Goal: Task Accomplishment & Management: Complete application form

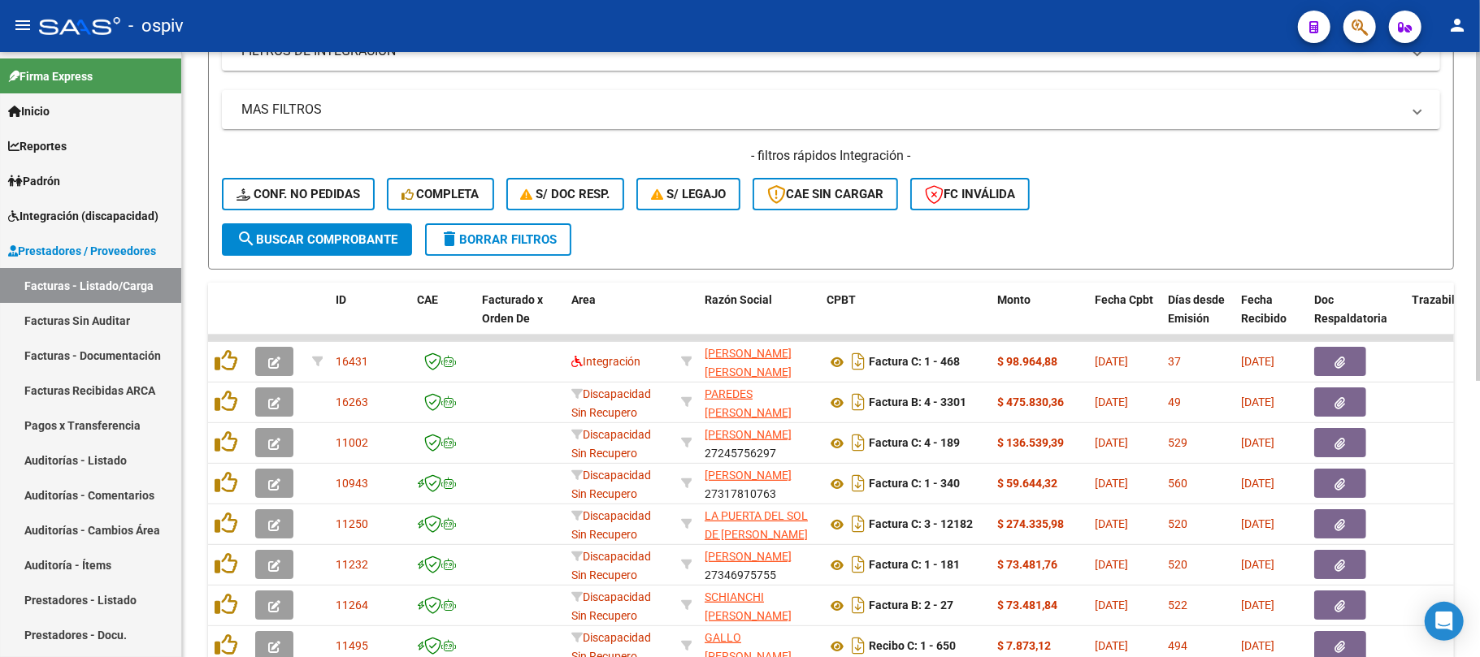
scroll to position [216, 0]
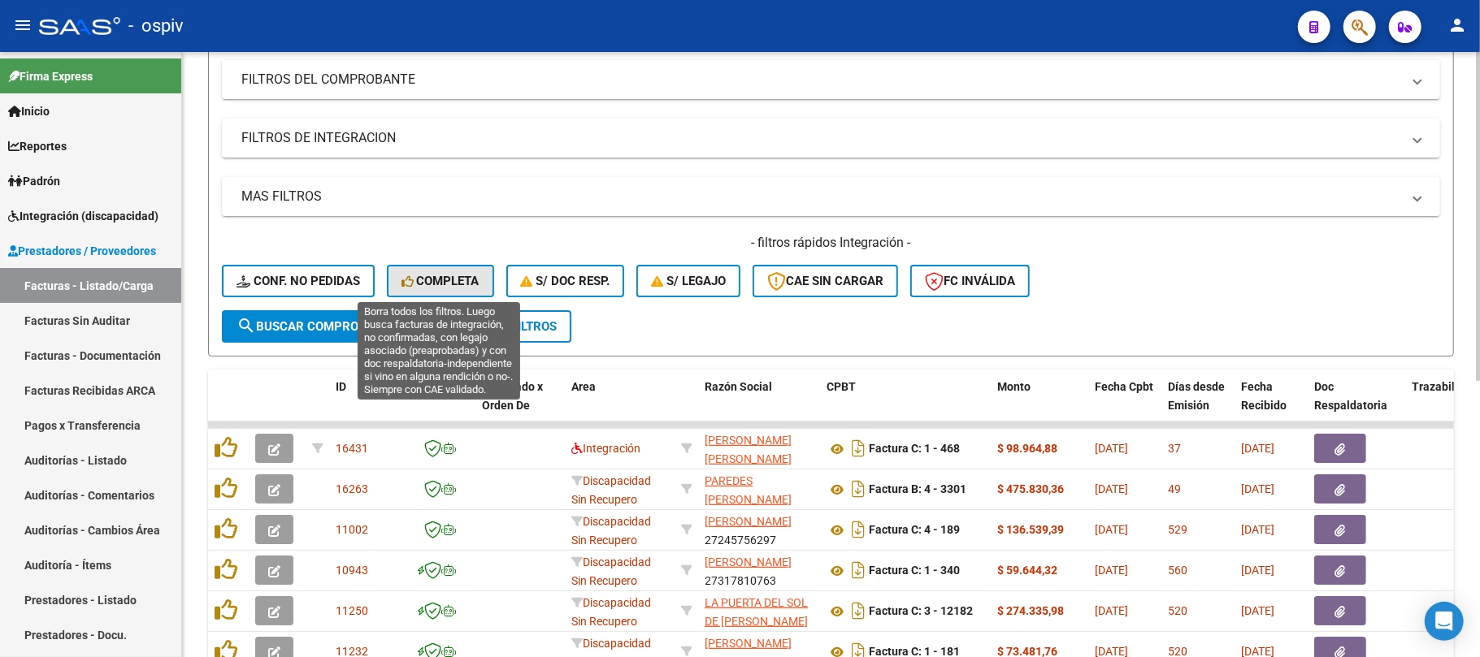
click at [436, 278] on span "Completa" at bounding box center [440, 281] width 78 height 15
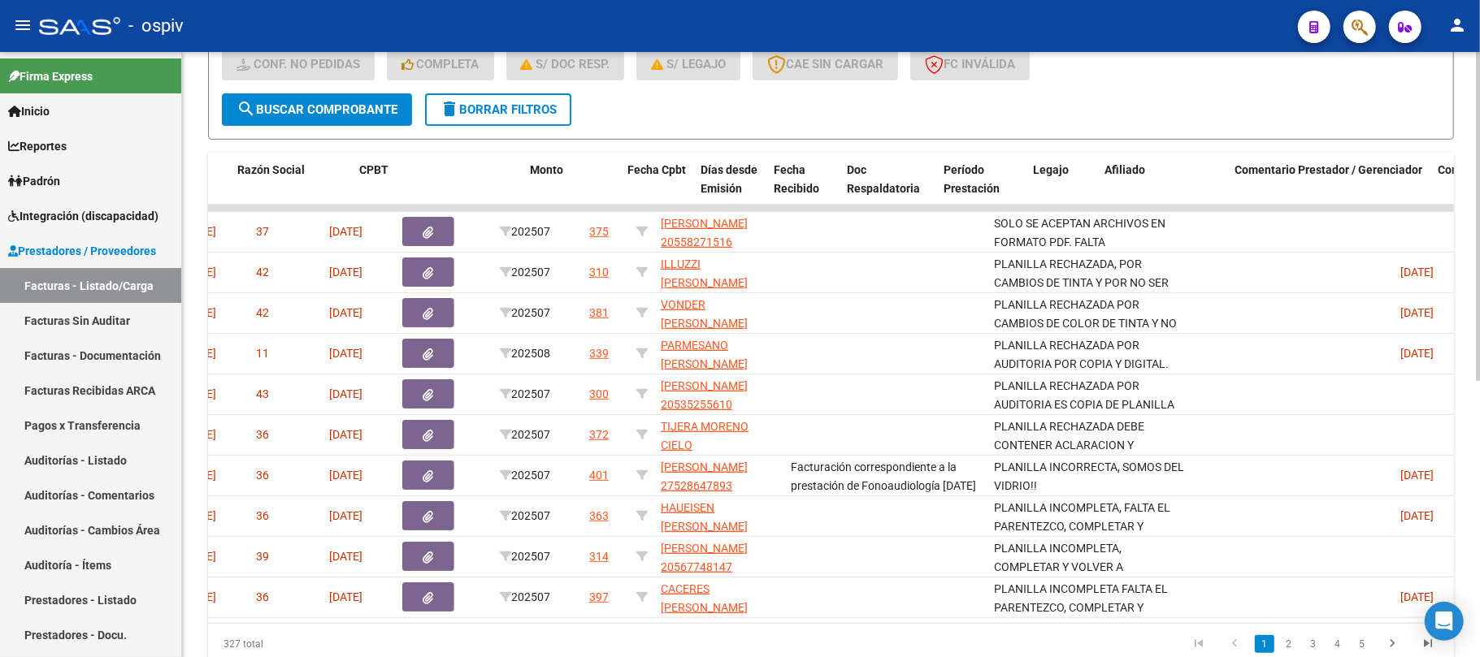
scroll to position [0, 0]
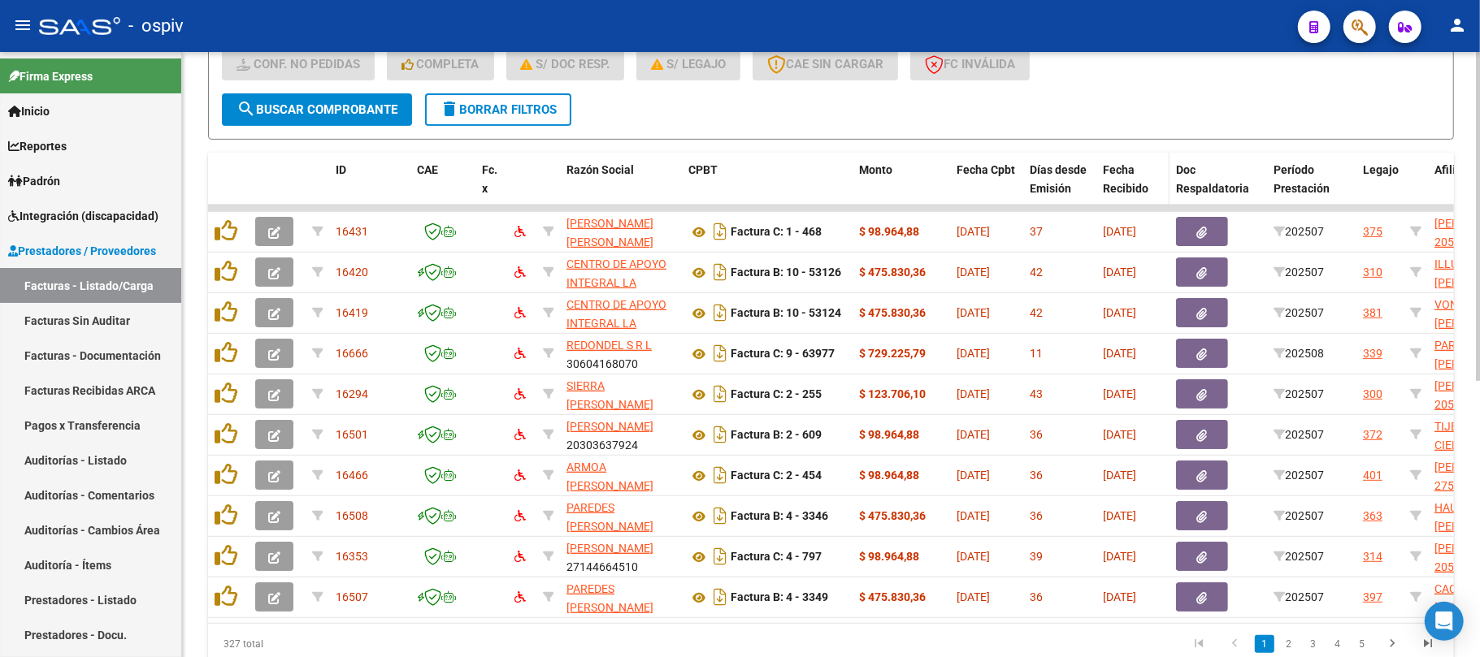
click at [1117, 176] on div "Fecha Recibido" at bounding box center [1133, 179] width 60 height 37
click at [1128, 184] on span "Fecha Recibido" at bounding box center [1126, 179] width 46 height 32
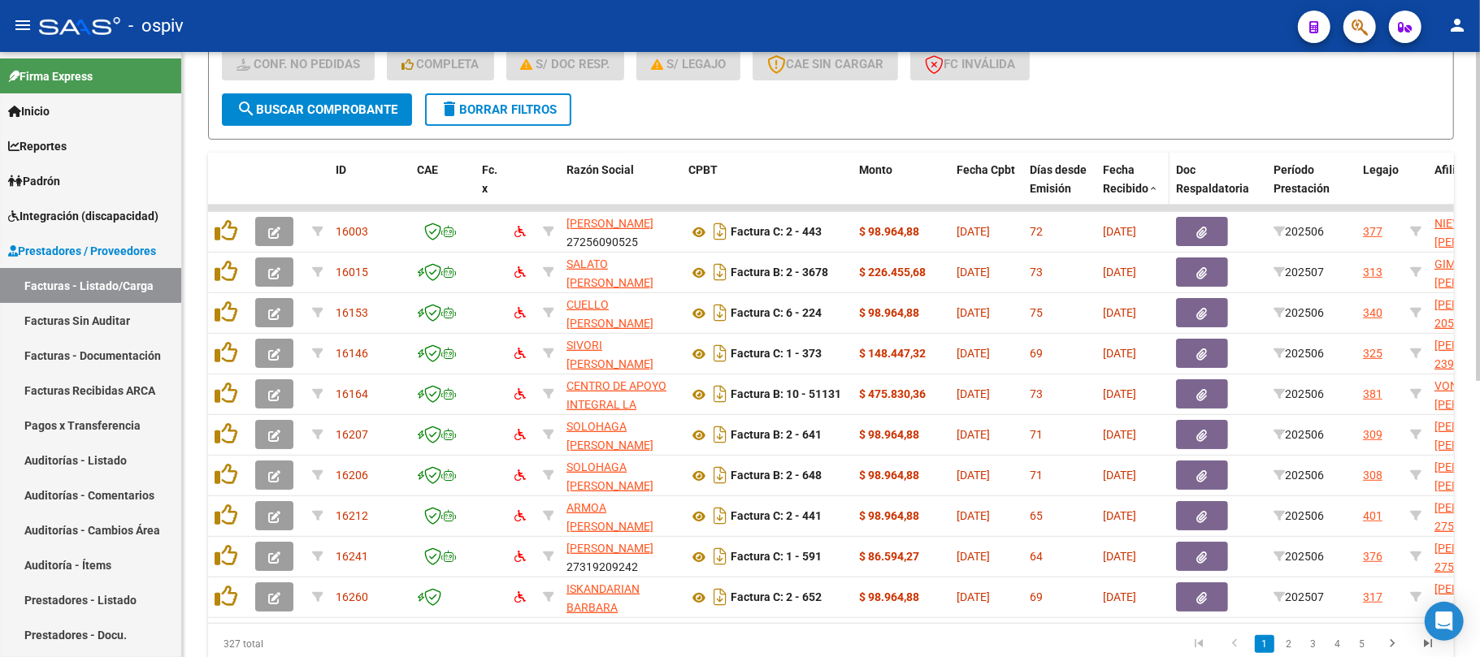
click at [1129, 184] on span "Fecha Recibido" at bounding box center [1126, 179] width 46 height 32
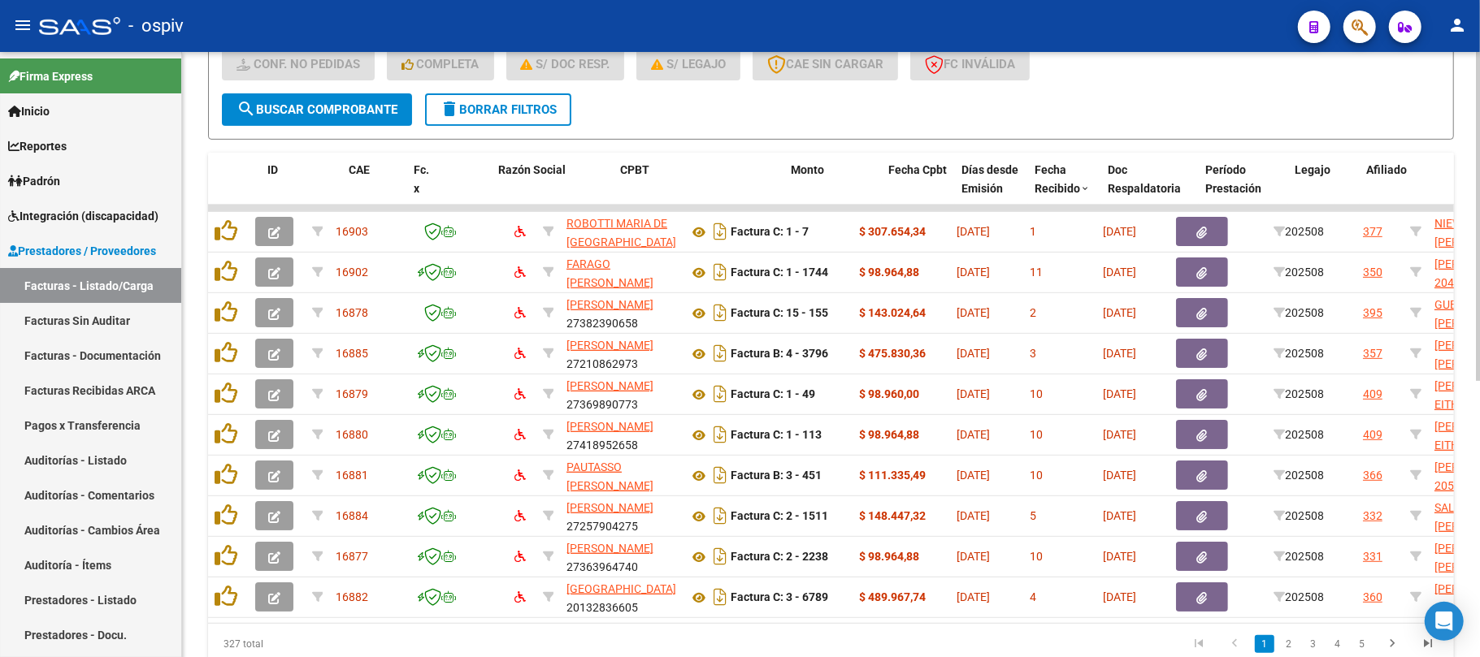
scroll to position [0, 517]
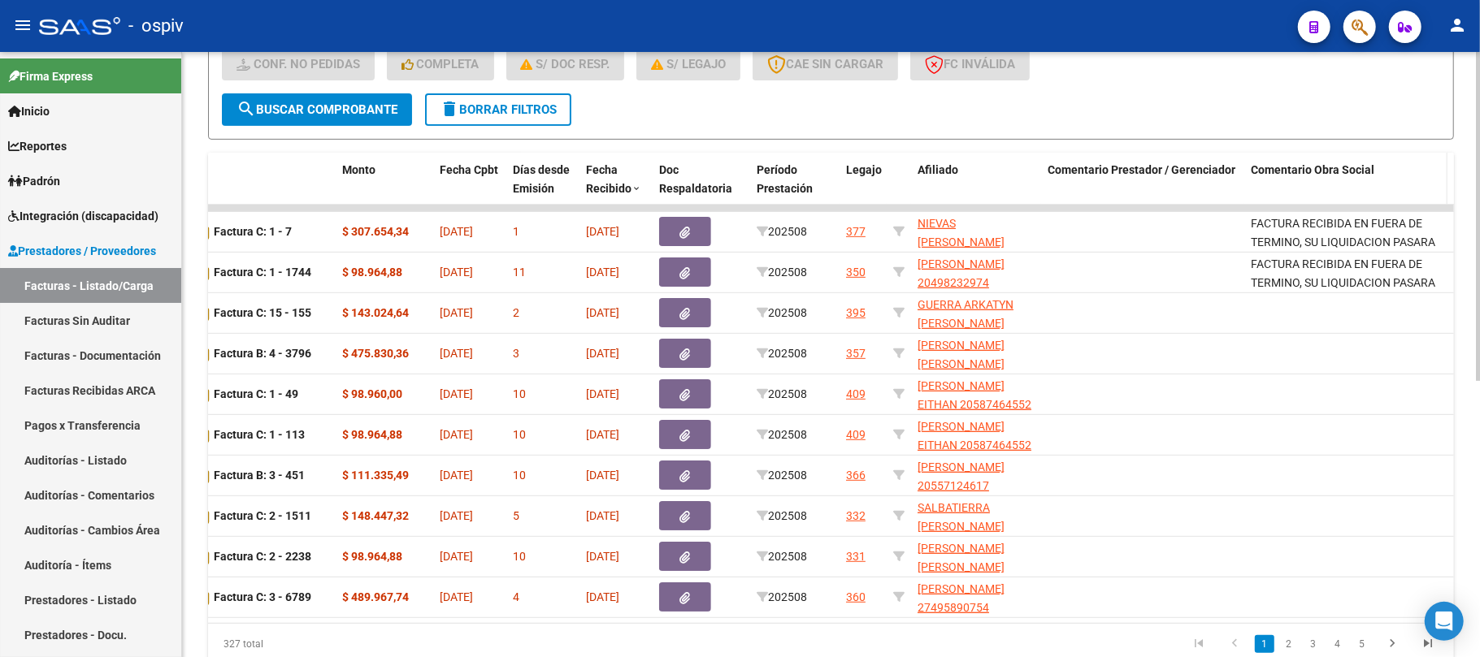
click at [1308, 163] on span "Comentario Obra Social" at bounding box center [1313, 169] width 124 height 13
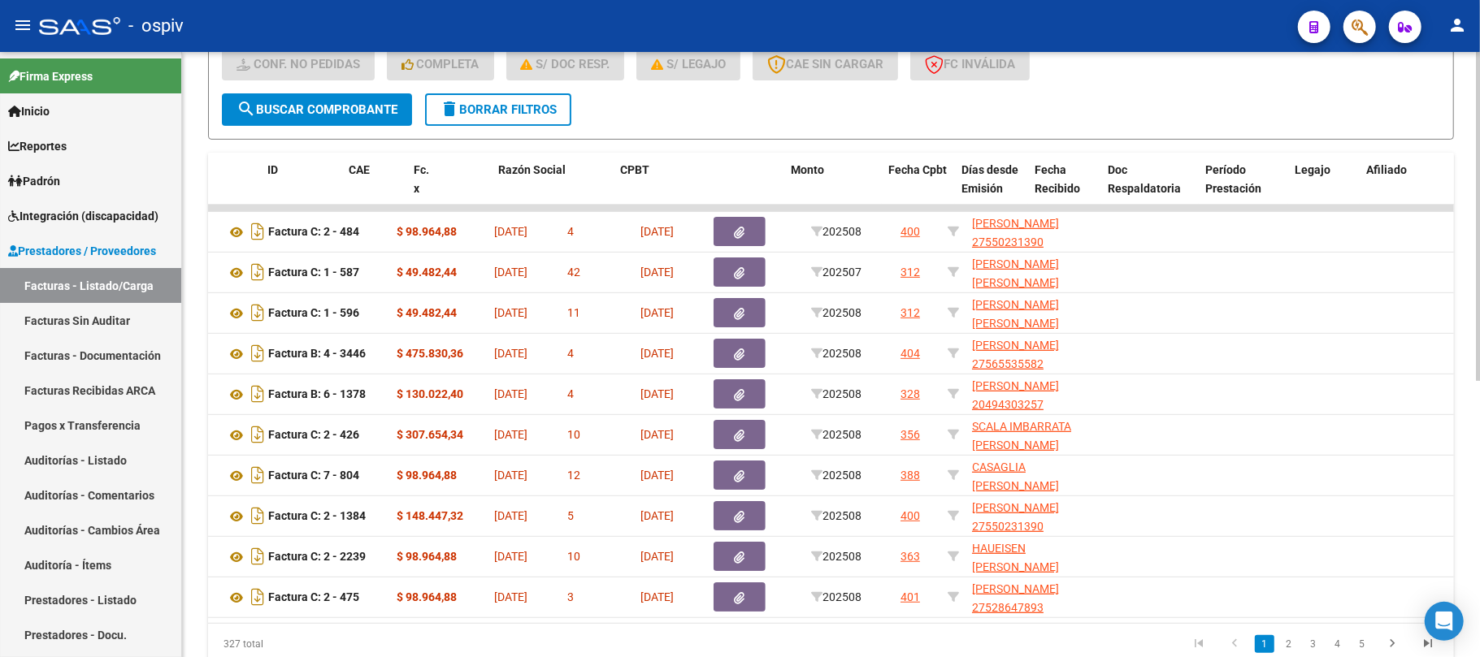
scroll to position [0, 0]
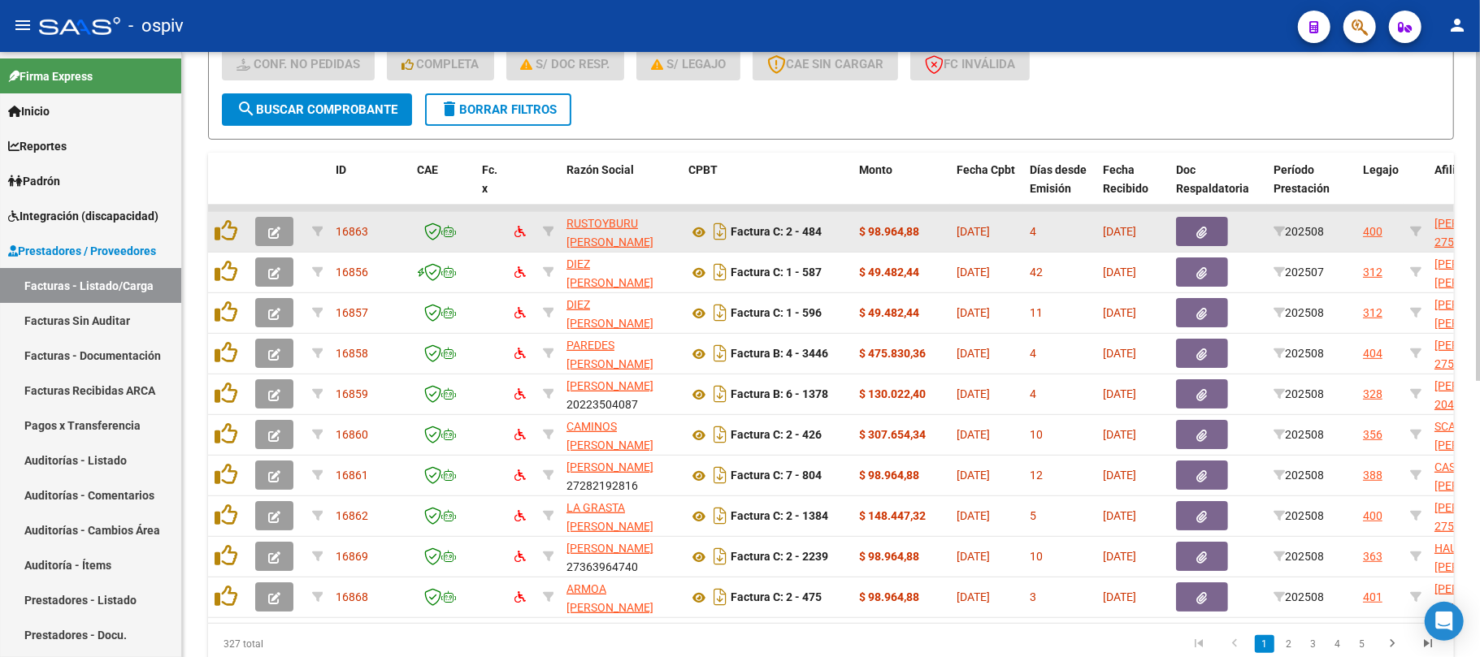
click at [278, 227] on icon "button" at bounding box center [274, 233] width 12 height 12
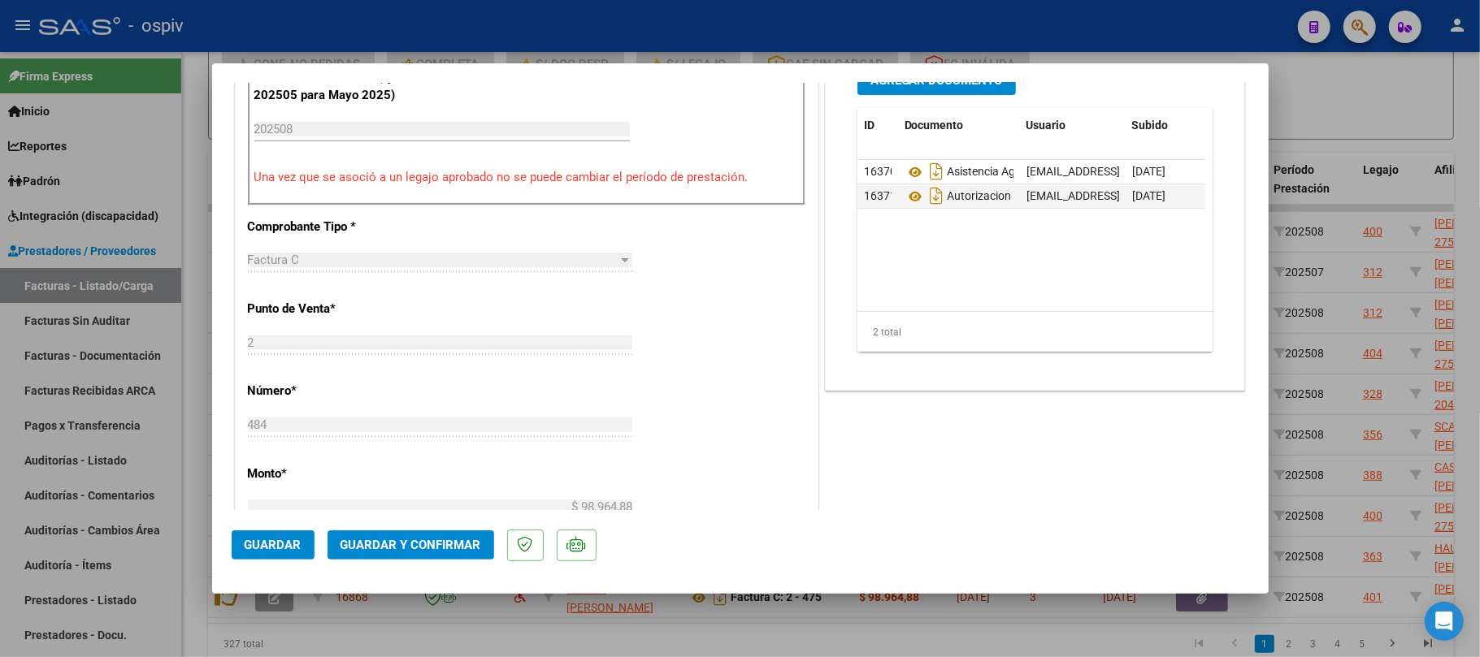
scroll to position [325, 0]
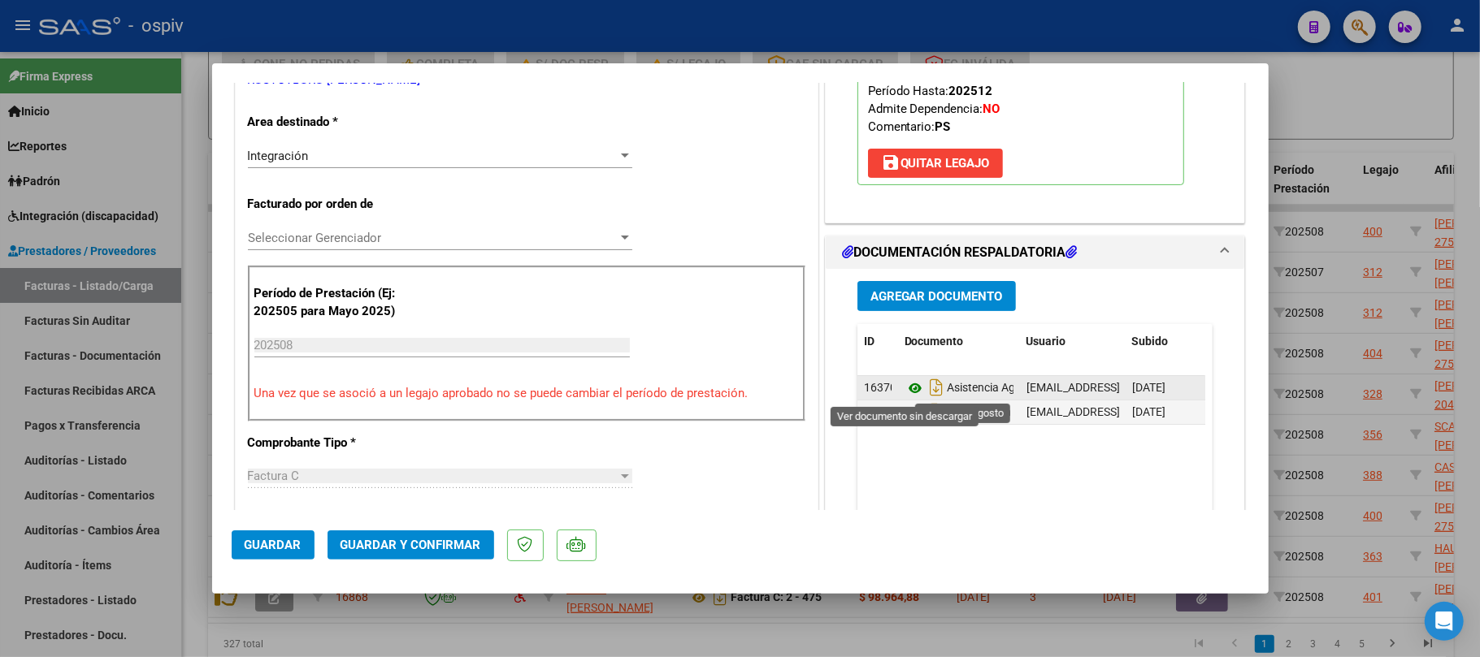
click at [904, 384] on icon at bounding box center [914, 389] width 21 height 20
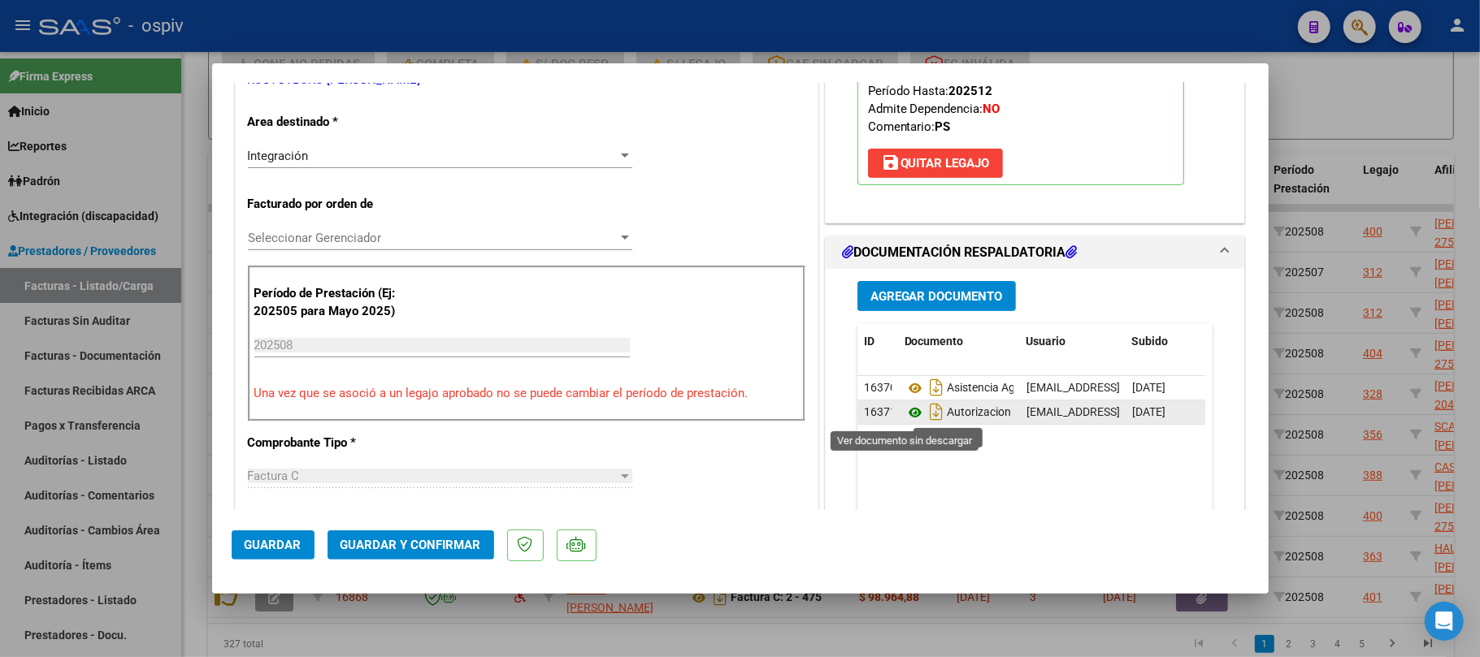
click at [905, 419] on icon at bounding box center [914, 413] width 21 height 20
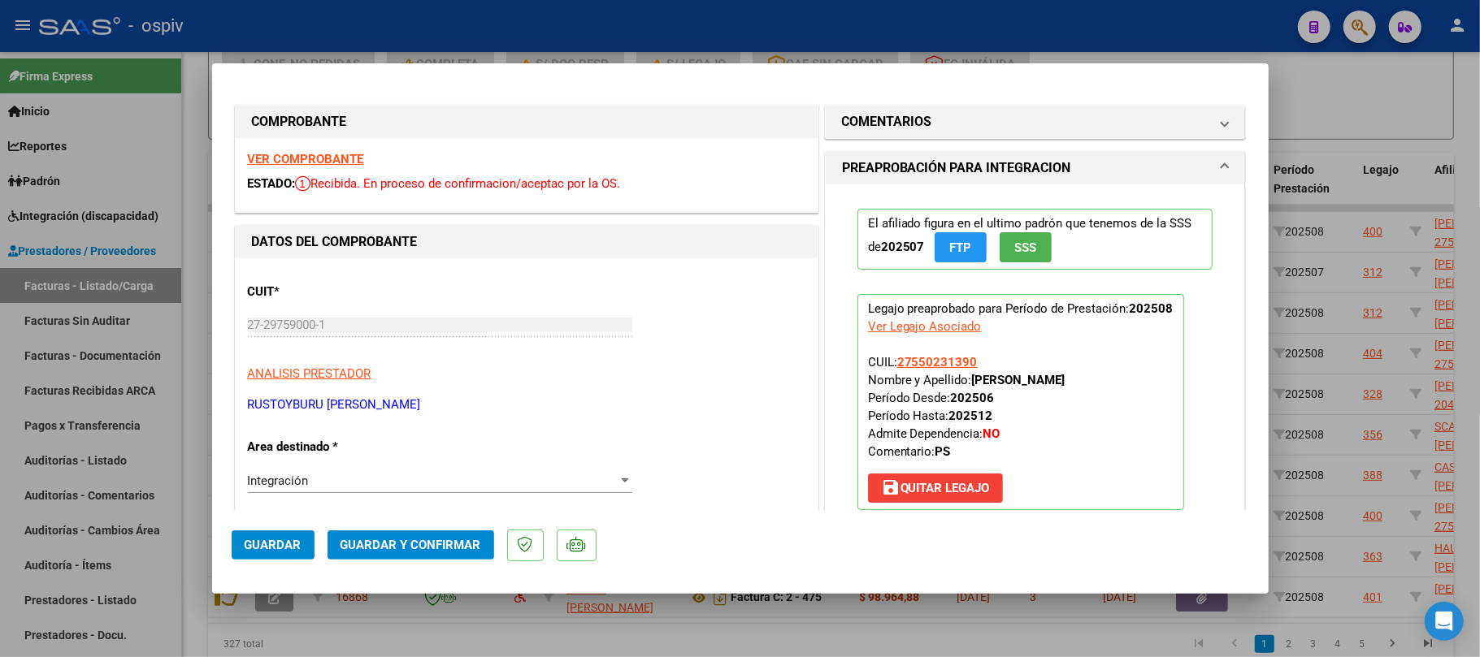
click at [319, 159] on strong "VER COMPROBANTE" at bounding box center [306, 159] width 116 height 15
click at [436, 544] on span "Guardar y Confirmar" at bounding box center [411, 545] width 141 height 15
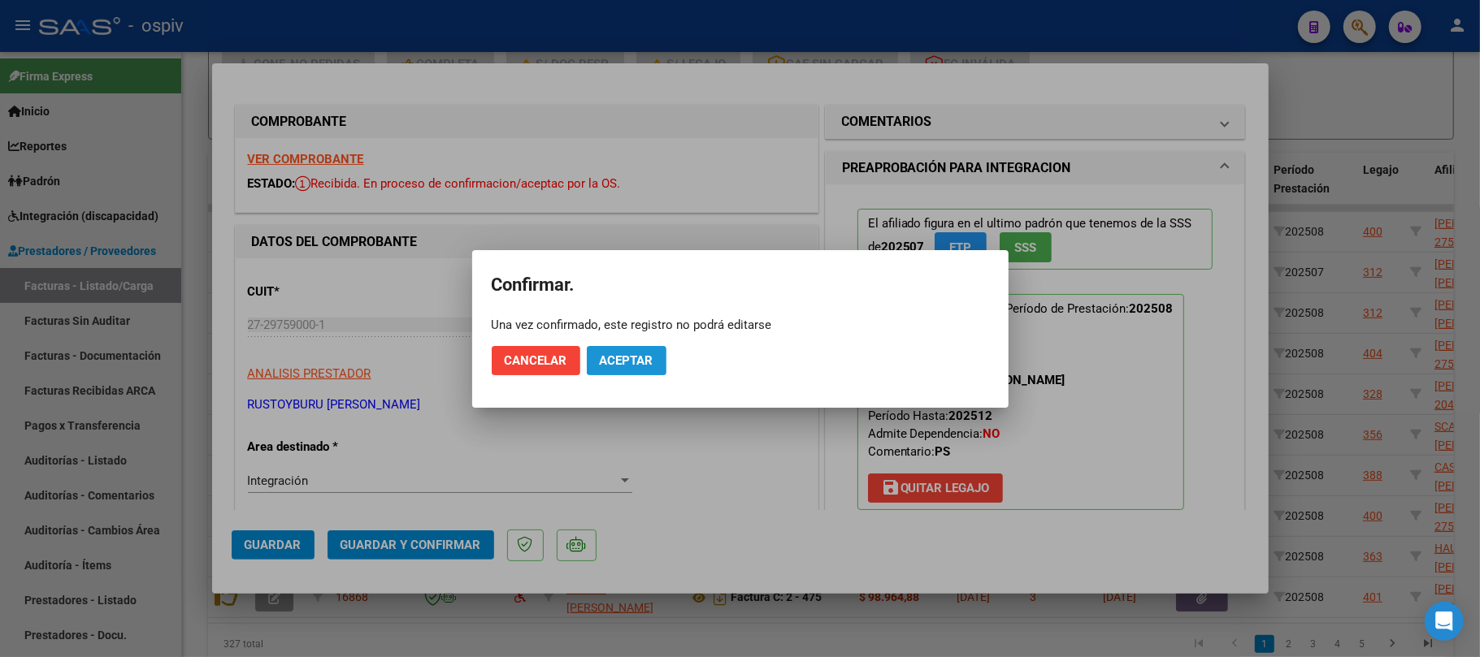
click at [641, 349] on button "Aceptar" at bounding box center [627, 360] width 80 height 29
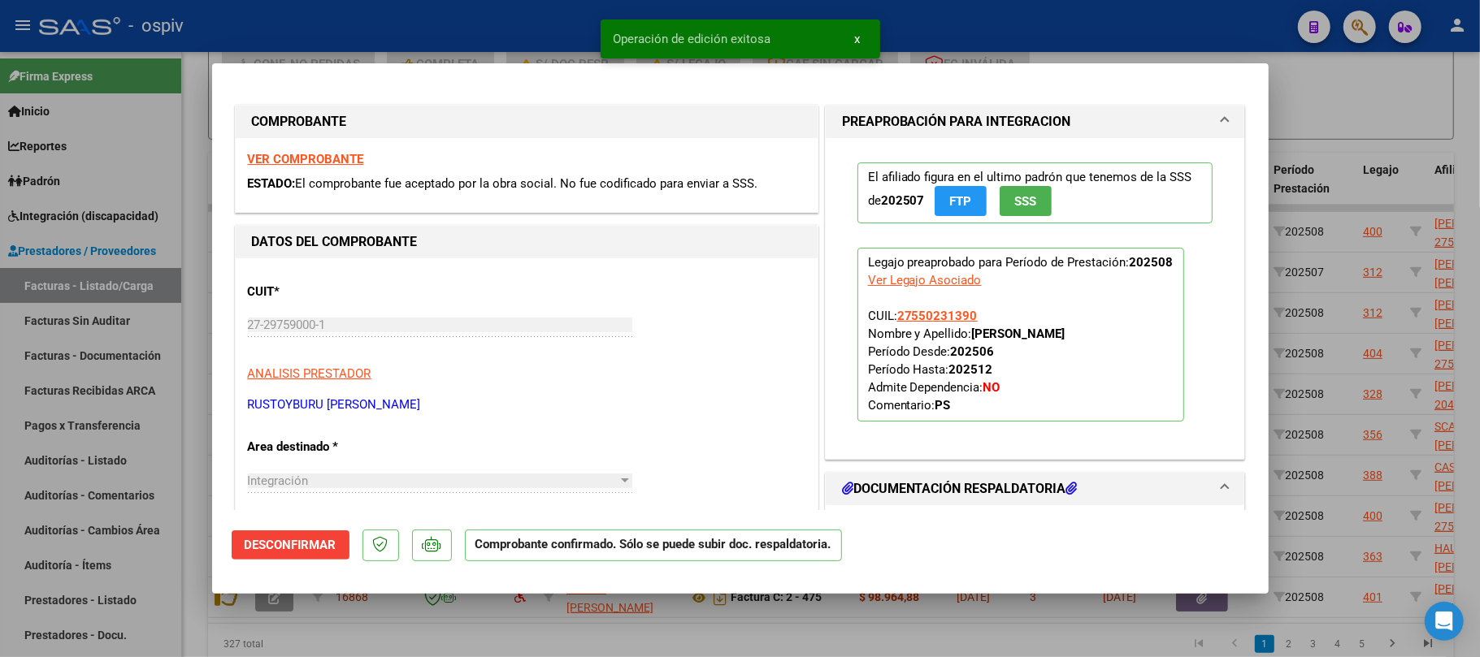
click at [524, 8] on div at bounding box center [740, 328] width 1480 height 657
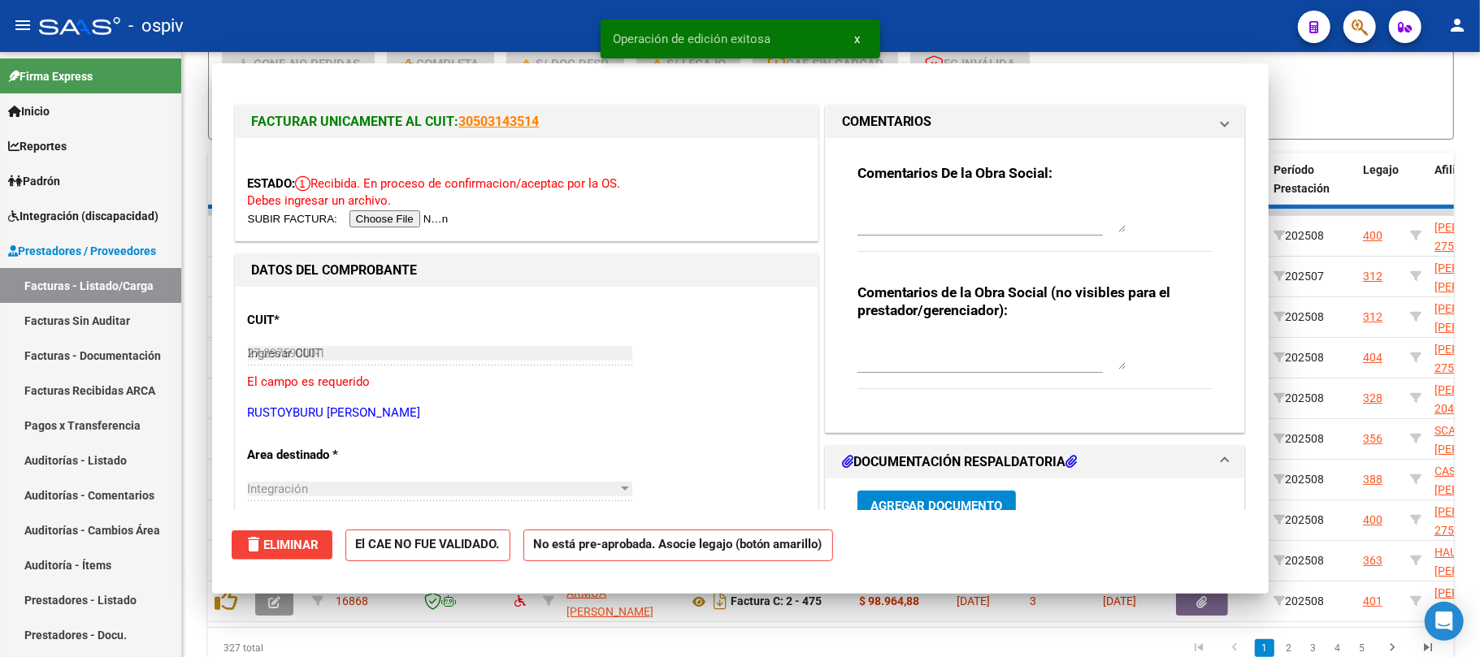
type input "$ 0,00"
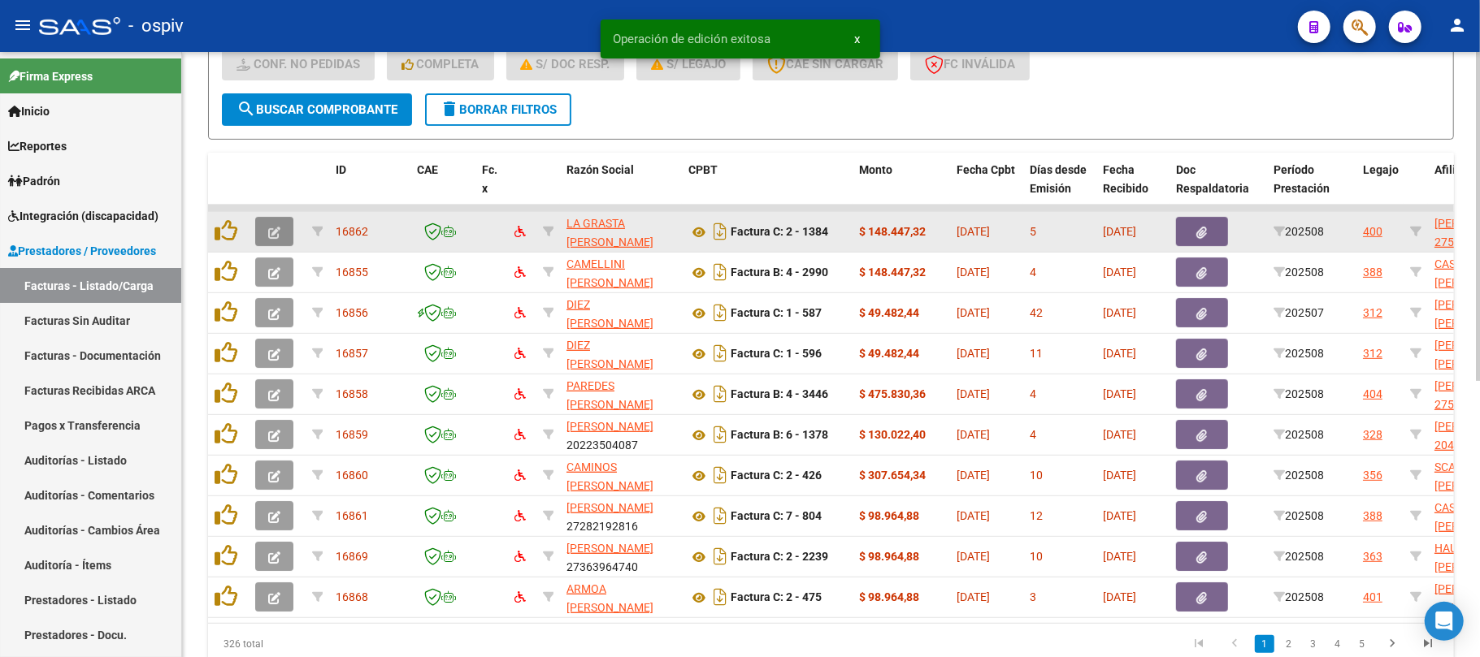
click at [280, 232] on button "button" at bounding box center [274, 231] width 38 height 29
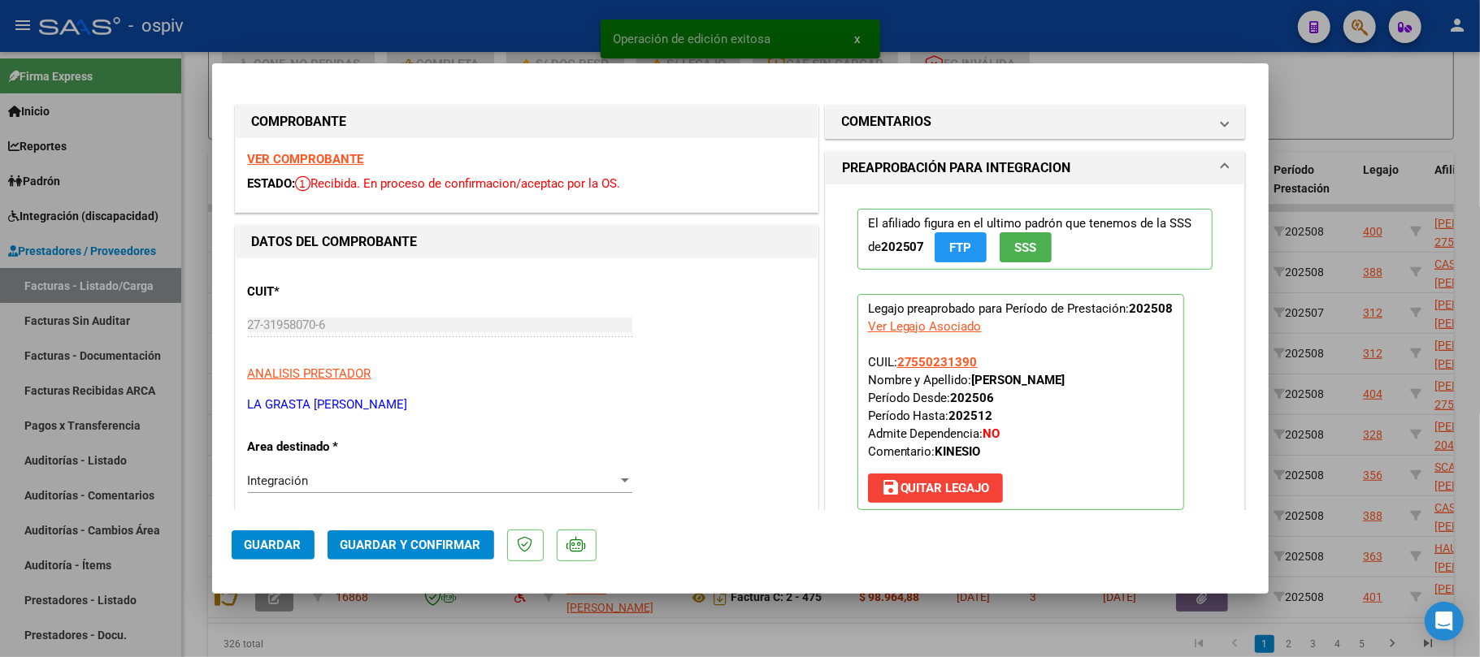
scroll to position [325, 0]
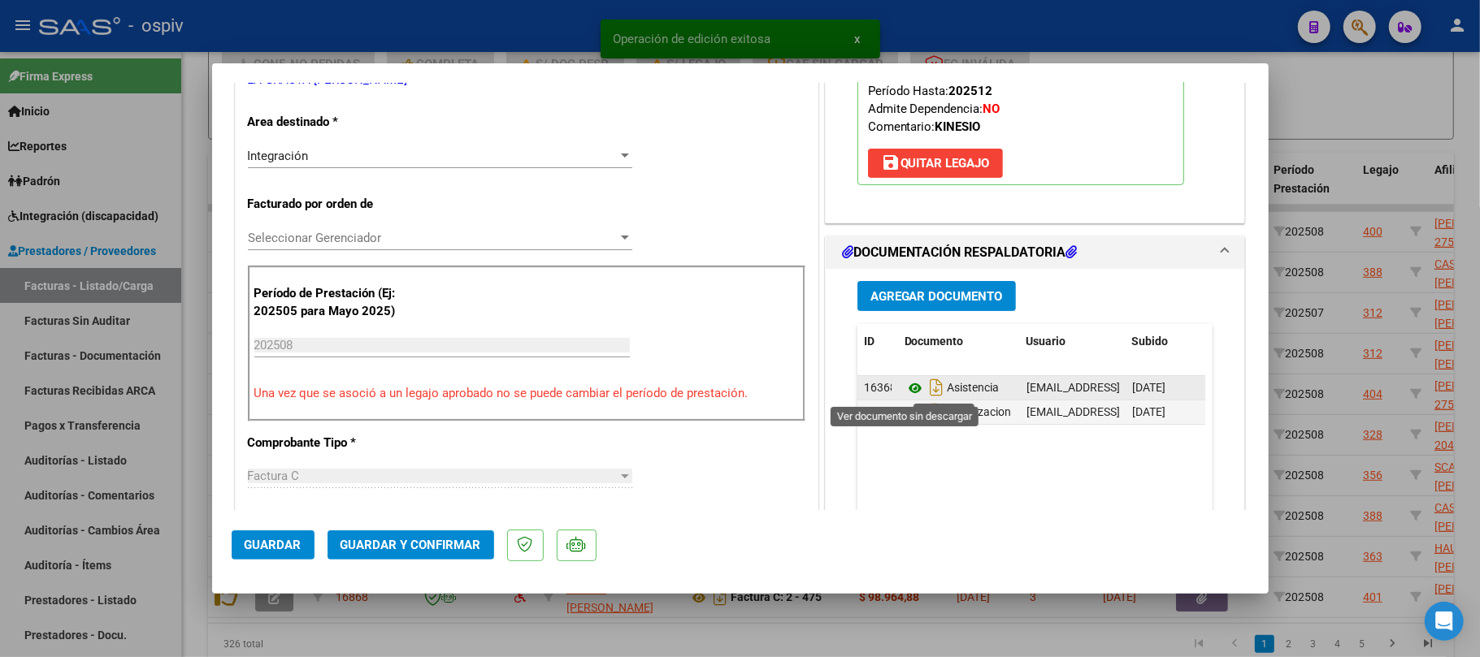
click at [904, 390] on icon at bounding box center [914, 389] width 21 height 20
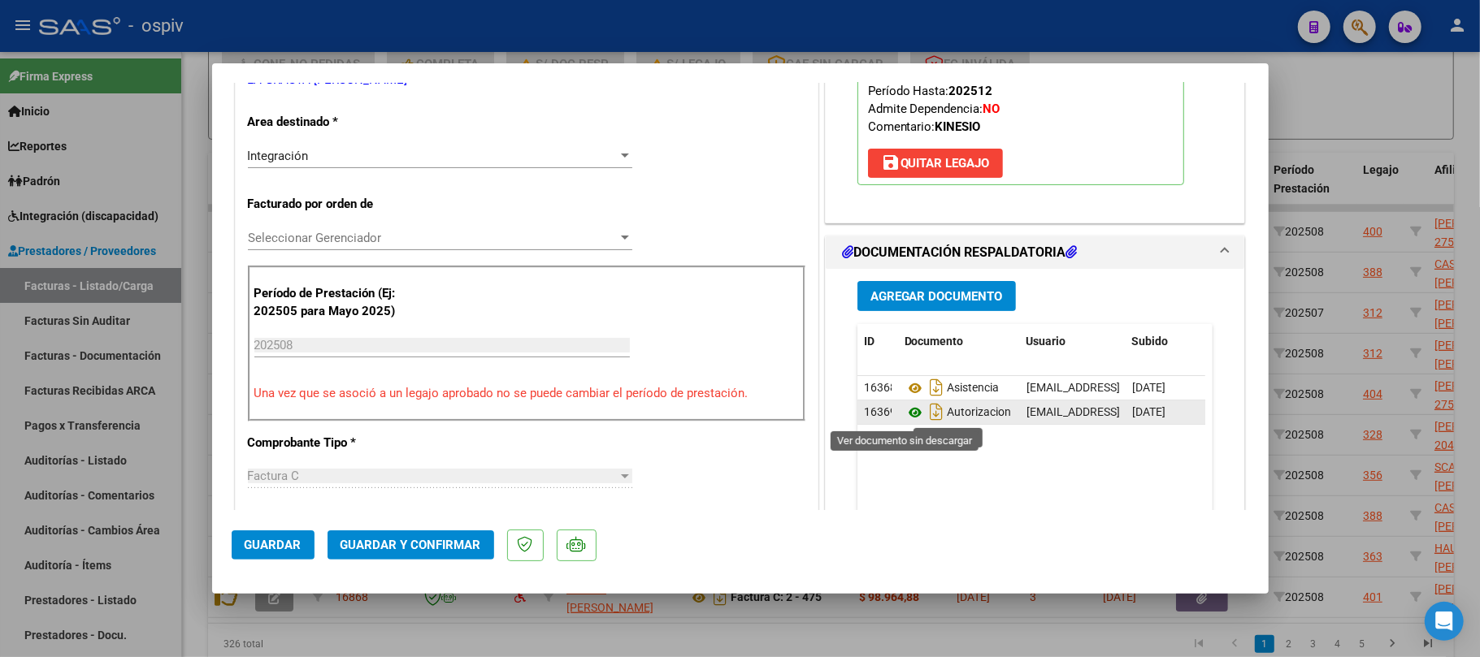
click at [904, 420] on icon at bounding box center [914, 413] width 21 height 20
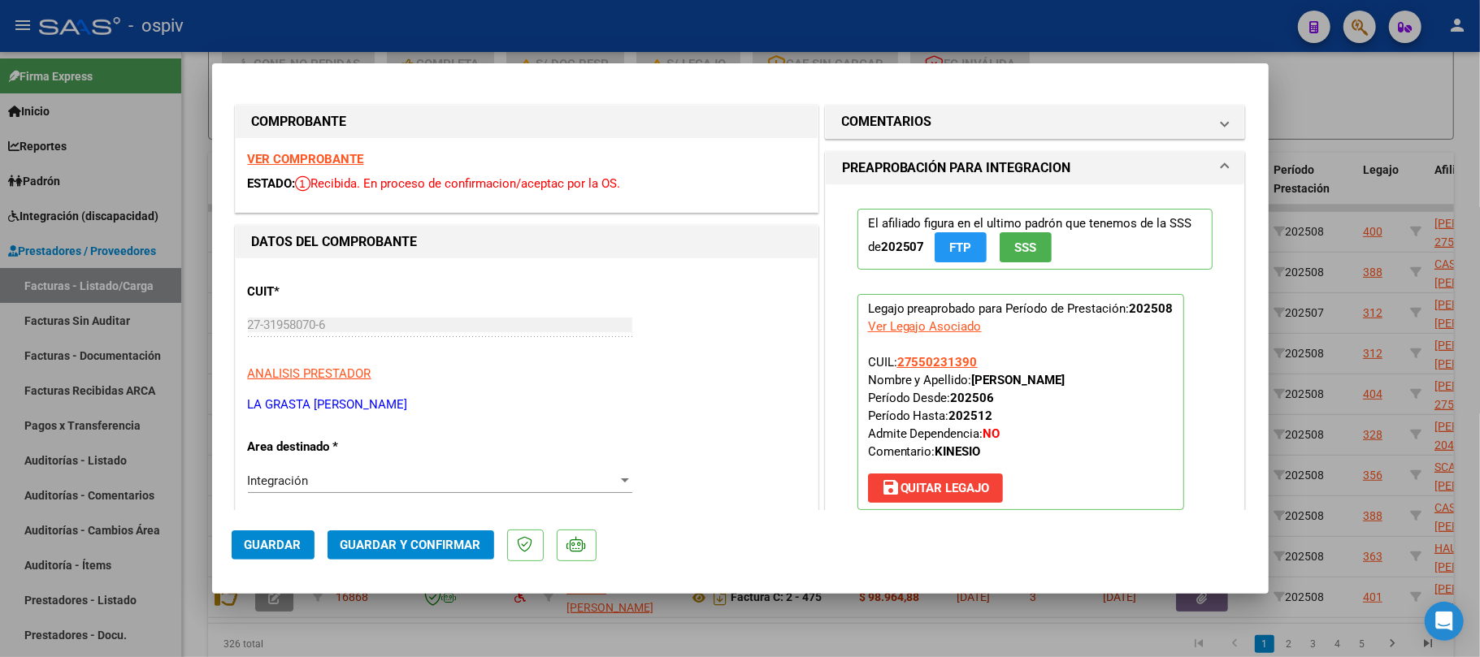
click at [338, 158] on strong "VER COMPROBANTE" at bounding box center [306, 159] width 116 height 15
click at [406, 548] on span "Guardar y Confirmar" at bounding box center [411, 545] width 141 height 15
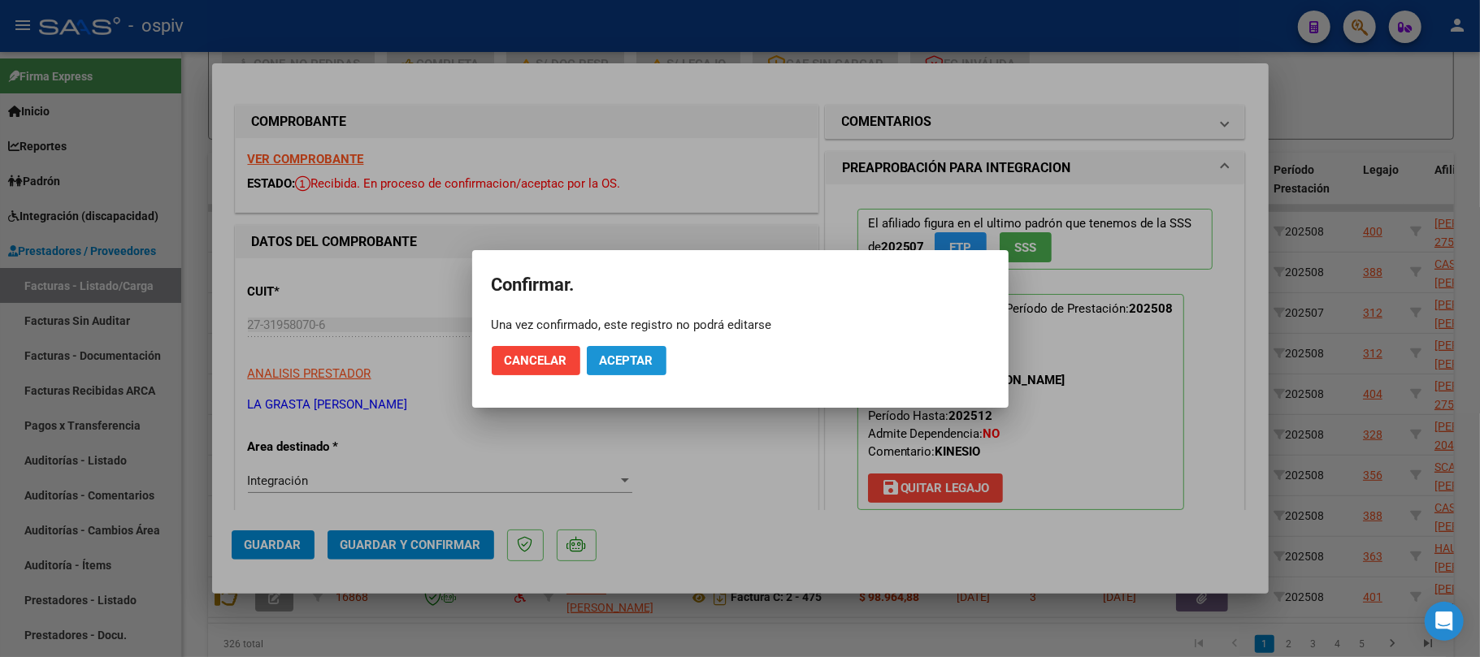
click at [639, 367] on span "Aceptar" at bounding box center [627, 361] width 54 height 15
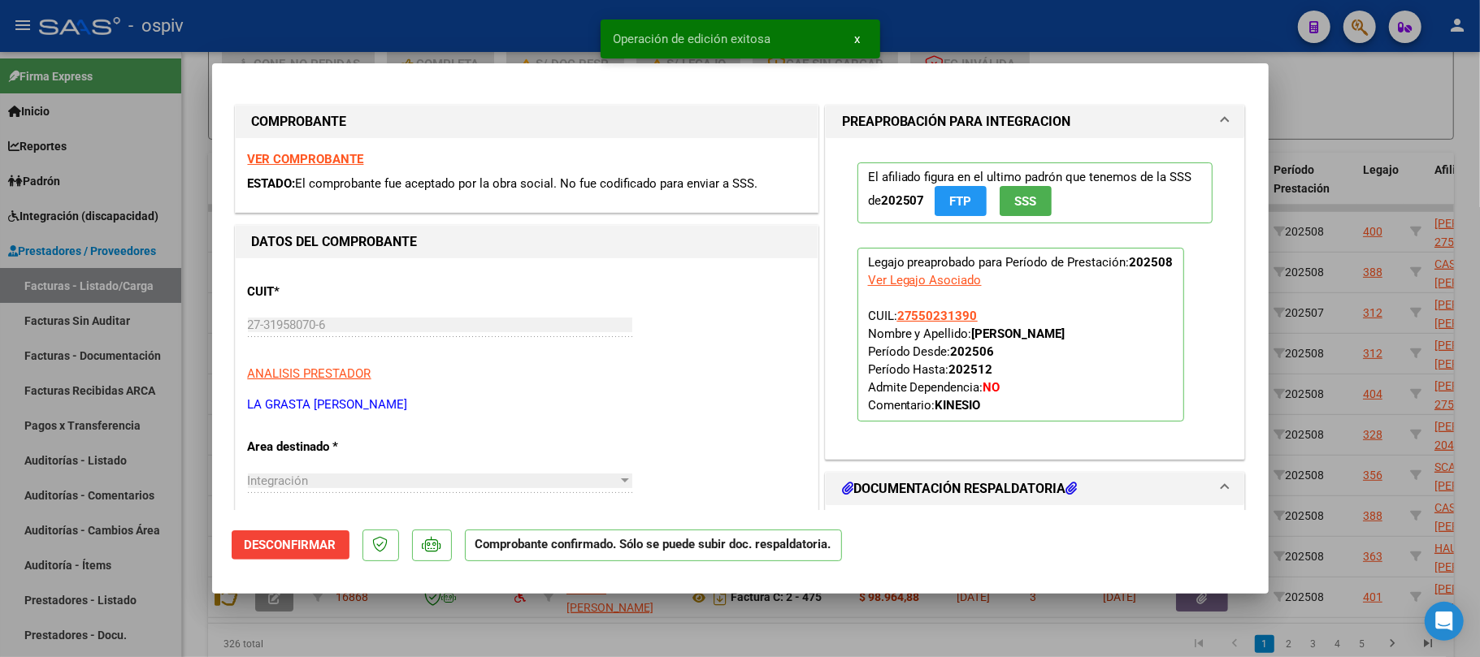
click at [497, 33] on div at bounding box center [740, 328] width 1480 height 657
type input "$ 0,00"
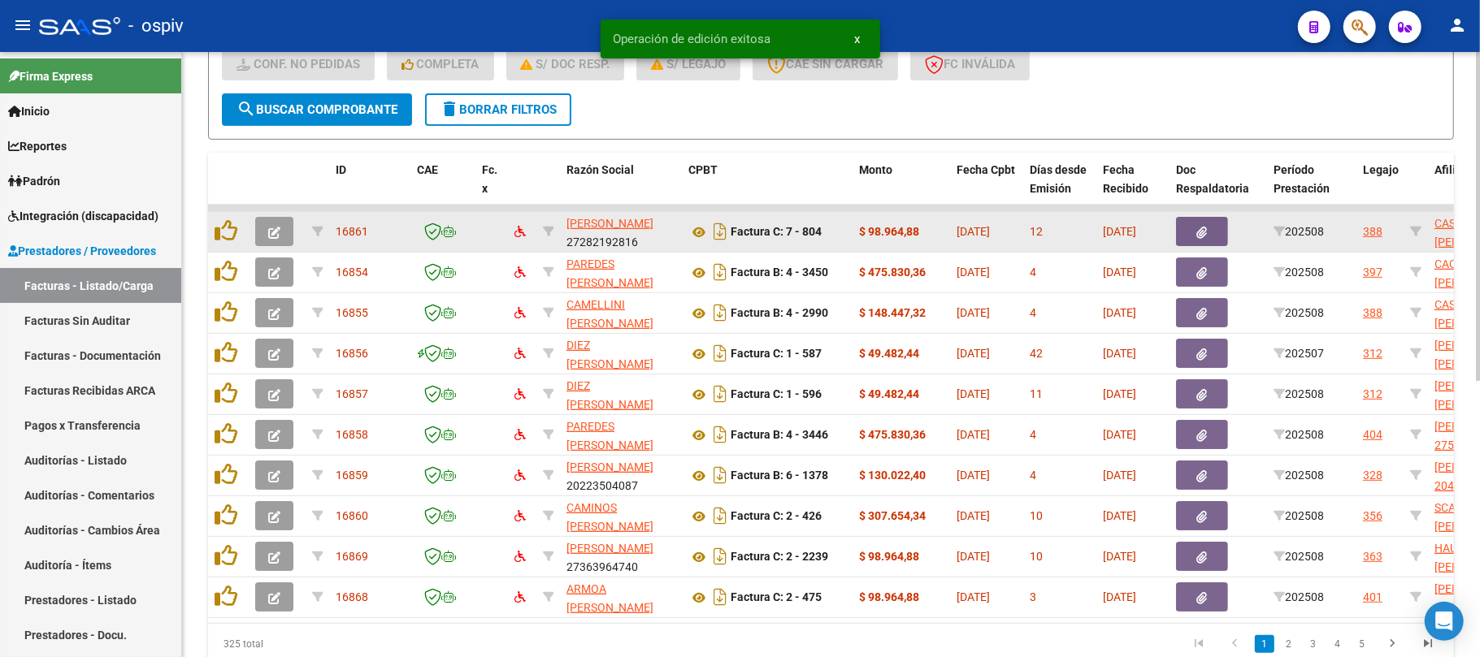
click at [278, 232] on icon "button" at bounding box center [274, 233] width 12 height 12
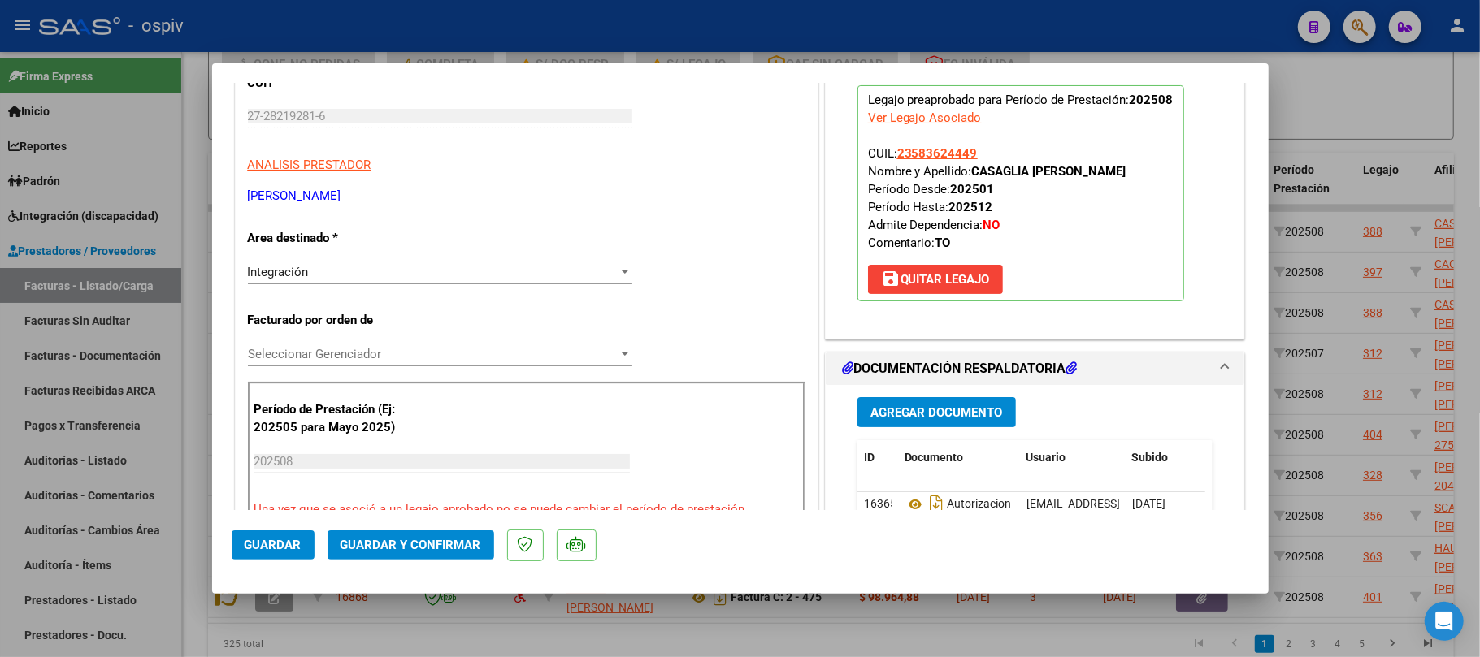
scroll to position [433, 0]
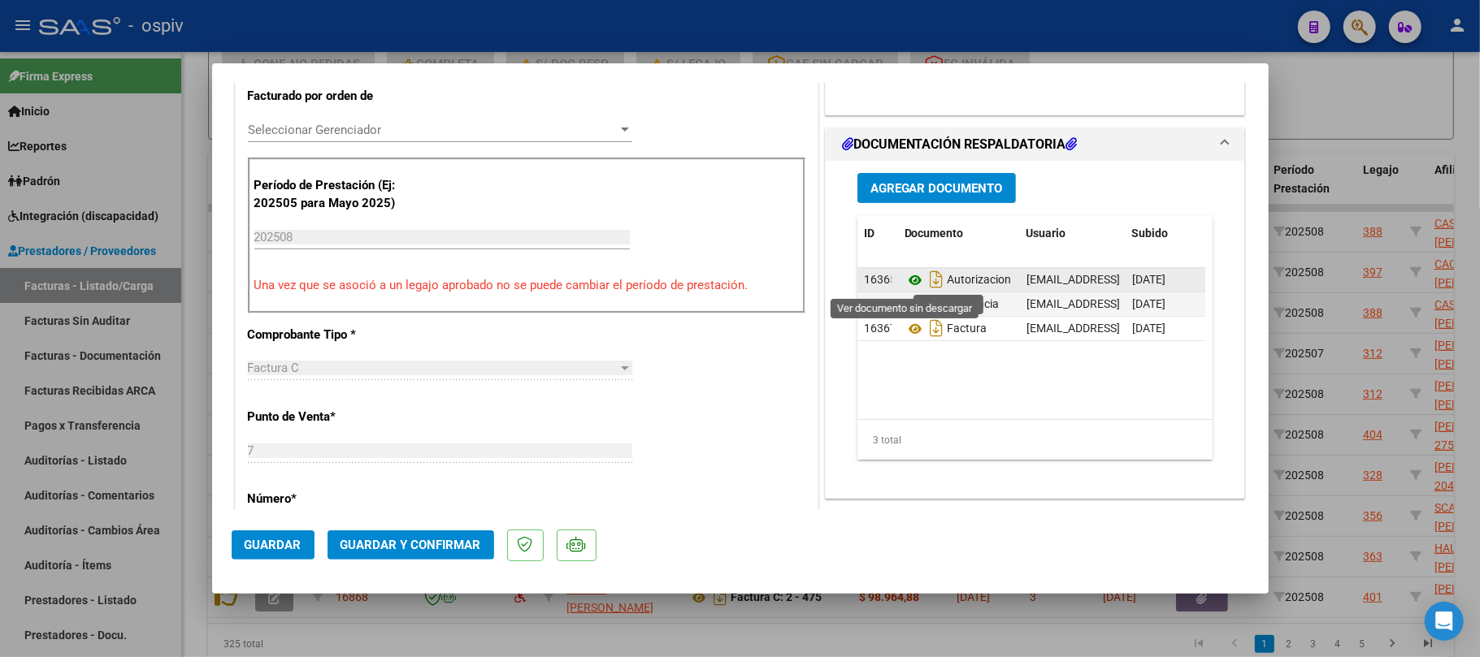
click at [904, 281] on icon at bounding box center [914, 281] width 21 height 20
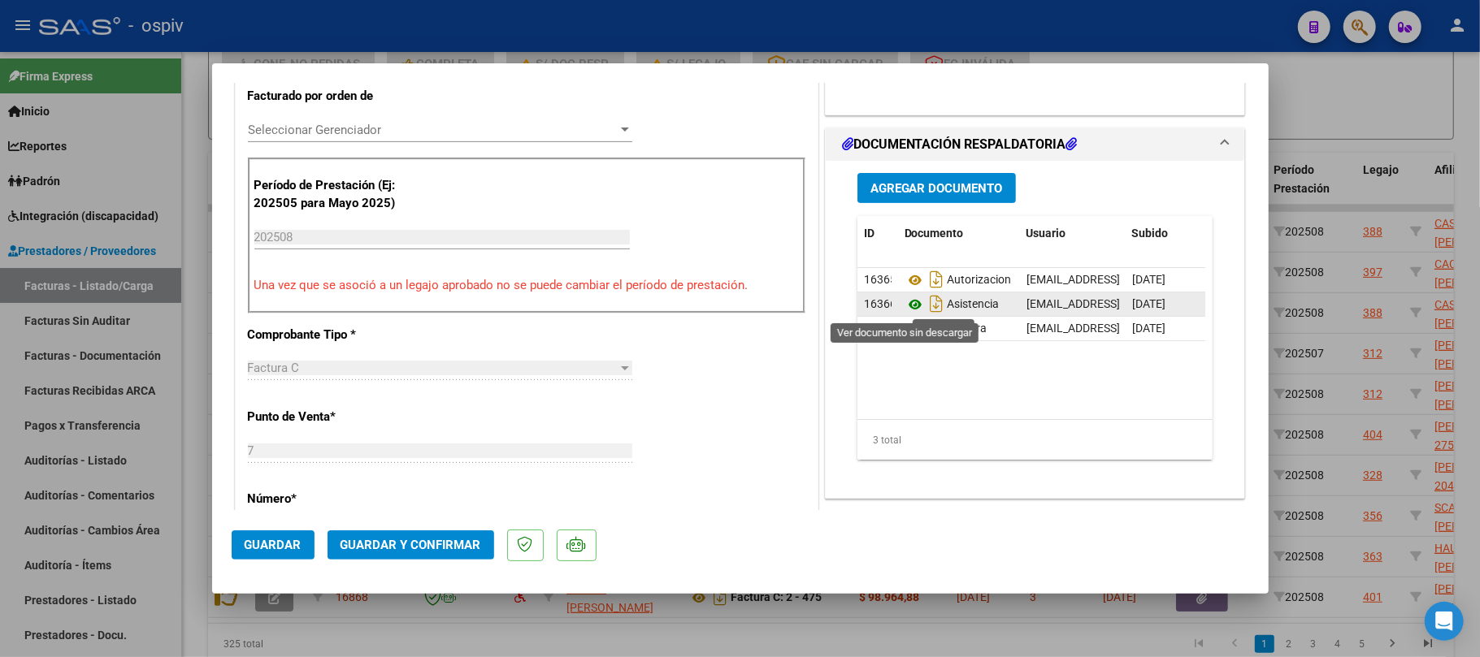
click at [908, 304] on icon at bounding box center [914, 305] width 21 height 20
click at [907, 332] on icon at bounding box center [914, 329] width 21 height 20
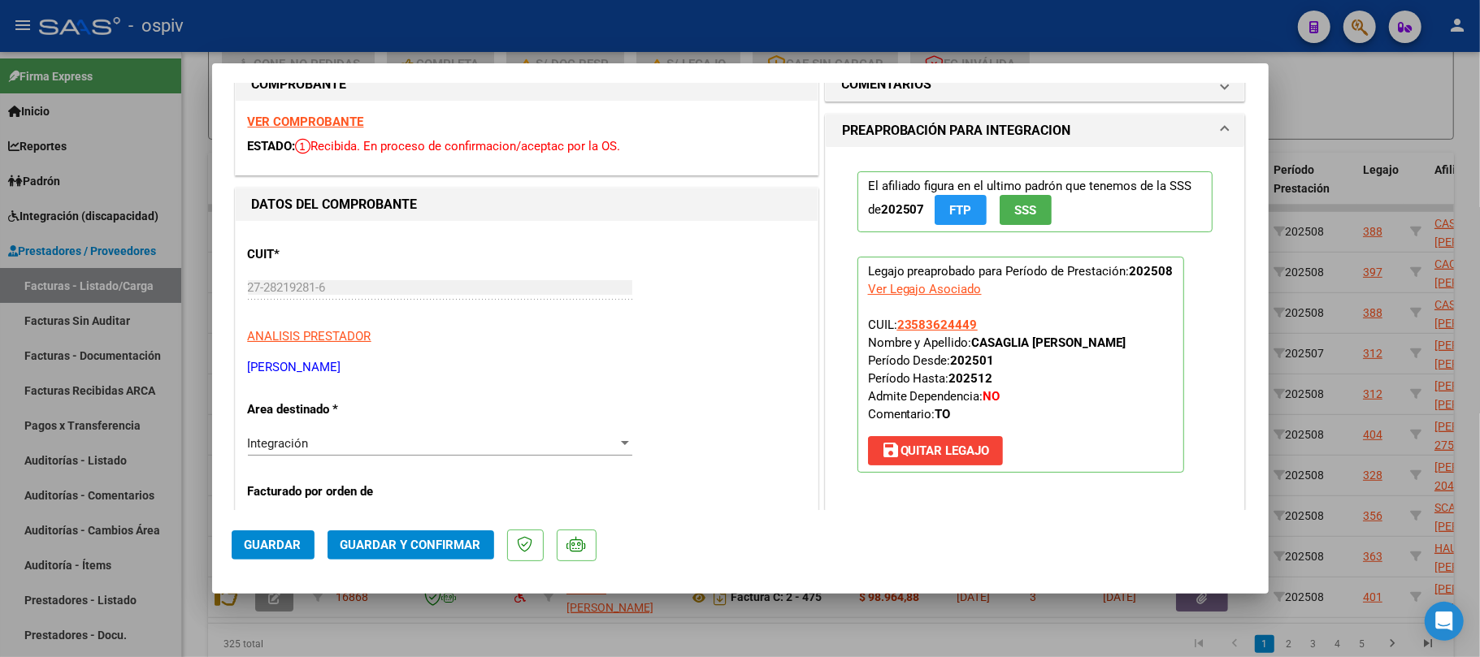
scroll to position [0, 0]
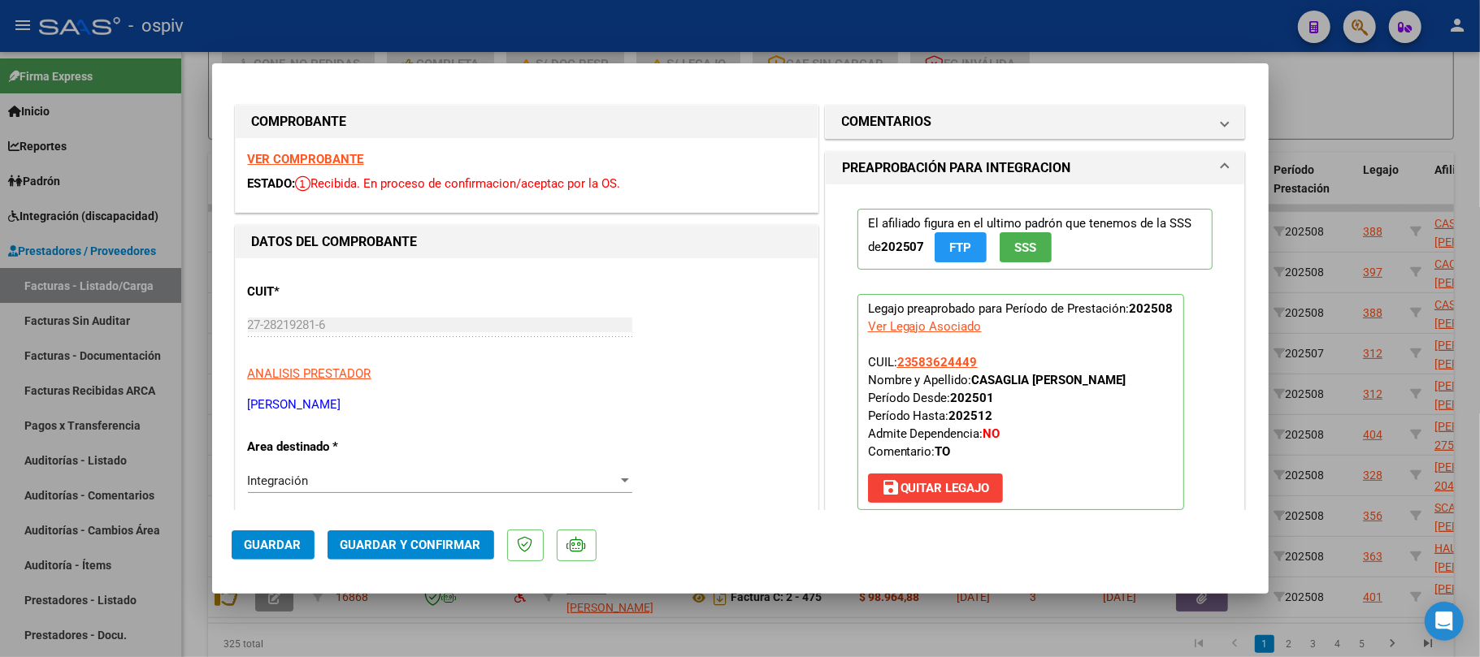
click at [320, 160] on strong "VER COMPROBANTE" at bounding box center [306, 159] width 116 height 15
click at [518, 31] on div at bounding box center [740, 328] width 1480 height 657
type input "$ 0,00"
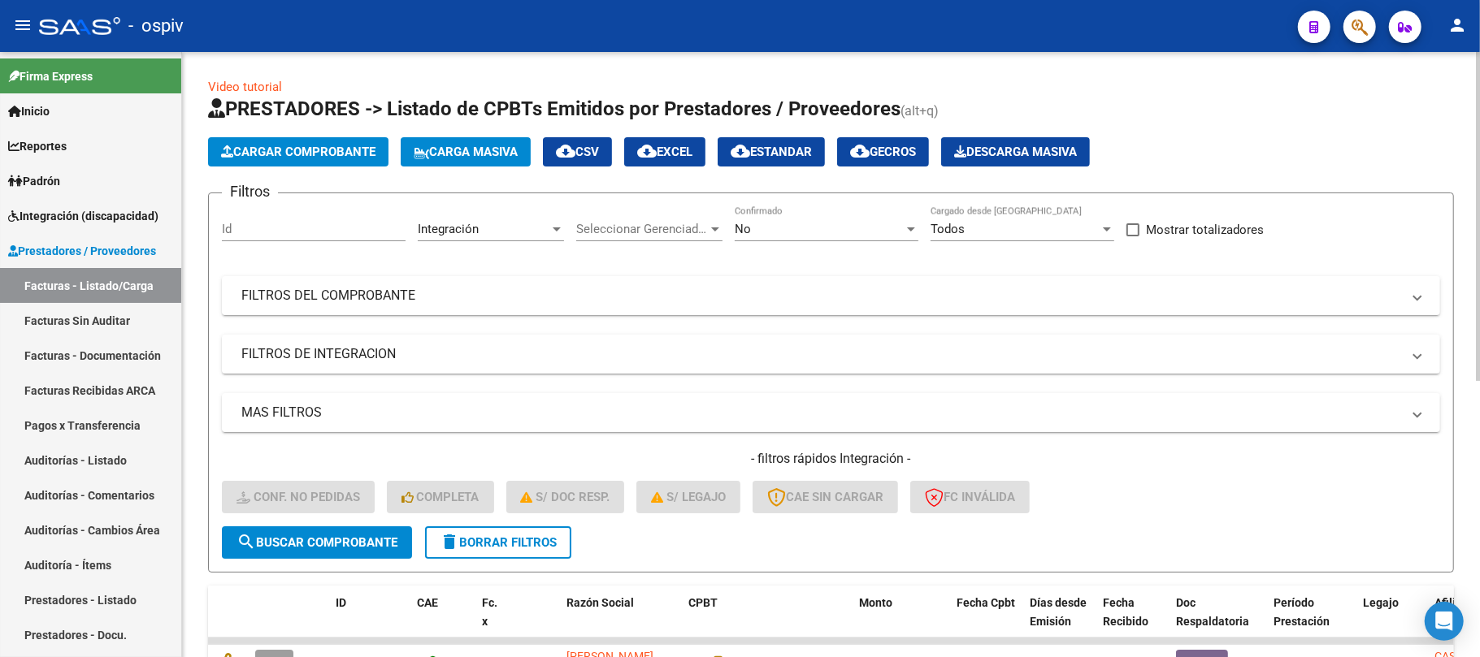
click at [525, 548] on span "delete Borrar Filtros" at bounding box center [498, 543] width 117 height 15
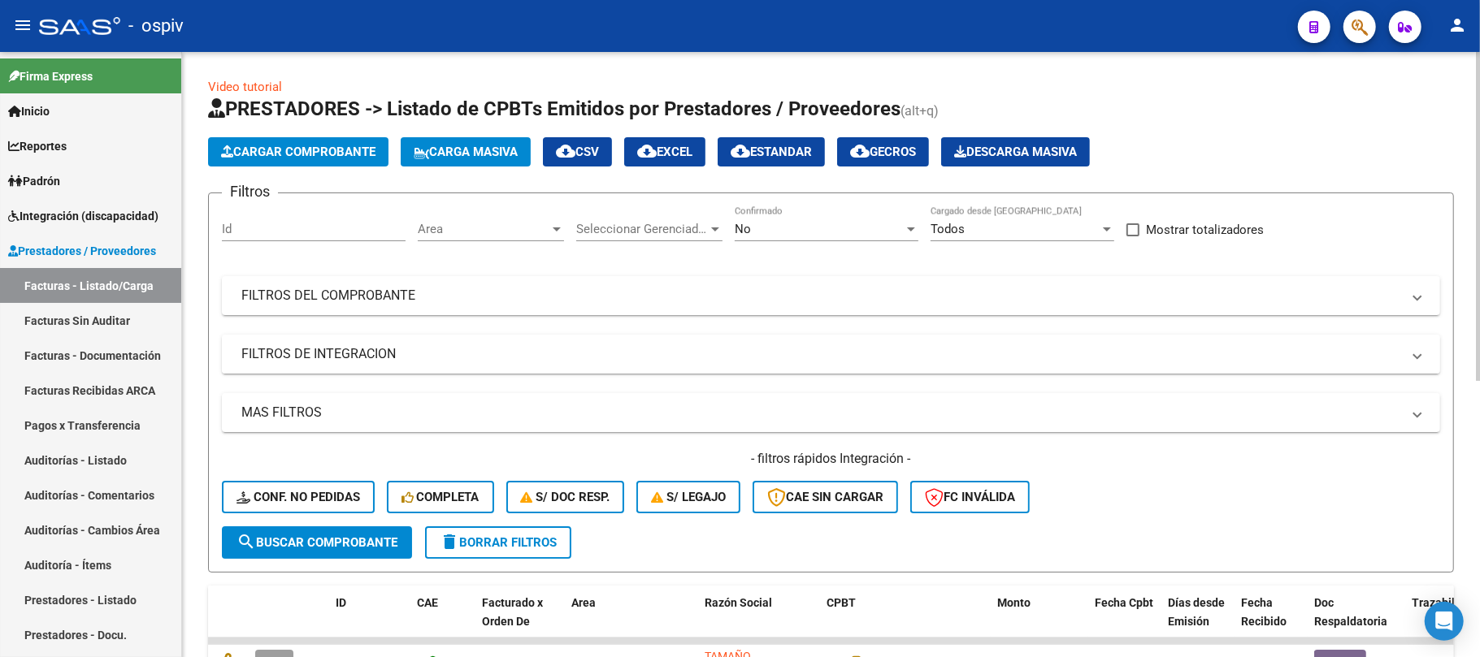
click at [384, 353] on mat-panel-title "FILTROS DE INTEGRACION" at bounding box center [821, 354] width 1160 height 18
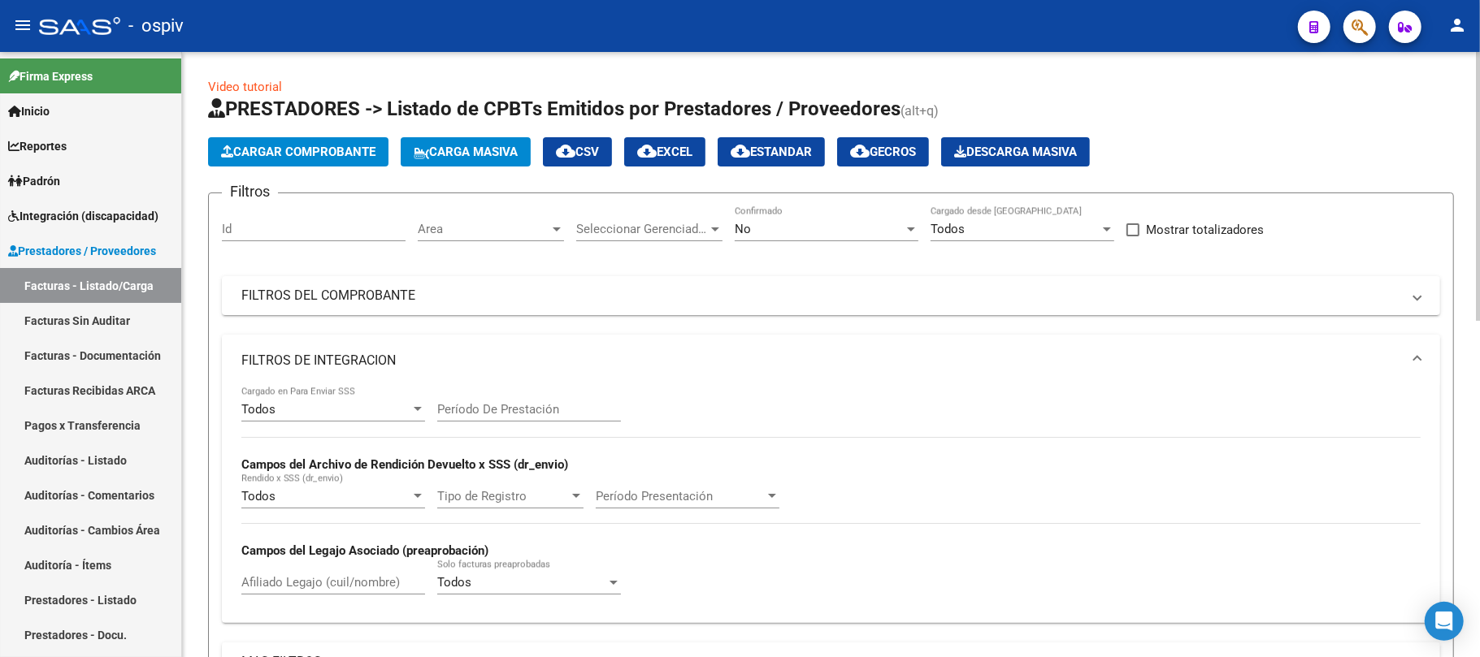
click at [346, 340] on mat-expansion-panel-header "FILTROS DE INTEGRACION" at bounding box center [831, 361] width 1218 height 52
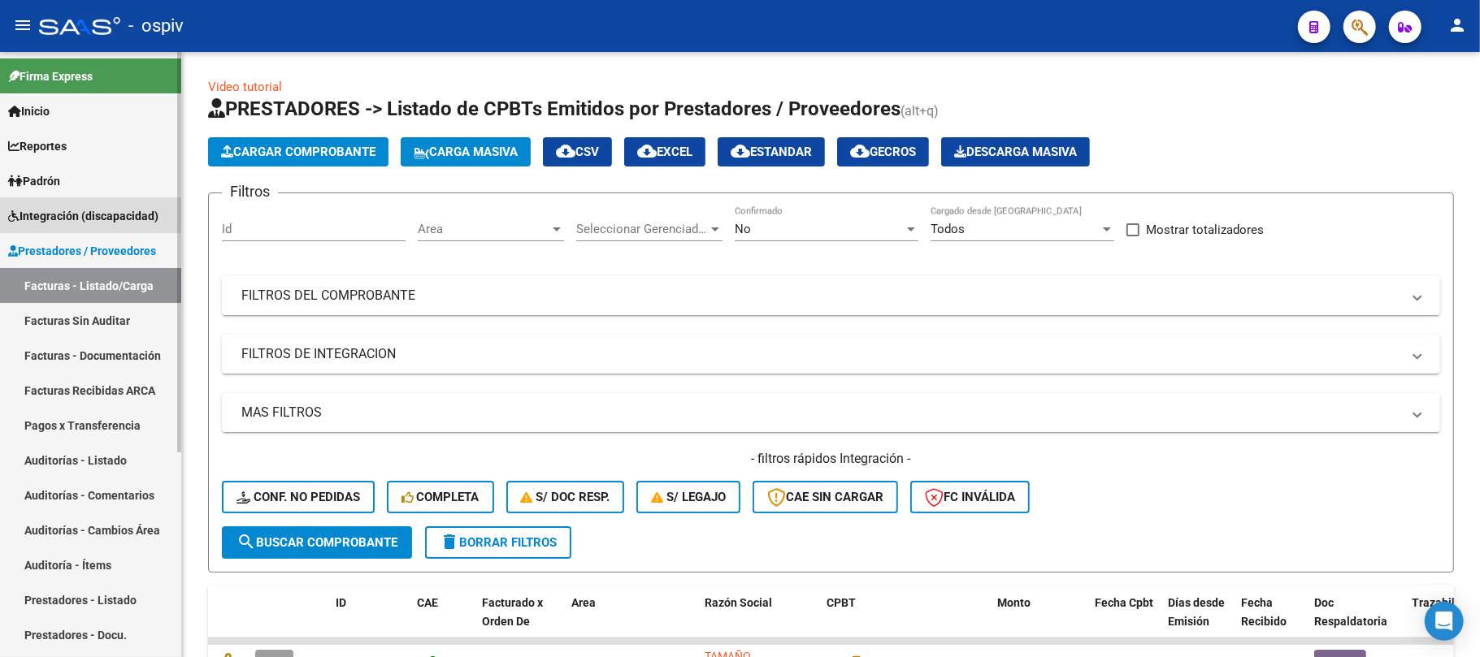
click at [94, 213] on span "Integración (discapacidad)" at bounding box center [83, 216] width 150 height 18
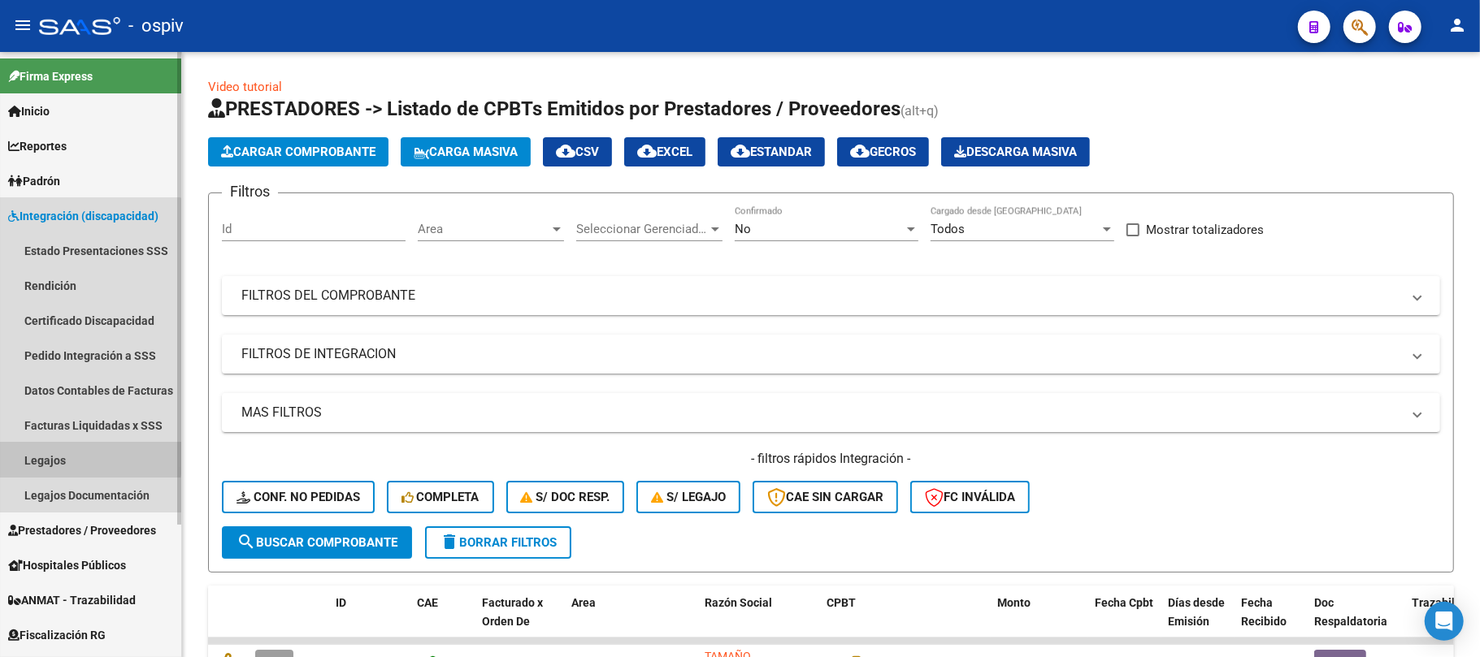
click at [55, 456] on link "Legajos" at bounding box center [90, 460] width 181 height 35
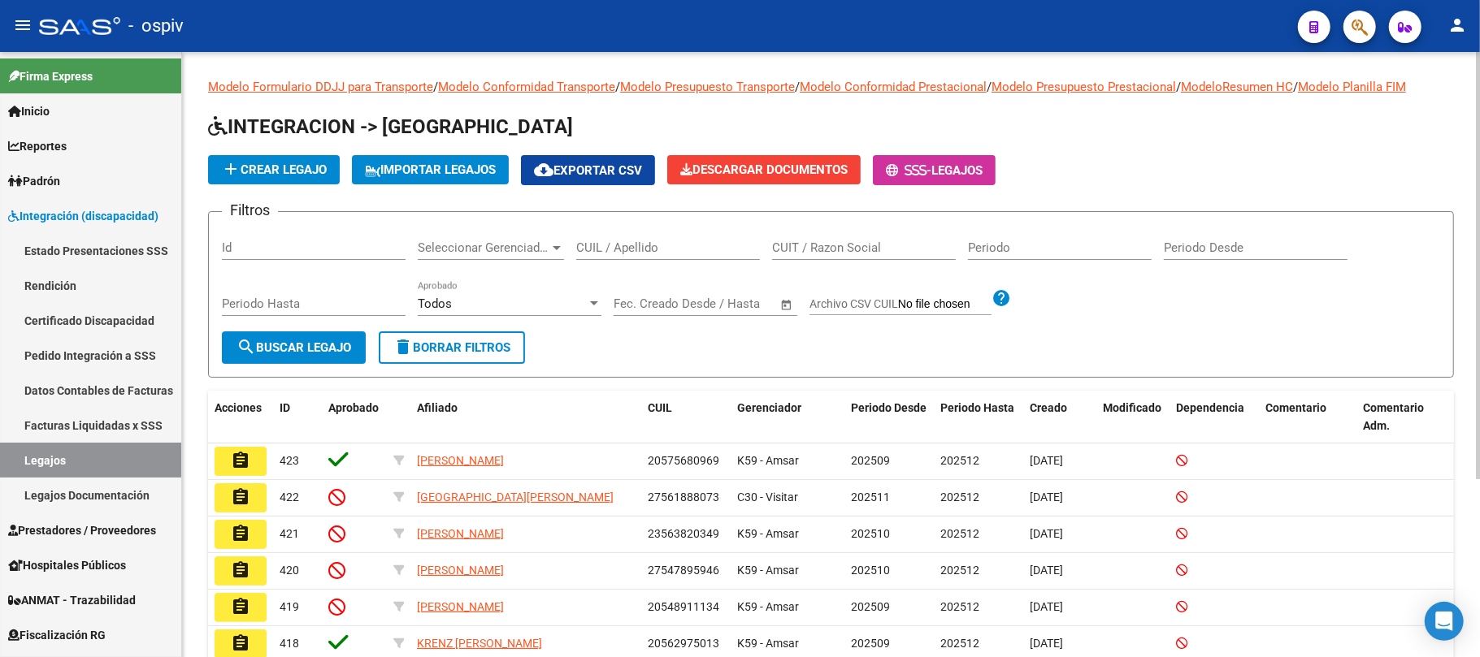
click at [670, 249] on input "CUIL / Apellido" at bounding box center [668, 248] width 184 height 15
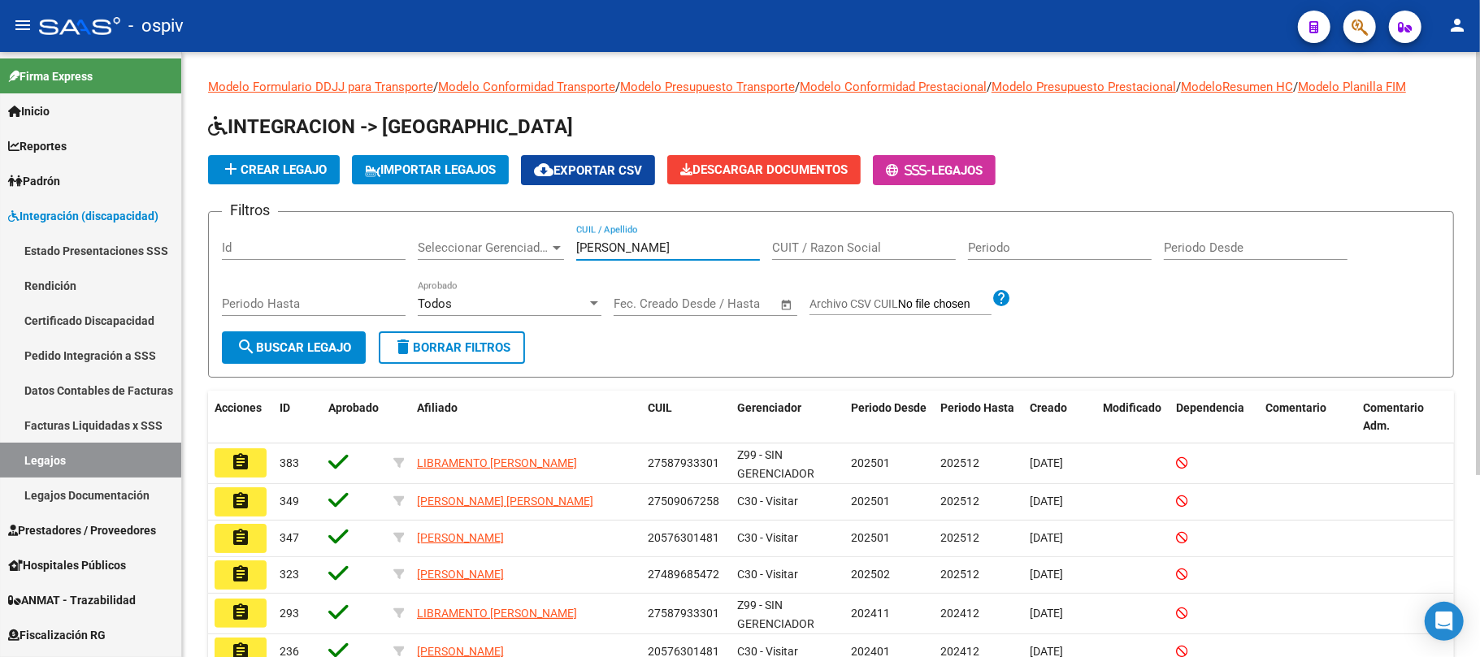
scroll to position [216, 0]
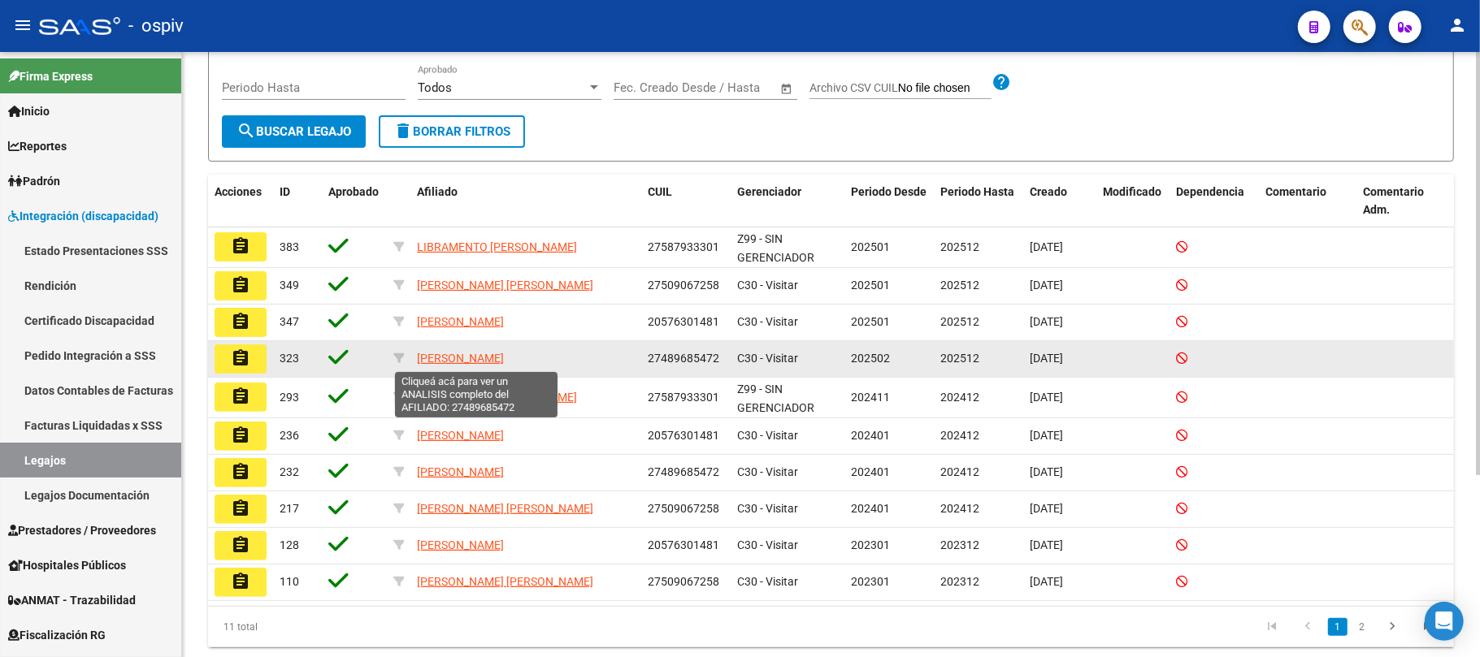
type input "[PERSON_NAME]"
click at [456, 355] on span "[PERSON_NAME]" at bounding box center [460, 358] width 87 height 13
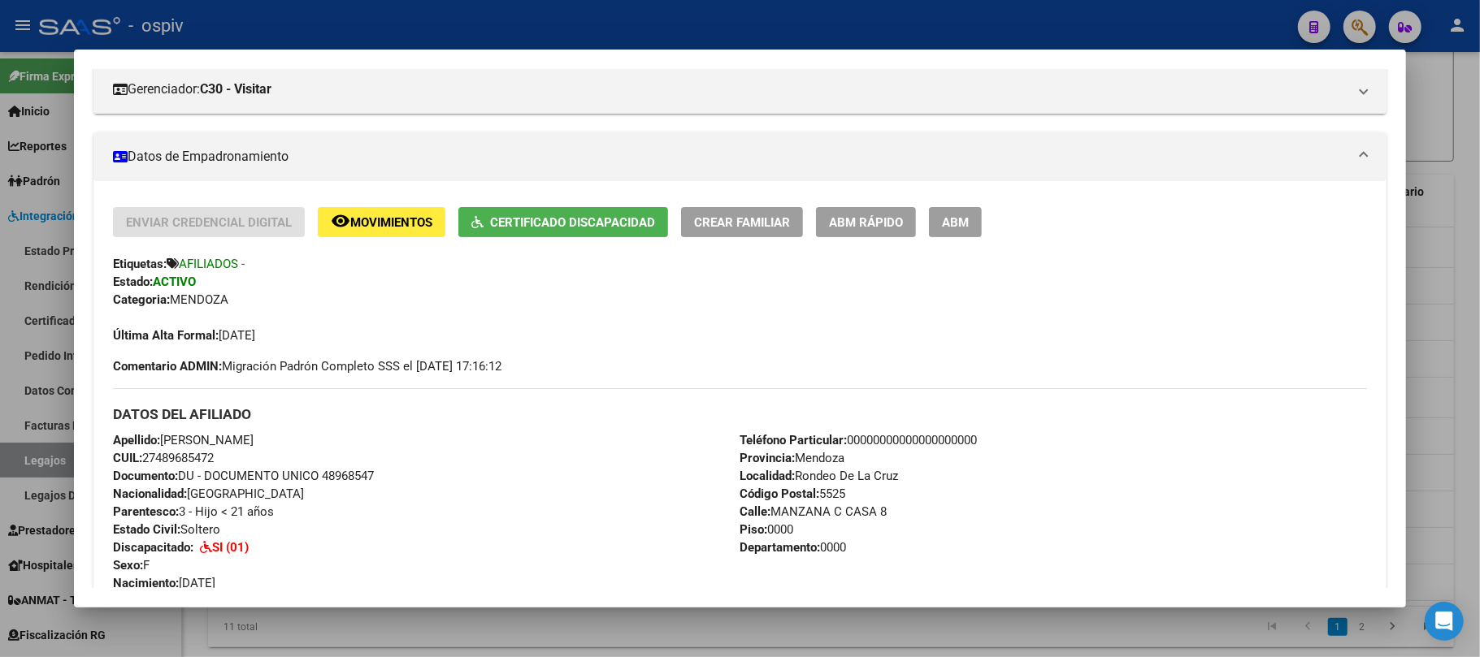
scroll to position [0, 0]
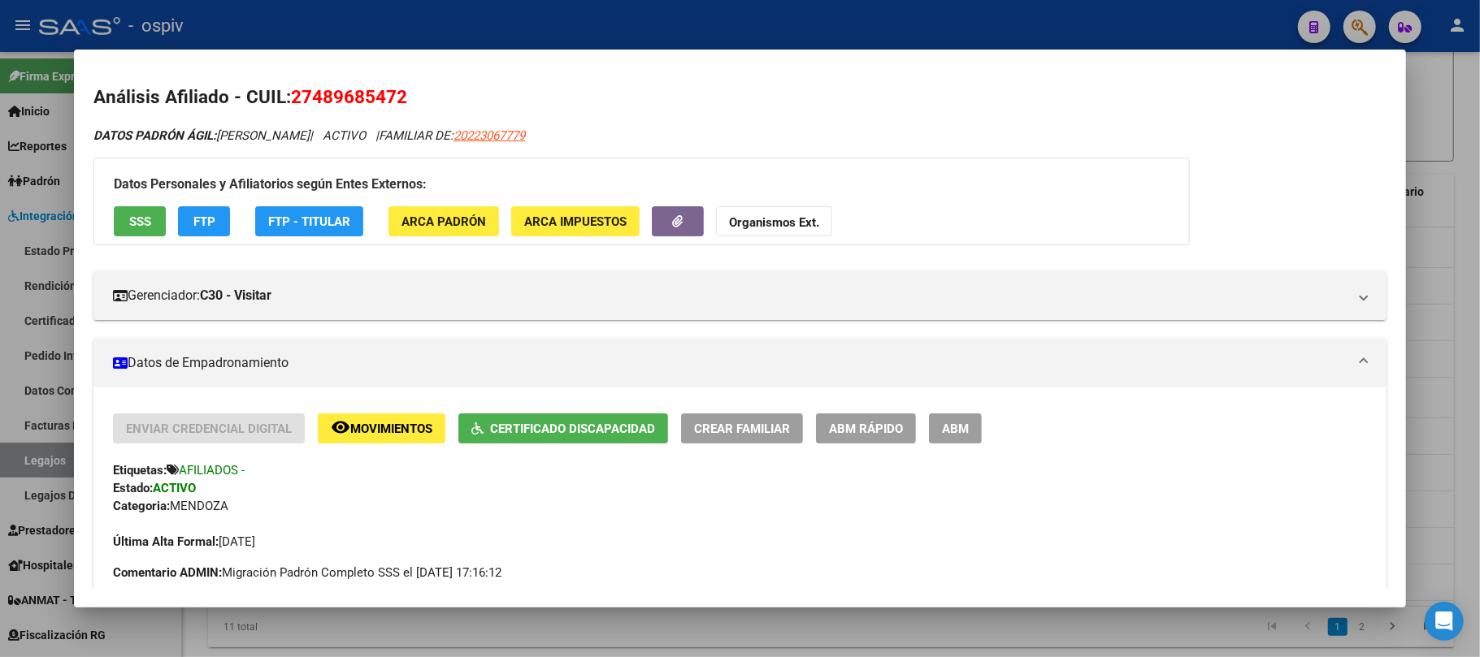
click at [729, 29] on div at bounding box center [740, 328] width 1480 height 657
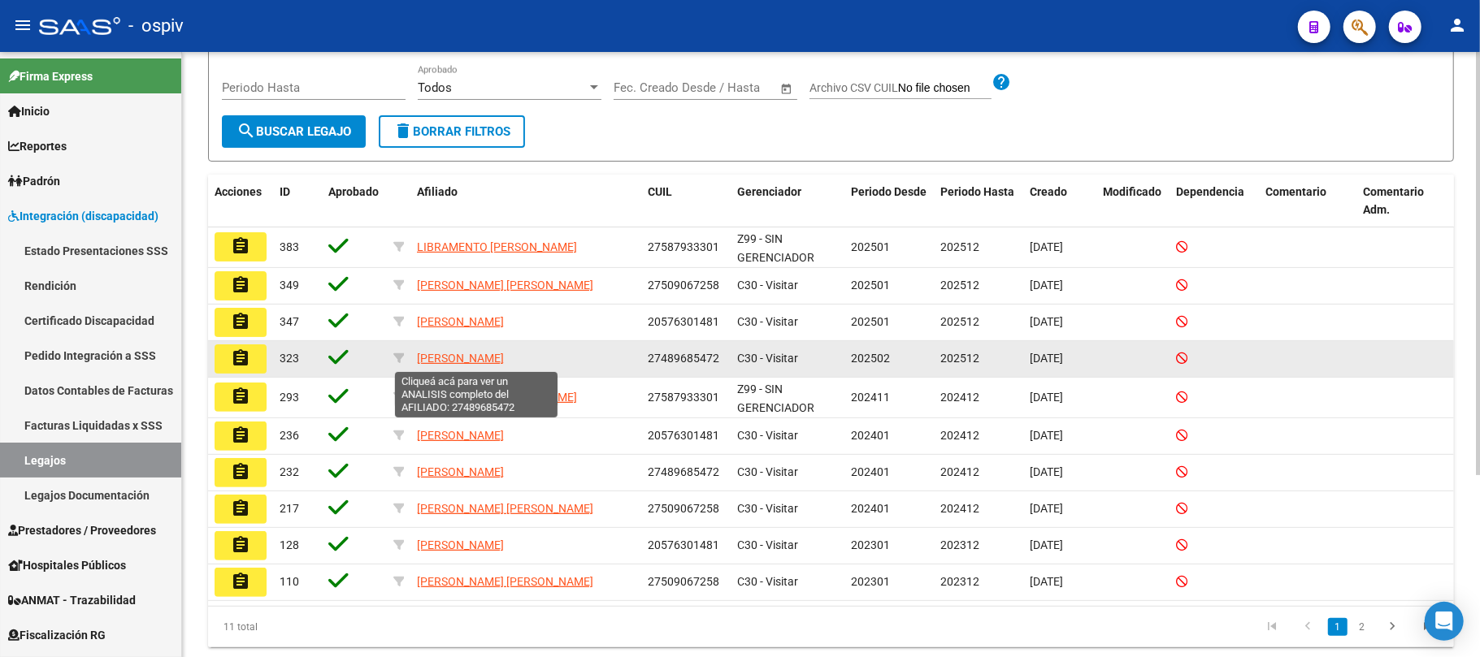
click at [453, 354] on span "[PERSON_NAME]" at bounding box center [460, 358] width 87 height 13
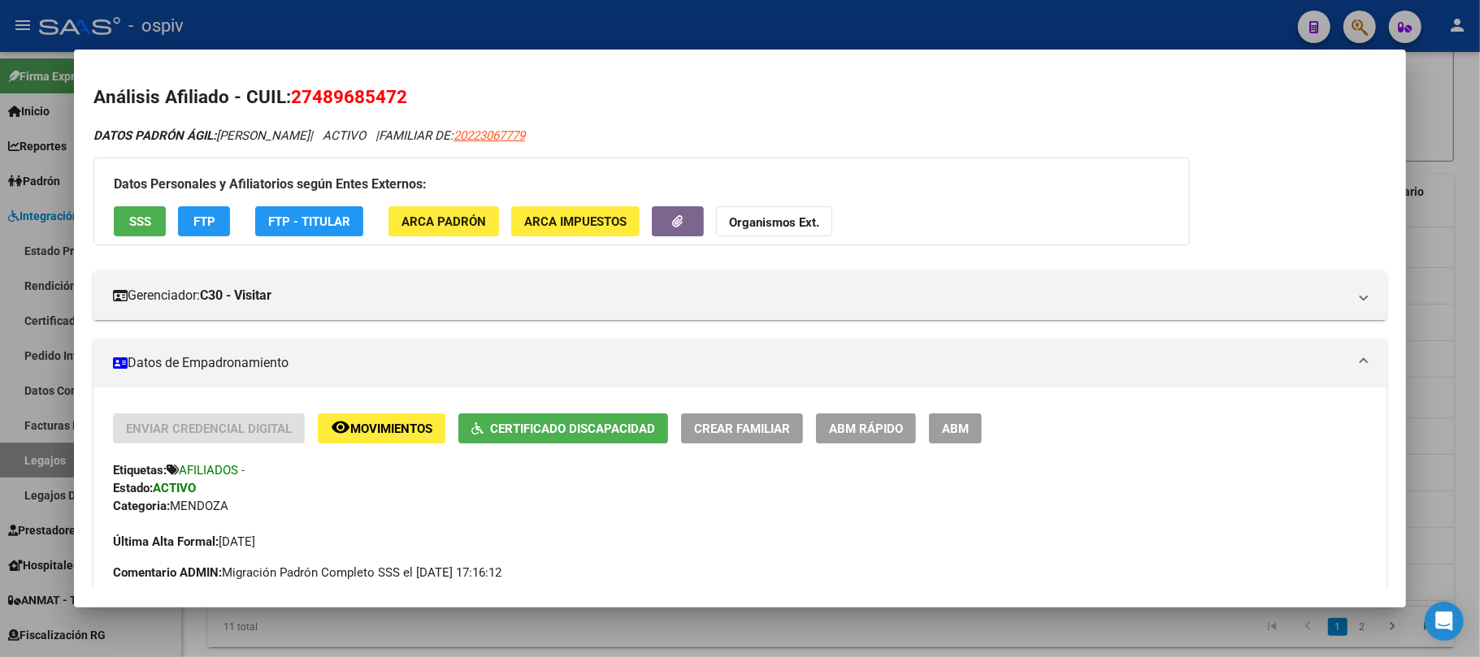
click at [679, 24] on div at bounding box center [740, 328] width 1480 height 657
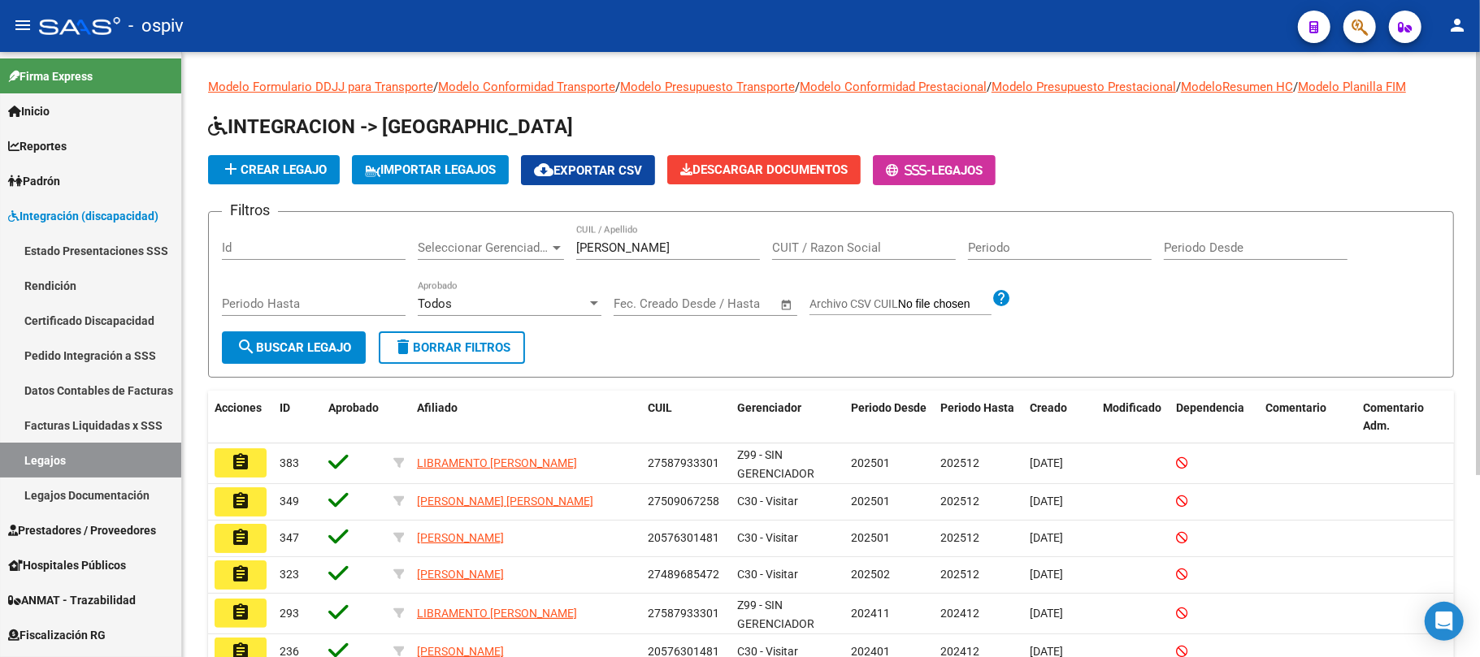
click at [1009, 245] on input "Periodo" at bounding box center [1060, 248] width 184 height 15
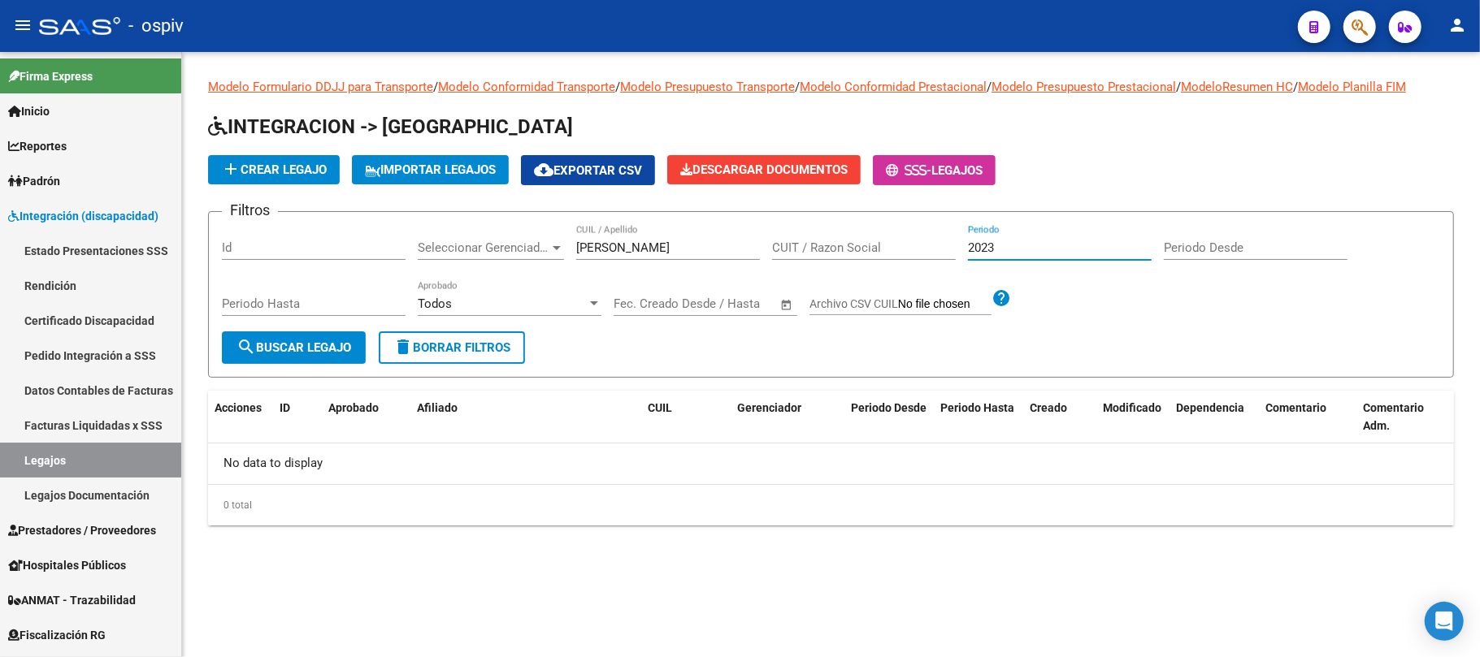
click at [1015, 249] on input "2023" at bounding box center [1060, 248] width 184 height 15
type input "2"
click at [1208, 249] on input "Periodo Desde" at bounding box center [1256, 248] width 184 height 15
type input "202301"
click at [289, 297] on input "Periodo Hasta" at bounding box center [314, 304] width 184 height 15
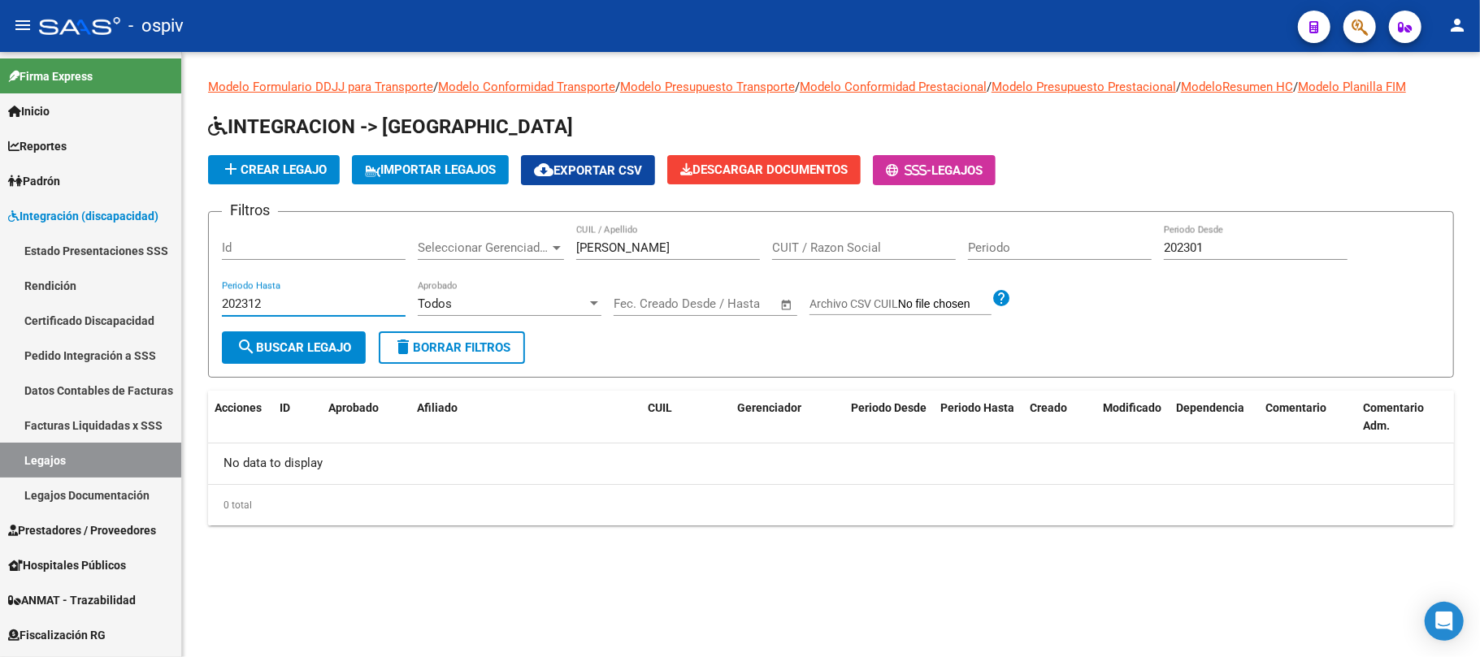
type input "202312"
click at [304, 343] on span "search Buscar Legajo" at bounding box center [293, 348] width 115 height 15
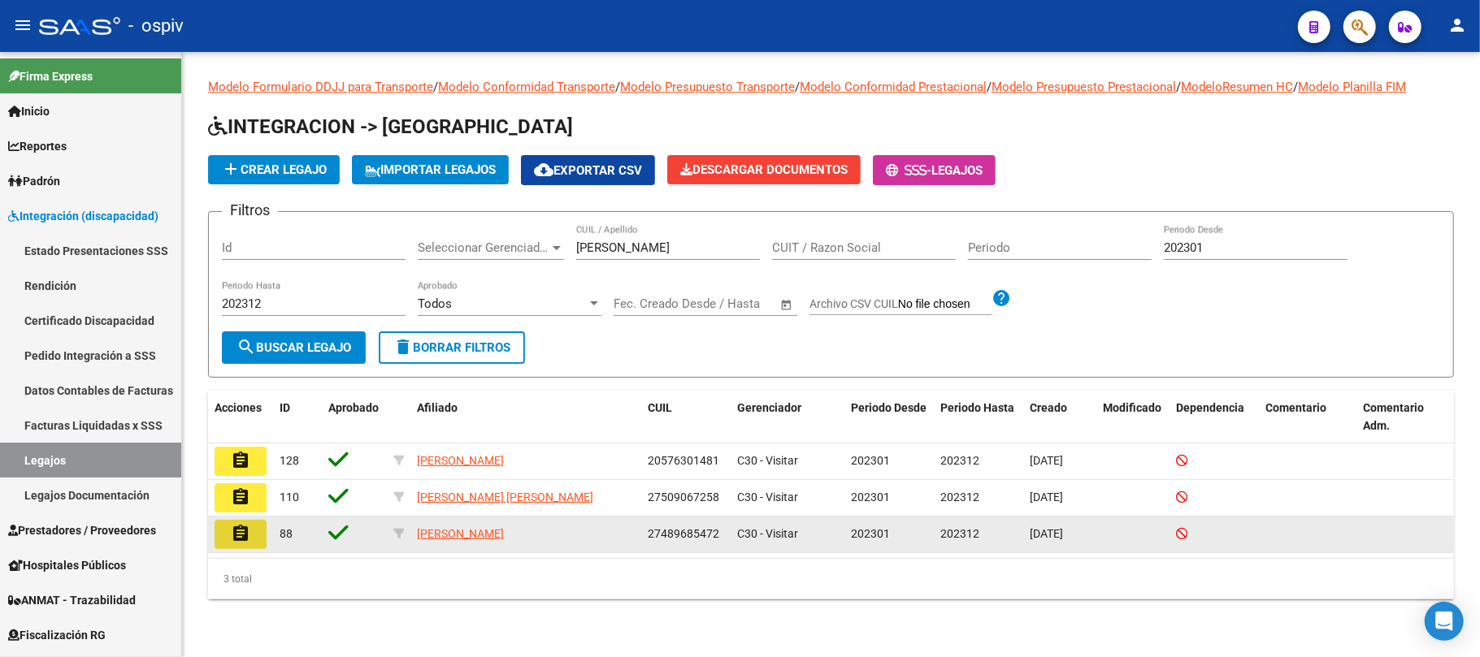
click at [254, 531] on button "assignment" at bounding box center [241, 534] width 52 height 29
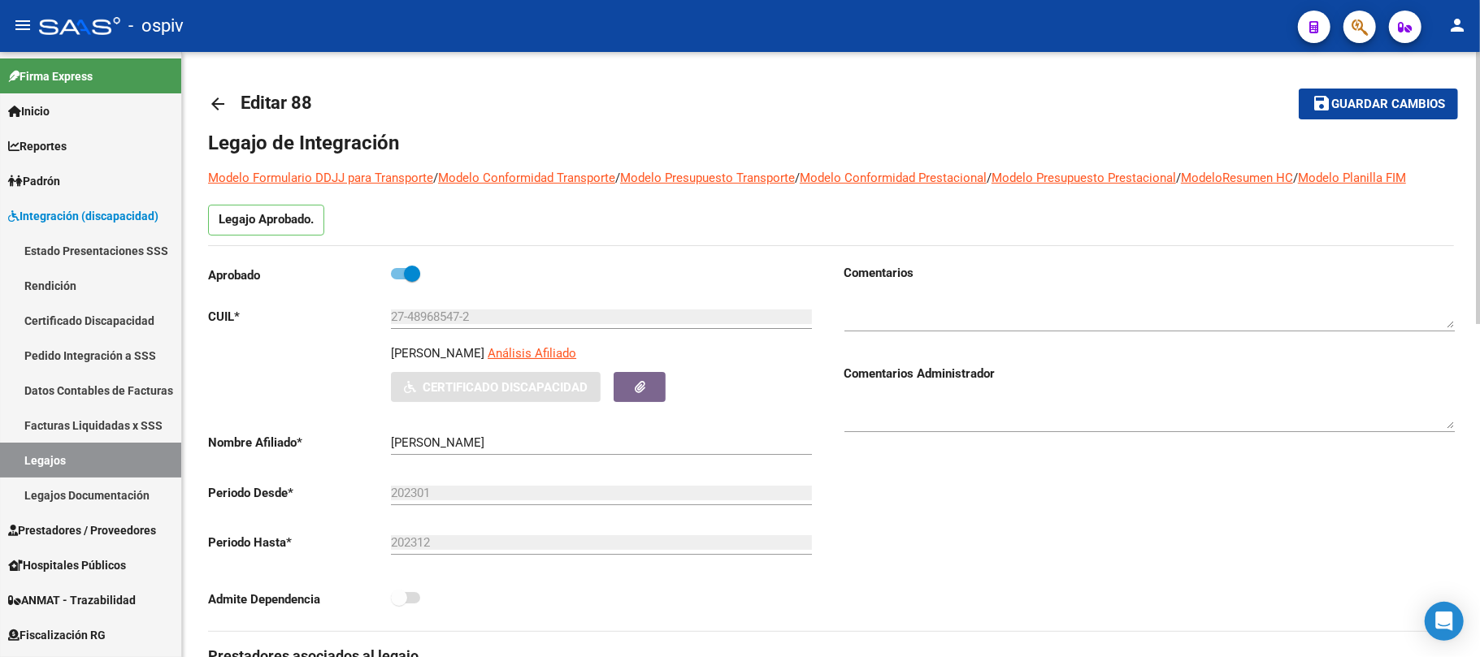
type input "[PERSON_NAME]"
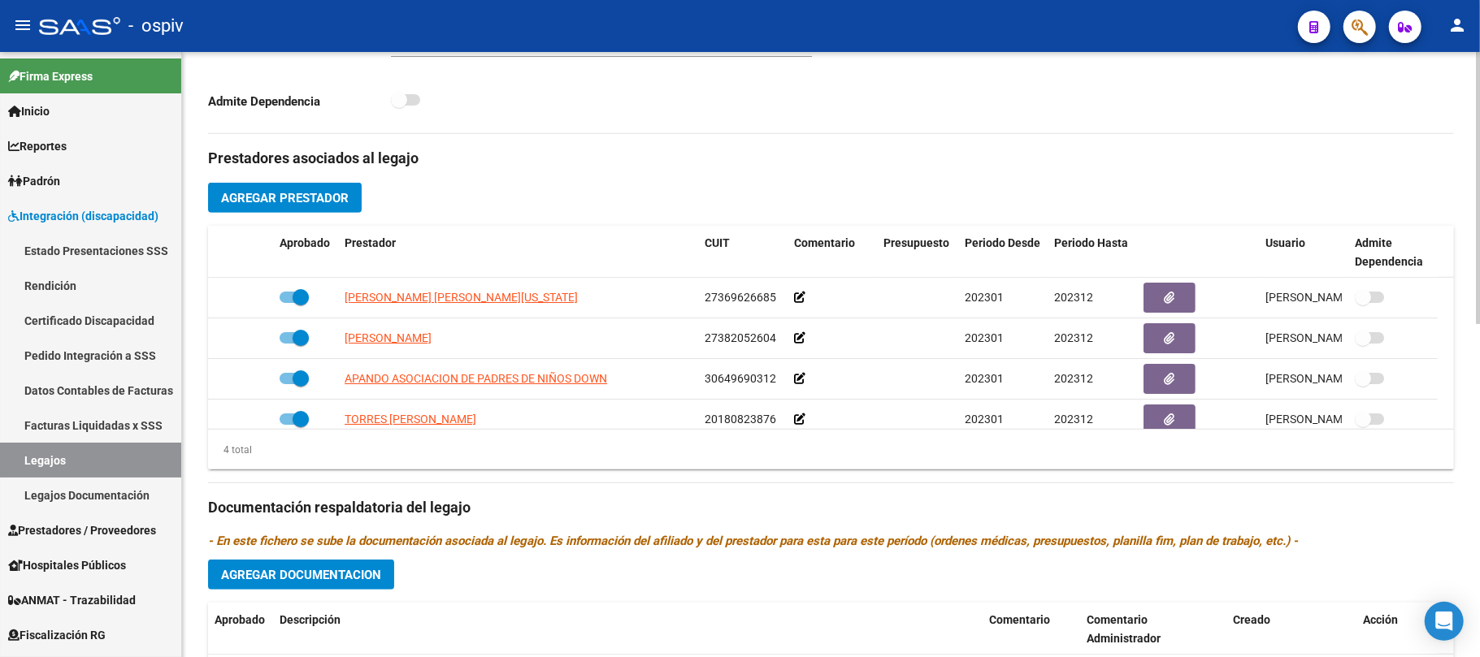
scroll to position [541, 0]
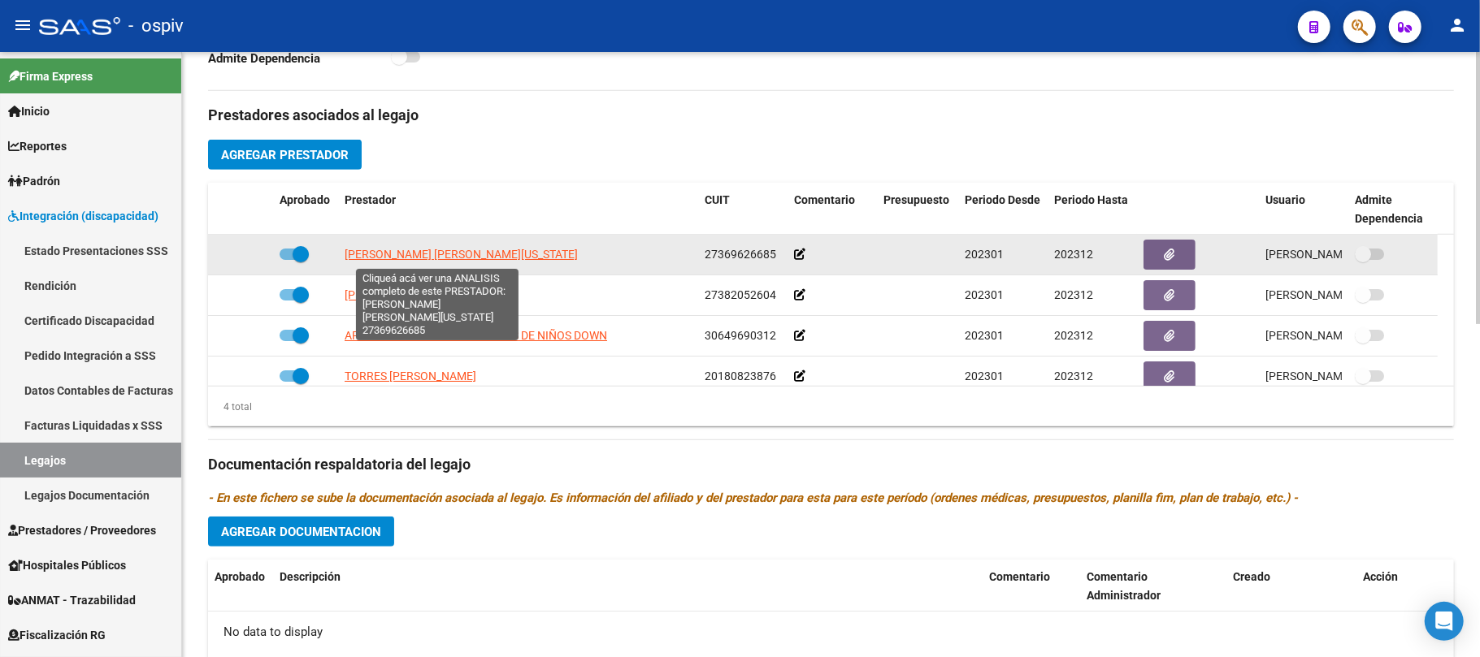
click at [466, 257] on span "[PERSON_NAME] [PERSON_NAME][US_STATE]" at bounding box center [461, 254] width 233 height 13
type textarea "27369626685"
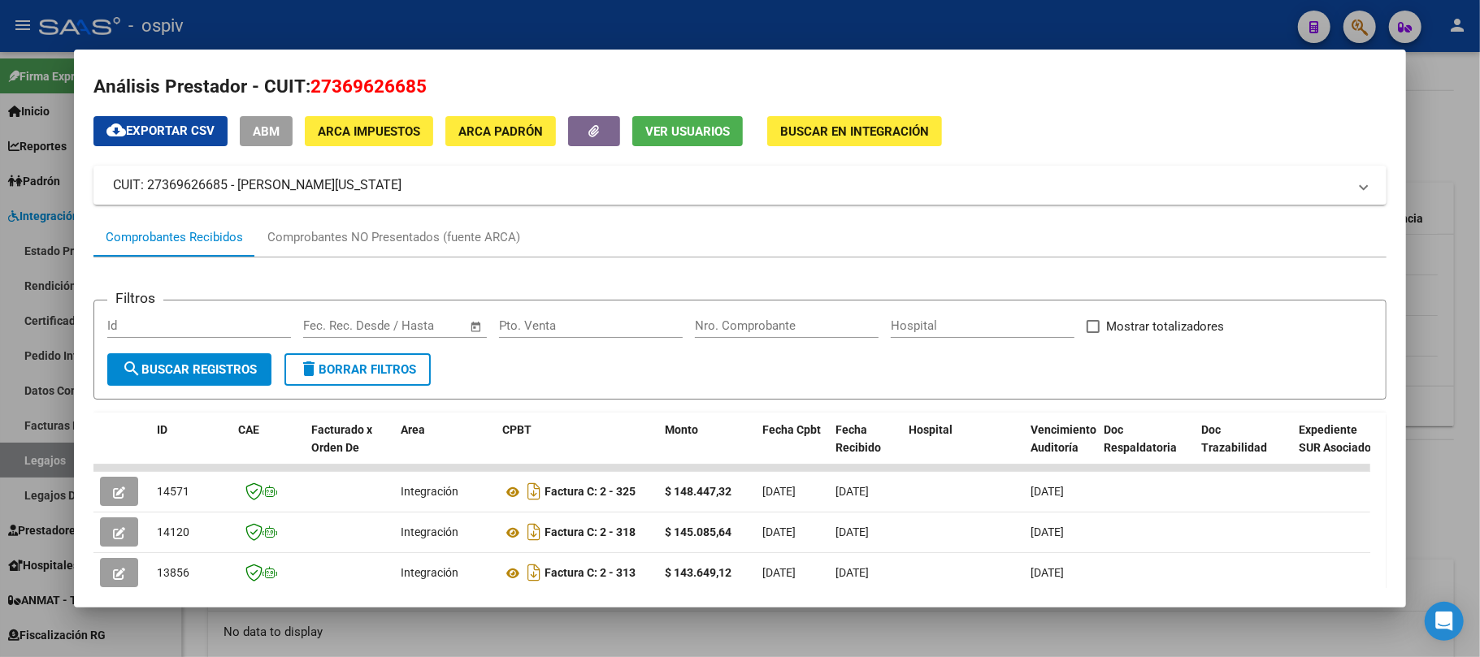
scroll to position [0, 0]
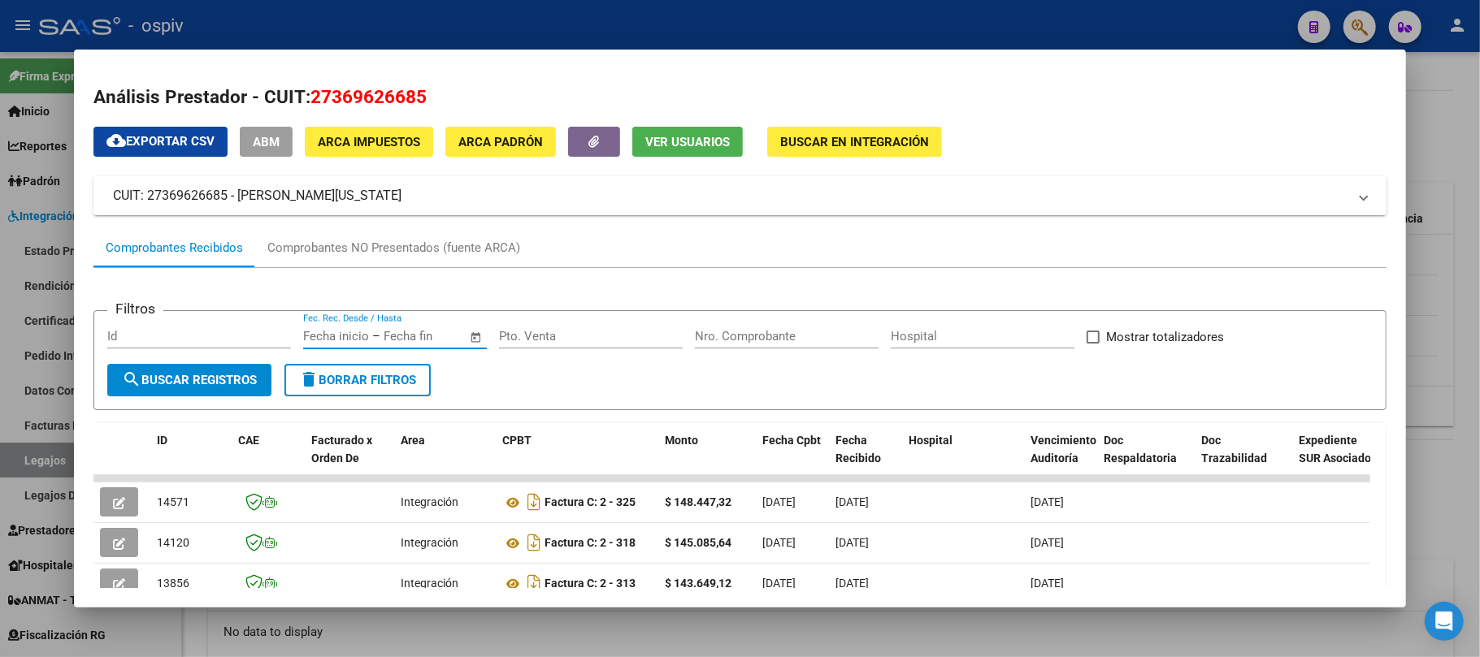
click at [323, 336] on input "text" at bounding box center [336, 336] width 66 height 15
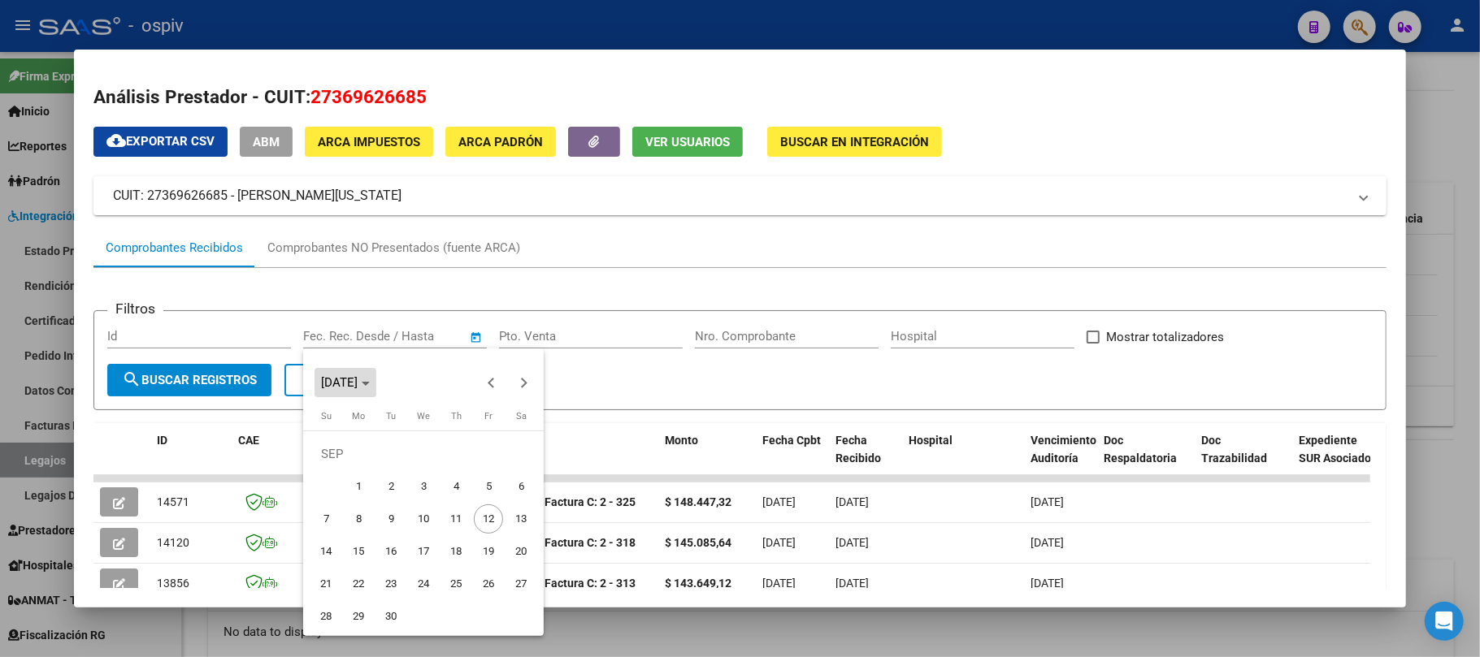
click at [370, 382] on polygon "Choose month and year" at bounding box center [366, 384] width 8 height 4
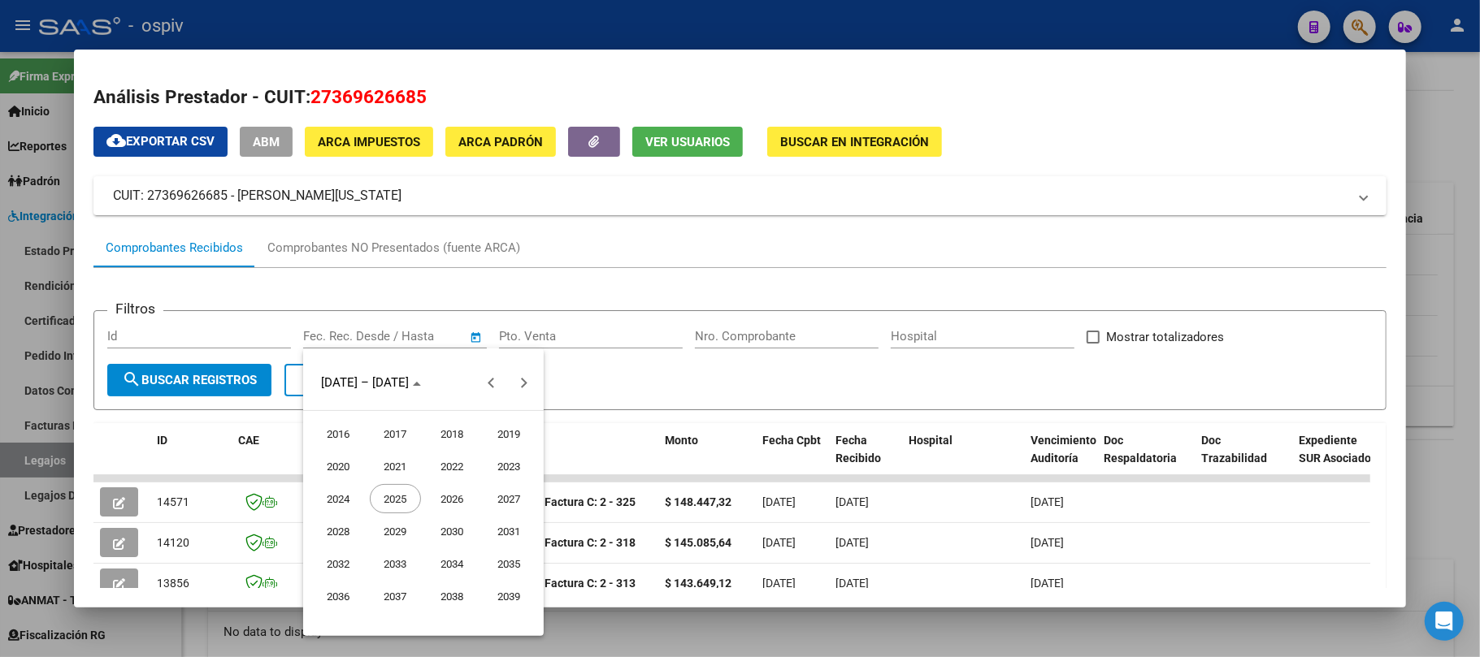
click at [497, 465] on span "2023" at bounding box center [509, 466] width 51 height 29
click at [339, 468] on span "JAN" at bounding box center [338, 466] width 51 height 29
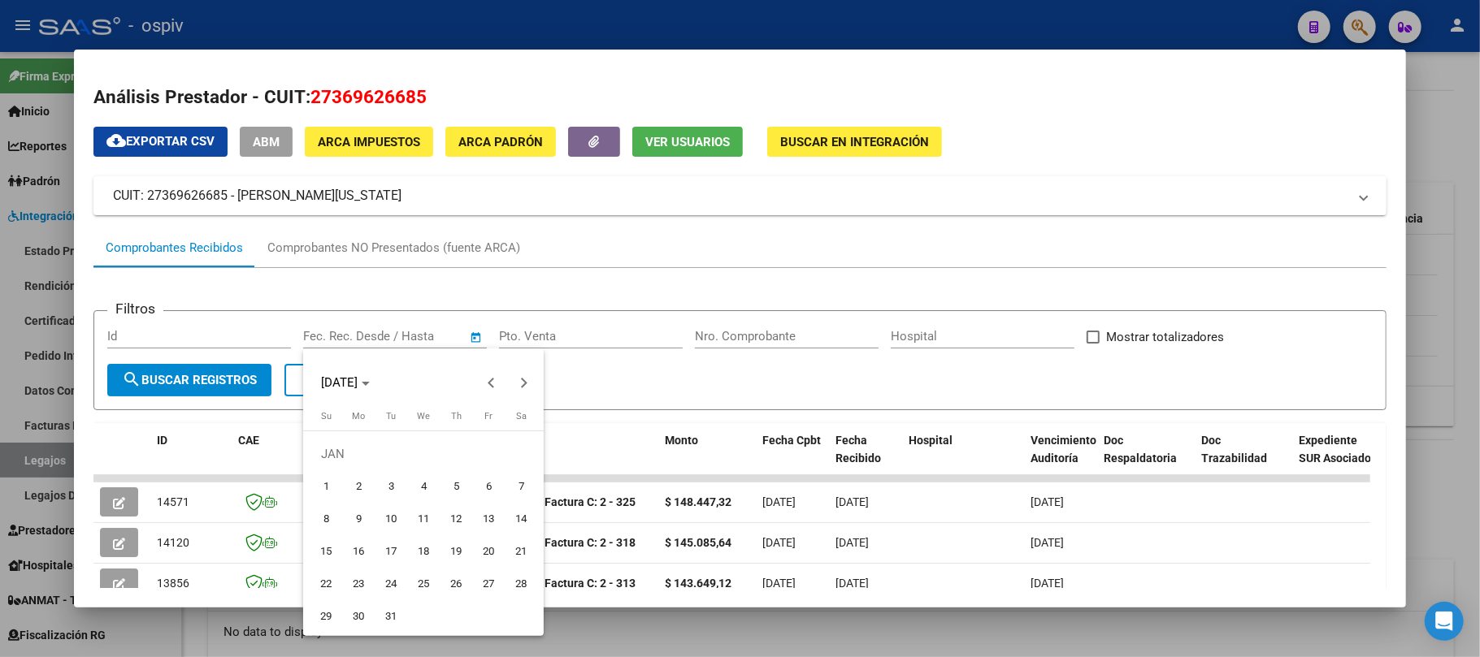
click at [329, 485] on span "1" at bounding box center [325, 486] width 29 height 29
type input "[DATE]"
click at [527, 384] on span "Next month" at bounding box center [523, 383] width 33 height 33
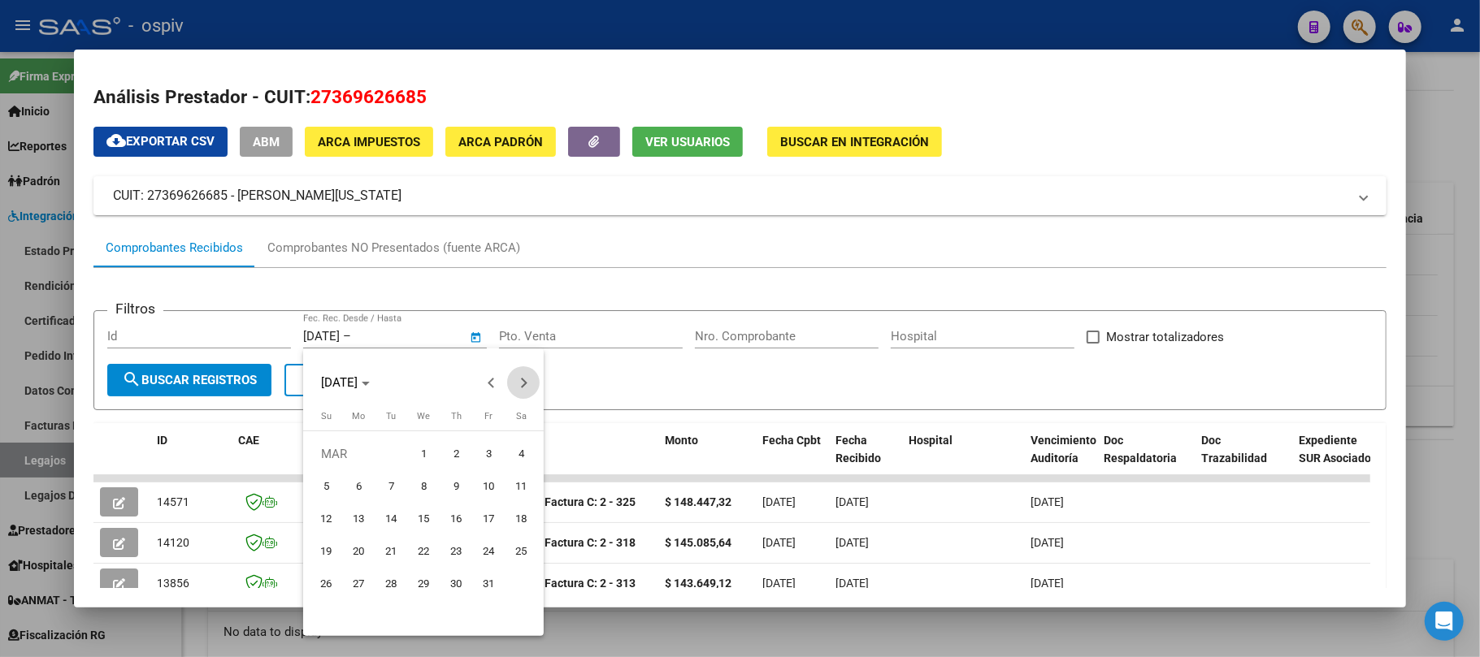
click at [527, 384] on span "Next month" at bounding box center [523, 383] width 33 height 33
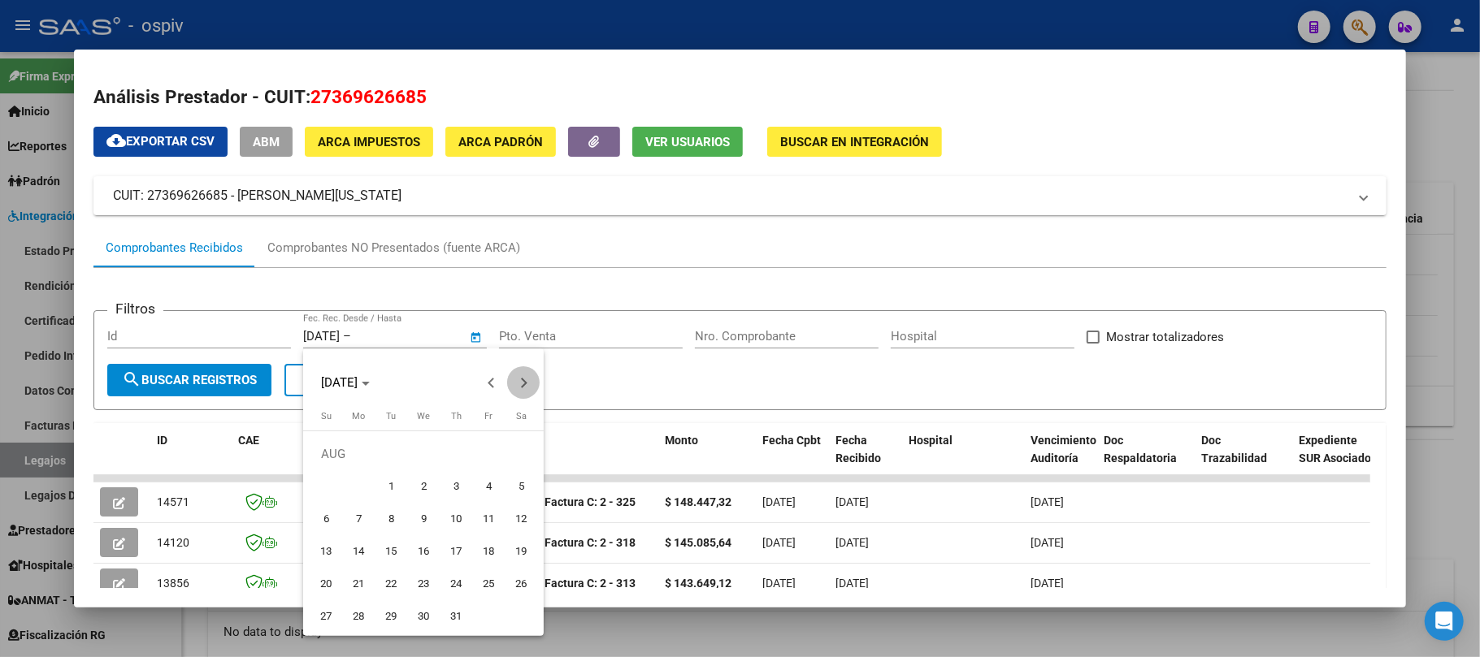
click at [527, 384] on span "Next month" at bounding box center [523, 383] width 33 height 33
click at [488, 387] on span "Previous month" at bounding box center [491, 383] width 33 height 33
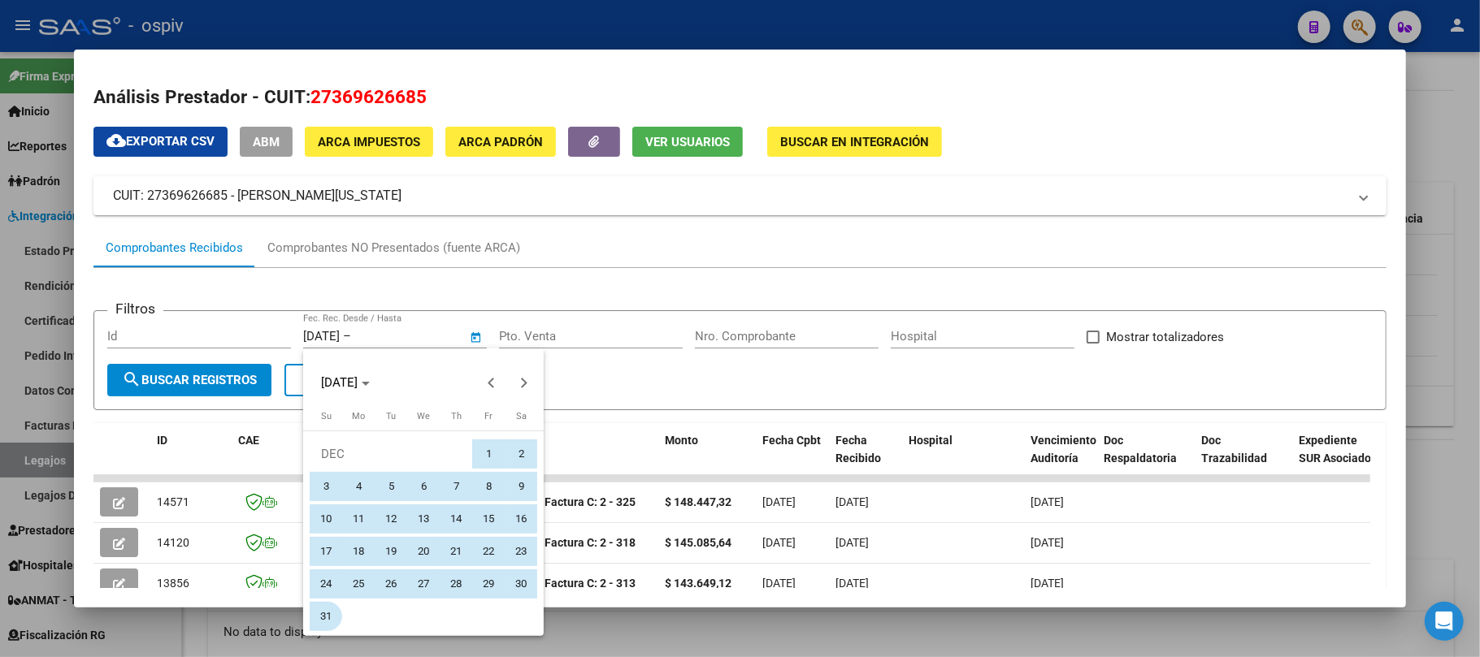
click at [329, 616] on span "31" at bounding box center [325, 616] width 29 height 29
type input "[DATE]"
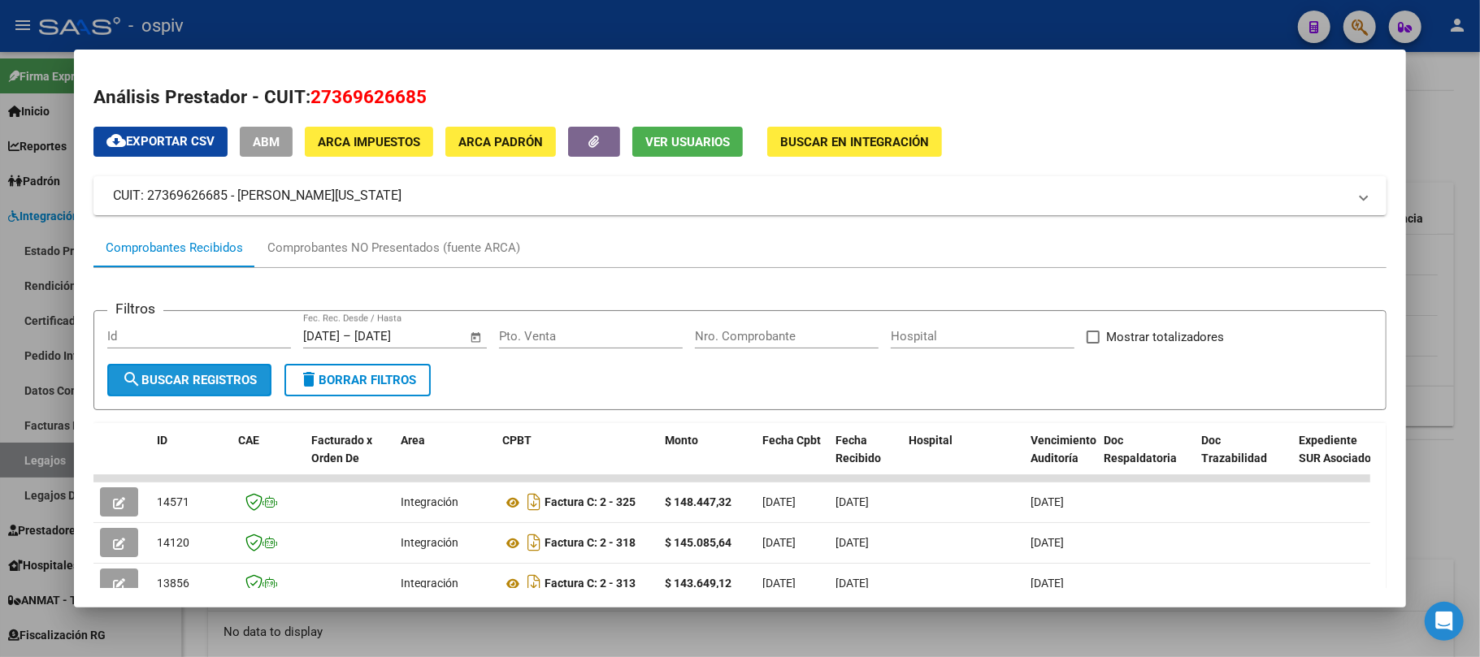
click at [228, 375] on span "search Buscar Registros" at bounding box center [189, 380] width 135 height 15
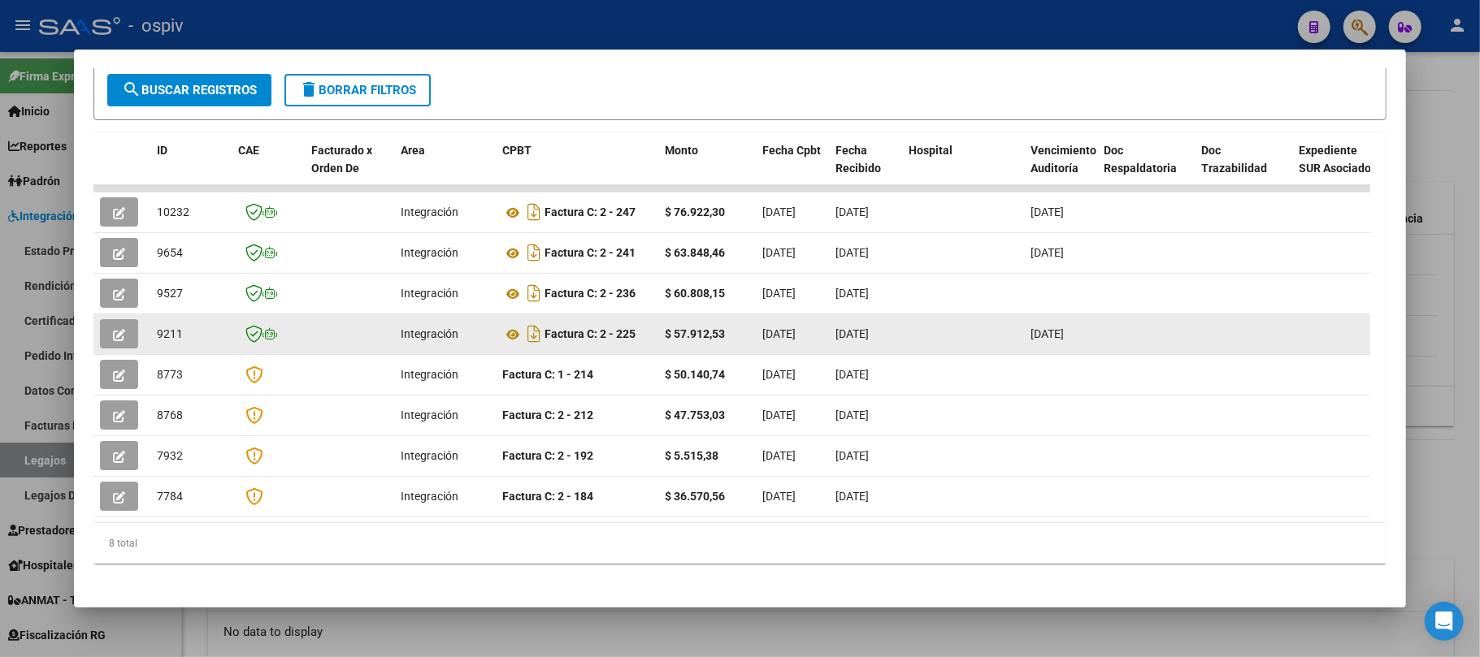
scroll to position [297, 0]
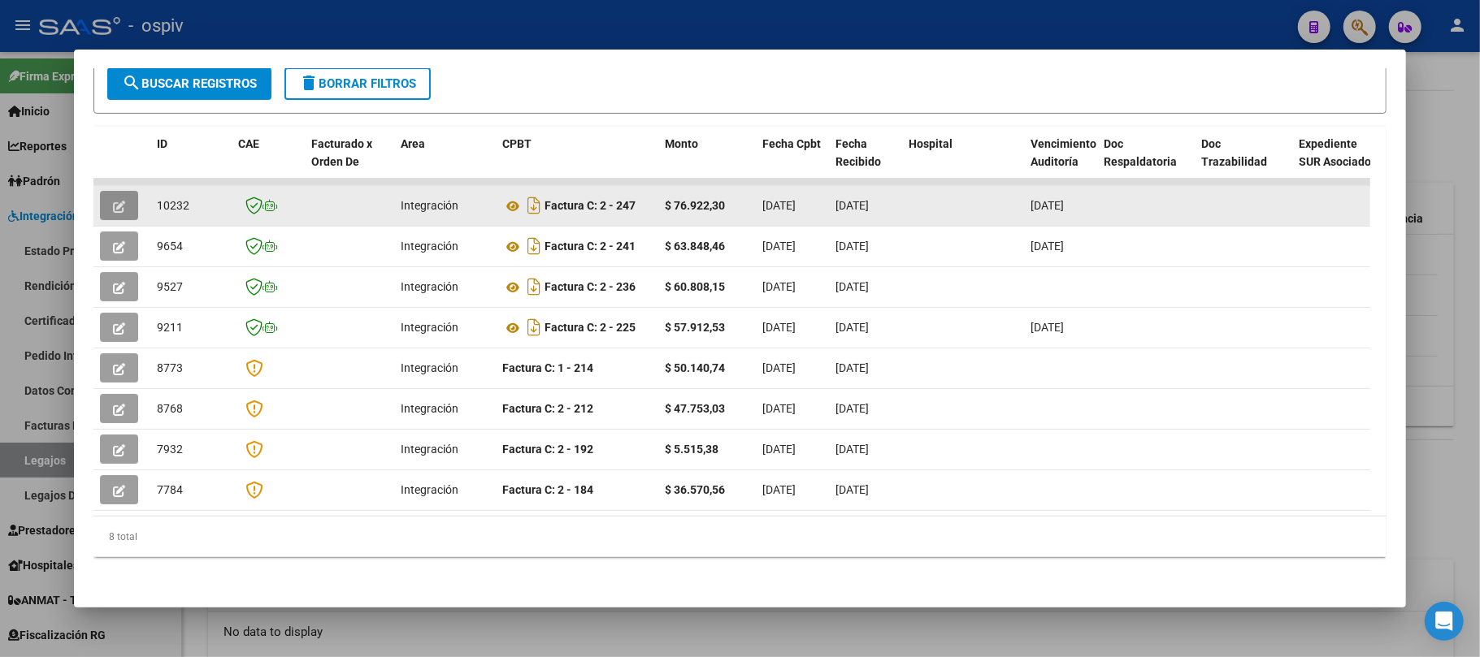
click at [122, 201] on icon "button" at bounding box center [119, 207] width 12 height 12
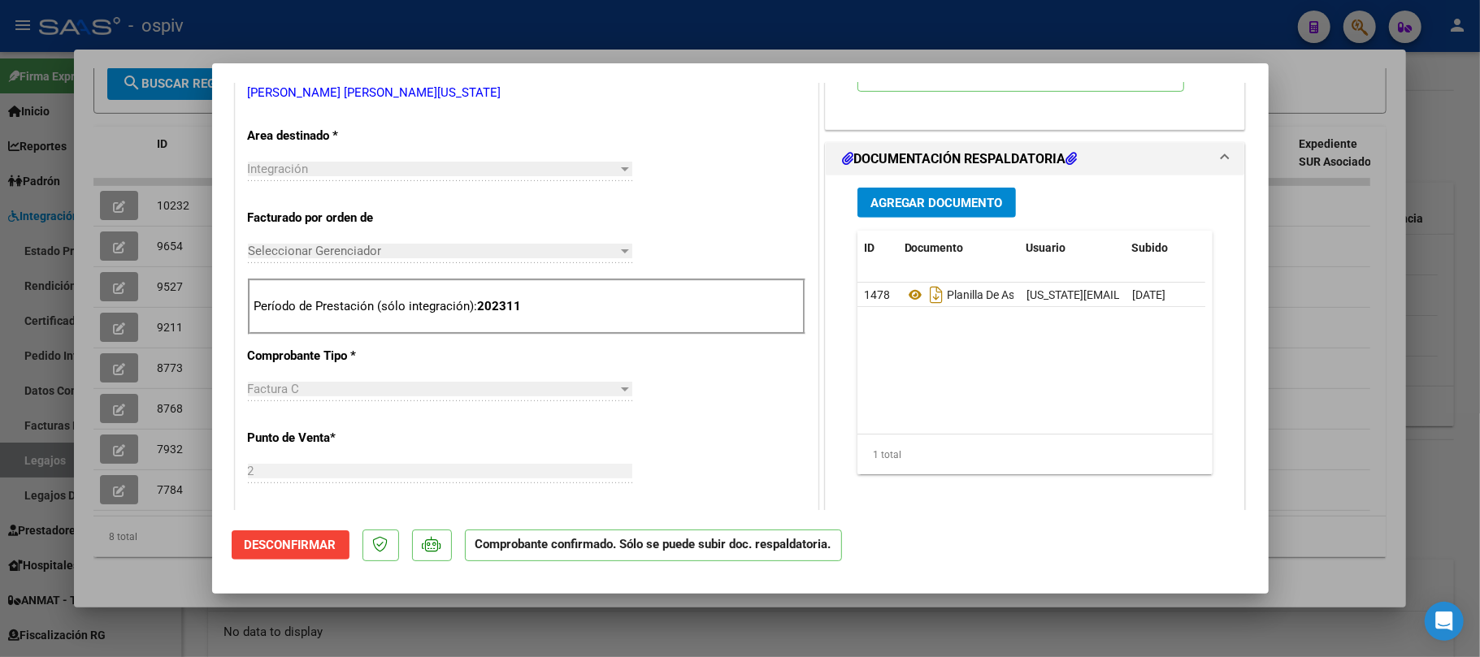
scroll to position [0, 0]
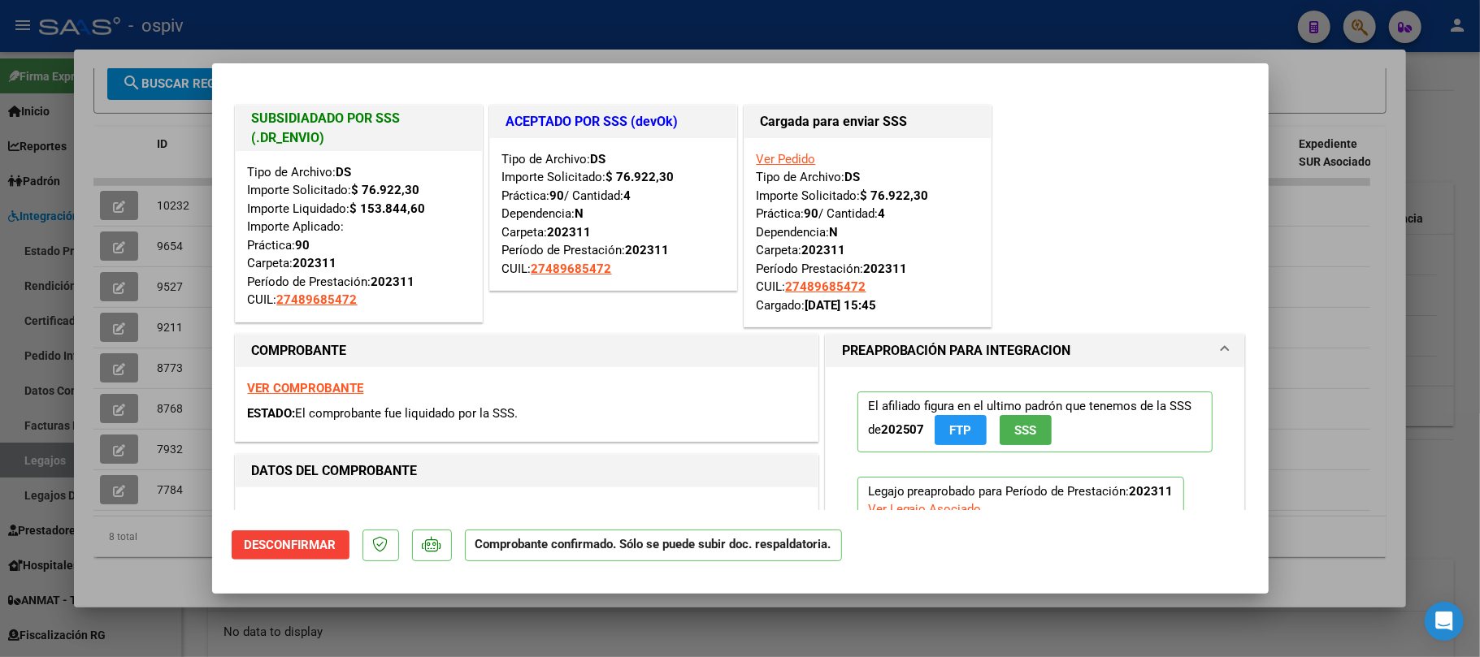
click at [666, 29] on div at bounding box center [740, 328] width 1480 height 657
type input "$ 0,00"
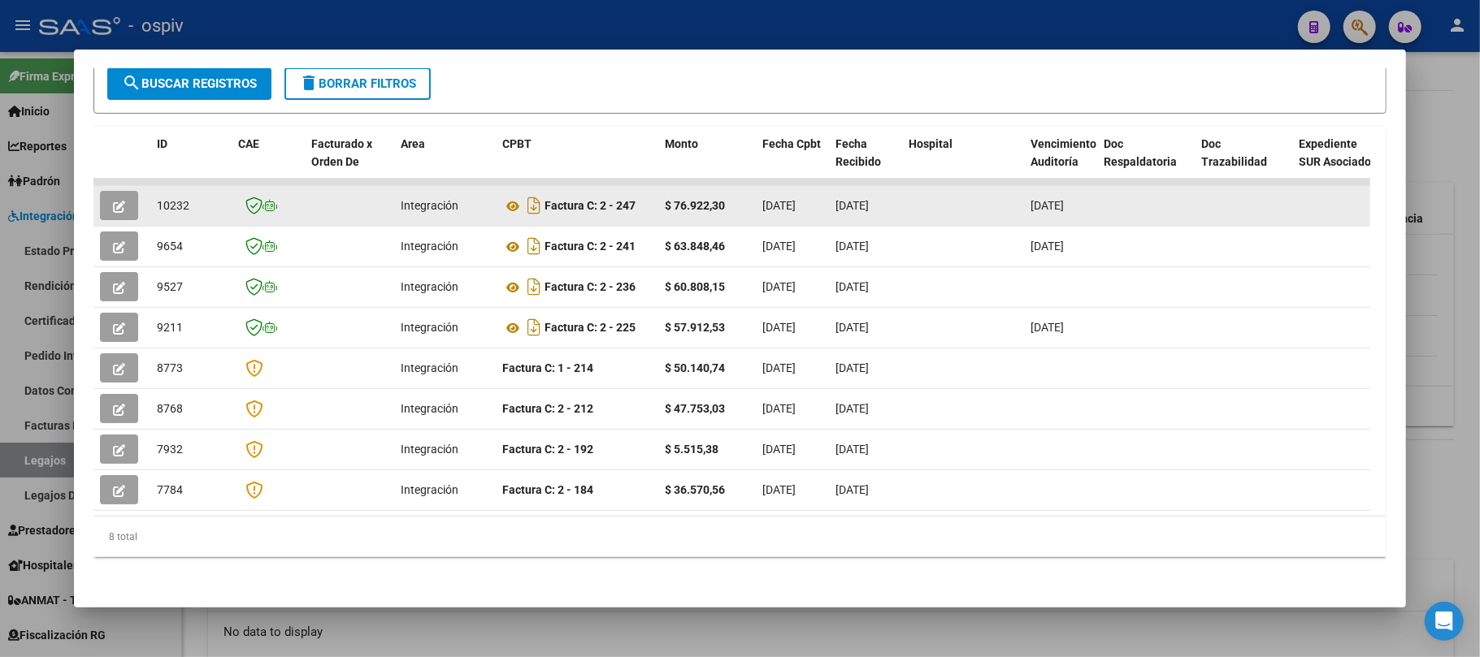
click at [125, 206] on button "button" at bounding box center [119, 205] width 38 height 29
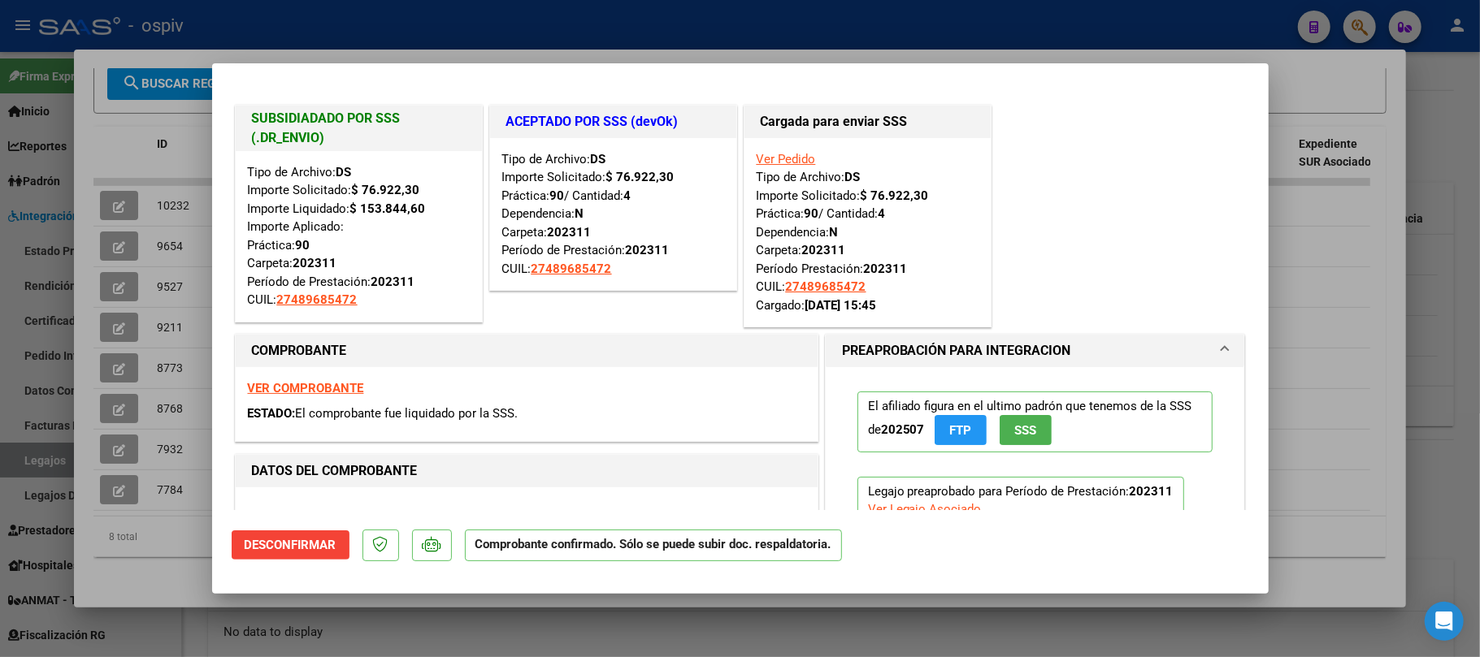
click at [549, 31] on div at bounding box center [740, 328] width 1480 height 657
type input "$ 0,00"
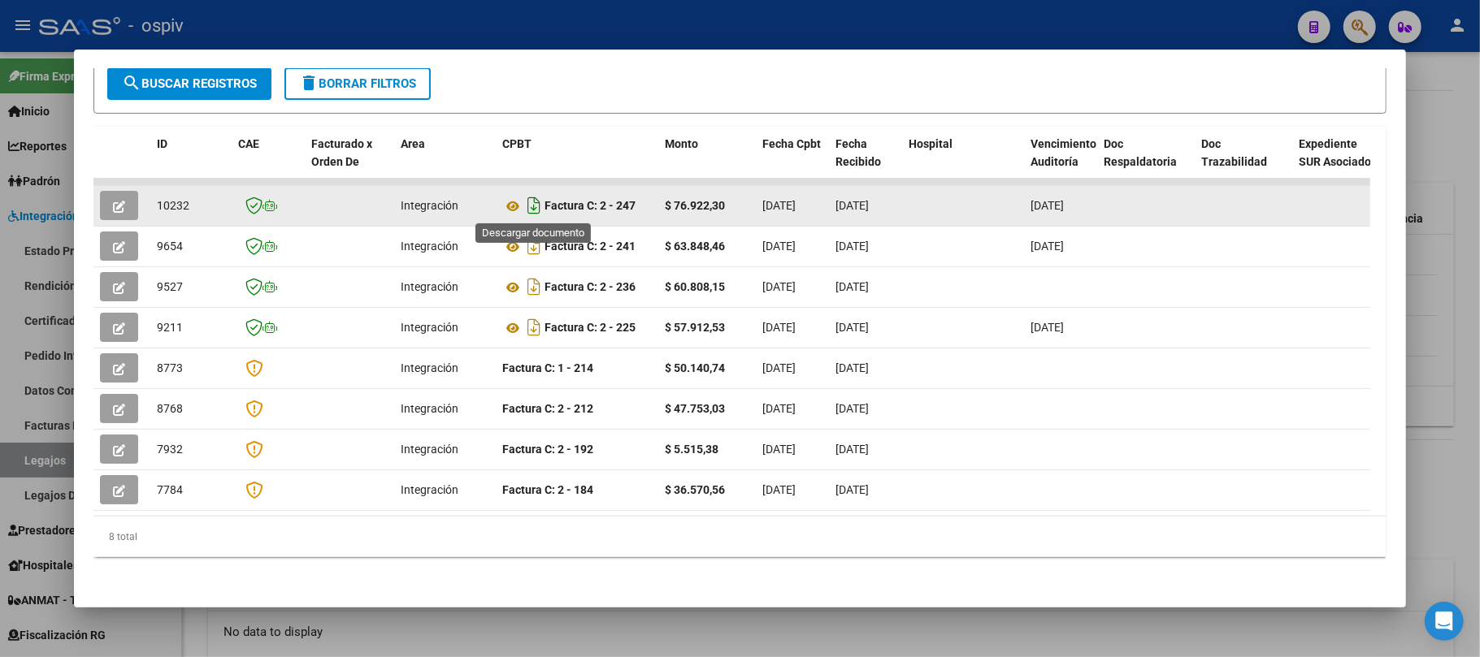
click at [534, 205] on icon "Descargar documento" at bounding box center [533, 206] width 21 height 26
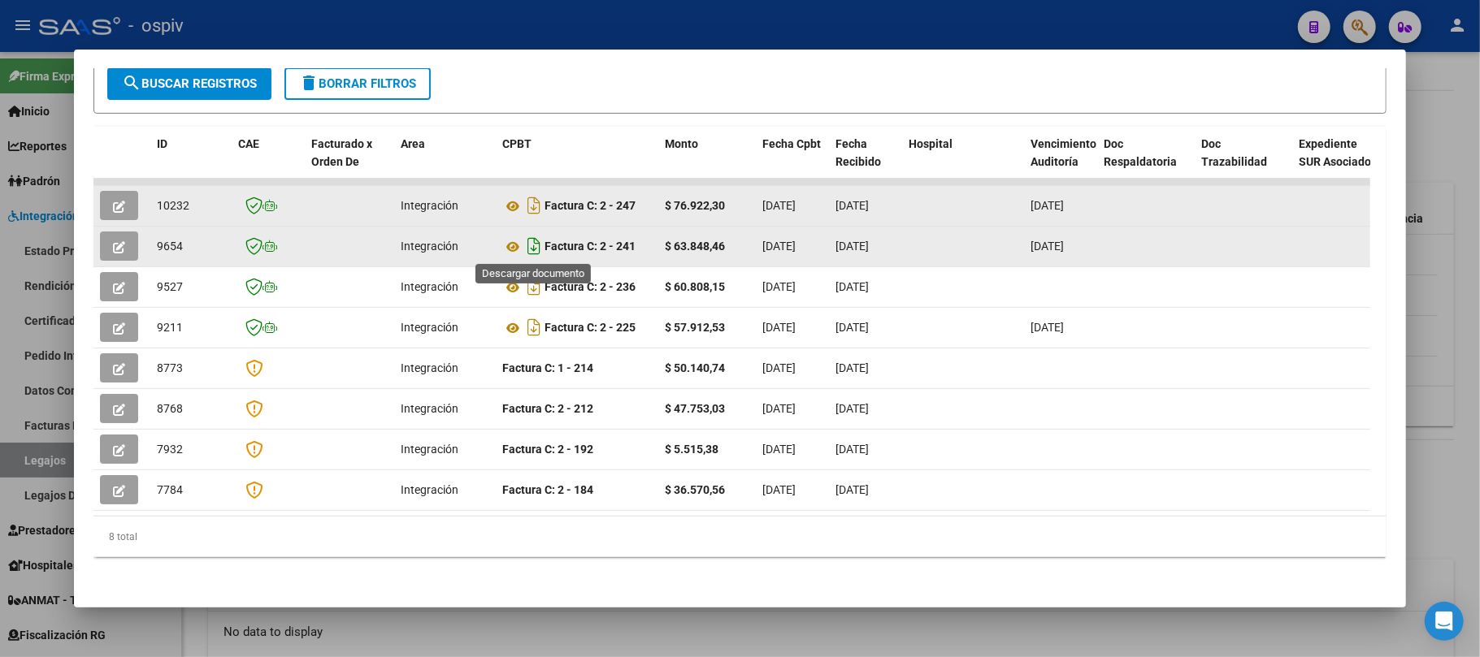
click at [534, 247] on icon "Descargar documento" at bounding box center [533, 246] width 21 height 26
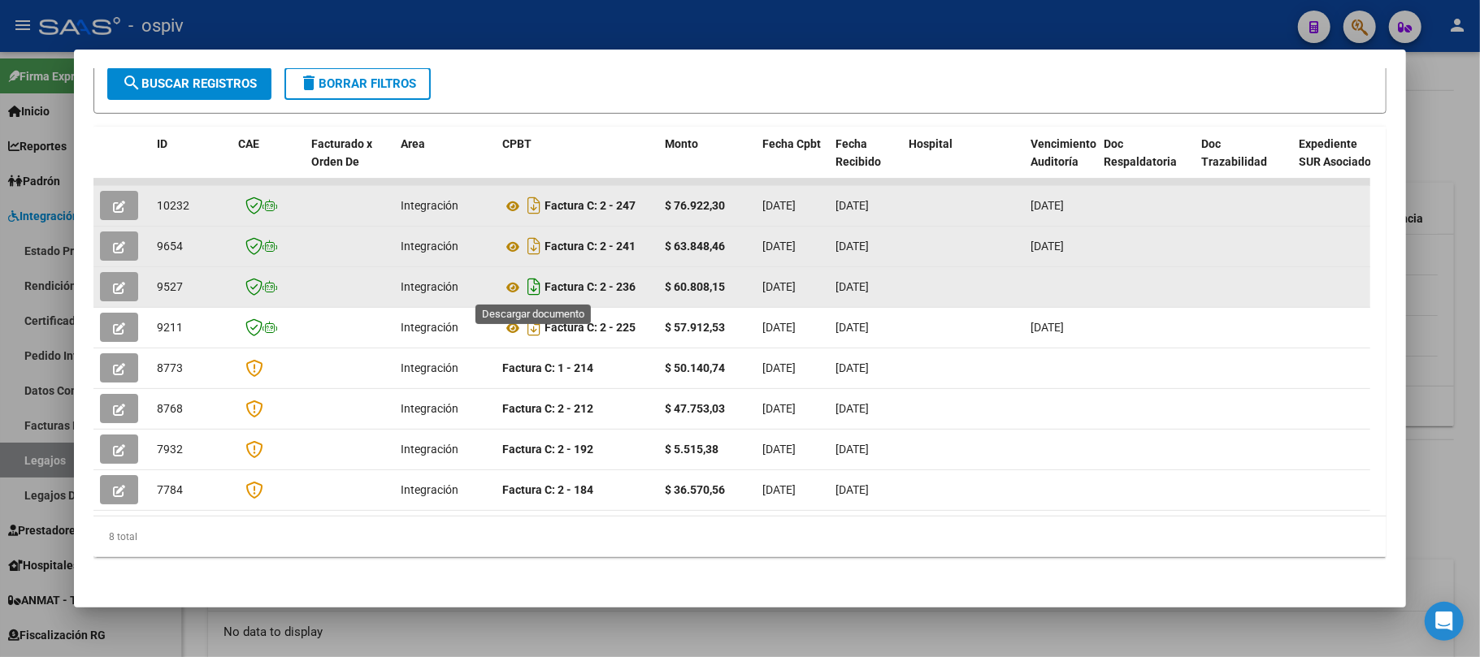
click at [534, 288] on icon "Descargar documento" at bounding box center [533, 287] width 21 height 26
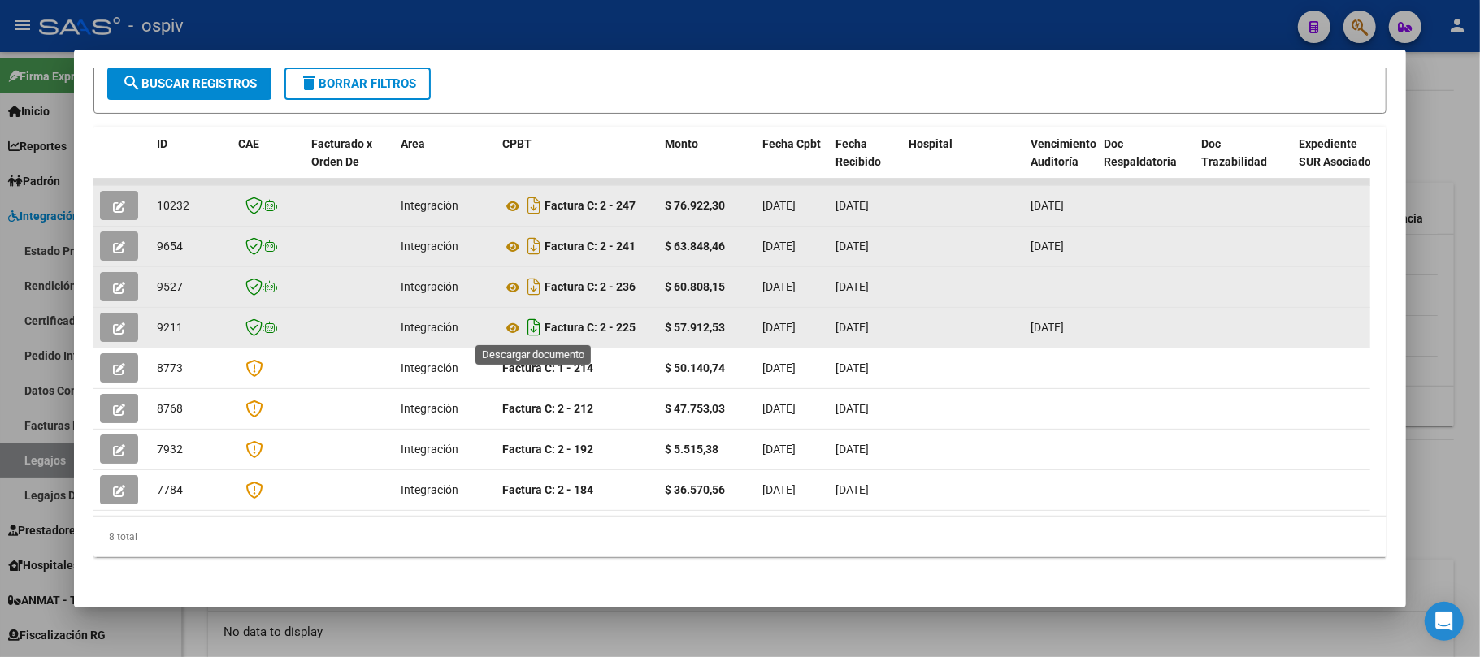
click at [535, 329] on icon "Descargar documento" at bounding box center [533, 327] width 21 height 26
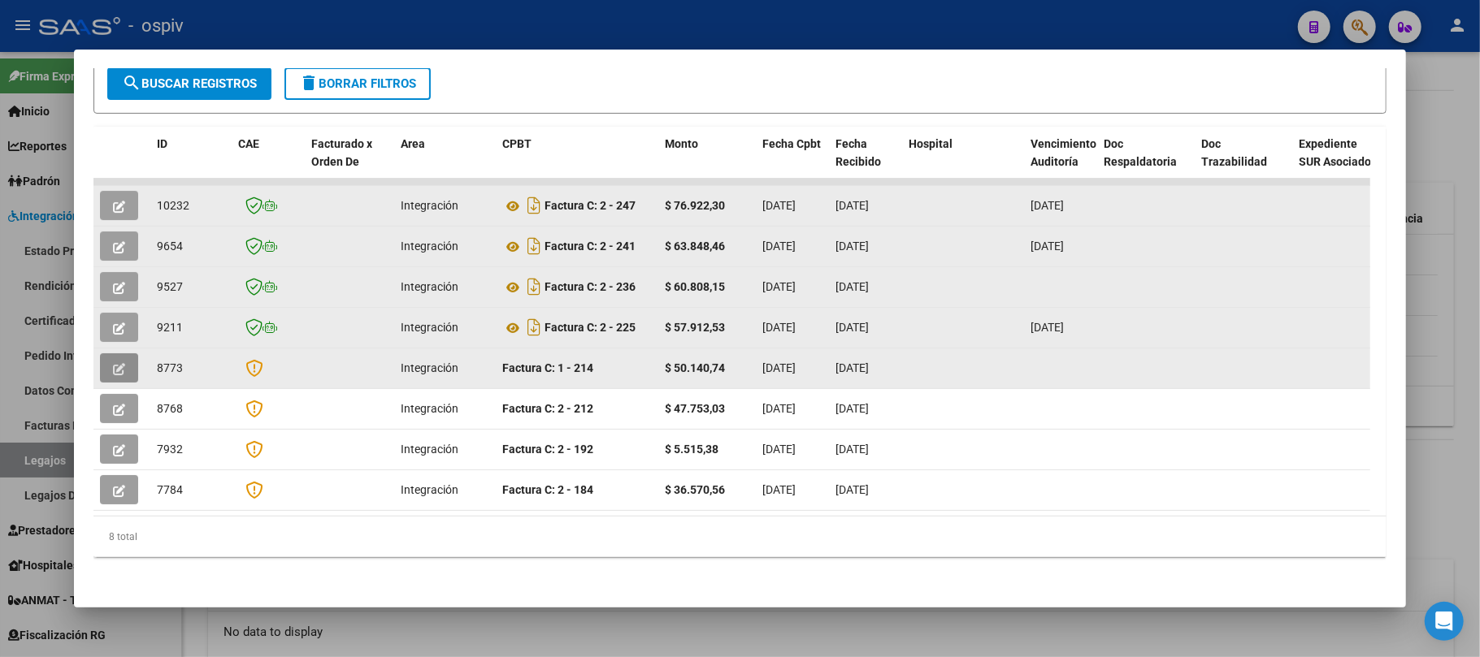
click at [115, 367] on icon "button" at bounding box center [119, 369] width 12 height 12
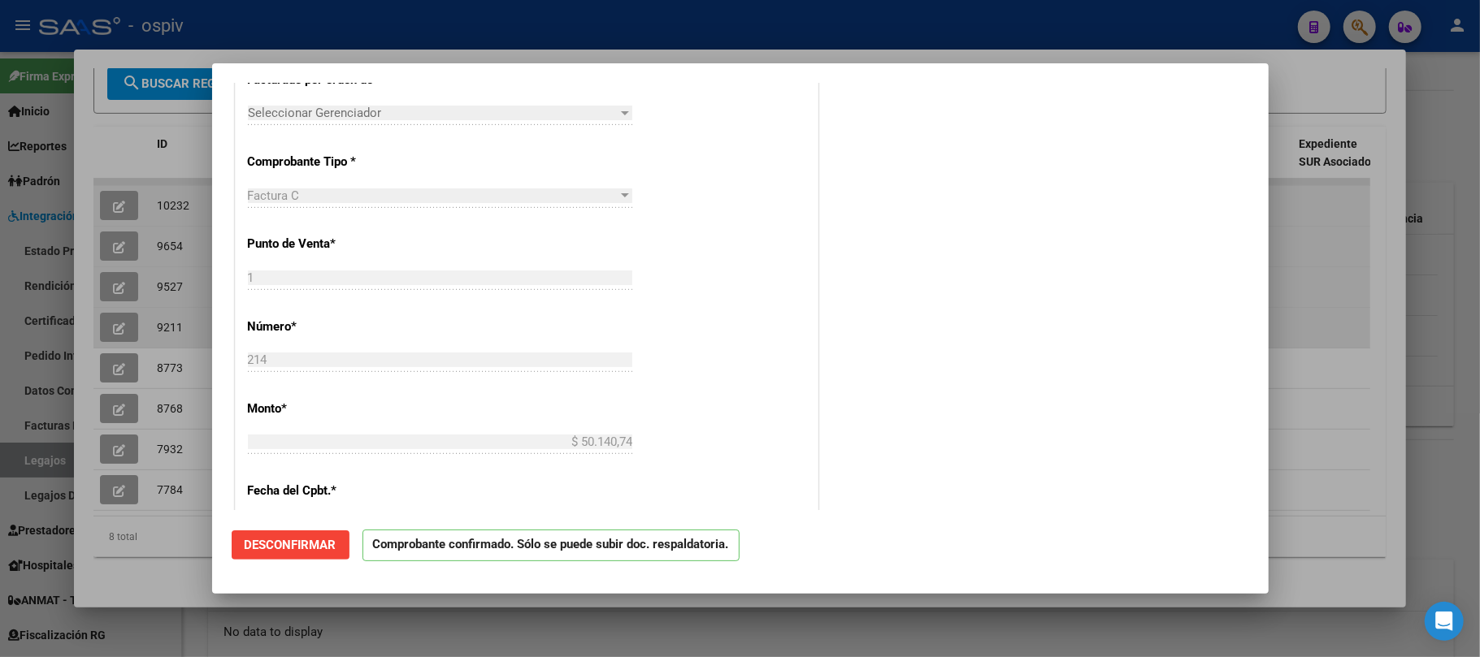
scroll to position [675, 0]
click at [731, 29] on div at bounding box center [740, 328] width 1480 height 657
type input "$ 0,00"
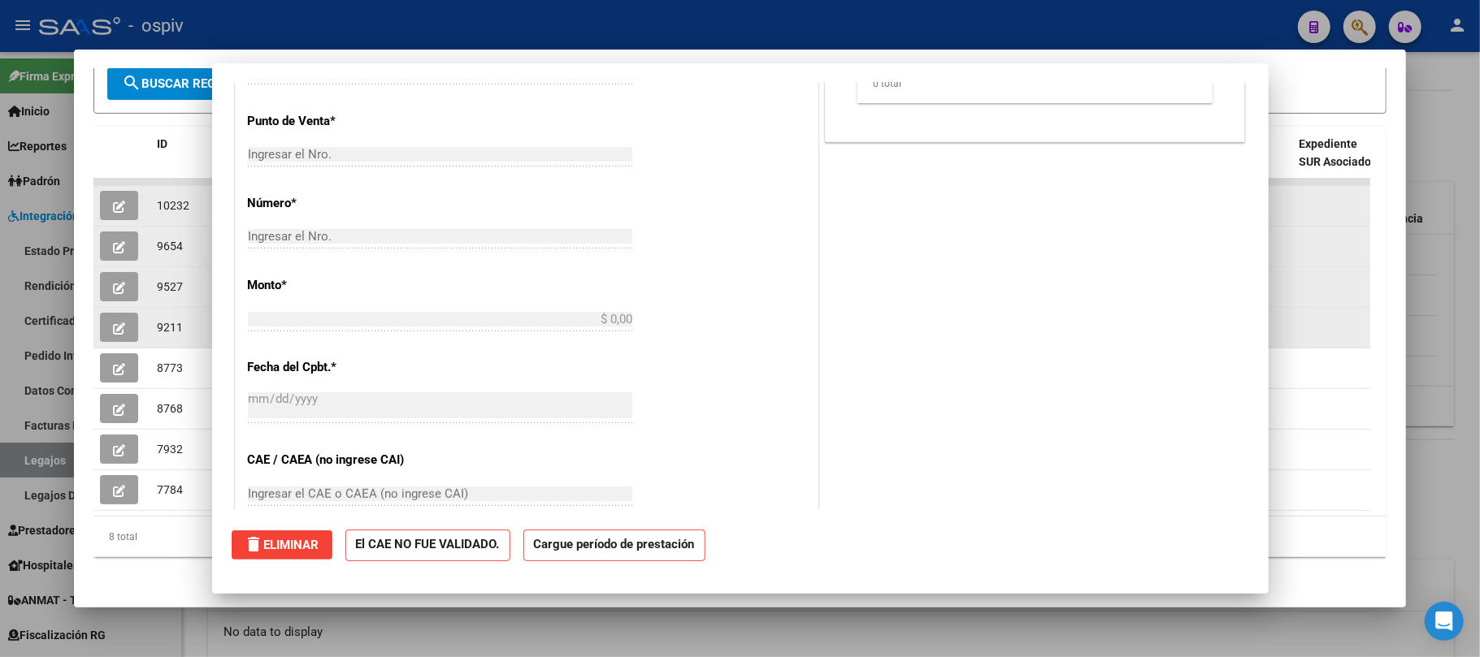
scroll to position [0, 0]
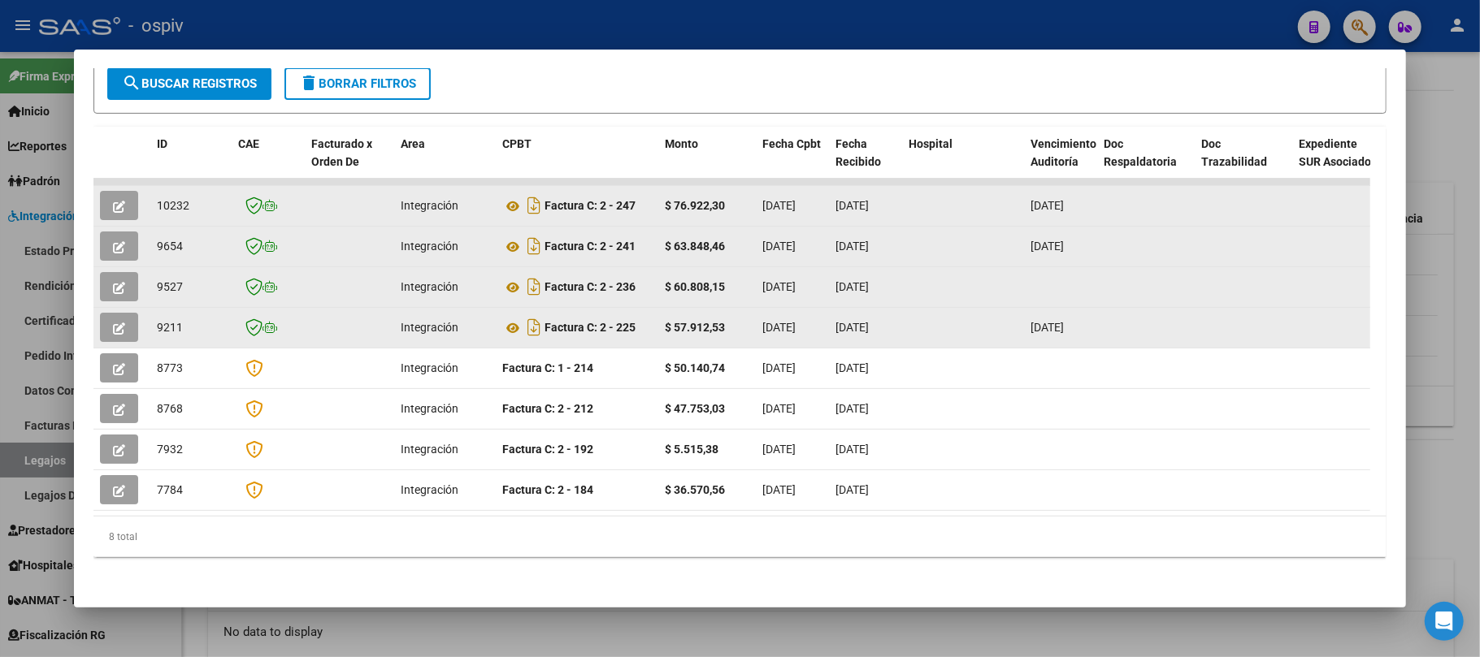
click at [114, 202] on icon "button" at bounding box center [119, 207] width 12 height 12
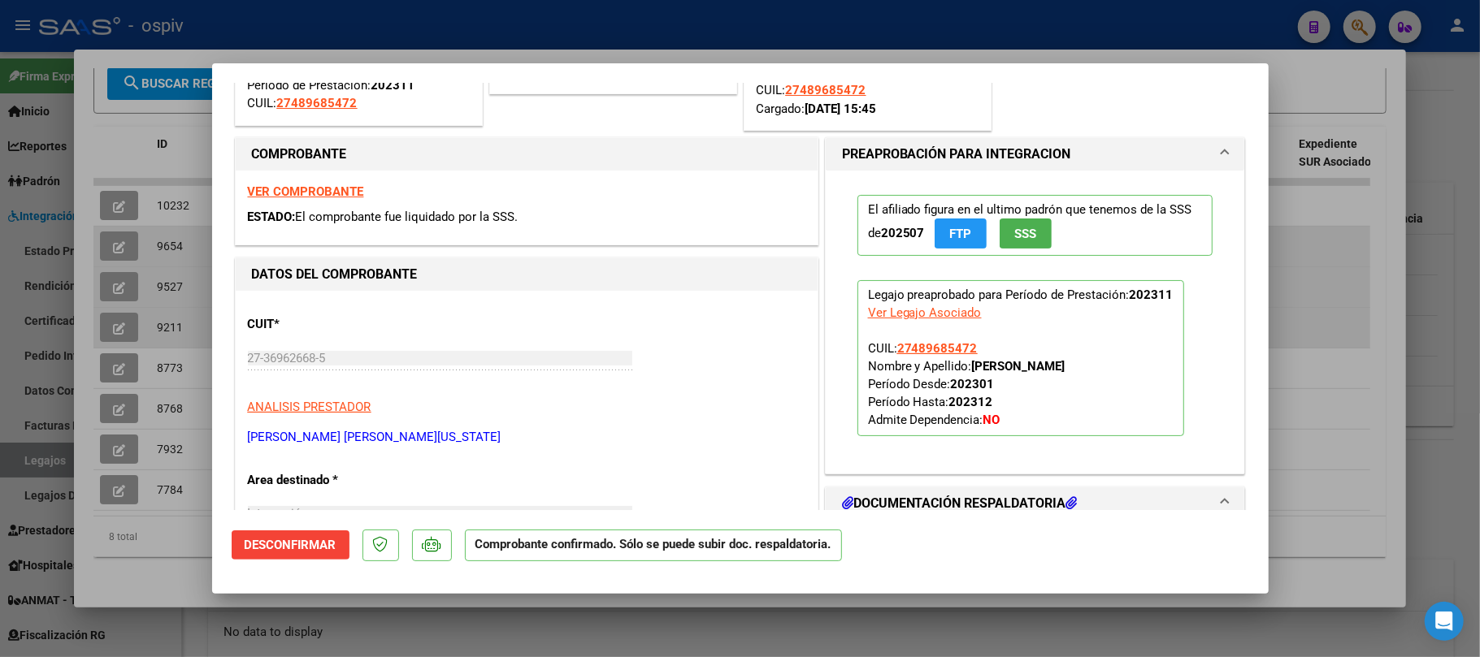
scroll to position [433, 0]
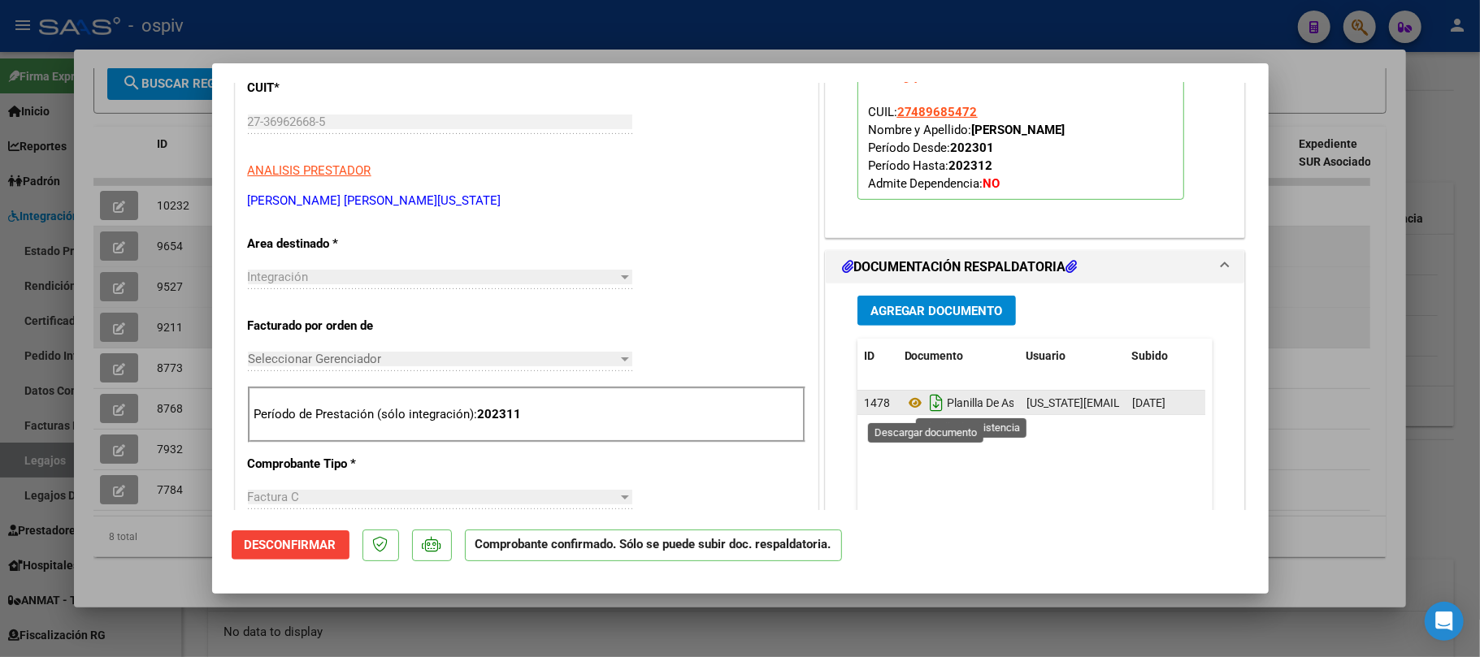
click at [931, 407] on icon "Descargar documento" at bounding box center [936, 403] width 21 height 26
click at [328, 23] on div at bounding box center [740, 328] width 1480 height 657
type input "$ 0,00"
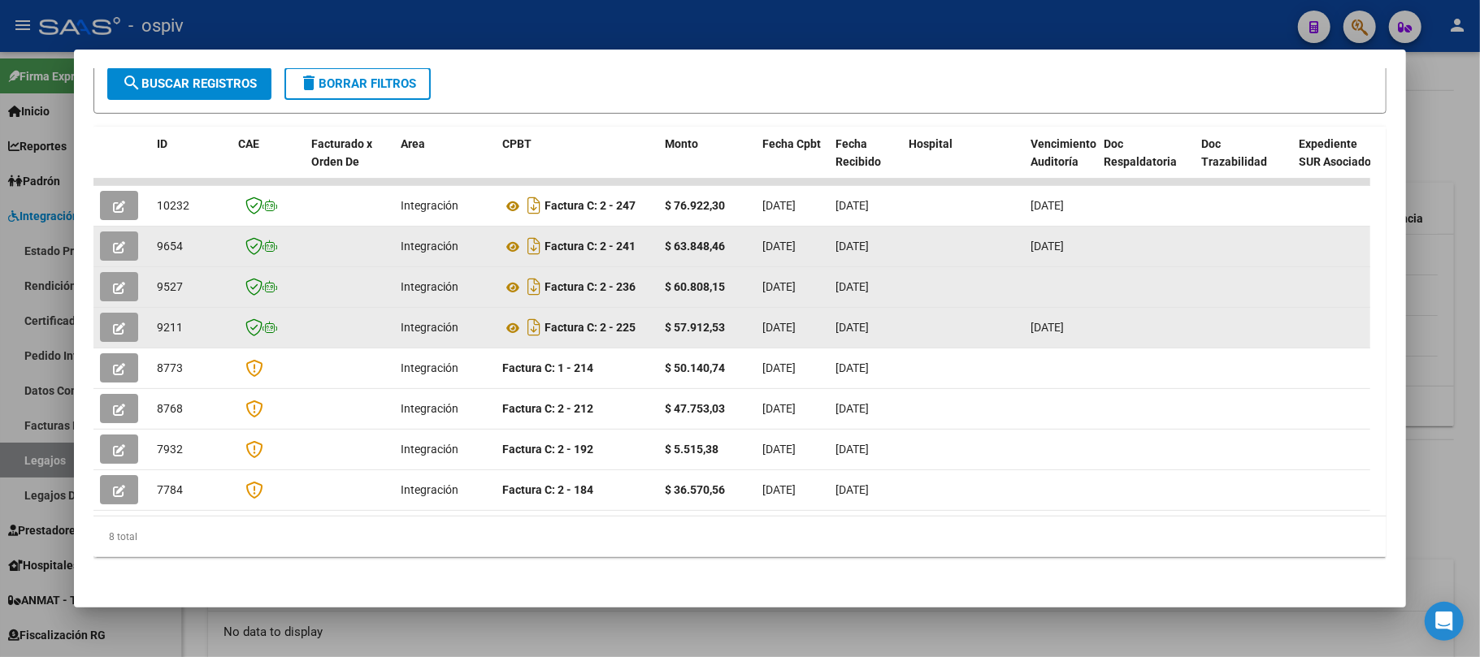
click at [127, 247] on button "button" at bounding box center [119, 246] width 38 height 29
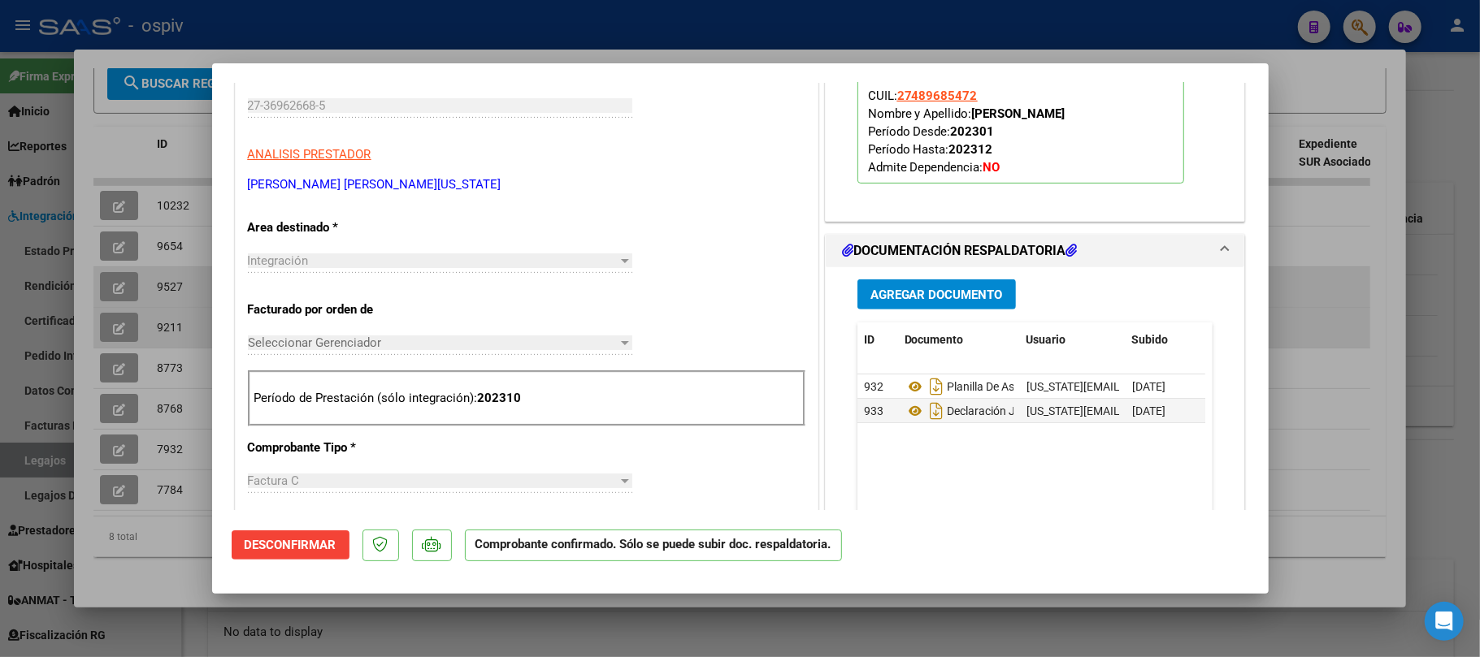
scroll to position [541, 0]
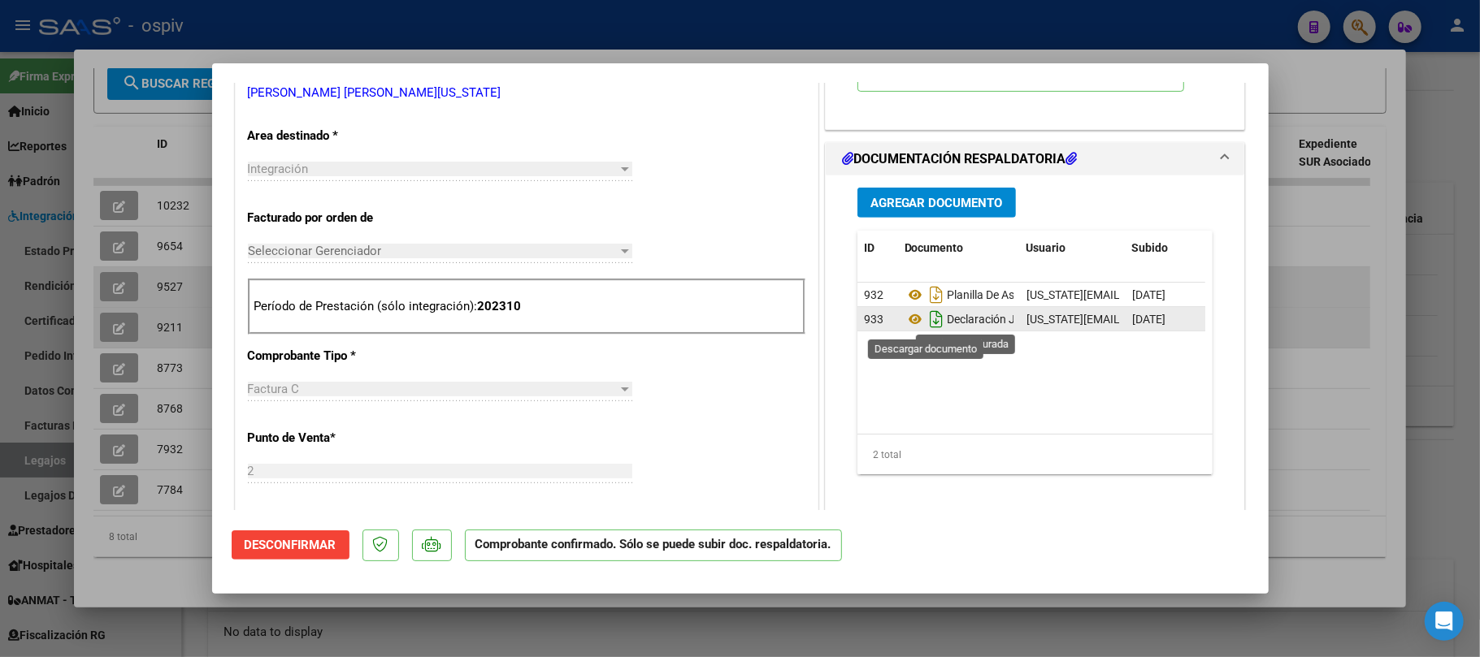
click at [926, 320] on icon "Descargar documento" at bounding box center [936, 319] width 21 height 26
click at [320, 23] on div at bounding box center [740, 328] width 1480 height 657
type input "$ 0,00"
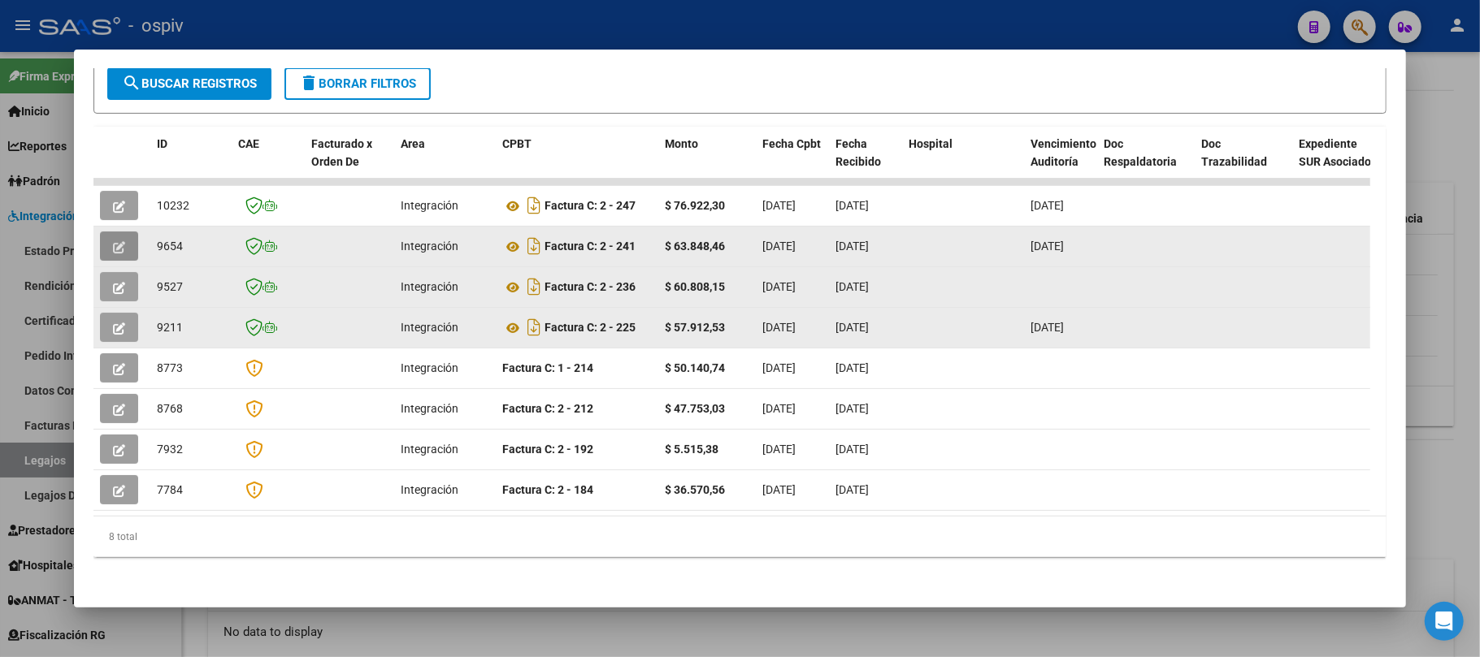
click at [128, 245] on button "button" at bounding box center [119, 246] width 38 height 29
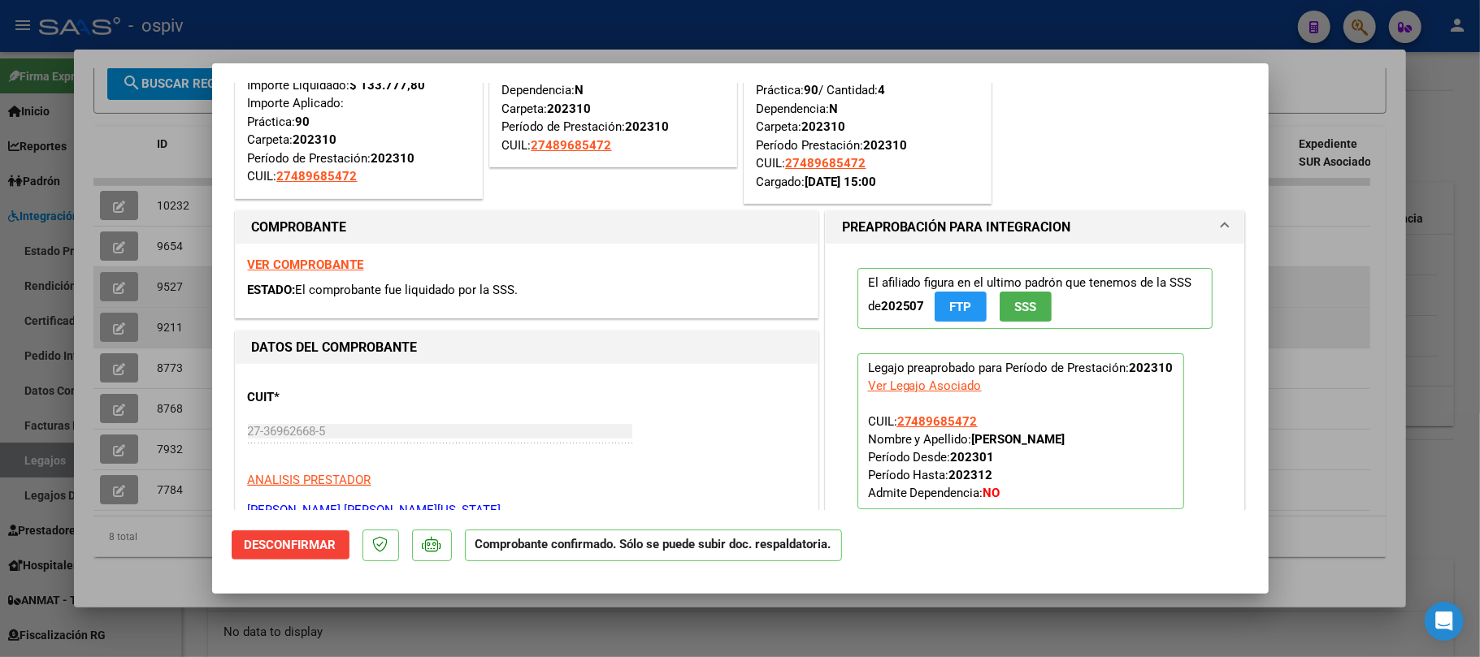
scroll to position [433, 0]
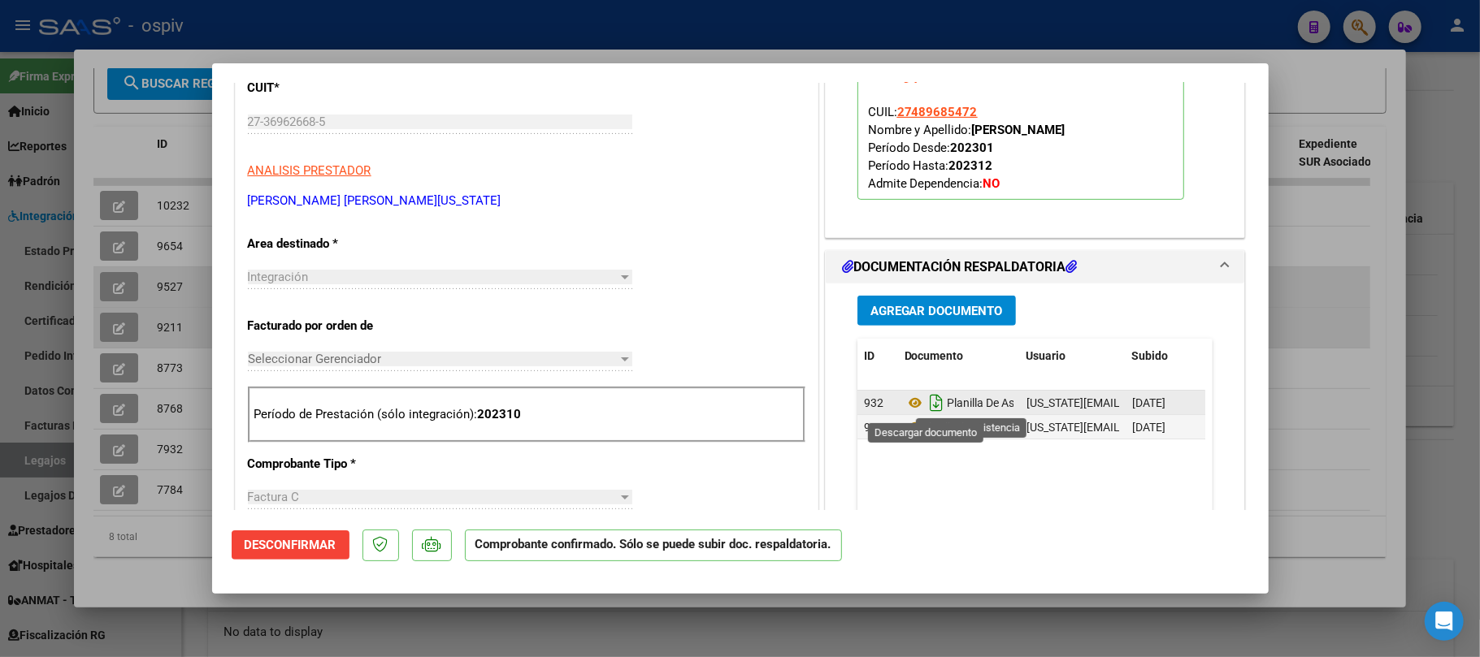
click at [930, 403] on icon "Descargar documento" at bounding box center [936, 403] width 21 height 26
drag, startPoint x: 457, startPoint y: 28, endPoint x: 374, endPoint y: 131, distance: 132.4
click at [457, 29] on div at bounding box center [740, 328] width 1480 height 657
type input "$ 0,00"
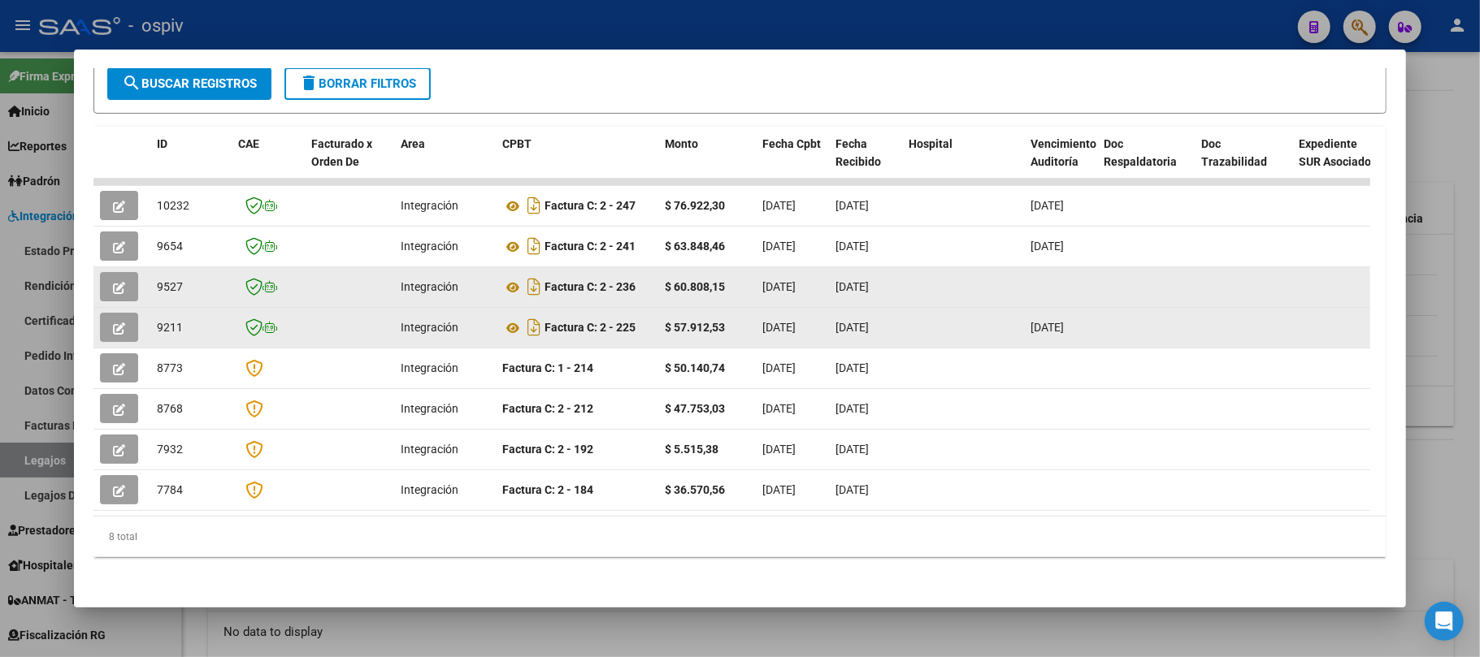
click at [128, 290] on button "button" at bounding box center [119, 286] width 38 height 29
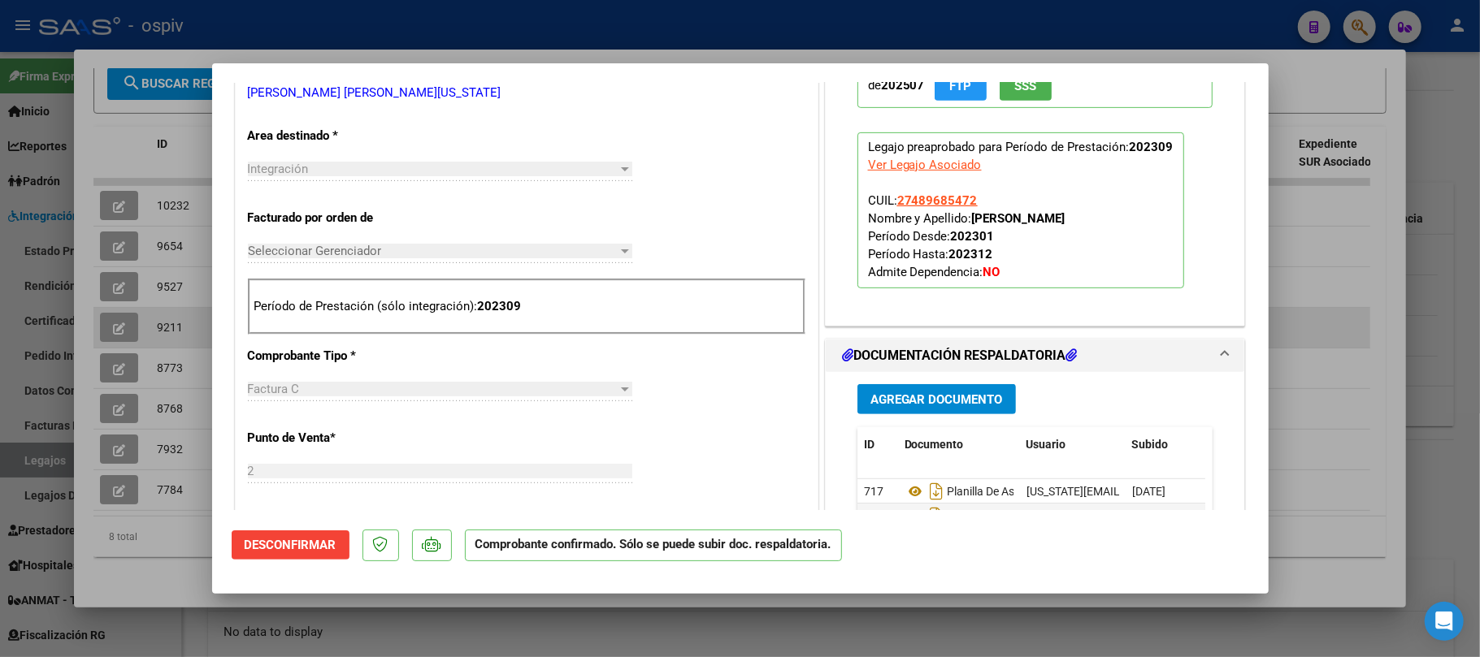
scroll to position [758, 0]
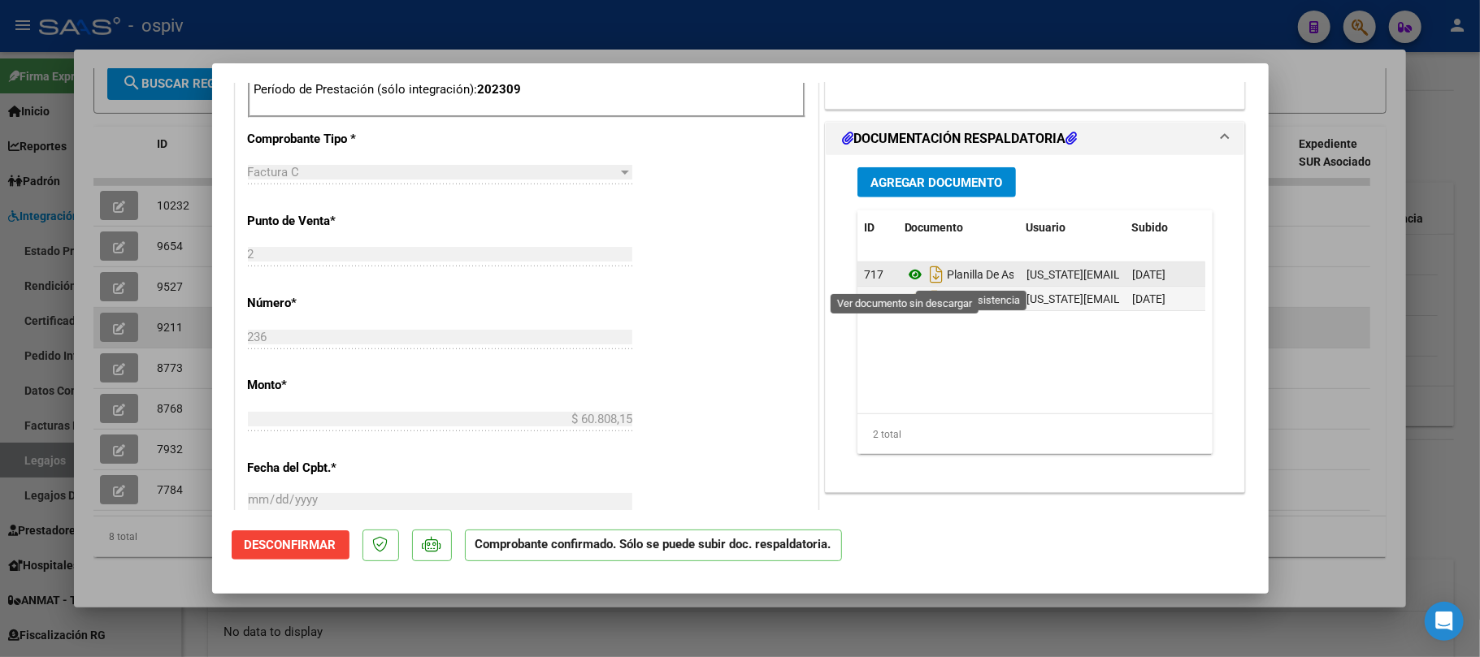
click at [909, 276] on icon at bounding box center [914, 275] width 21 height 20
click at [927, 278] on icon "Descargar documento" at bounding box center [936, 275] width 21 height 26
click at [497, 26] on div at bounding box center [740, 328] width 1480 height 657
type input "$ 0,00"
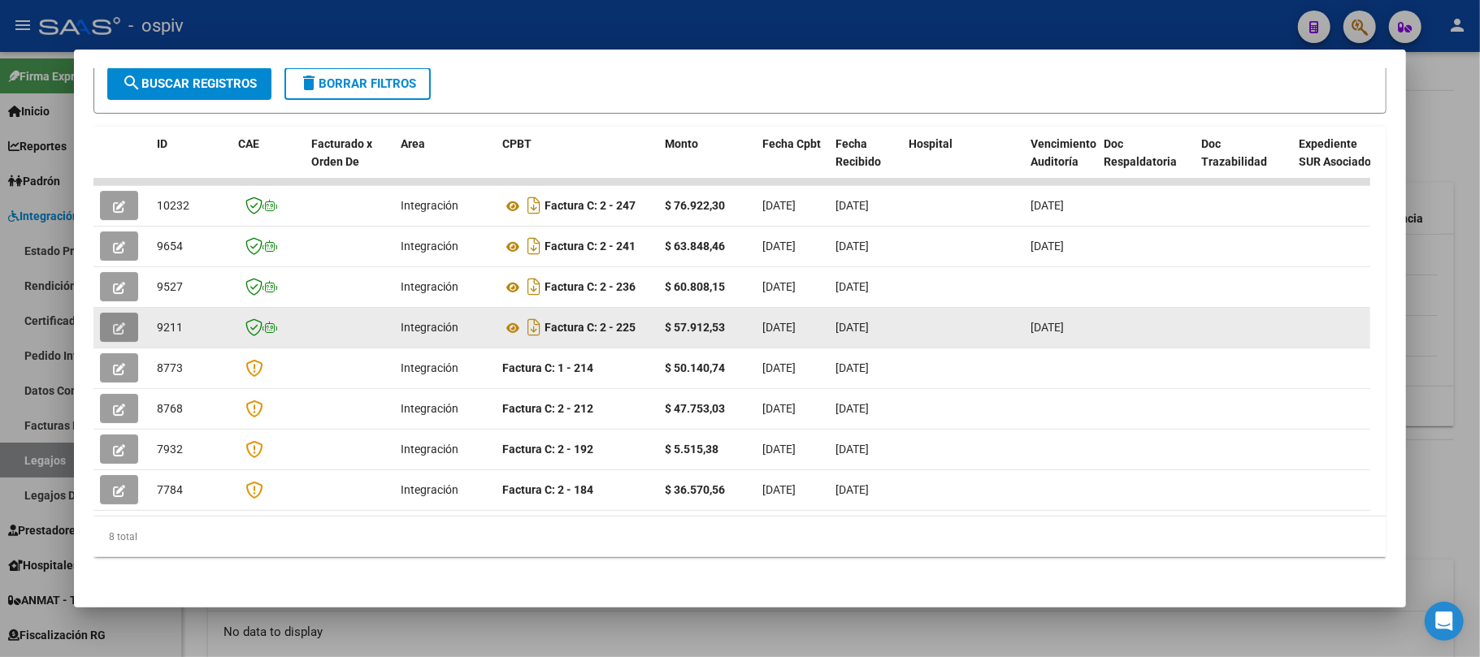
click at [125, 330] on button "button" at bounding box center [119, 327] width 38 height 29
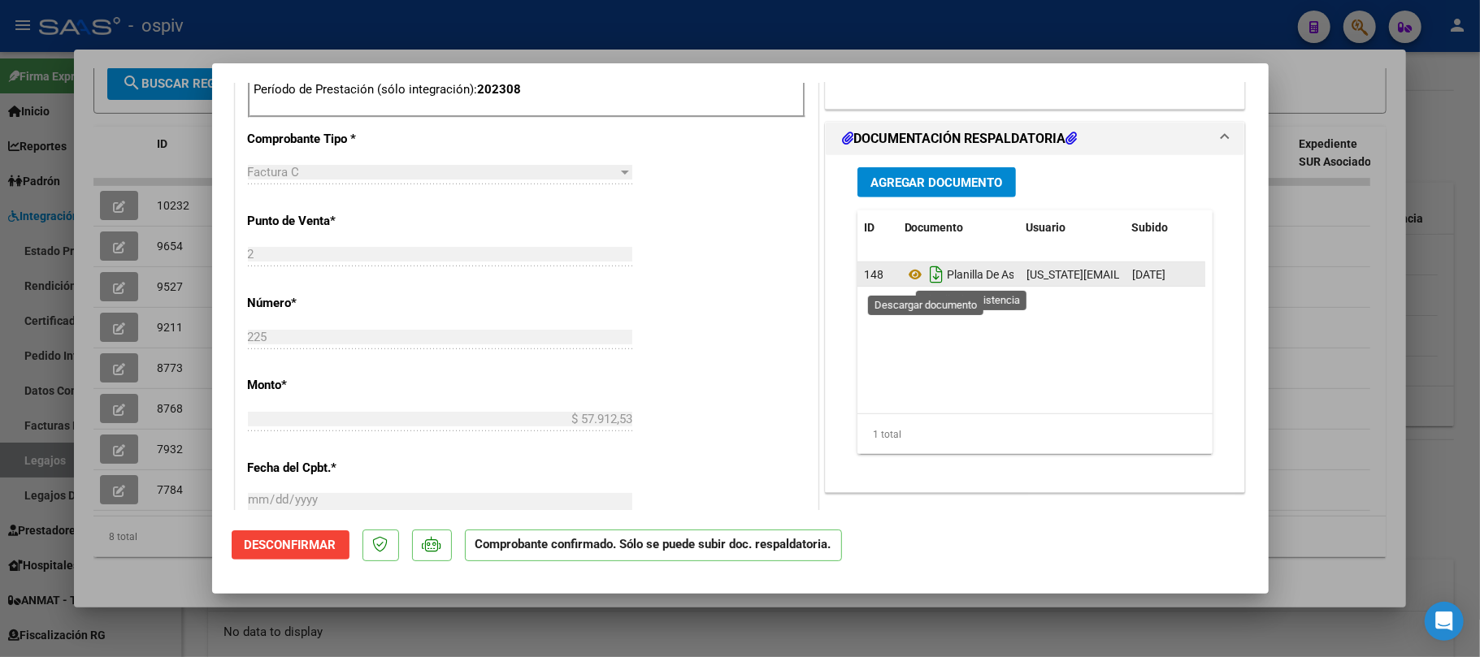
click at [926, 280] on icon "Descargar documento" at bounding box center [936, 275] width 21 height 26
click at [746, 37] on div at bounding box center [740, 328] width 1480 height 657
type input "$ 0,00"
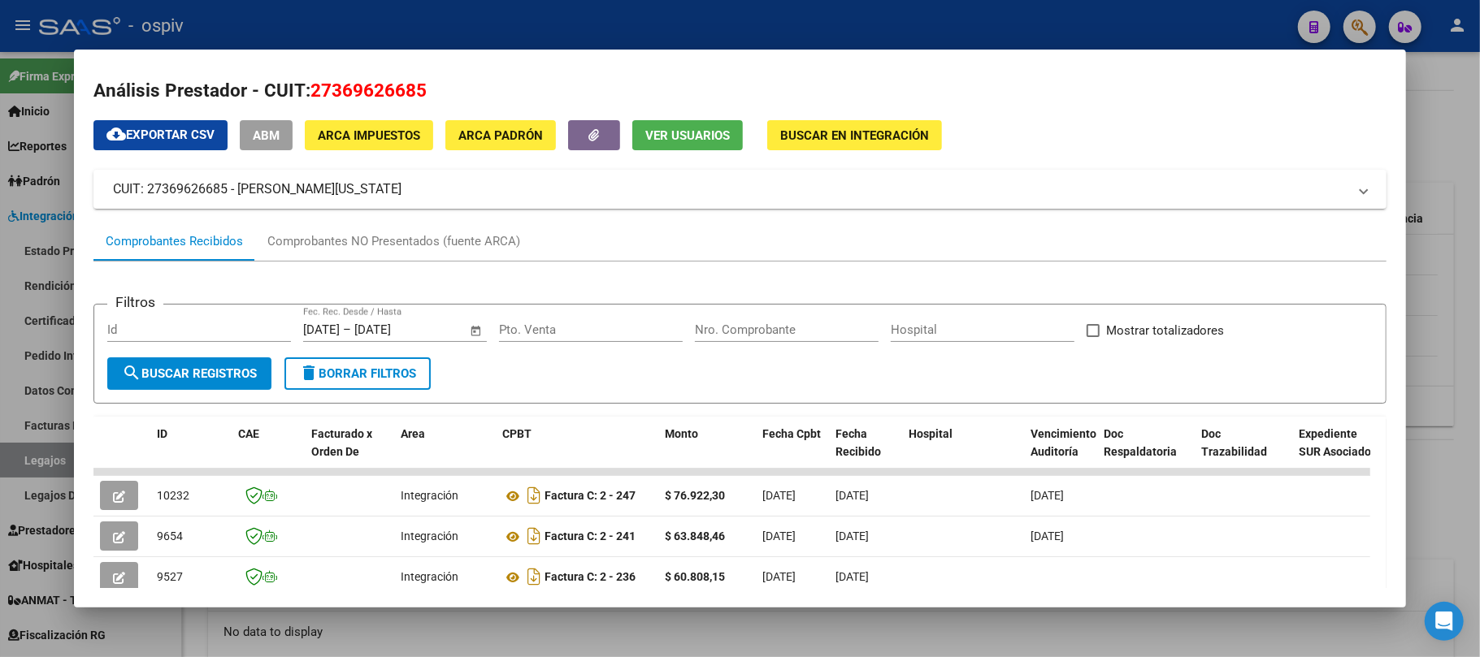
scroll to position [0, 0]
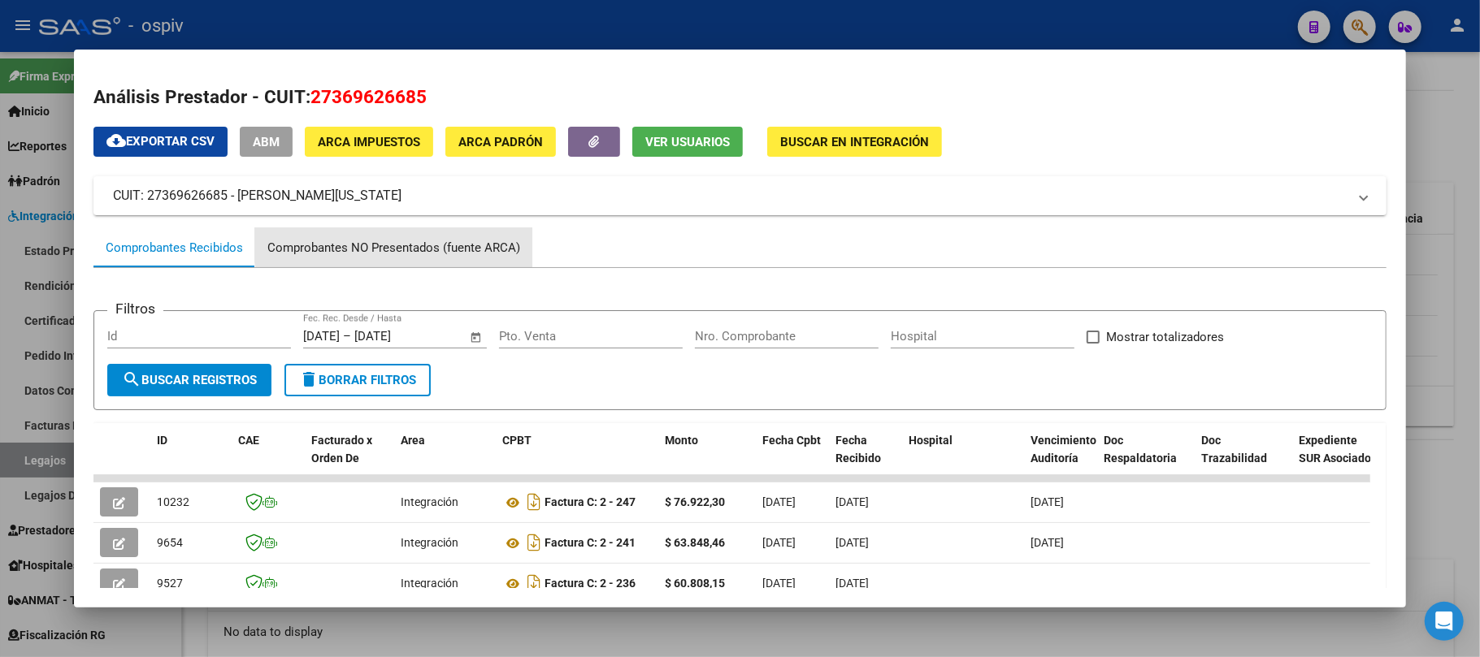
click at [395, 241] on div "Comprobantes NO Presentados (fuente ARCA)" at bounding box center [393, 248] width 253 height 19
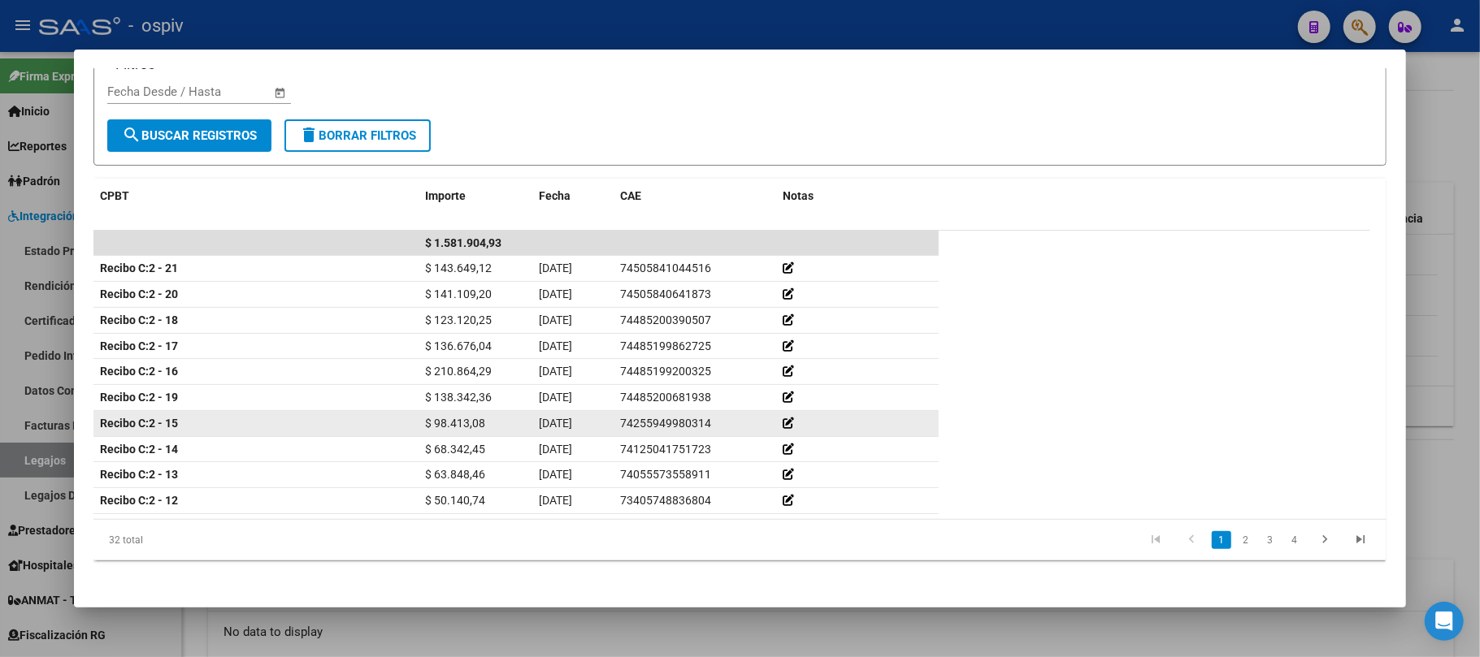
scroll to position [250, 0]
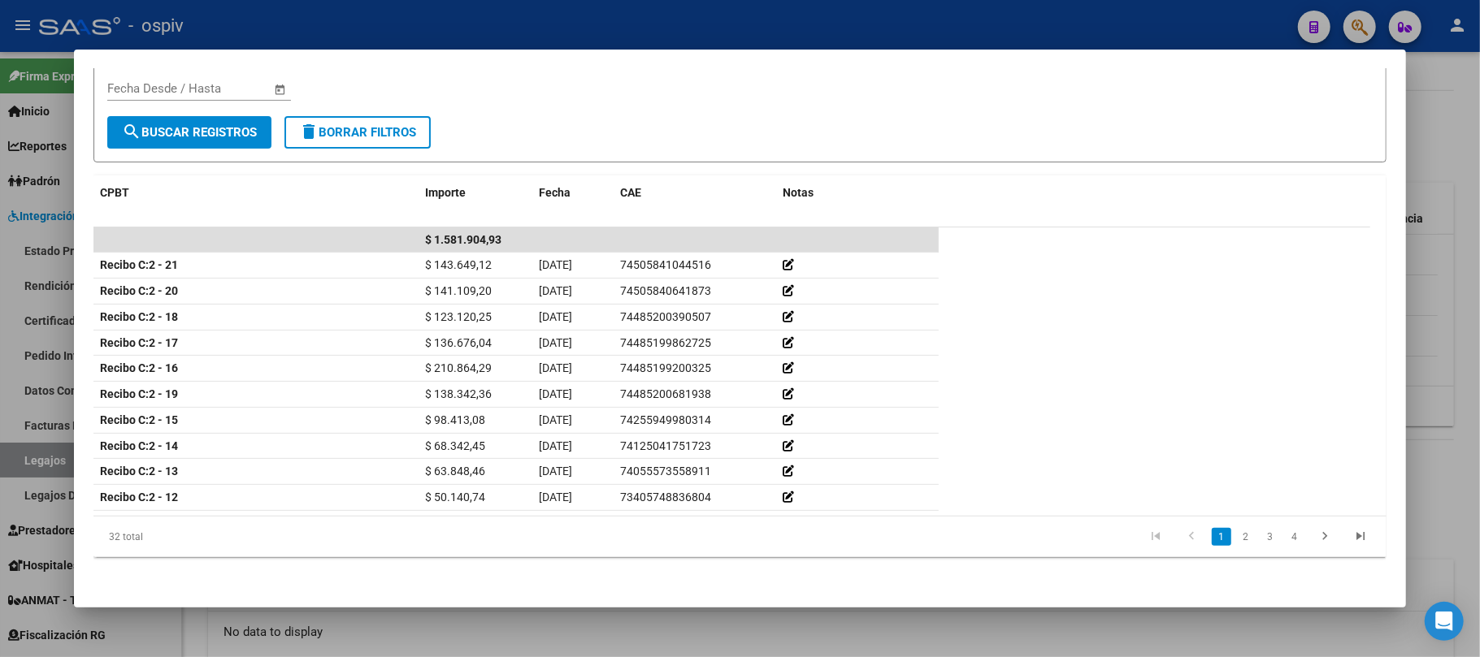
click at [1258, 543] on li "3" at bounding box center [1270, 537] width 24 height 28
click at [1236, 541] on link "2" at bounding box center [1246, 537] width 20 height 18
click at [800, 34] on div at bounding box center [740, 328] width 1480 height 657
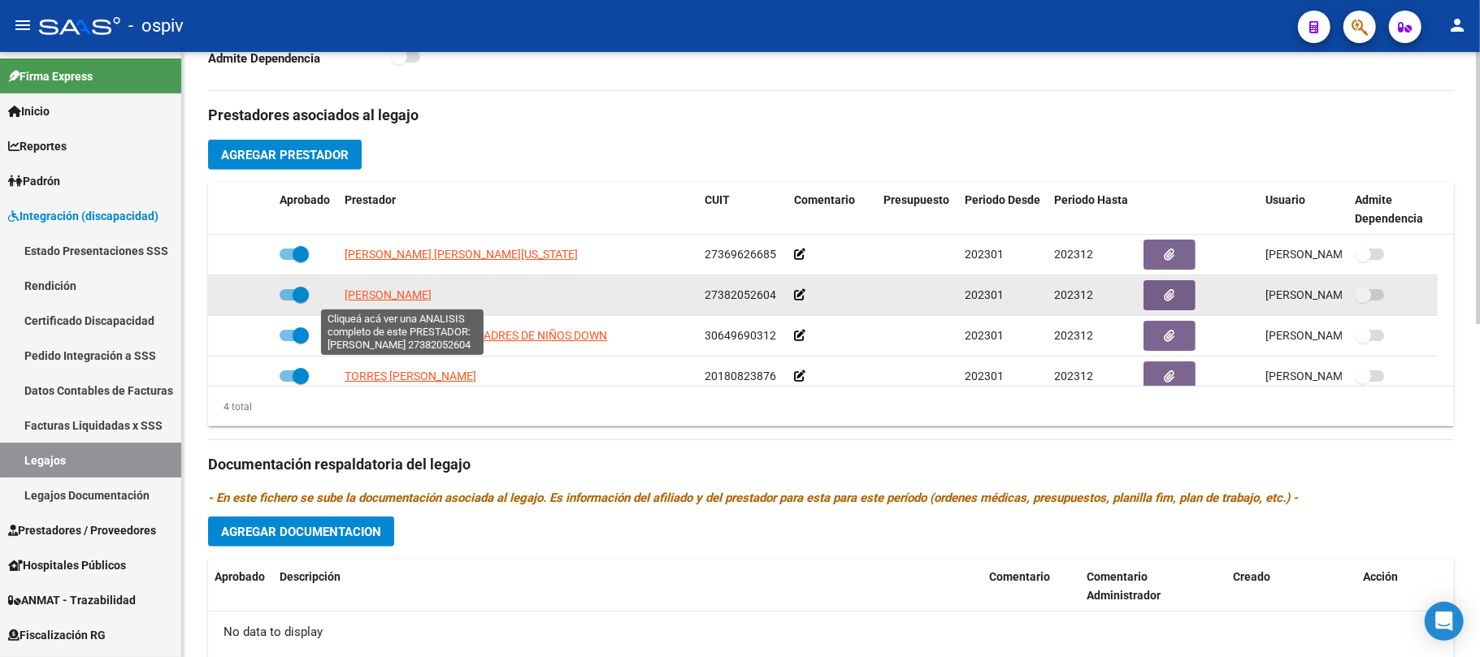
click at [427, 294] on span "[PERSON_NAME]" at bounding box center [388, 294] width 87 height 13
type textarea "27382052604"
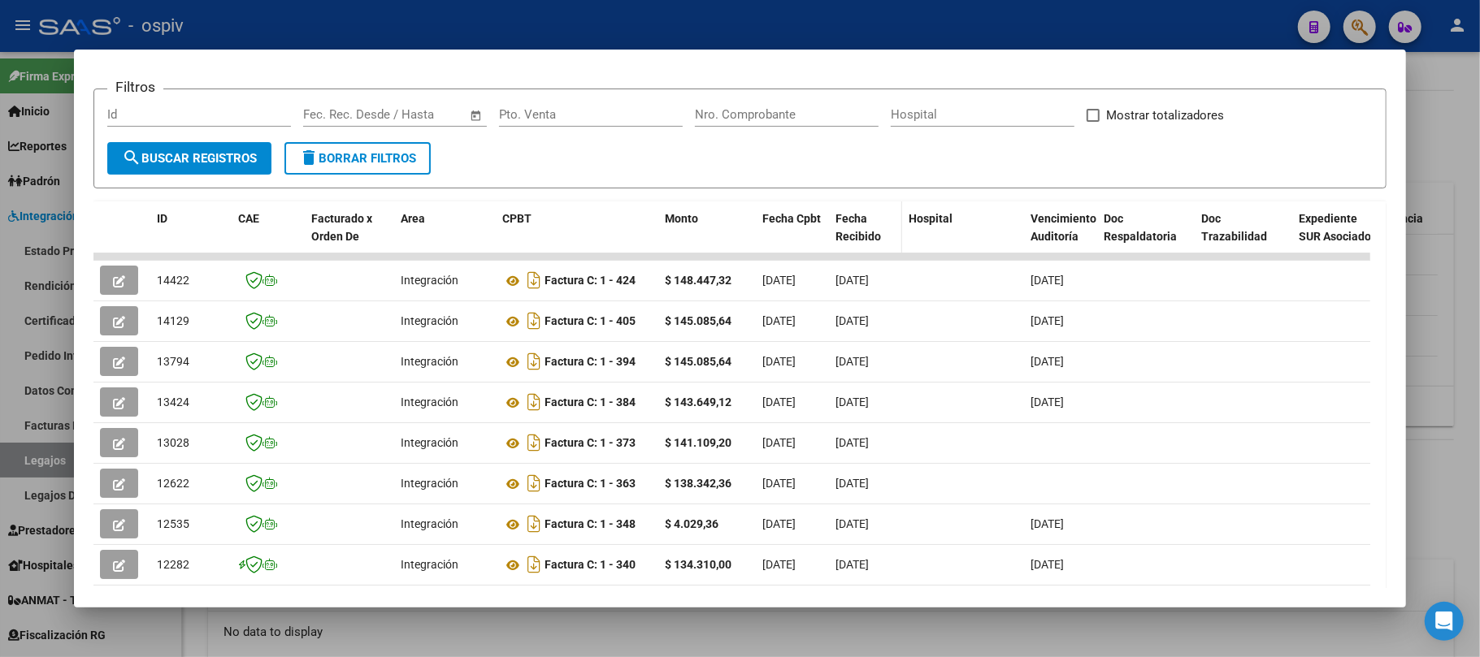
scroll to position [108, 0]
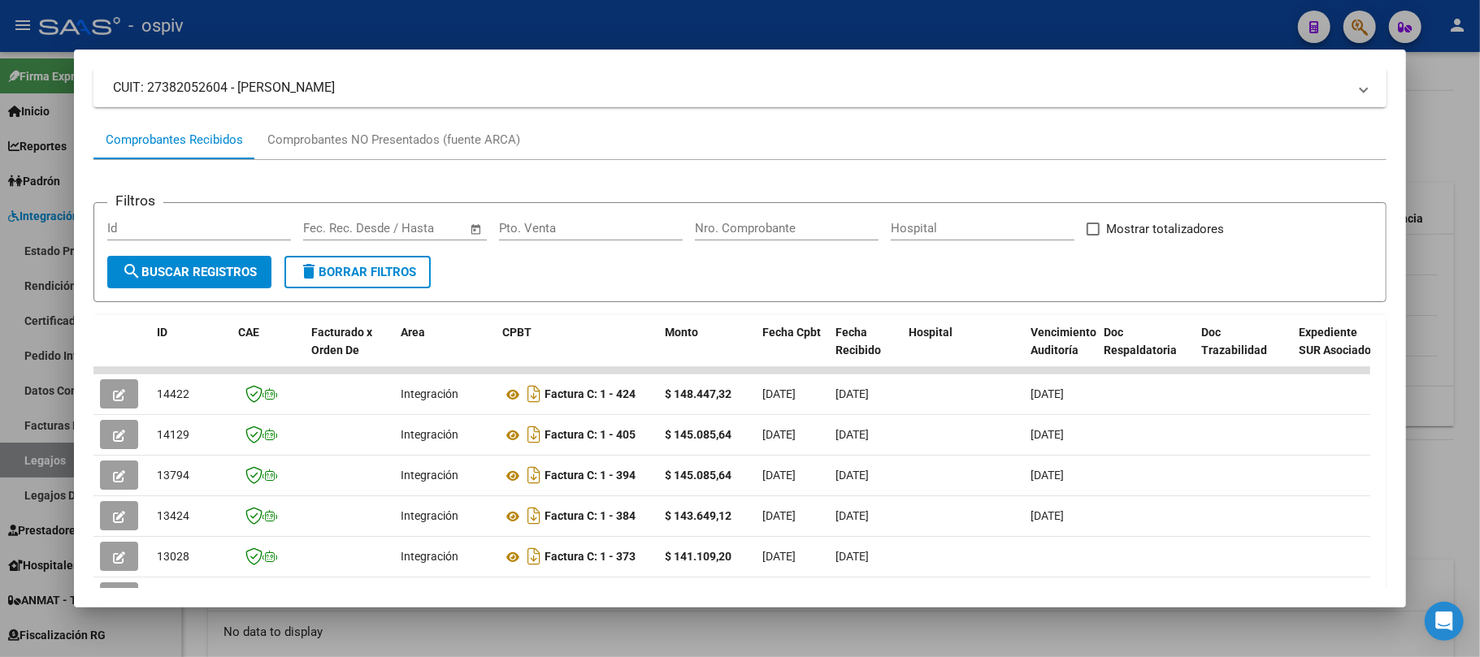
click at [336, 226] on input "text" at bounding box center [336, 228] width 66 height 15
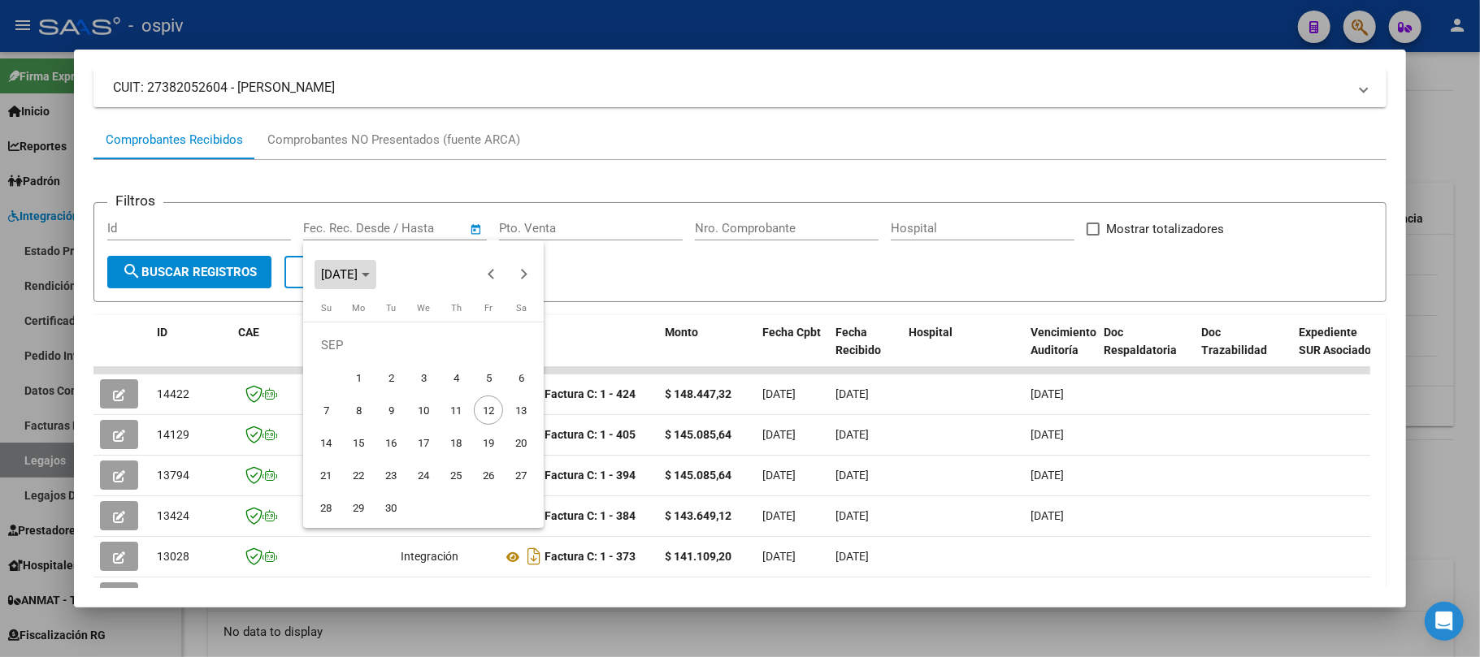
click at [370, 276] on icon "Choose month and year" at bounding box center [366, 275] width 8 height 4
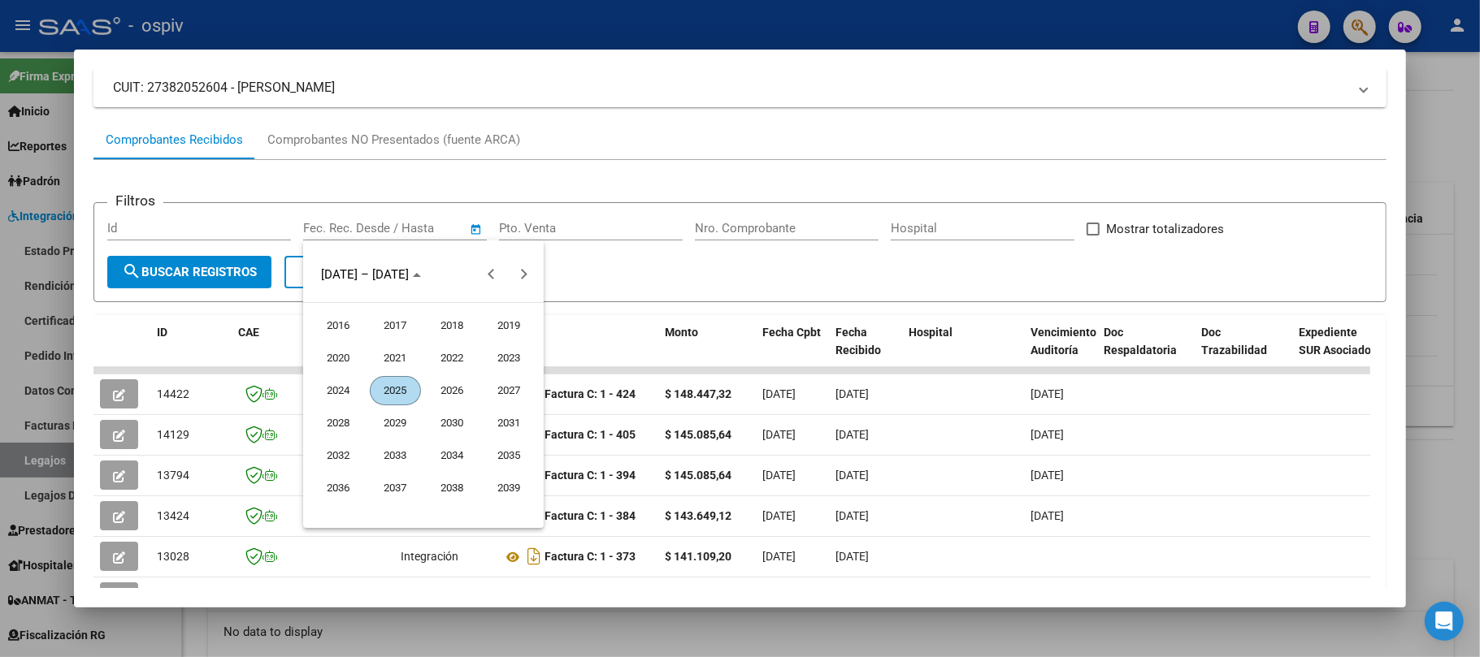
click at [505, 358] on span "2023" at bounding box center [509, 358] width 51 height 29
click at [336, 355] on span "JAN" at bounding box center [338, 358] width 51 height 29
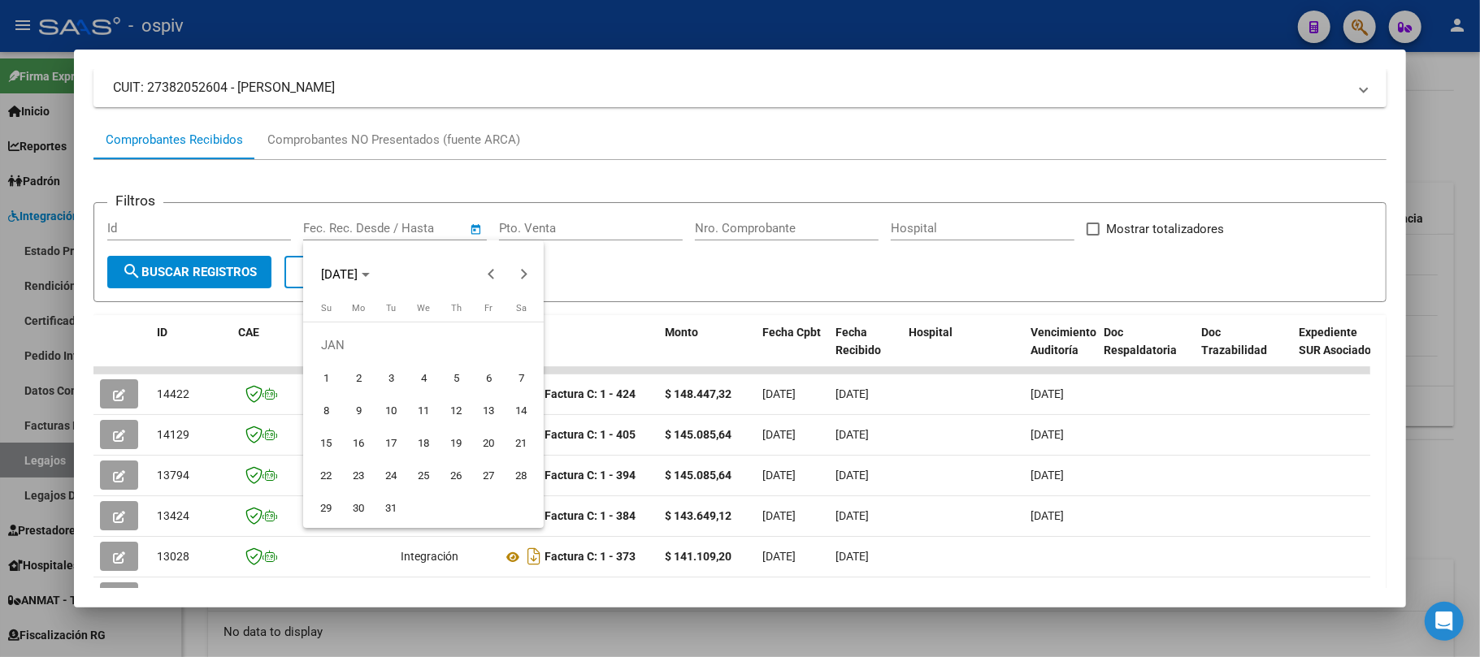
click at [319, 371] on span "1" at bounding box center [325, 377] width 29 height 29
type input "[DATE]"
click at [530, 275] on span "Next month" at bounding box center [523, 274] width 33 height 33
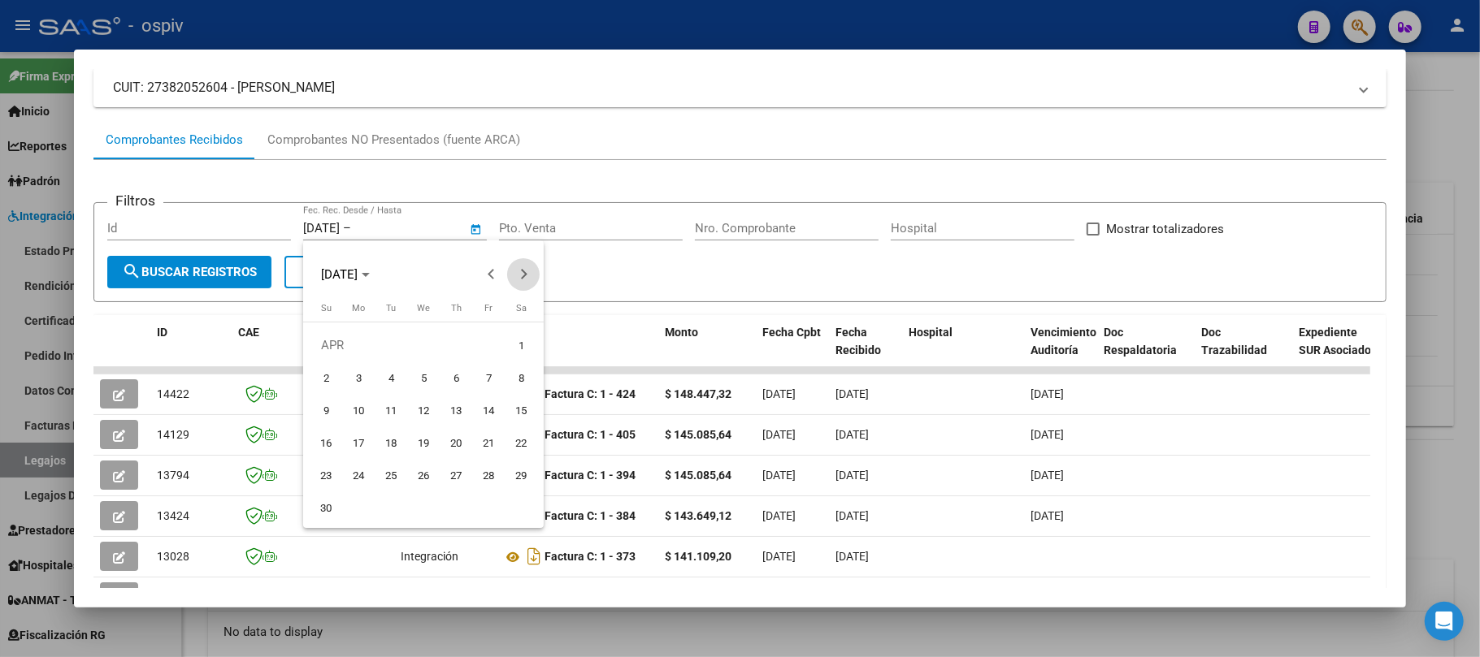
click at [530, 275] on span "Next month" at bounding box center [523, 274] width 33 height 33
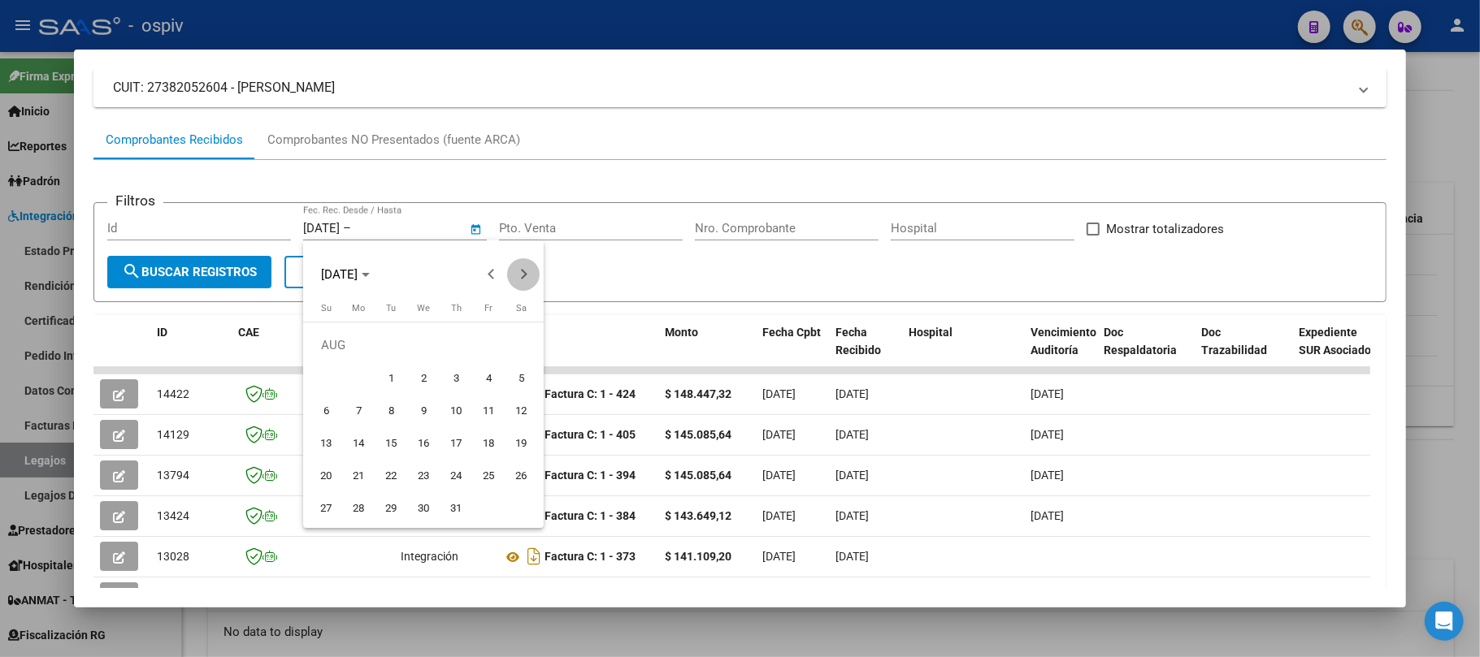
click at [530, 274] on span "Next month" at bounding box center [523, 274] width 33 height 33
click at [528, 275] on span "Next month" at bounding box center [523, 274] width 33 height 33
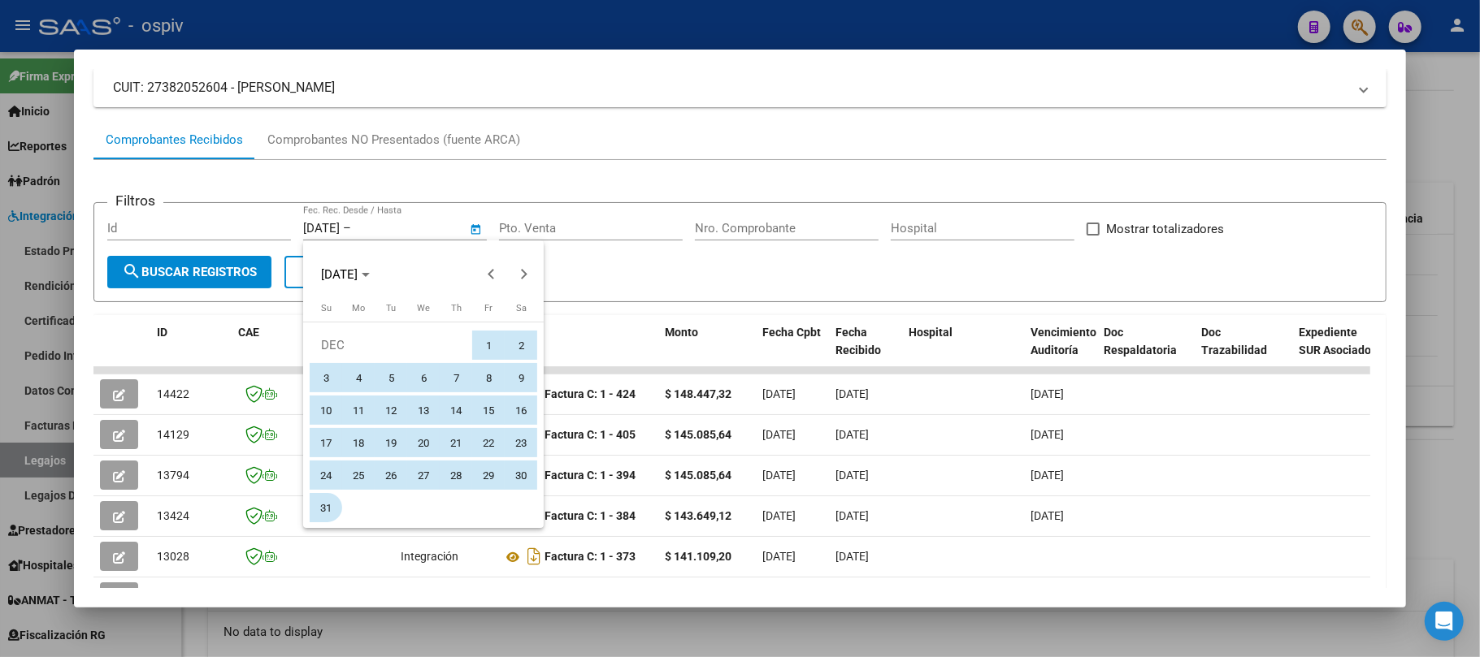
click at [328, 505] on span "31" at bounding box center [325, 507] width 29 height 29
type input "[DATE]"
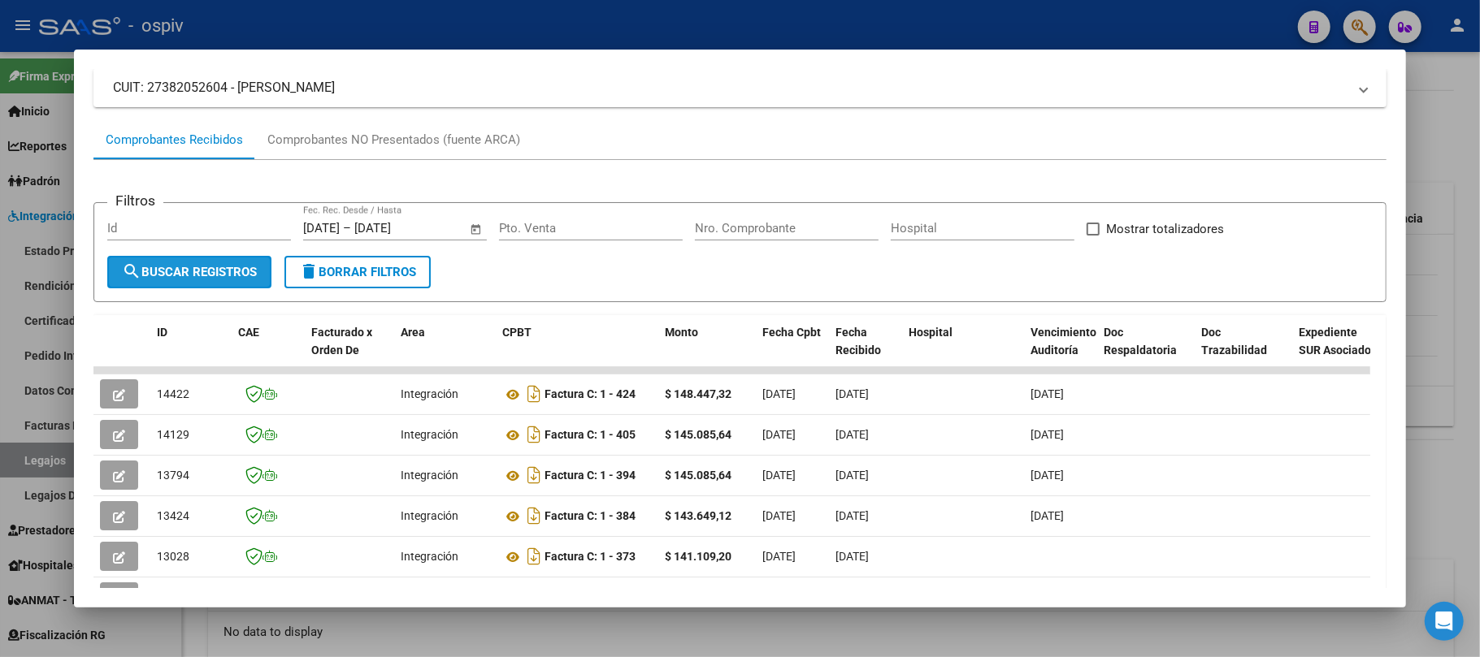
click at [205, 271] on span "search Buscar Registros" at bounding box center [189, 272] width 135 height 15
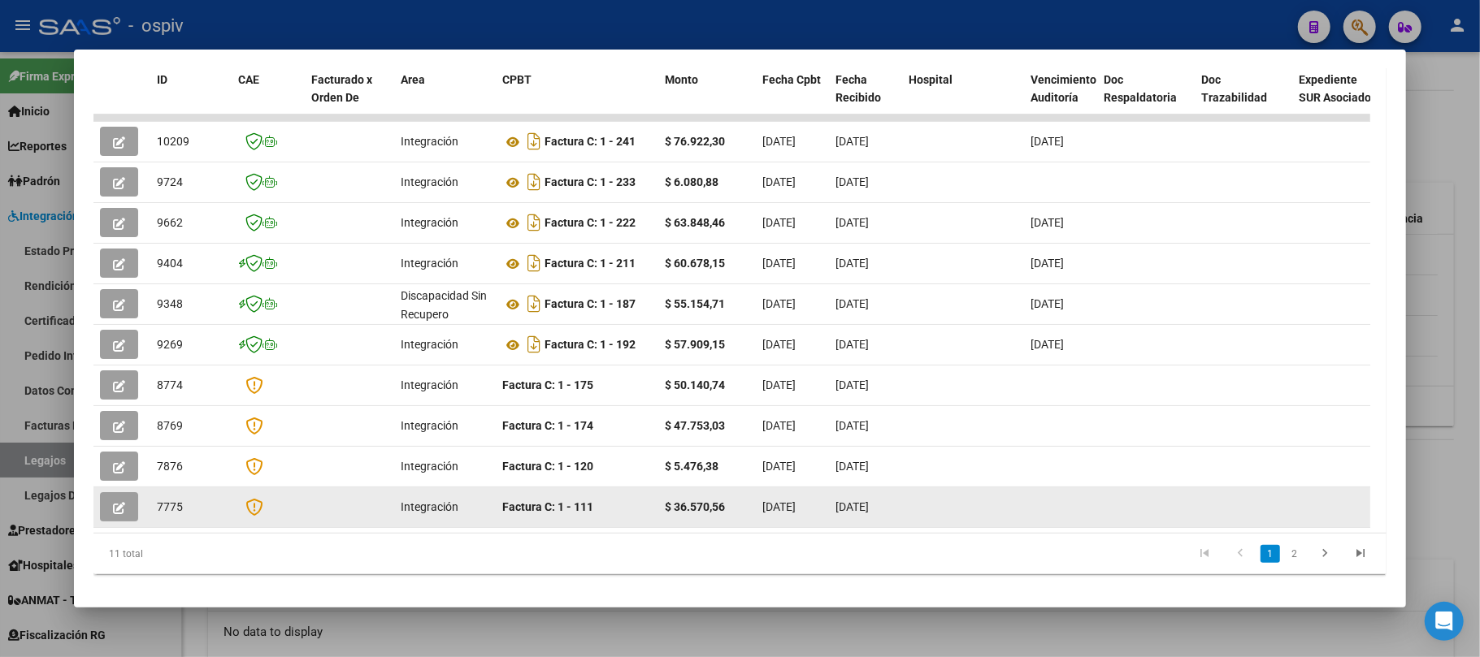
scroll to position [379, 0]
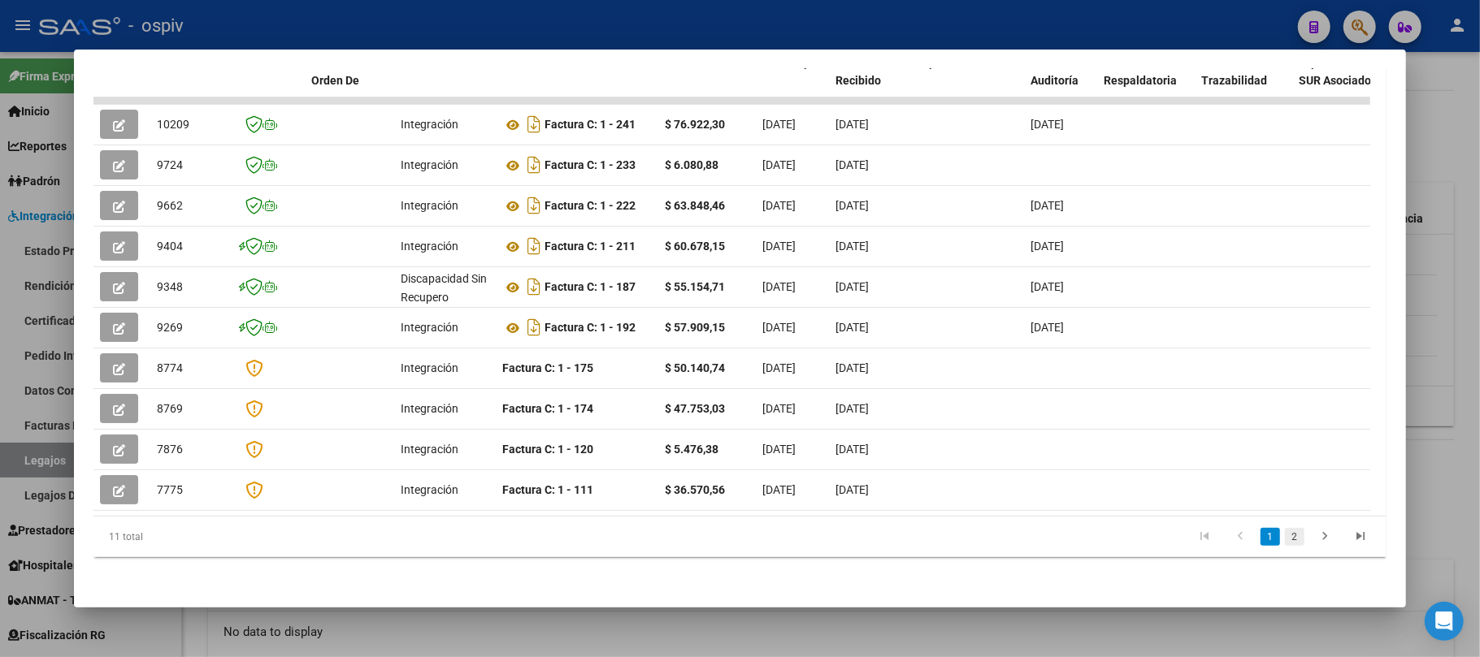
click at [1285, 536] on link "2" at bounding box center [1295, 537] width 20 height 18
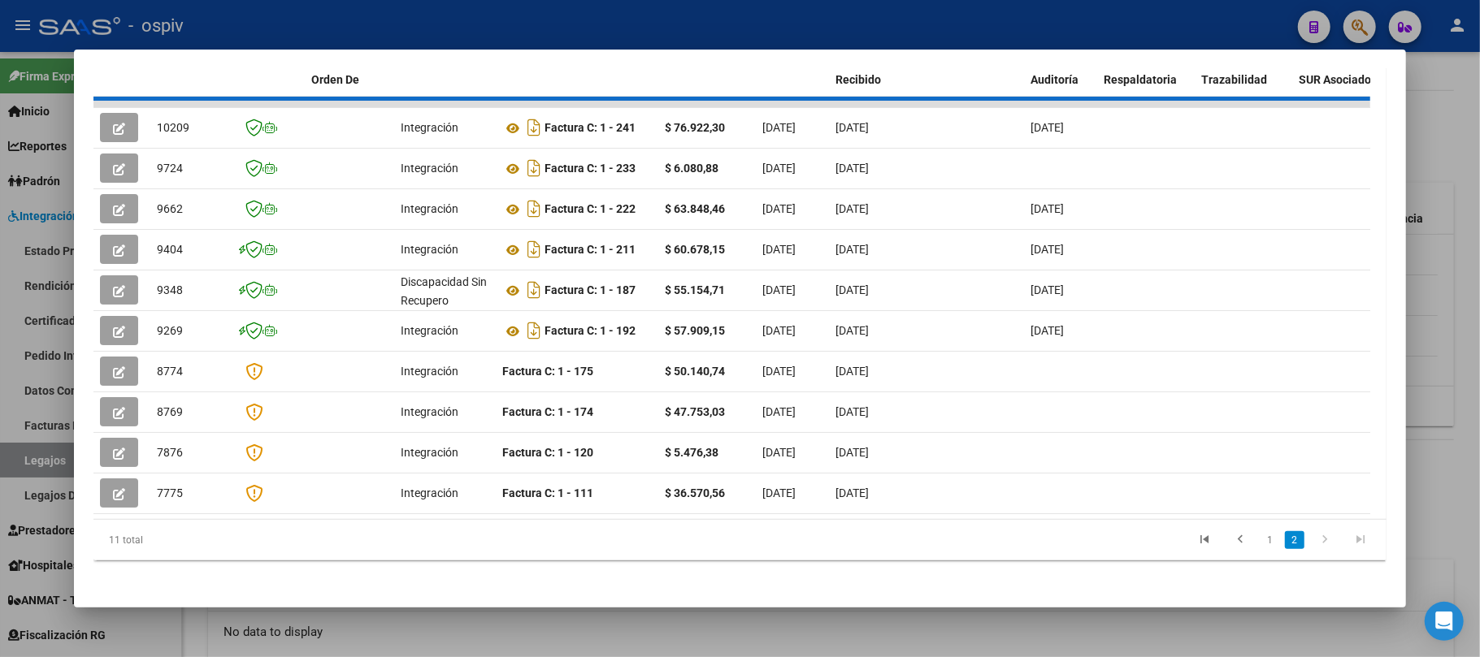
scroll to position [24, 0]
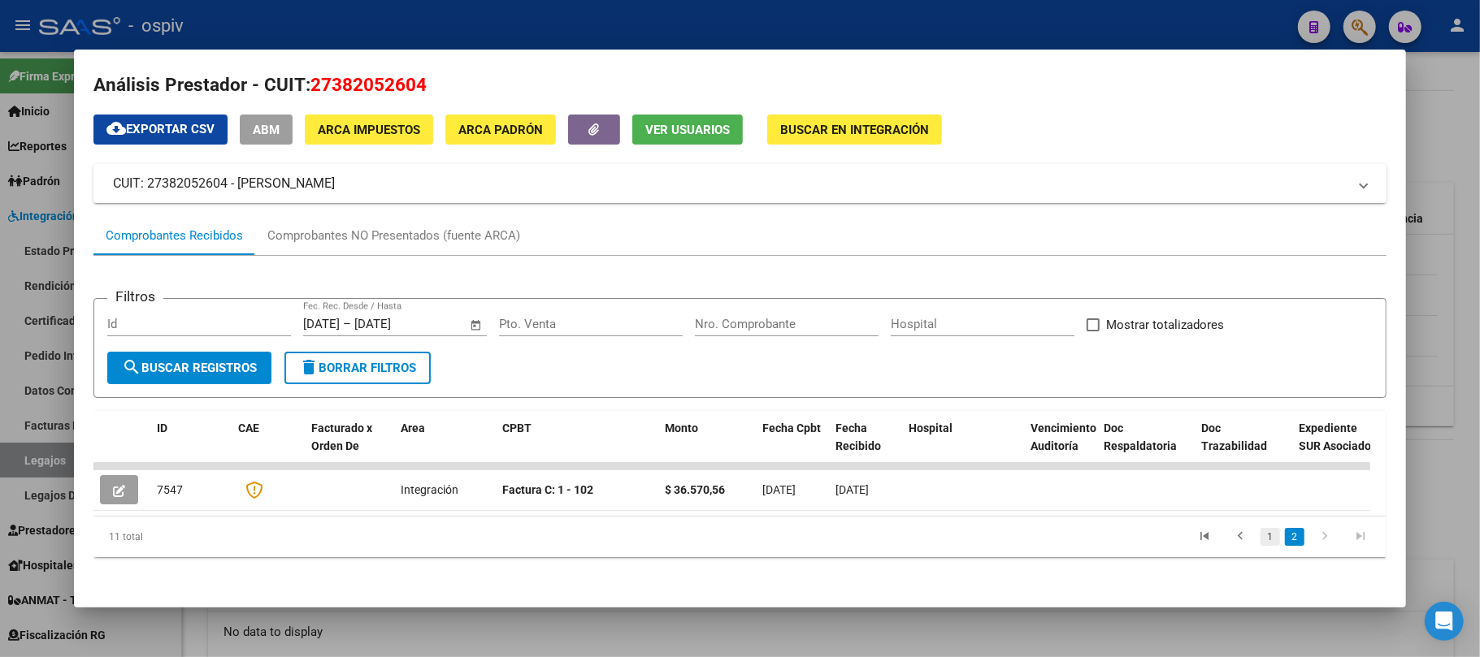
click at [1260, 536] on link "1" at bounding box center [1270, 537] width 20 height 18
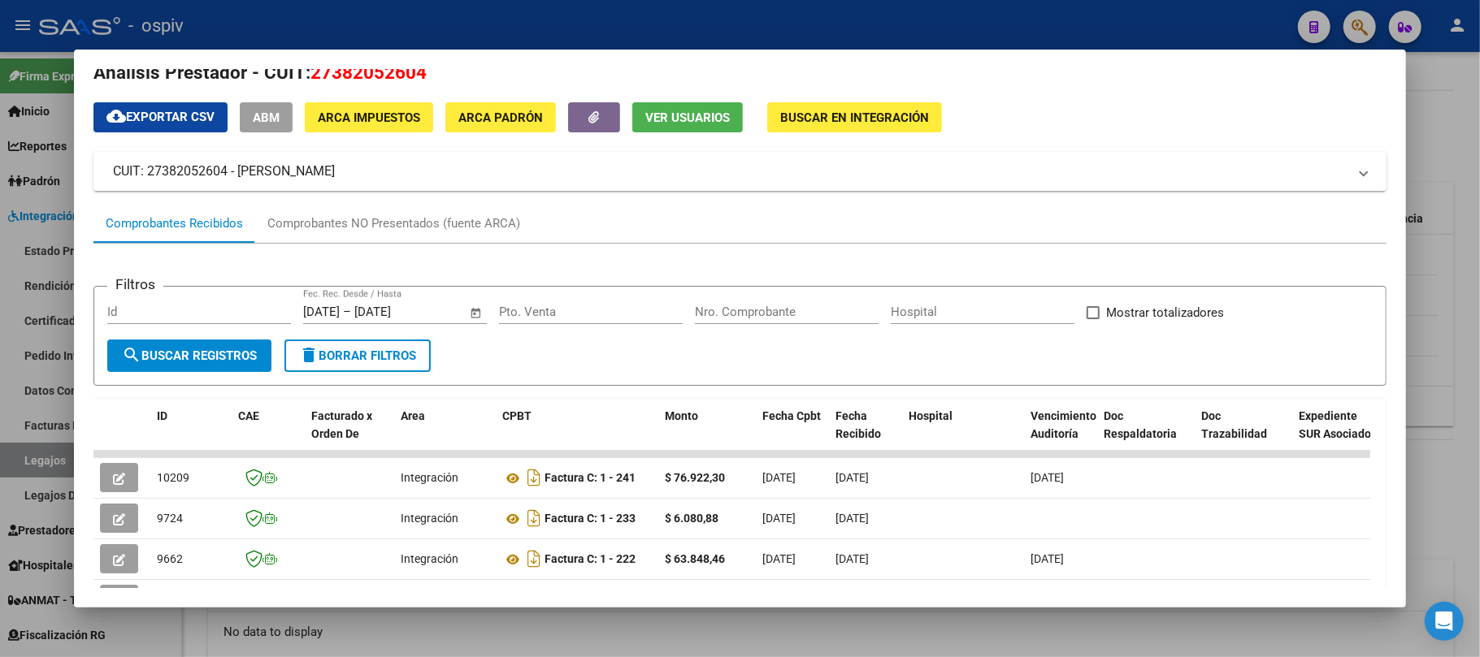
scroll to position [379, 0]
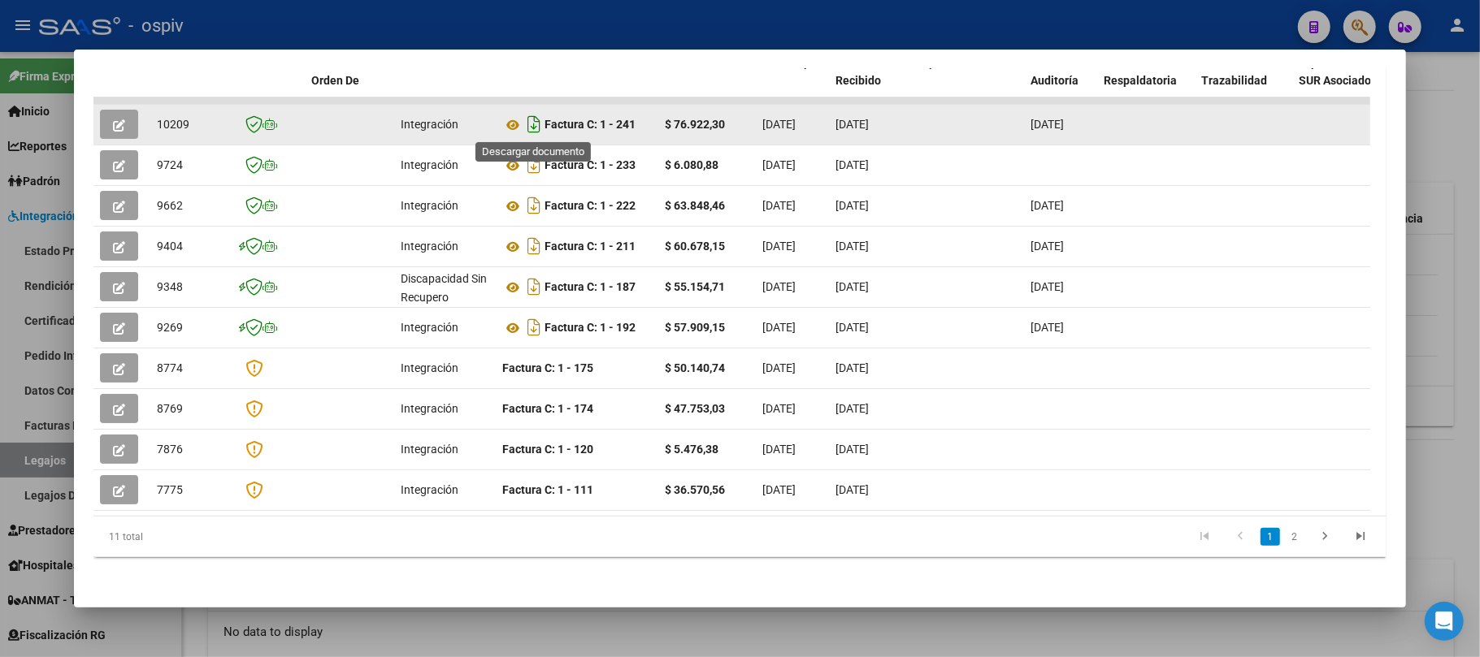
click at [537, 122] on icon "Descargar documento" at bounding box center [533, 124] width 21 height 26
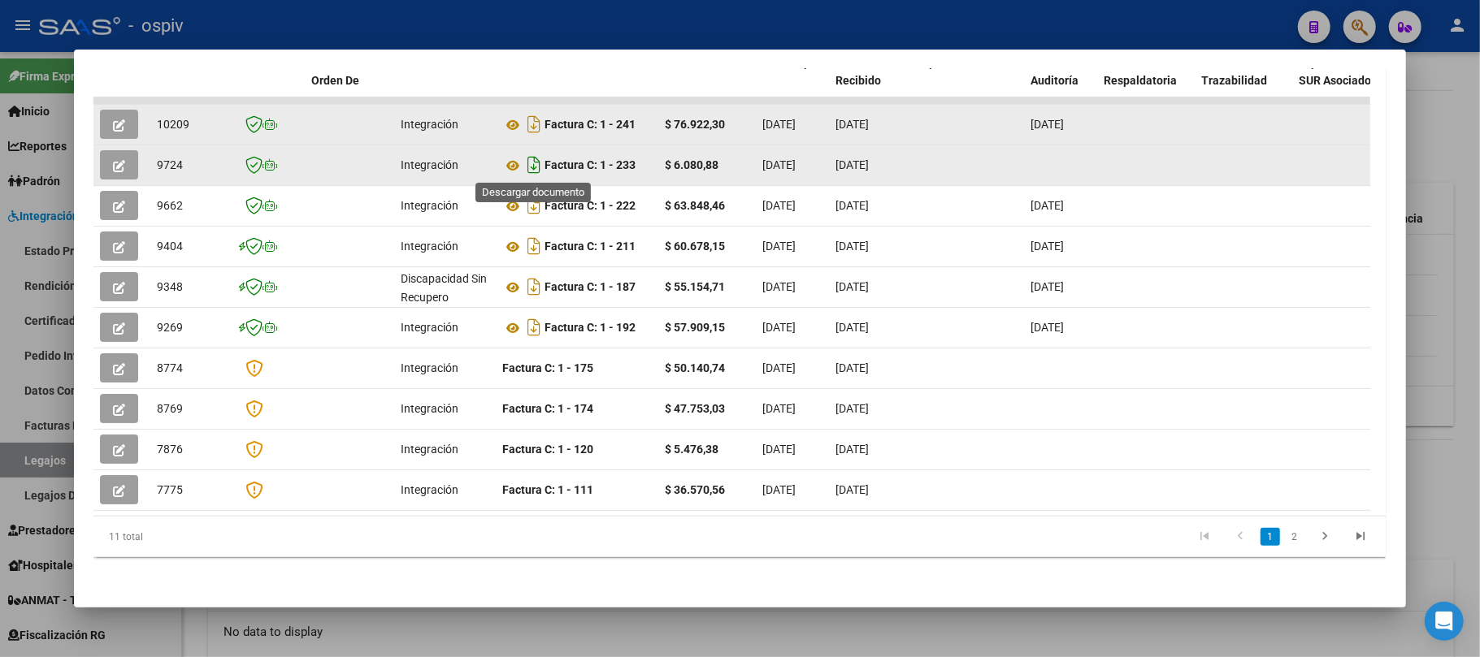
click at [535, 164] on icon "Descargar documento" at bounding box center [533, 165] width 21 height 26
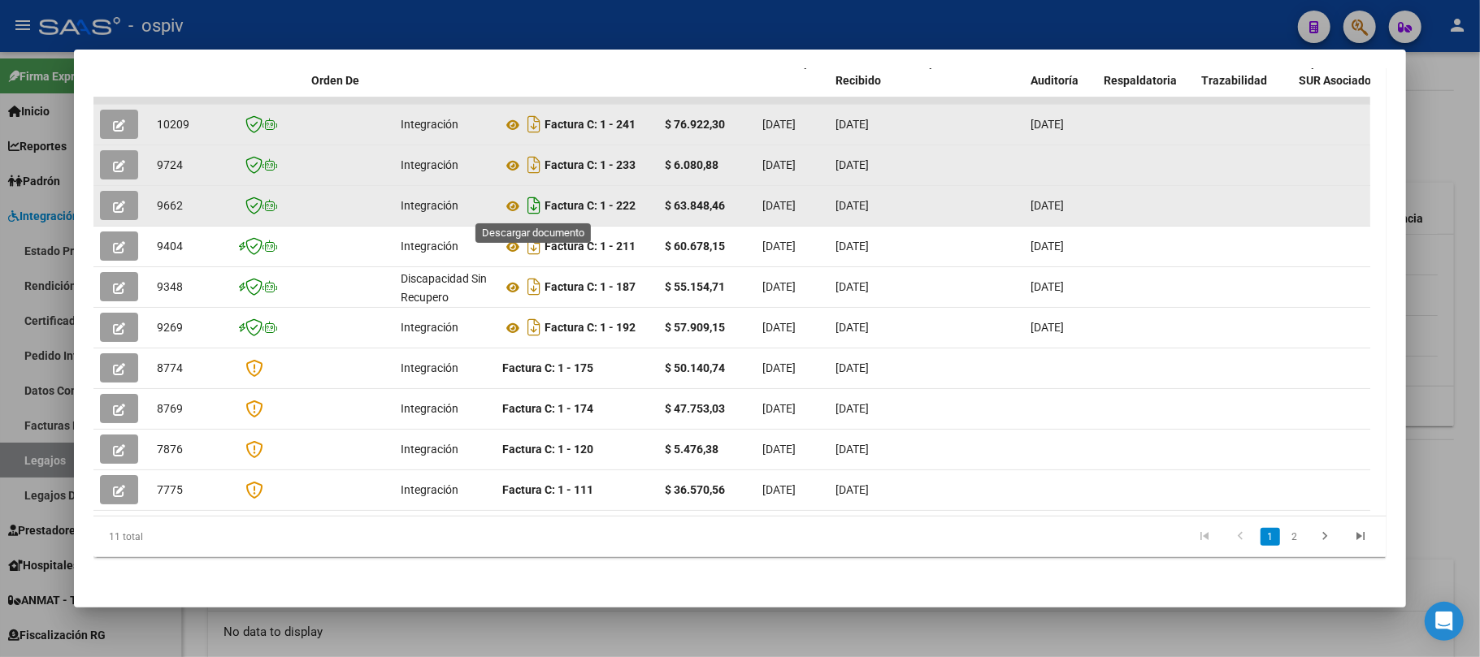
click at [534, 203] on icon "Descargar documento" at bounding box center [533, 206] width 21 height 26
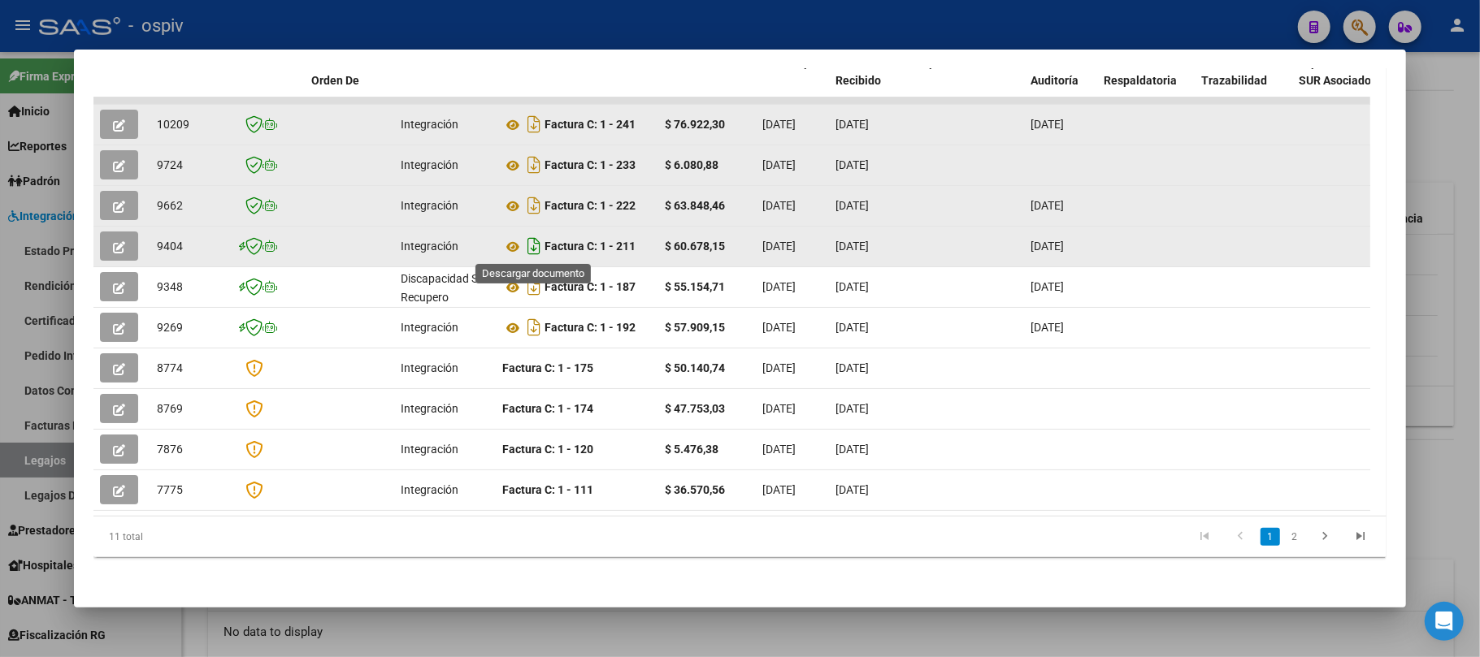
click at [536, 248] on icon "Descargar documento" at bounding box center [533, 246] width 21 height 26
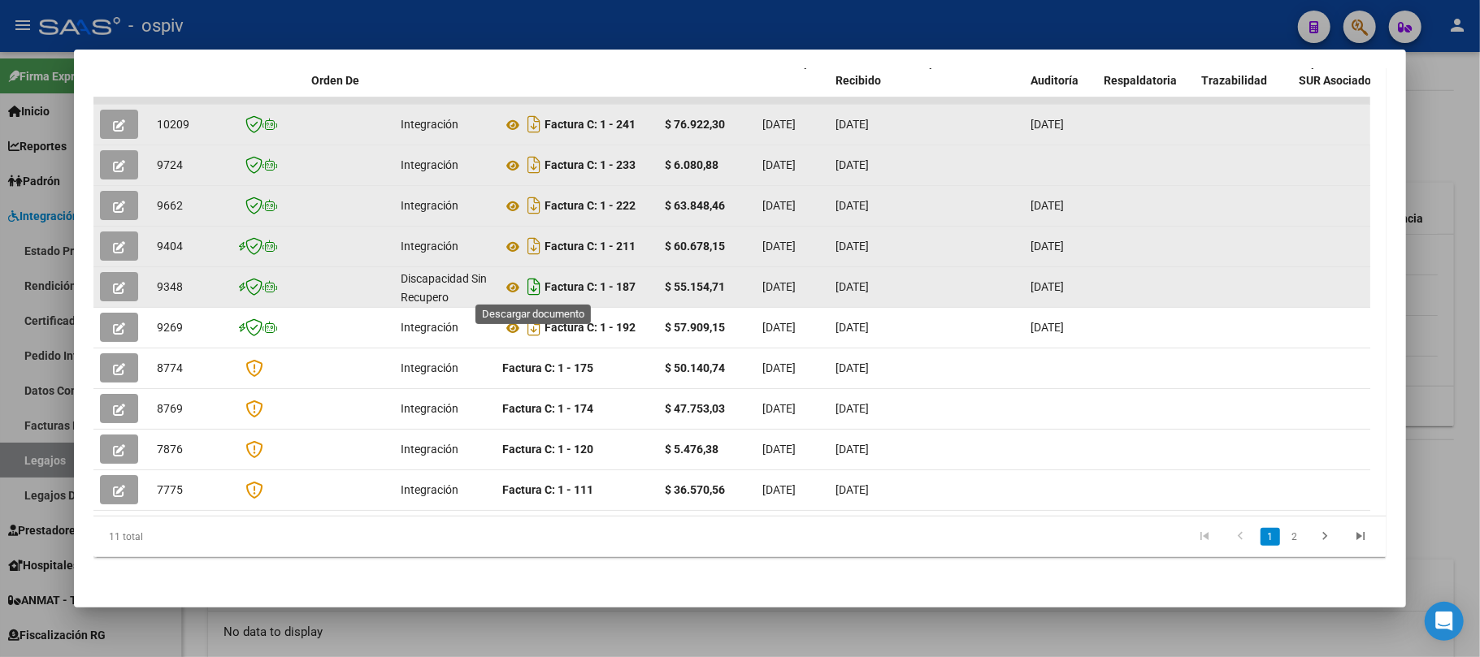
click at [531, 283] on icon "Descargar documento" at bounding box center [533, 287] width 21 height 26
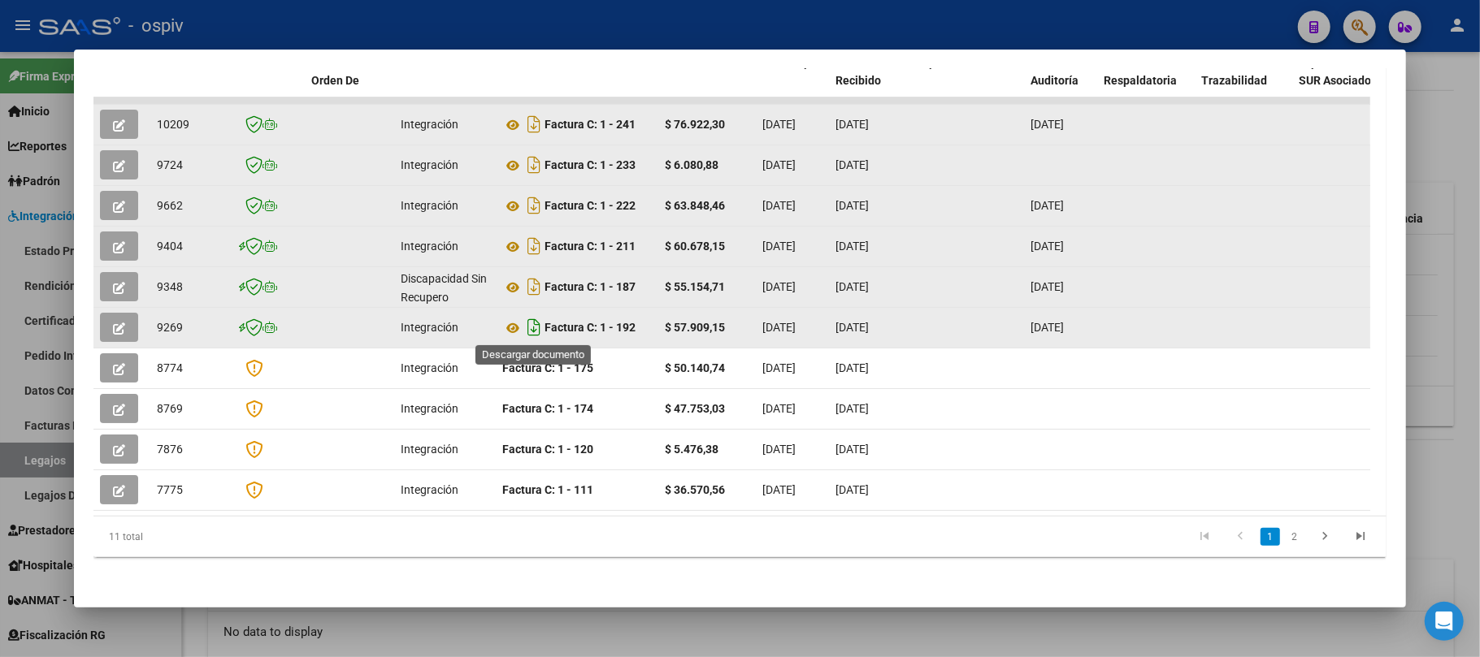
click at [531, 320] on icon "Descargar documento" at bounding box center [533, 327] width 21 height 26
click at [120, 119] on icon "button" at bounding box center [119, 125] width 12 height 12
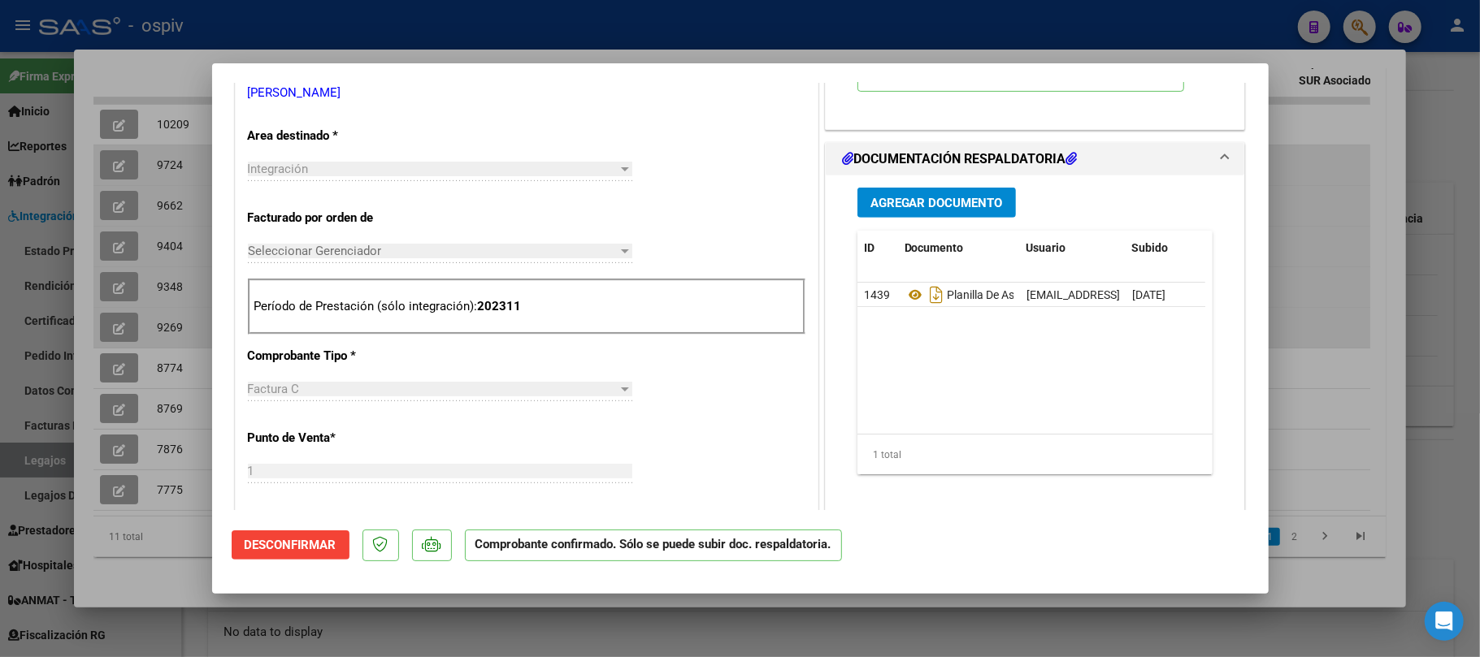
scroll to position [572, 0]
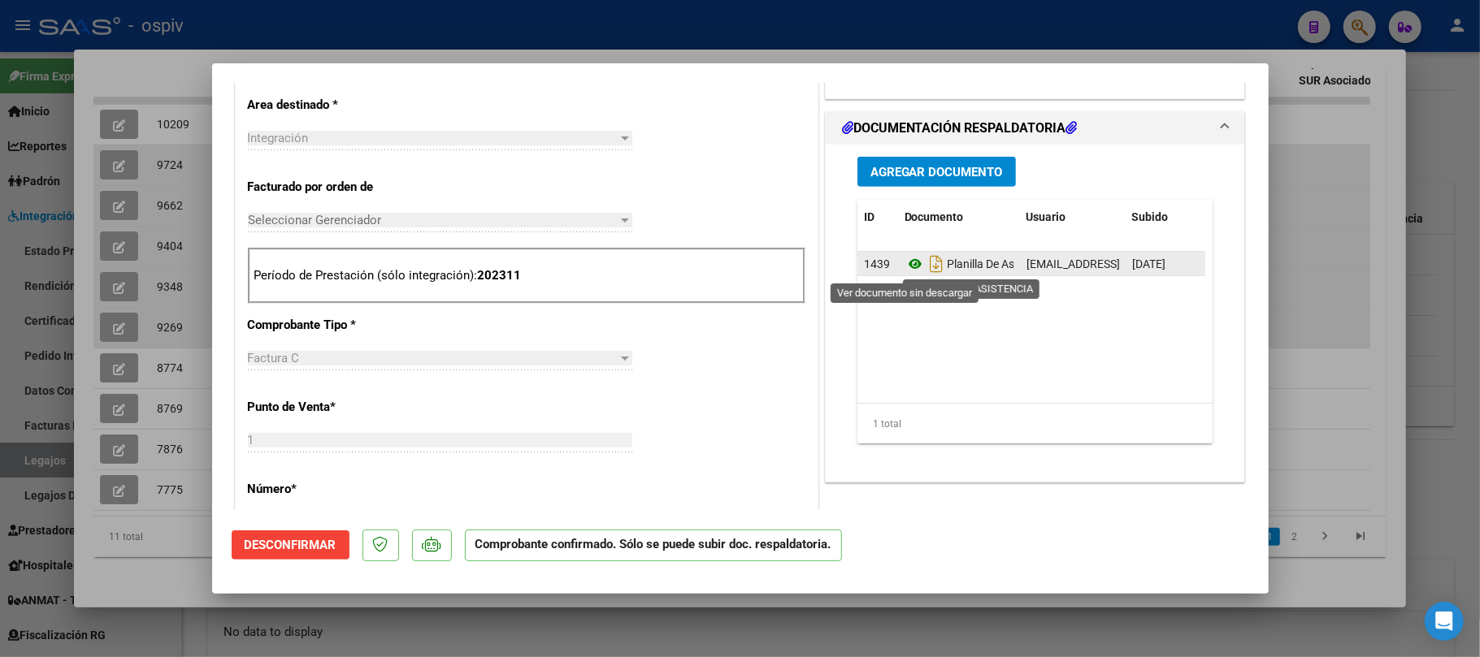
click at [907, 265] on icon at bounding box center [914, 264] width 21 height 20
click at [930, 268] on icon "Descargar documento" at bounding box center [936, 264] width 21 height 26
click at [346, 20] on div at bounding box center [740, 328] width 1480 height 657
type input "$ 0,00"
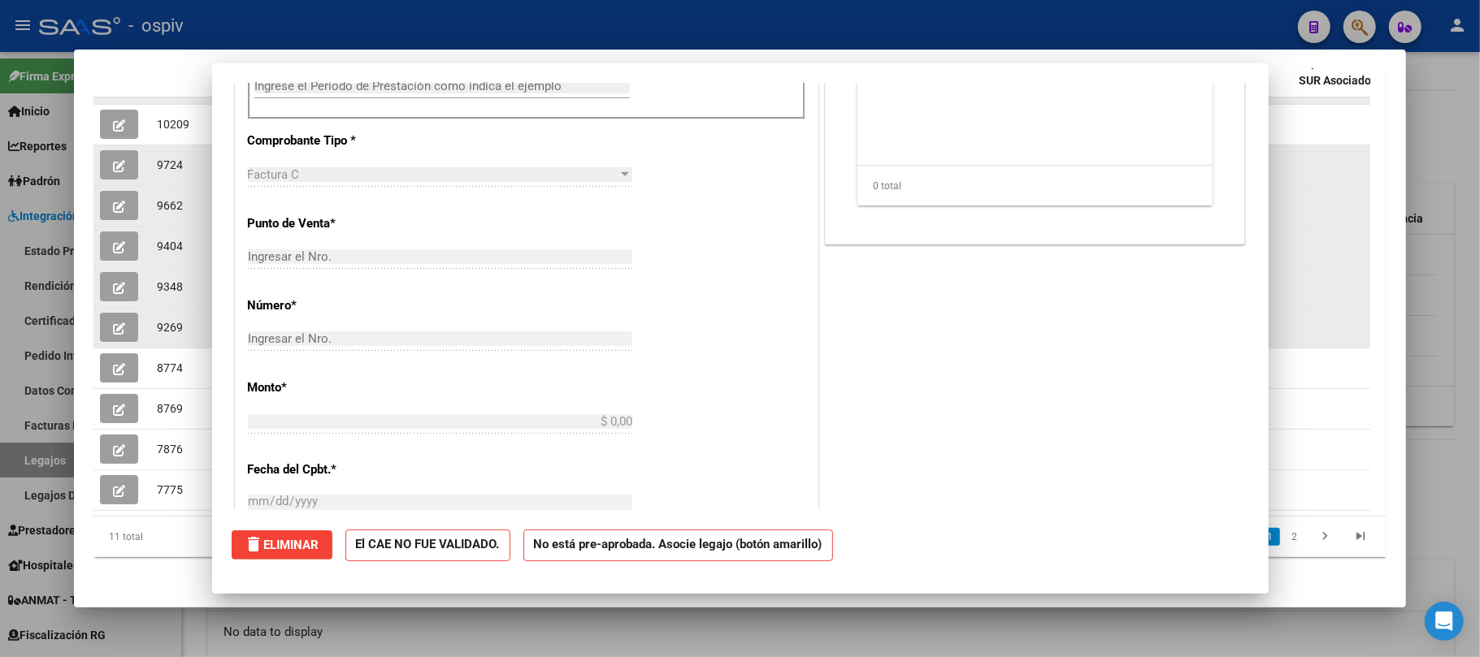
scroll to position [0, 0]
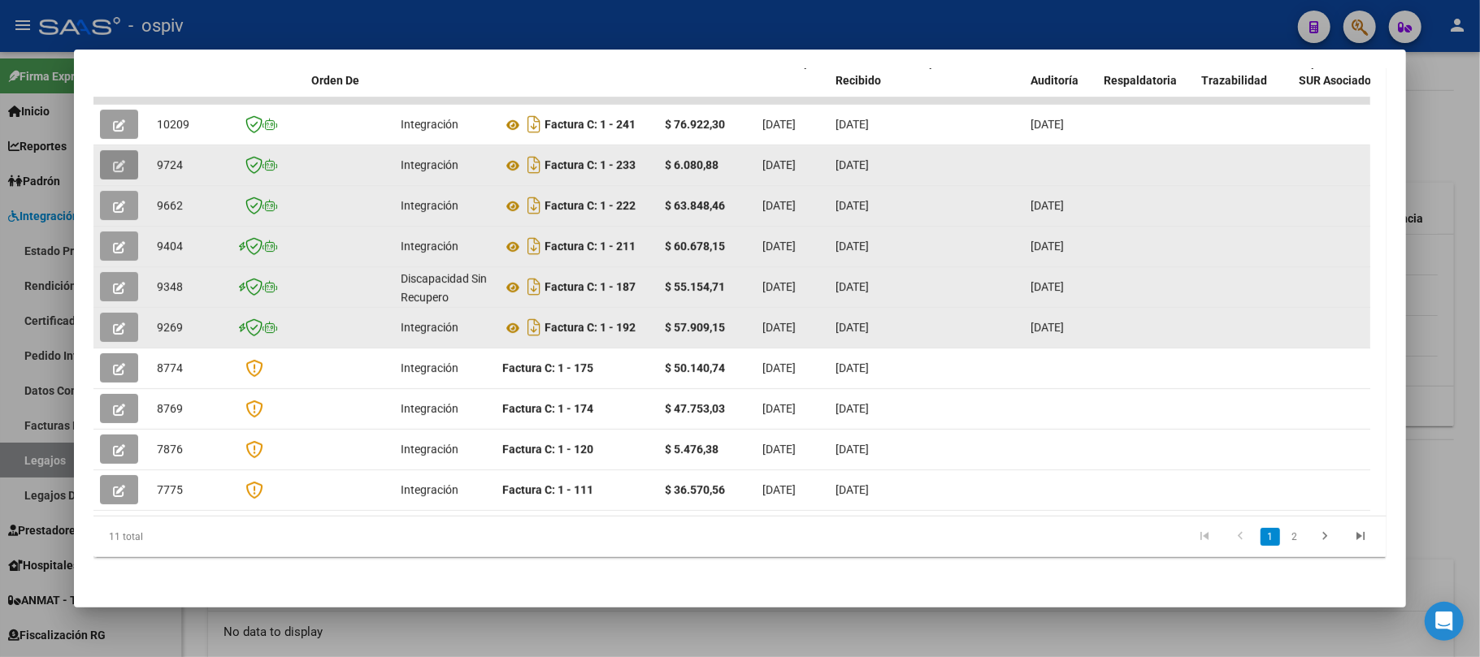
click at [125, 164] on button "button" at bounding box center [119, 164] width 38 height 29
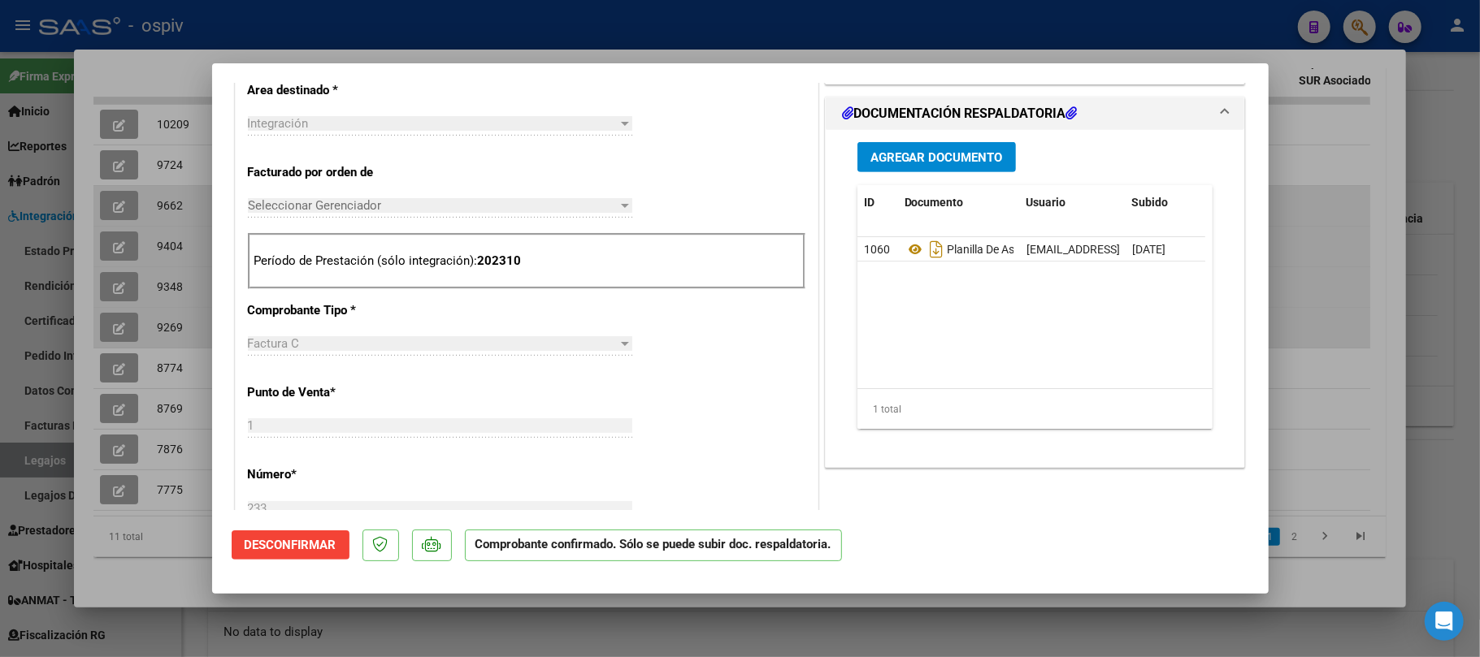
scroll to position [650, 0]
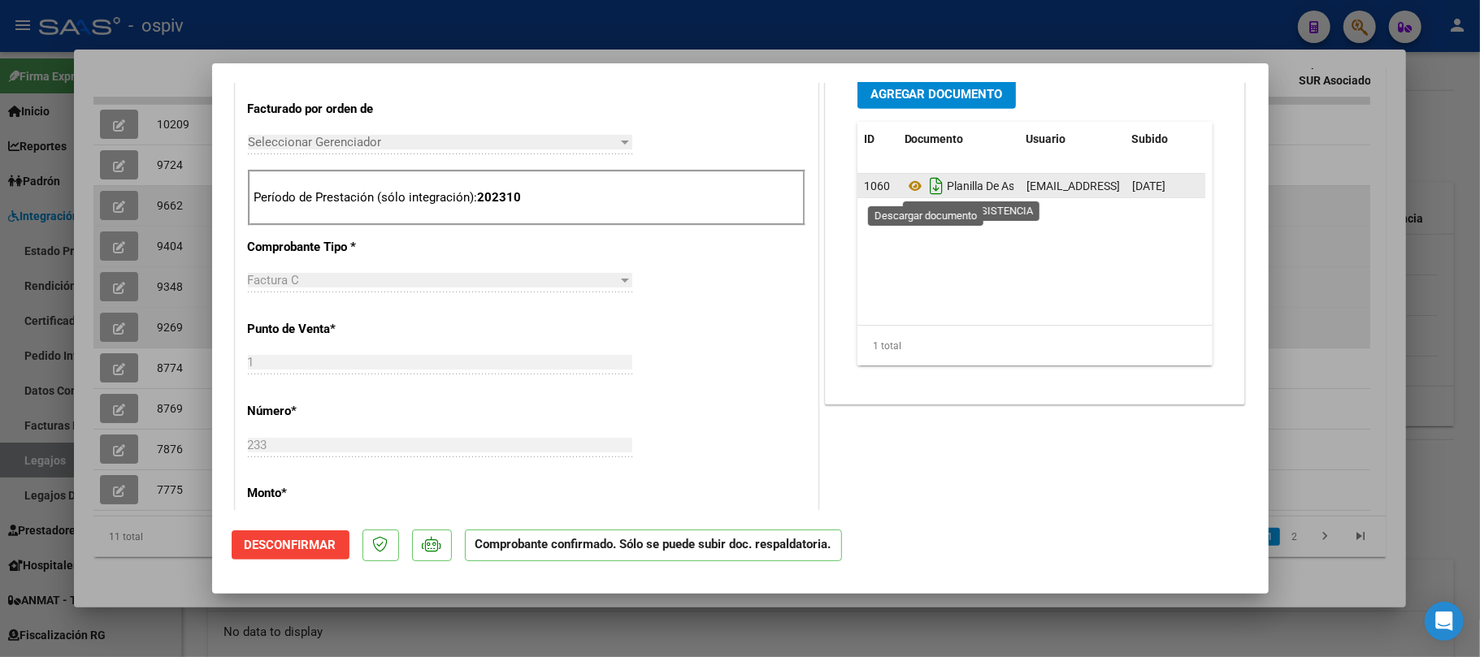
click at [926, 190] on icon "Descargar documento" at bounding box center [936, 186] width 21 height 26
click at [566, 33] on div at bounding box center [740, 328] width 1480 height 657
type input "$ 0,00"
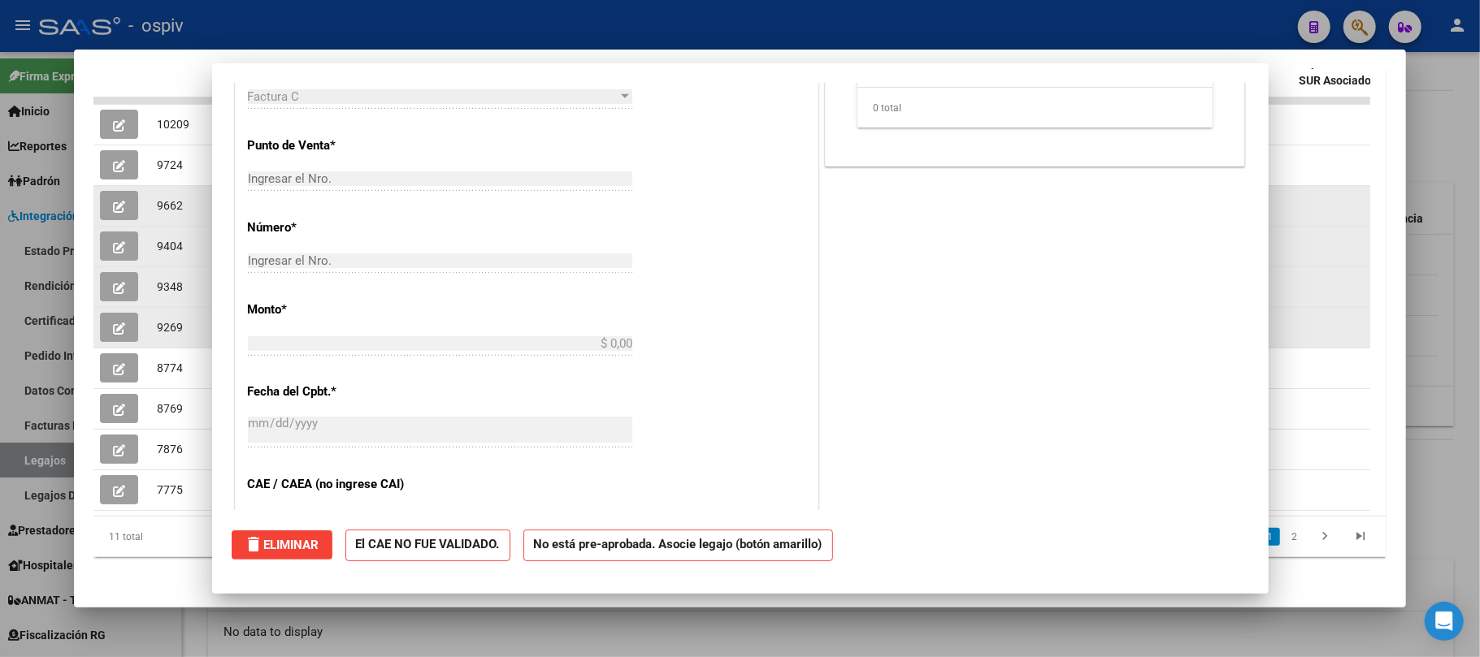
scroll to position [0, 0]
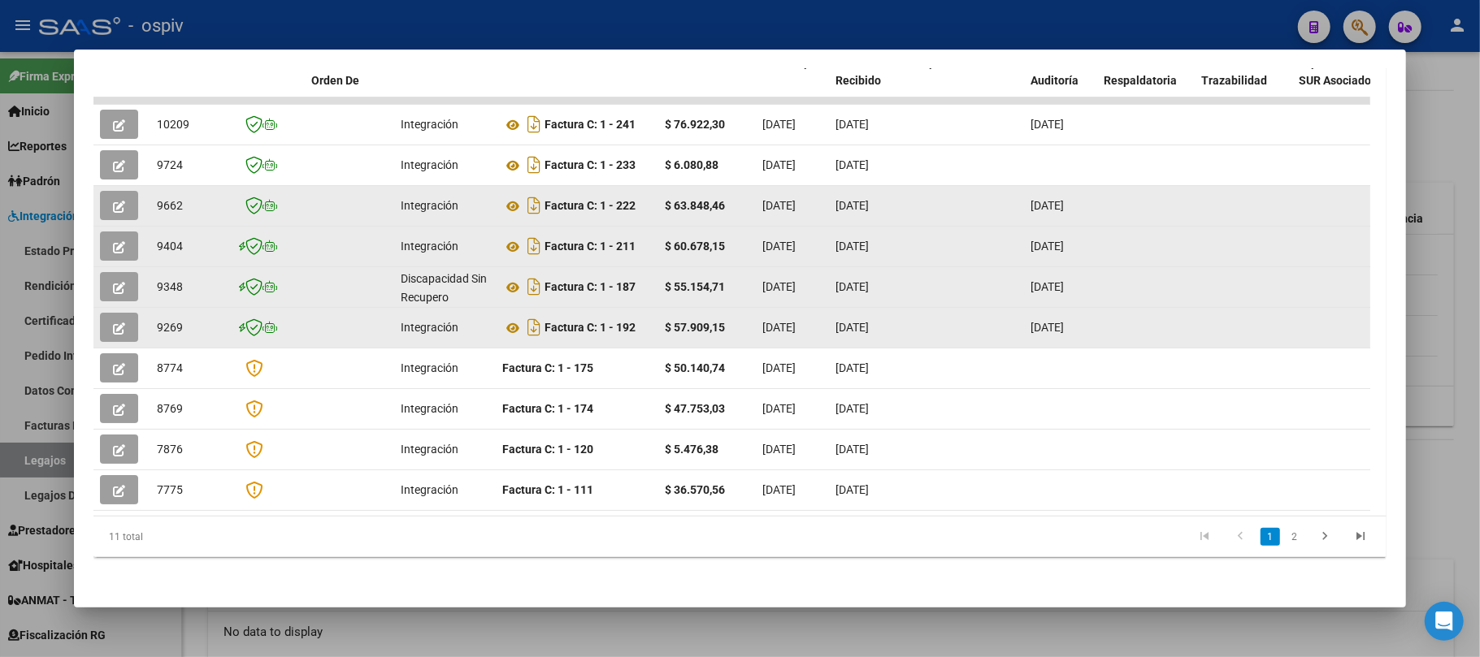
click at [125, 206] on button "button" at bounding box center [119, 205] width 38 height 29
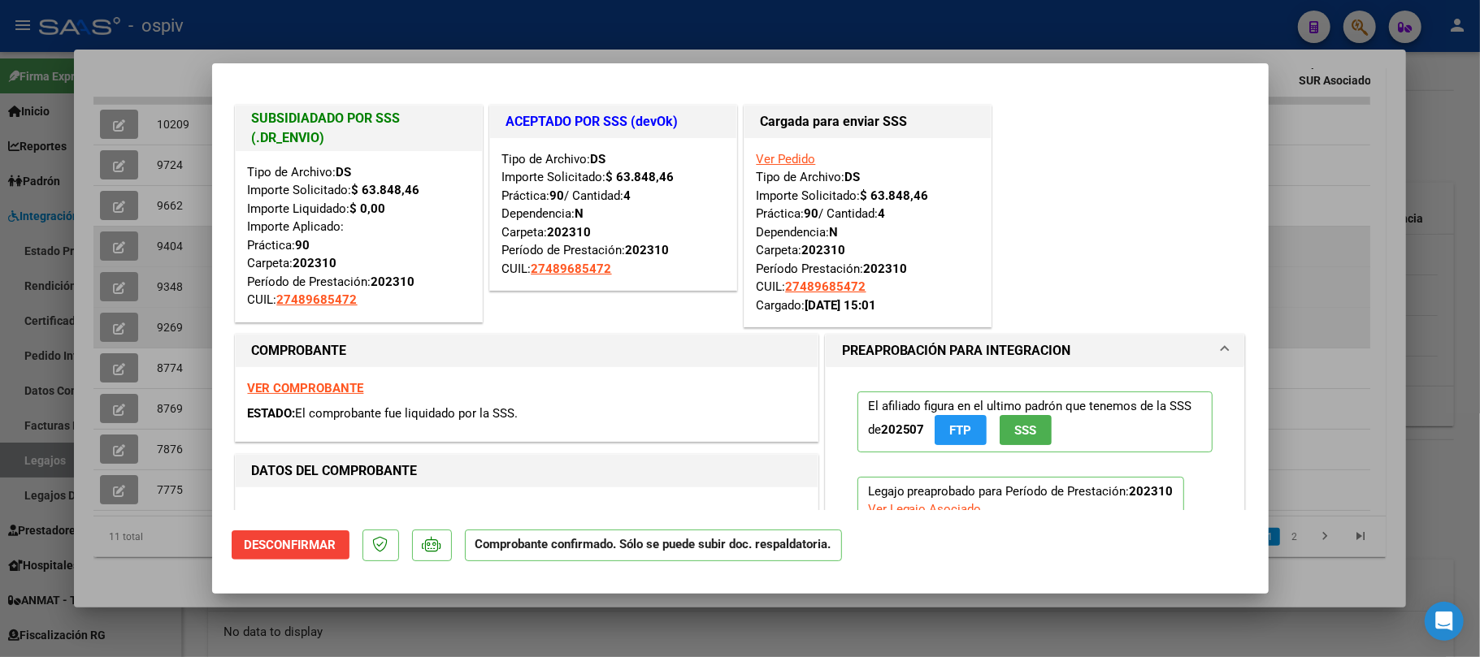
scroll to position [433, 0]
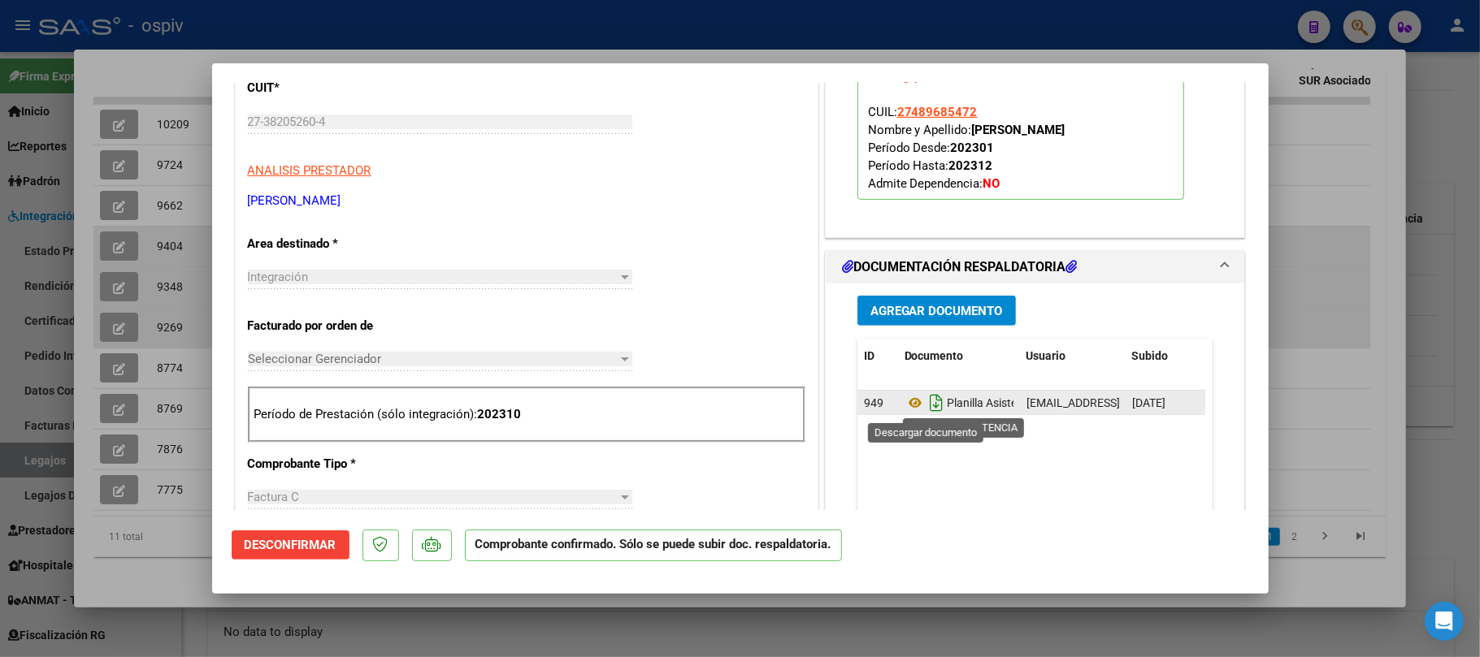
click at [926, 404] on icon "Descargar documento" at bounding box center [936, 403] width 21 height 26
click at [619, 11] on div at bounding box center [740, 328] width 1480 height 657
type input "$ 0,00"
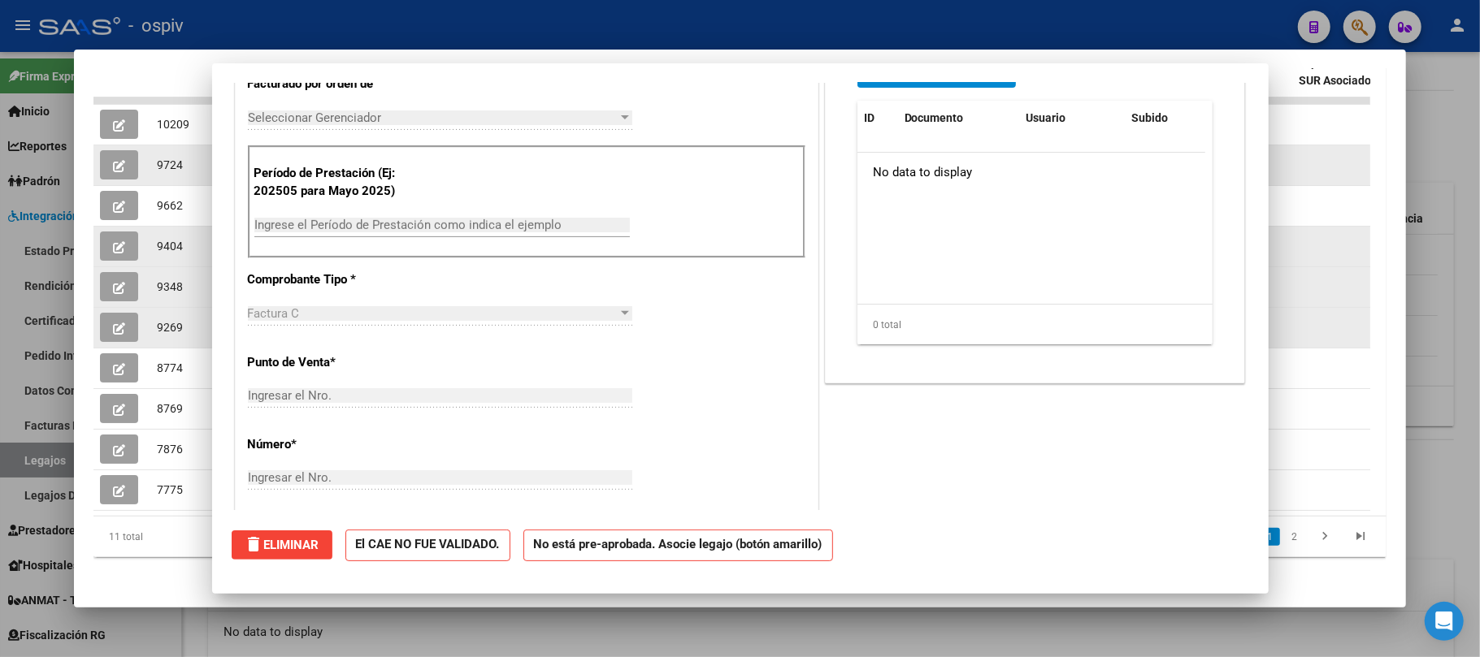
scroll to position [0, 0]
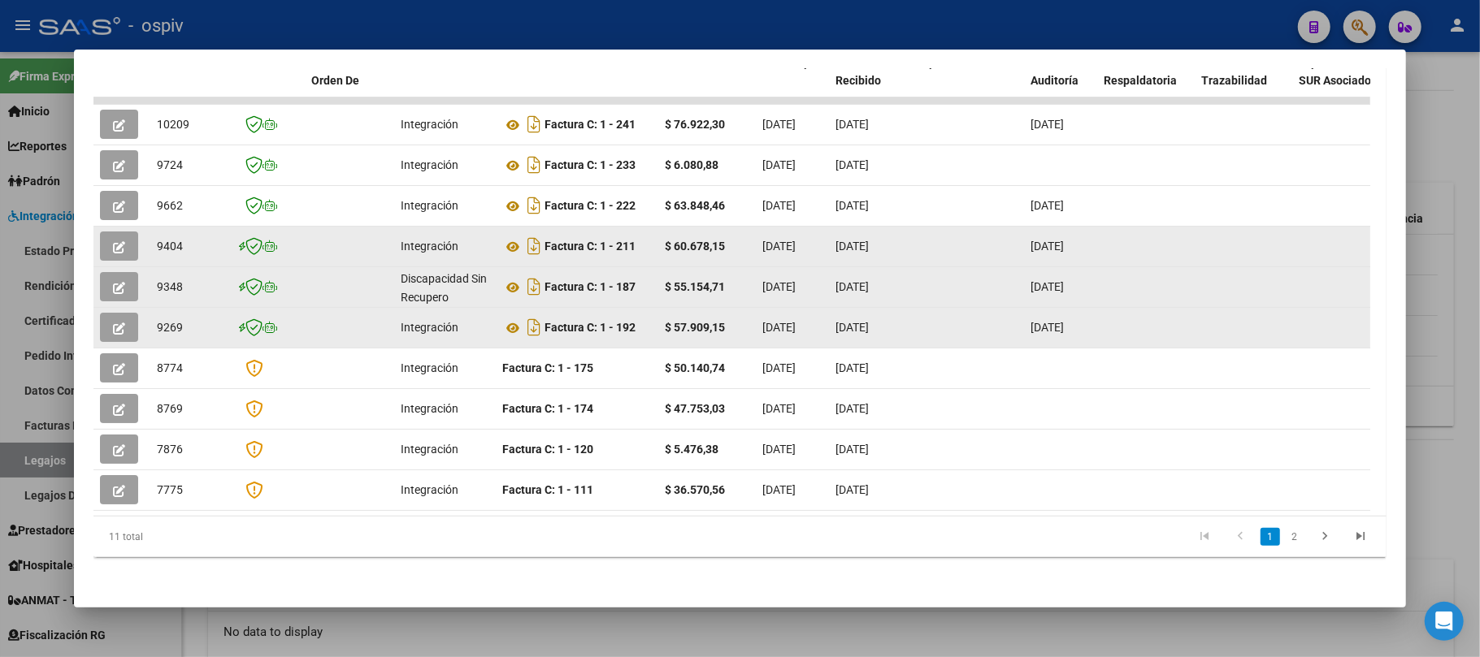
click at [128, 242] on button "button" at bounding box center [119, 246] width 38 height 29
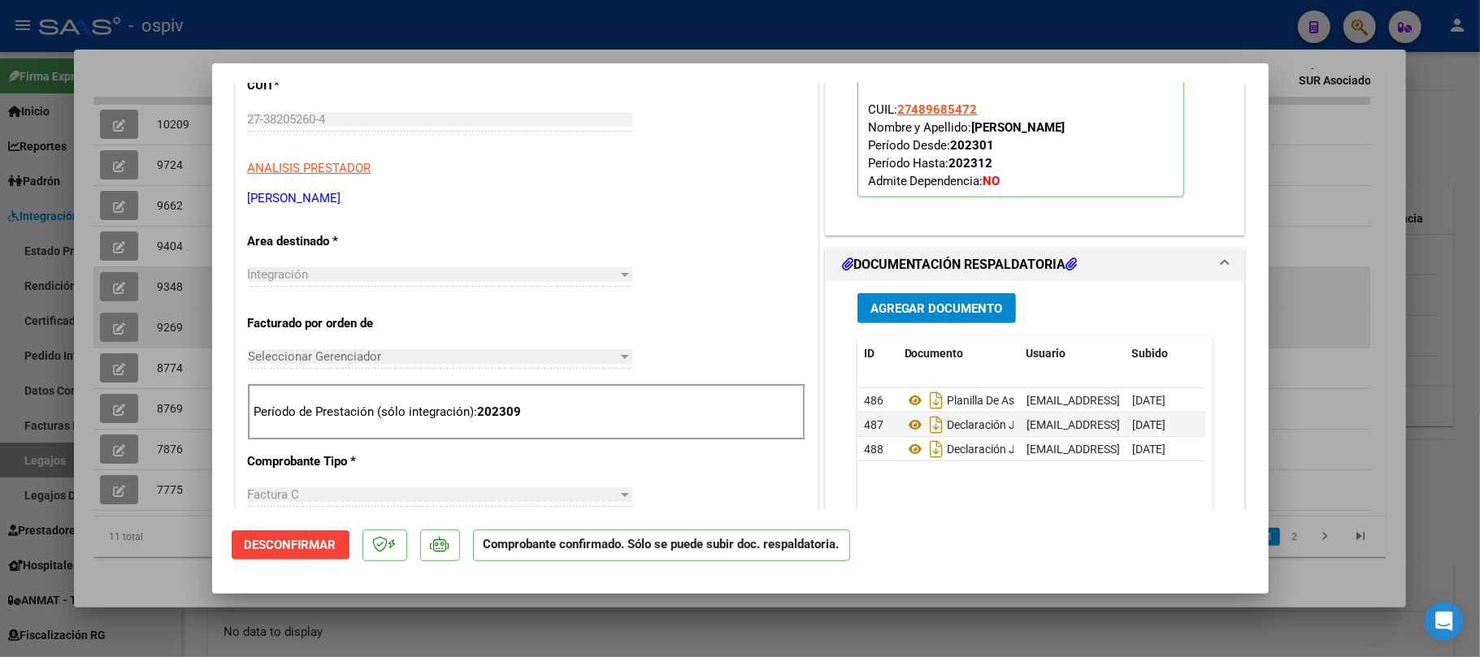
scroll to position [650, 0]
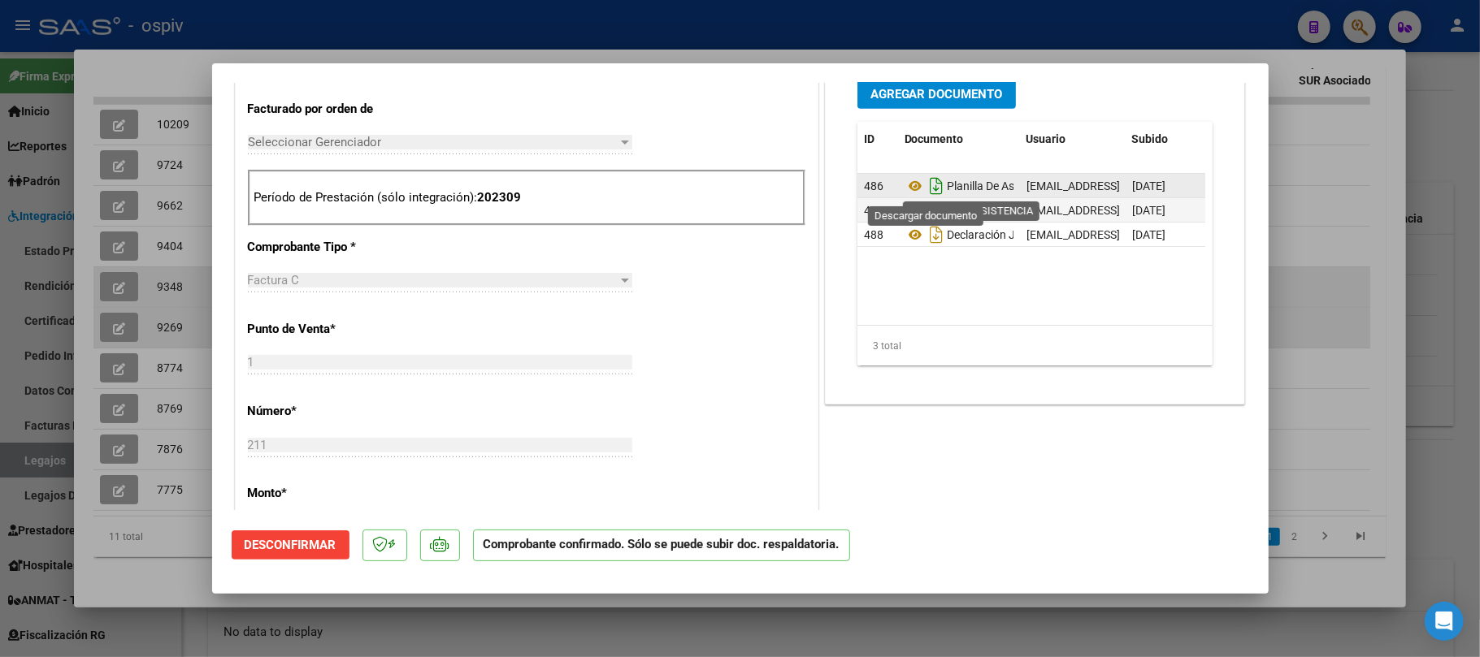
click at [926, 185] on icon "Descargar documento" at bounding box center [936, 186] width 21 height 26
click at [673, 21] on div at bounding box center [740, 328] width 1480 height 657
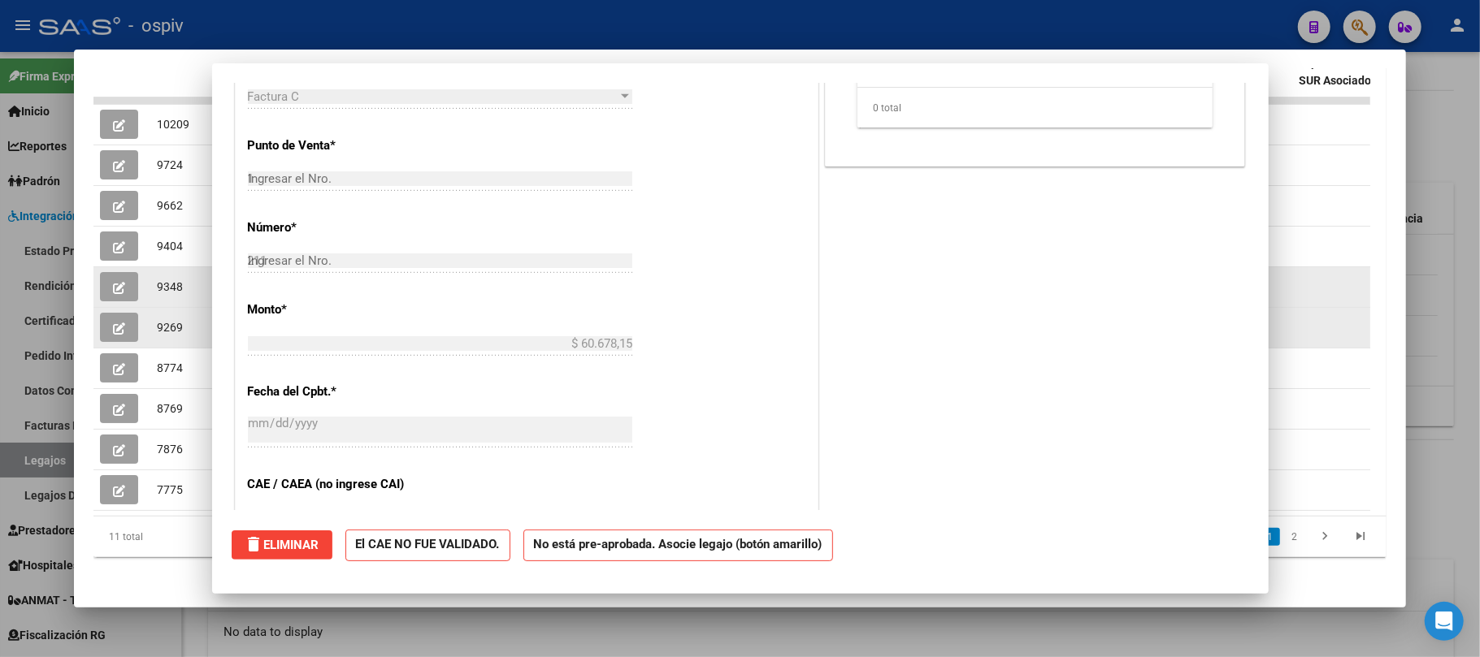
type input "$ 0,00"
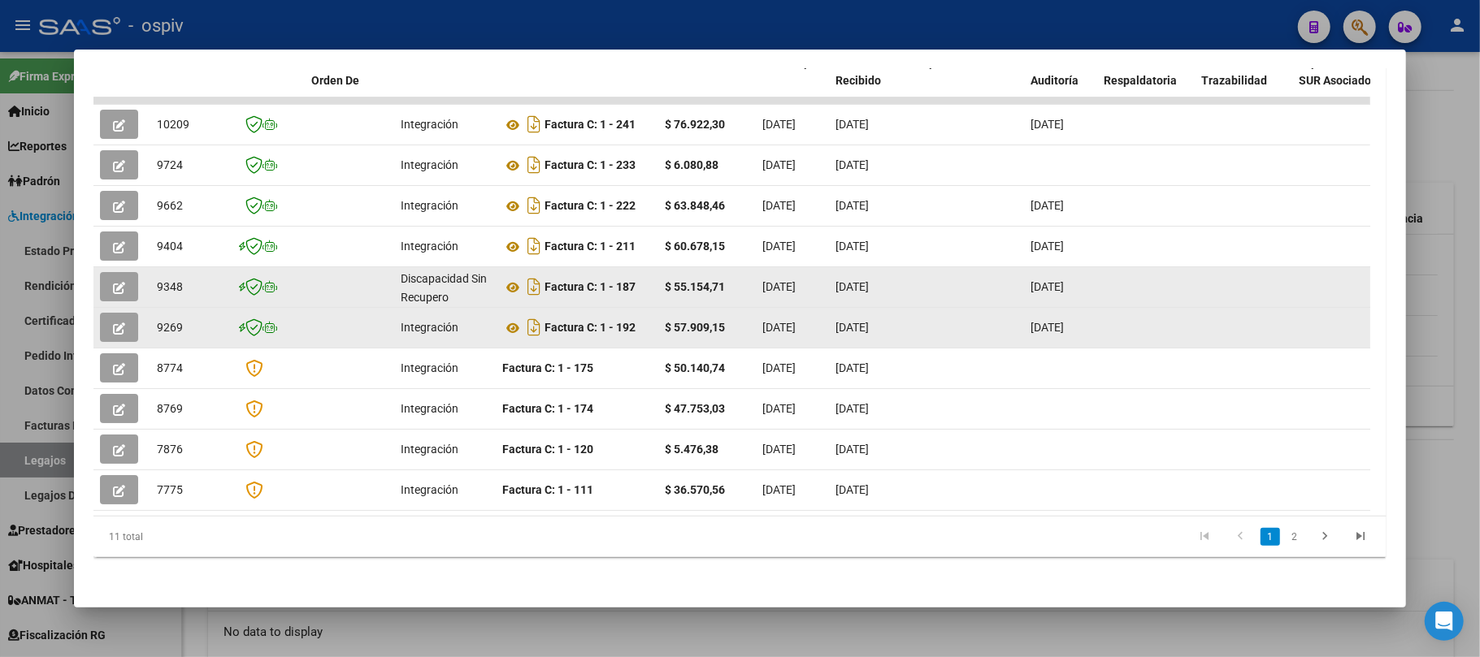
click at [119, 332] on span "button" at bounding box center [119, 327] width 12 height 15
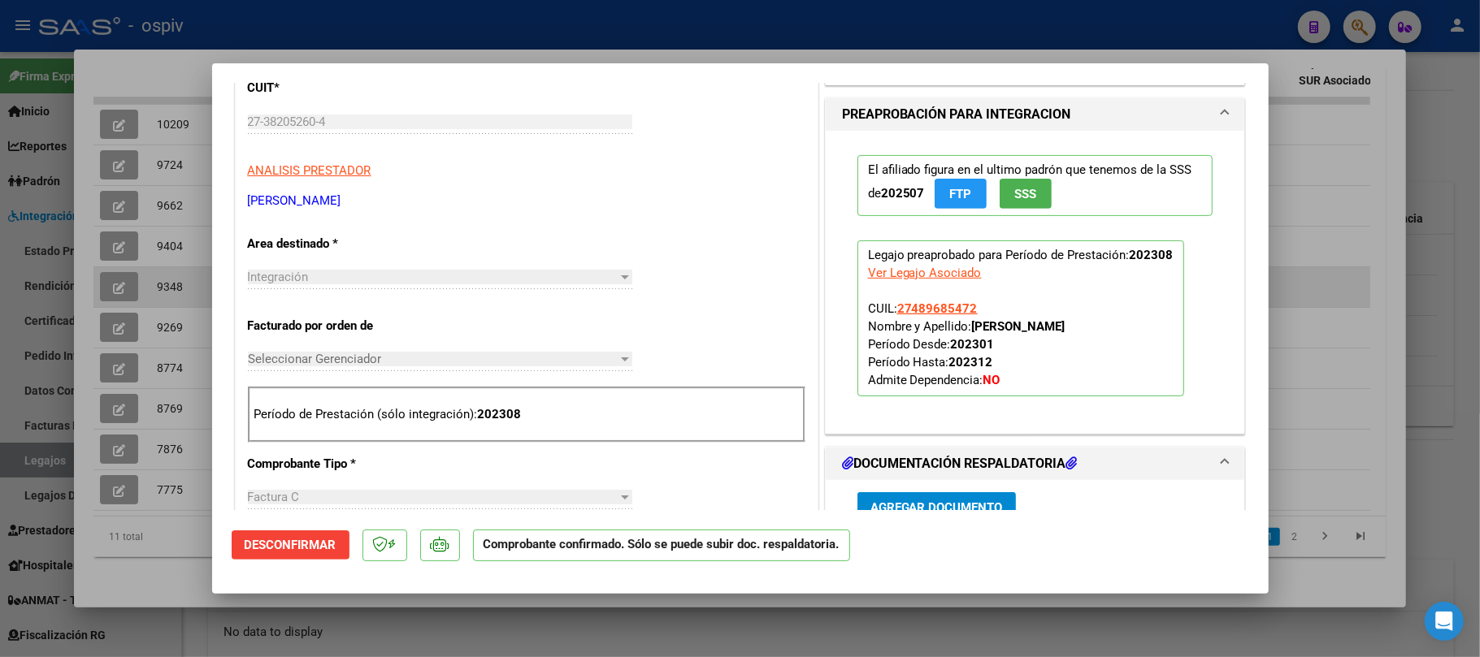
scroll to position [758, 0]
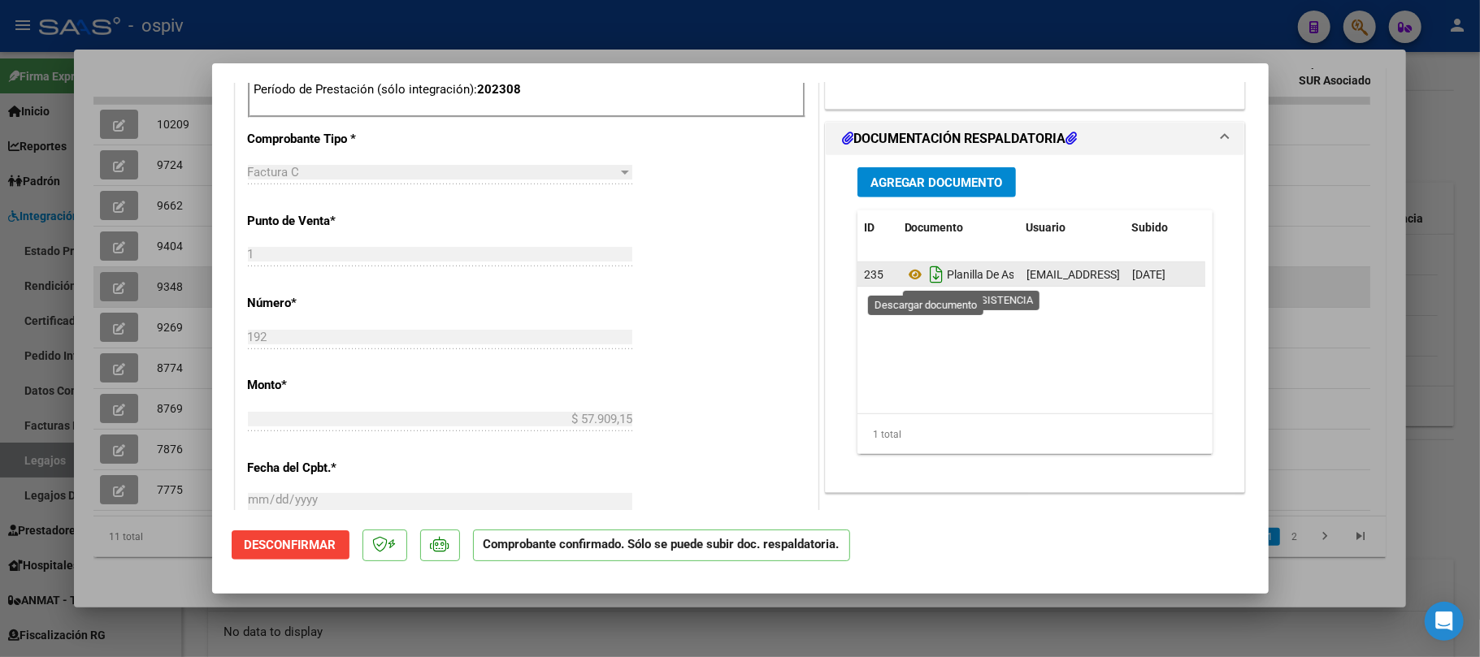
click at [926, 280] on icon "Descargar documento" at bounding box center [936, 275] width 21 height 26
click at [606, 20] on div at bounding box center [740, 328] width 1480 height 657
type input "$ 0,00"
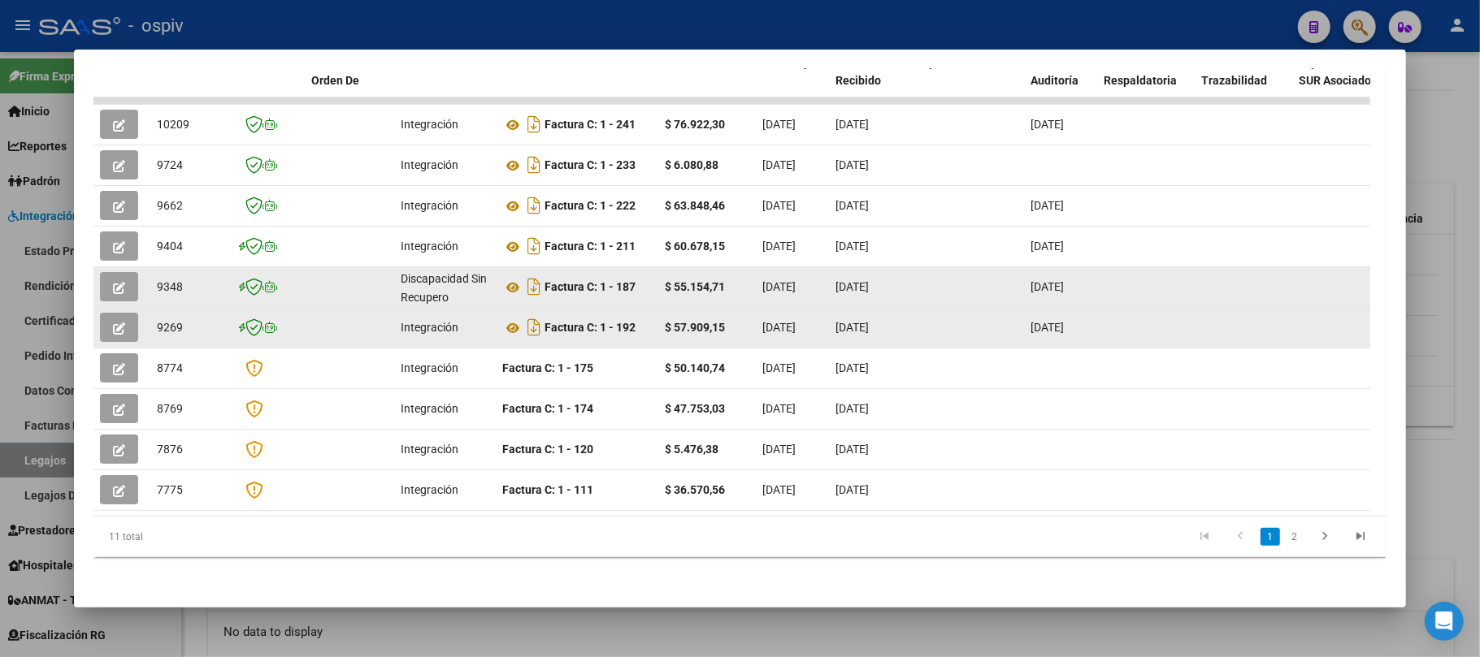
scroll to position [379, 0]
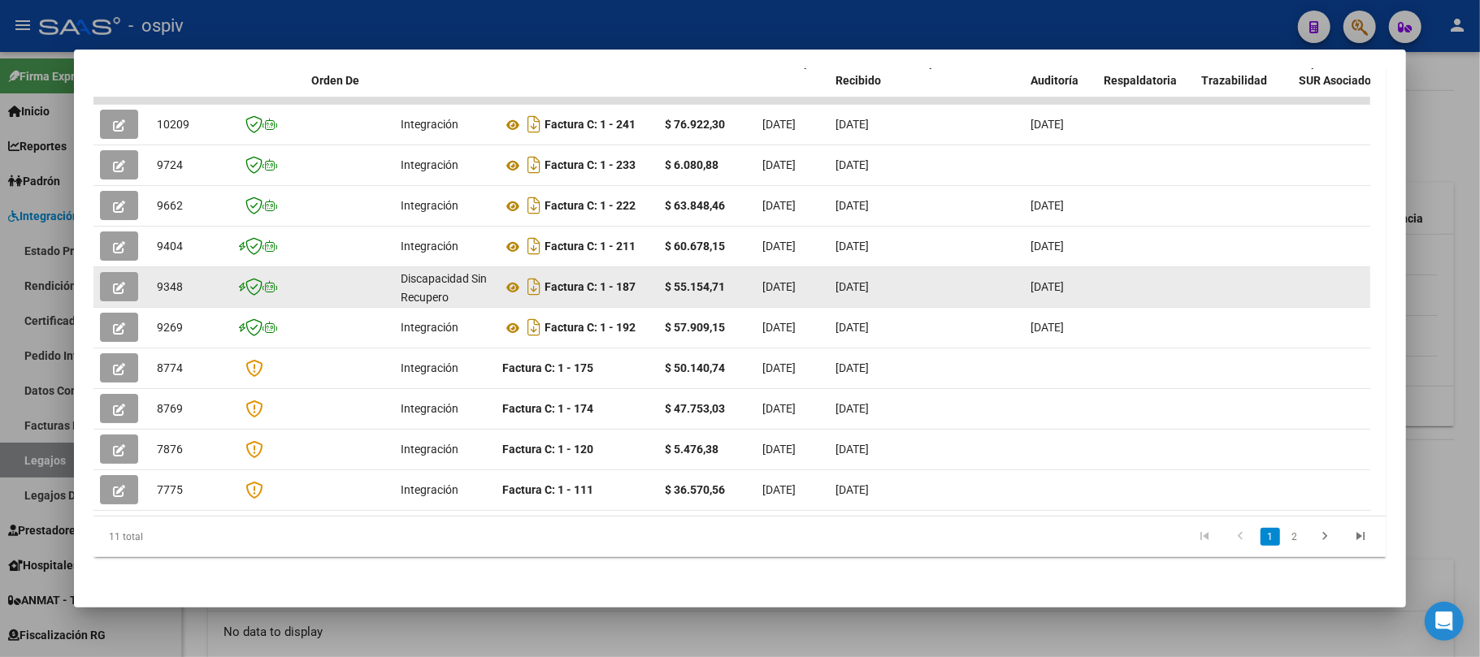
click at [912, 27] on div at bounding box center [740, 328] width 1480 height 657
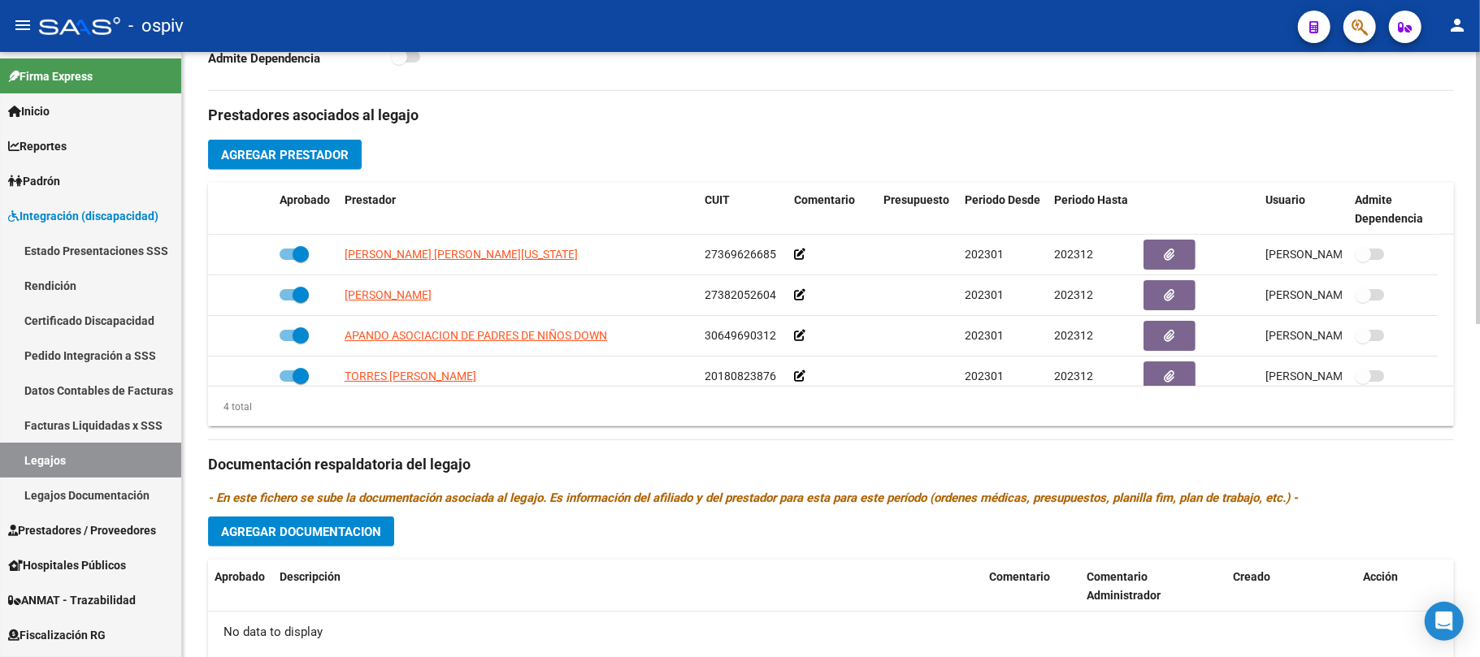
scroll to position [16, 0]
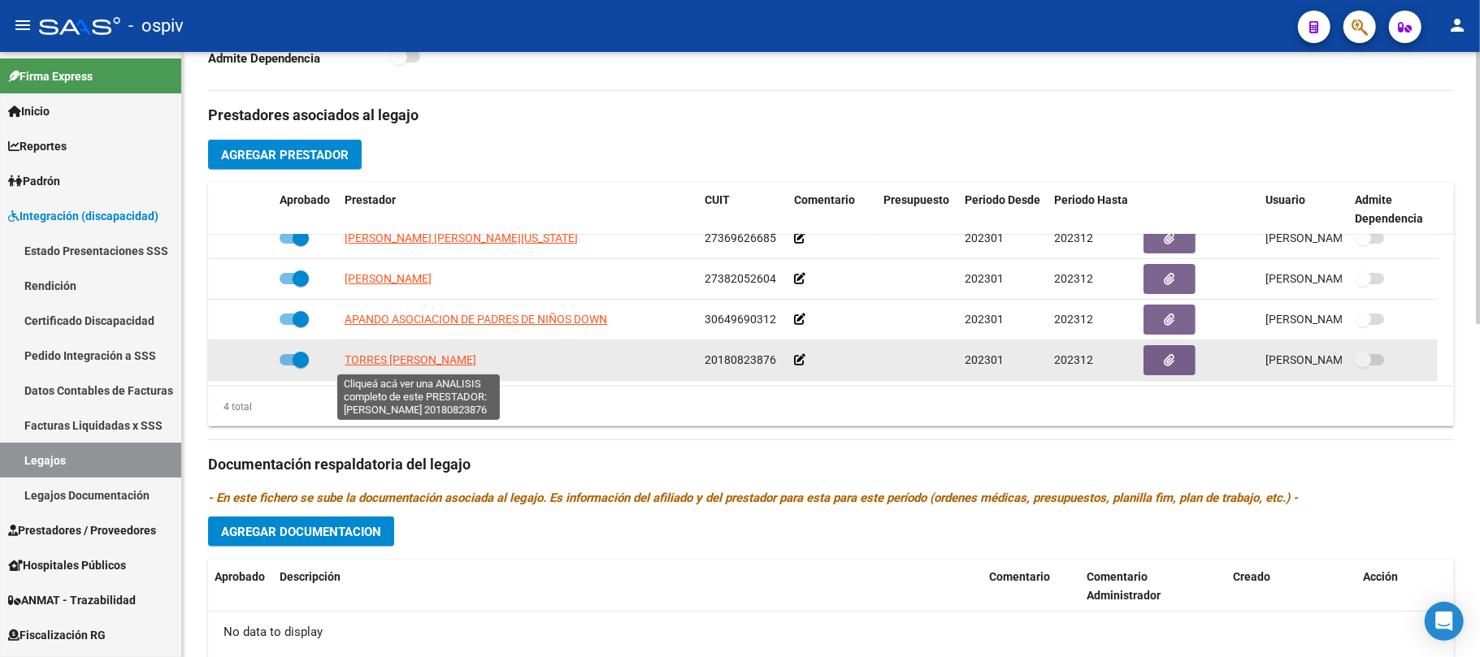
click at [401, 362] on span "TORRES [PERSON_NAME]" at bounding box center [411, 360] width 132 height 13
type textarea "20180823876"
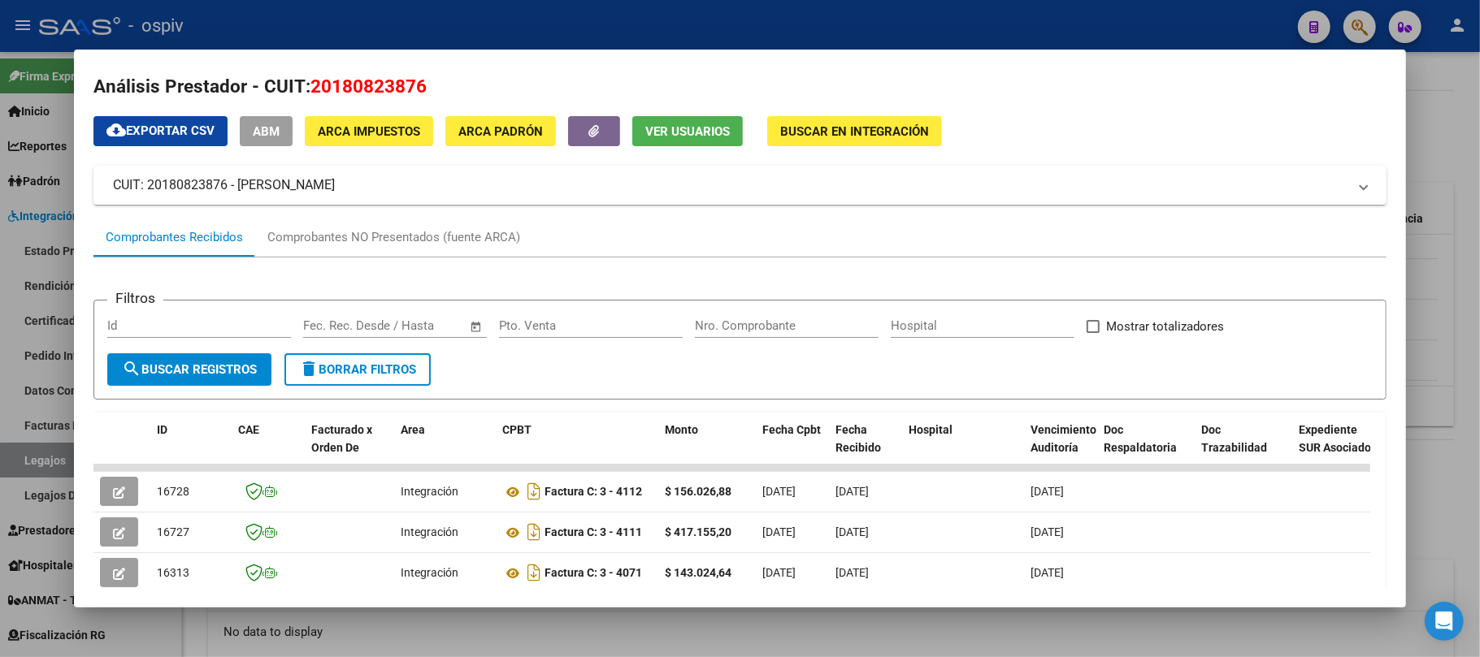
scroll to position [0, 0]
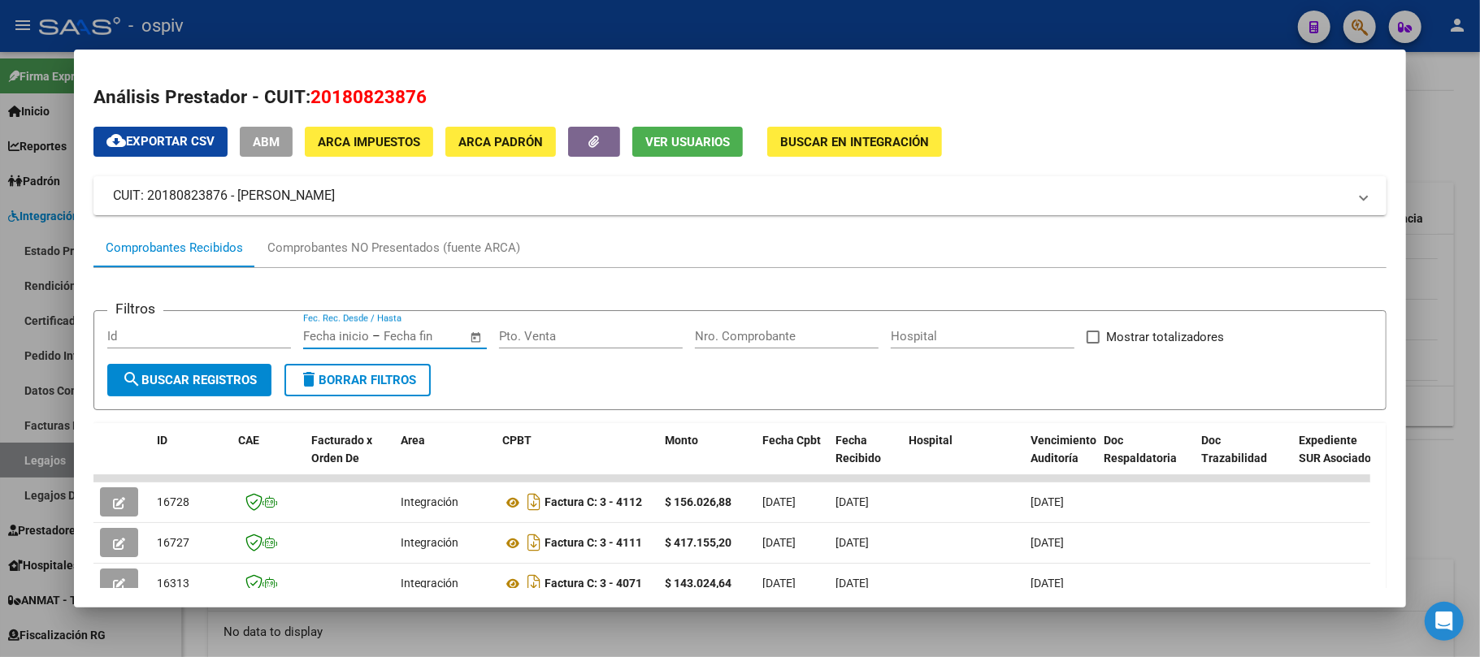
click at [336, 342] on input "text" at bounding box center [336, 336] width 66 height 15
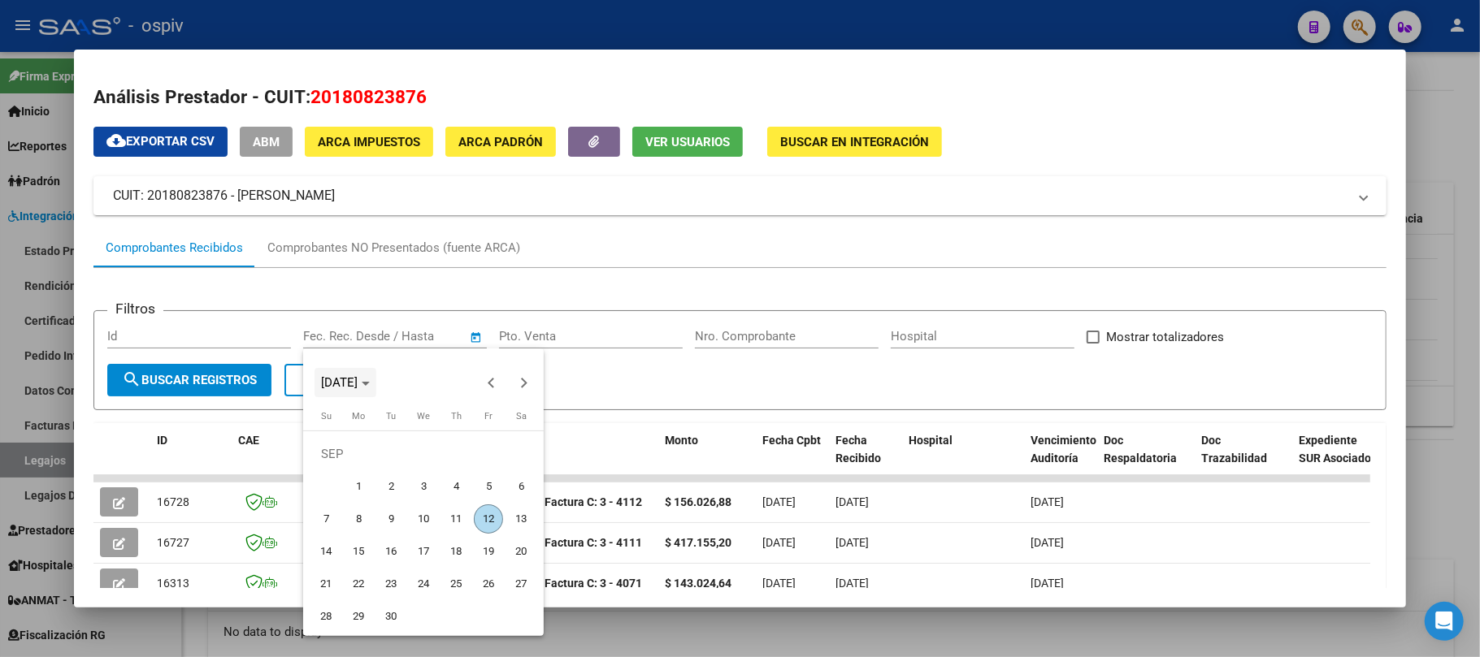
click at [376, 380] on span "Choose month and year" at bounding box center [345, 382] width 62 height 39
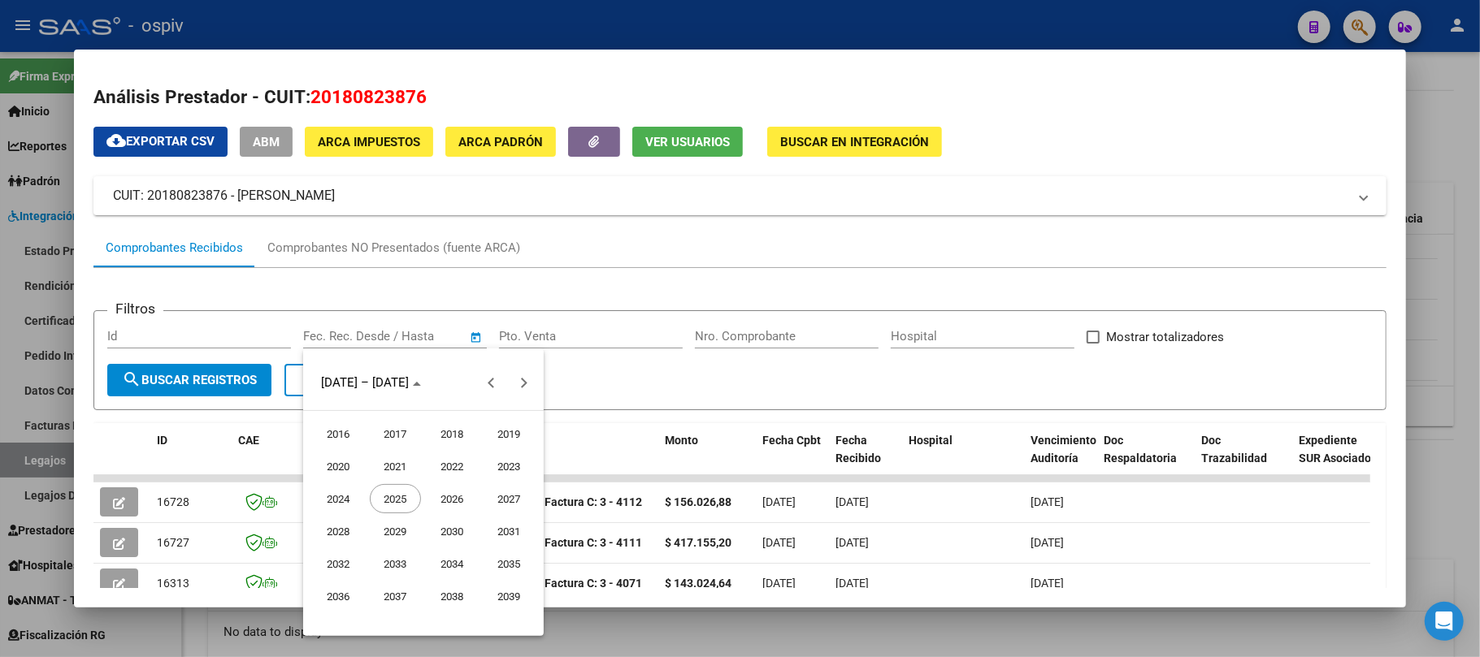
click at [521, 468] on span "2023" at bounding box center [509, 466] width 51 height 29
click at [328, 462] on span "JAN" at bounding box center [338, 466] width 51 height 29
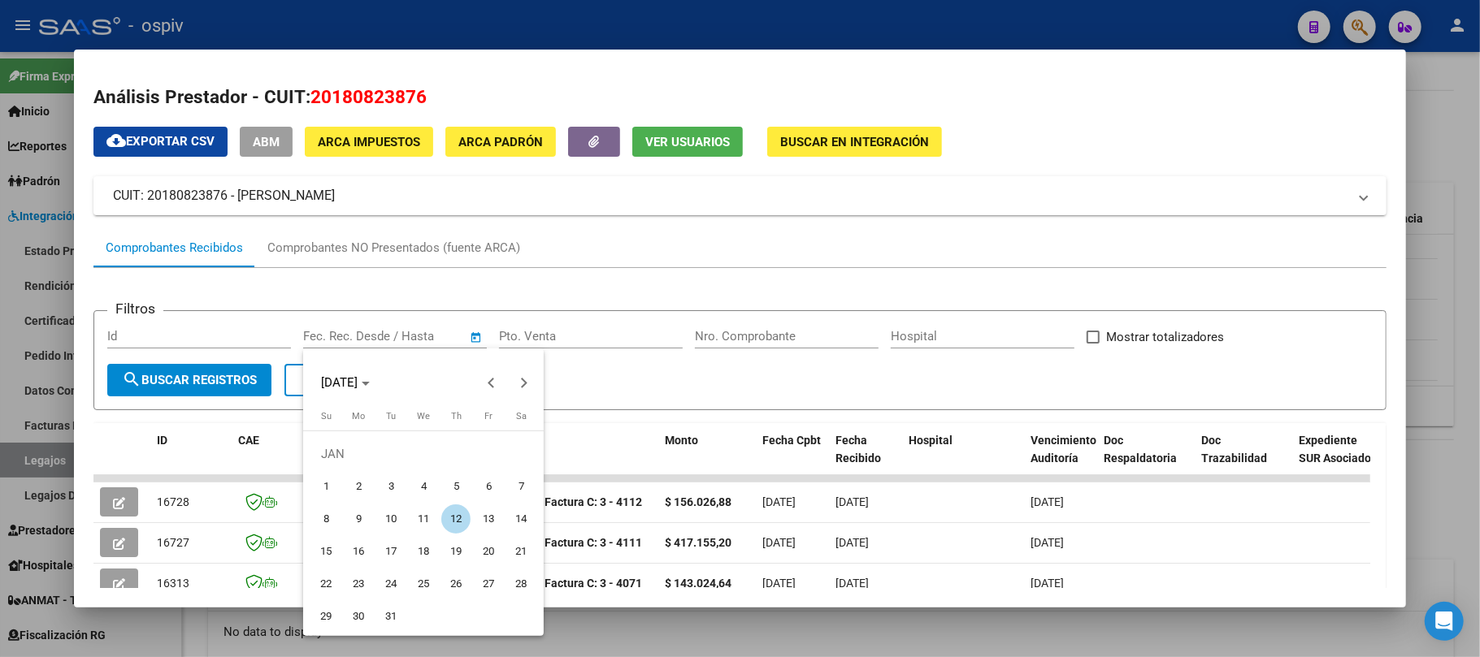
click at [327, 479] on span "1" at bounding box center [325, 486] width 29 height 29
type input "[DATE]"
click at [531, 384] on span "Next month" at bounding box center [523, 383] width 33 height 33
click at [530, 384] on span "Next month" at bounding box center [523, 383] width 33 height 33
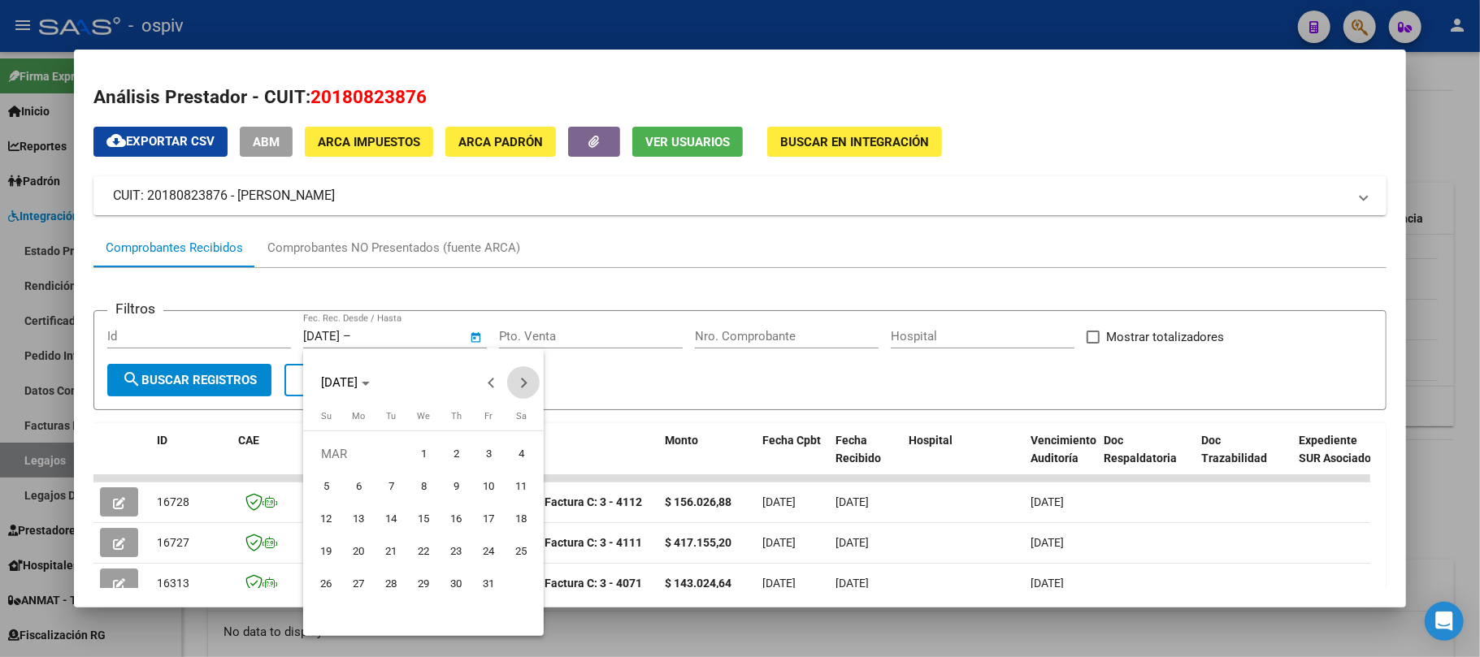
click at [530, 384] on span "Next month" at bounding box center [523, 383] width 33 height 33
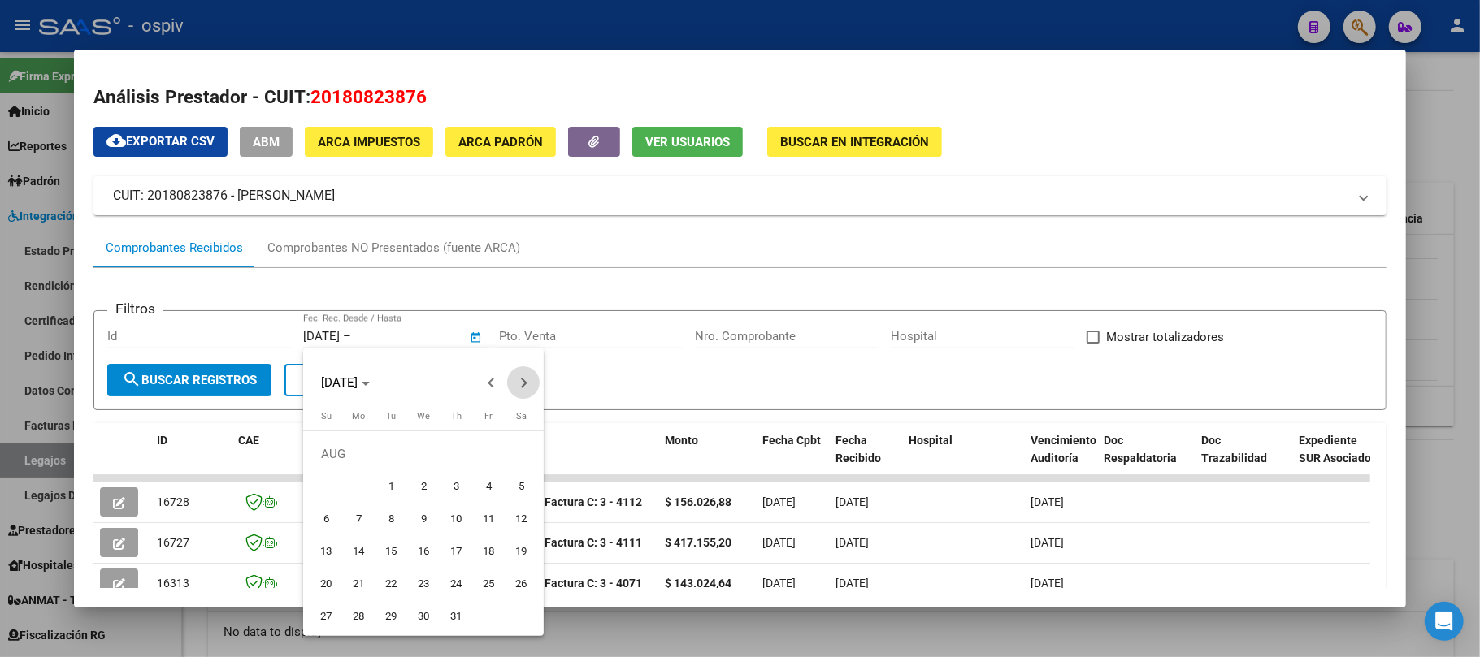
click at [530, 384] on span "Next month" at bounding box center [523, 383] width 33 height 33
click at [528, 384] on span "Next month" at bounding box center [523, 383] width 33 height 33
click at [528, 385] on span "Next month" at bounding box center [523, 383] width 33 height 33
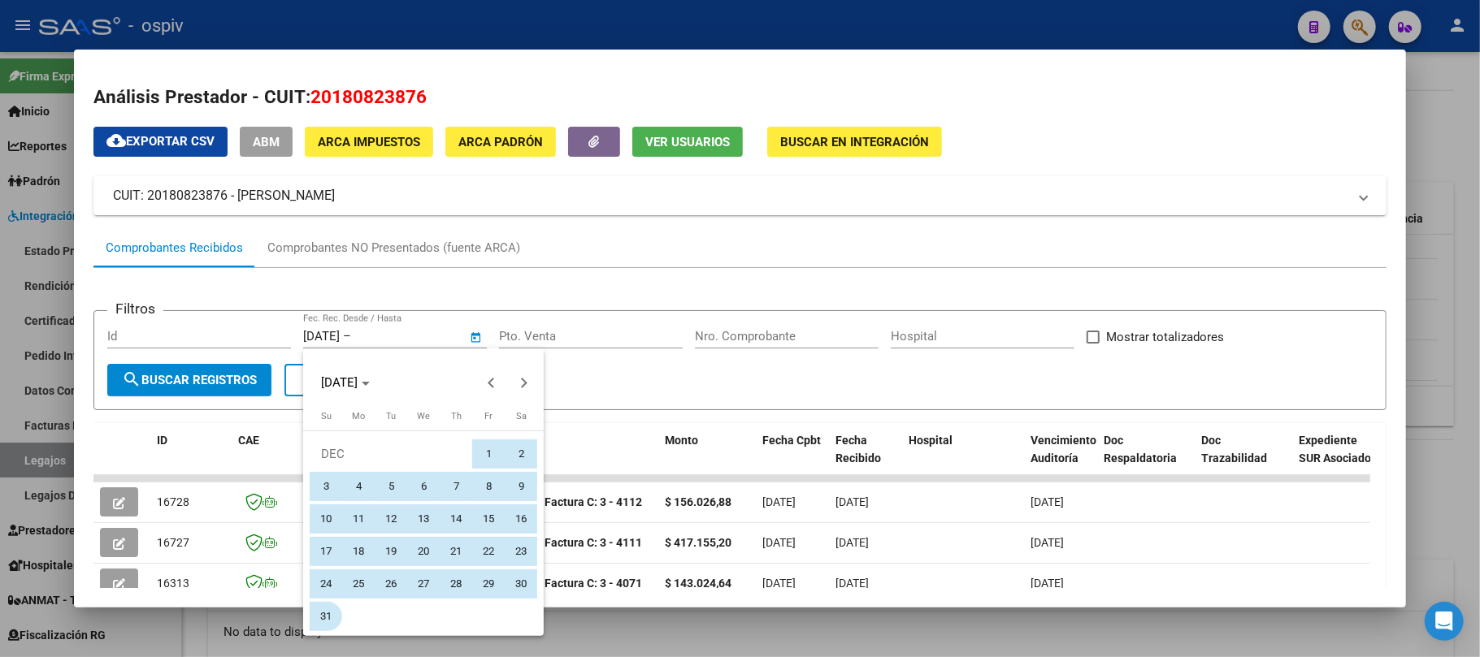
click at [317, 619] on span "31" at bounding box center [325, 616] width 29 height 29
type input "[DATE]"
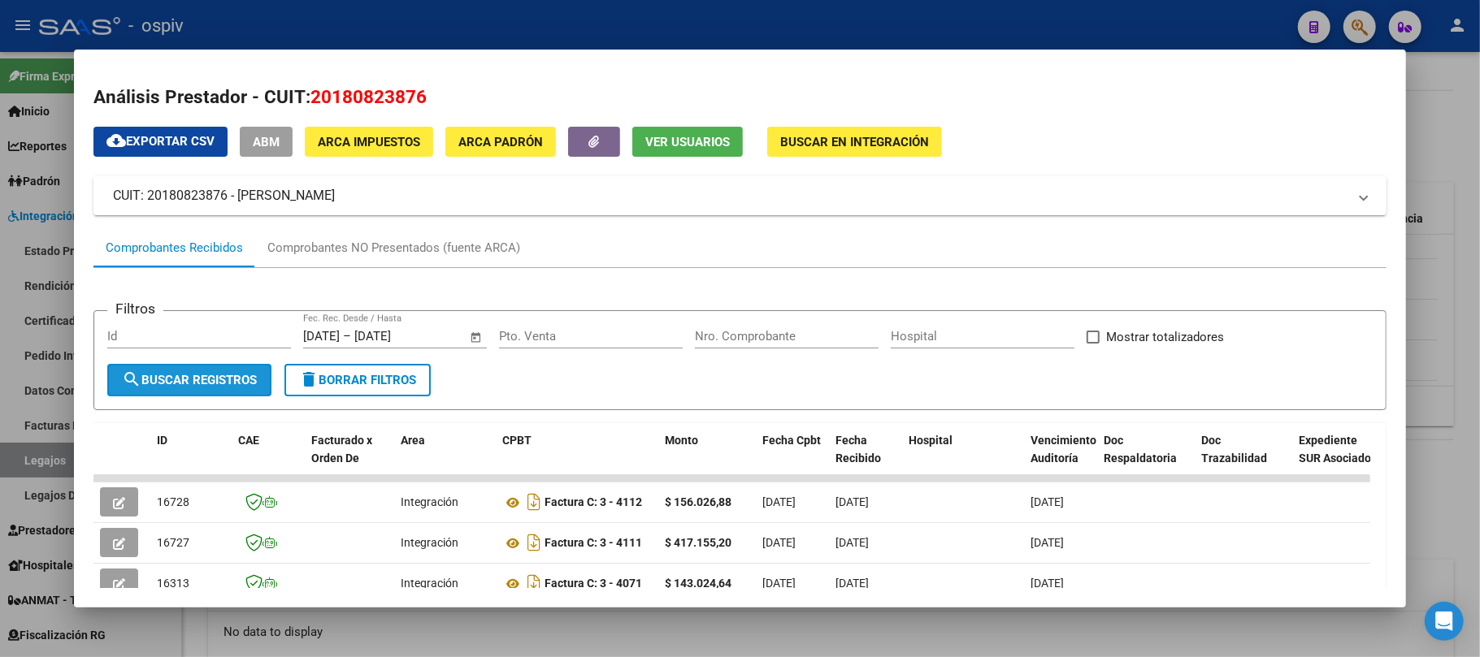
click at [241, 378] on span "search Buscar Registros" at bounding box center [189, 380] width 135 height 15
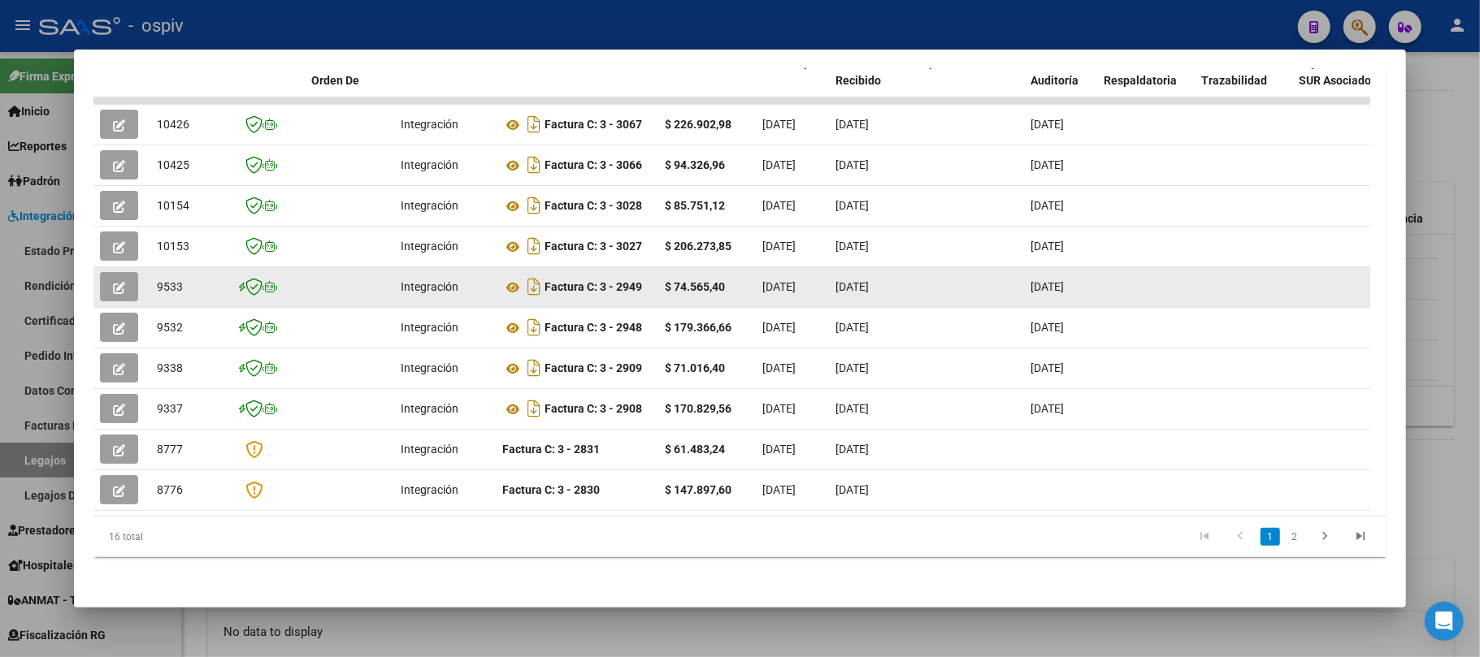
scroll to position [387, 0]
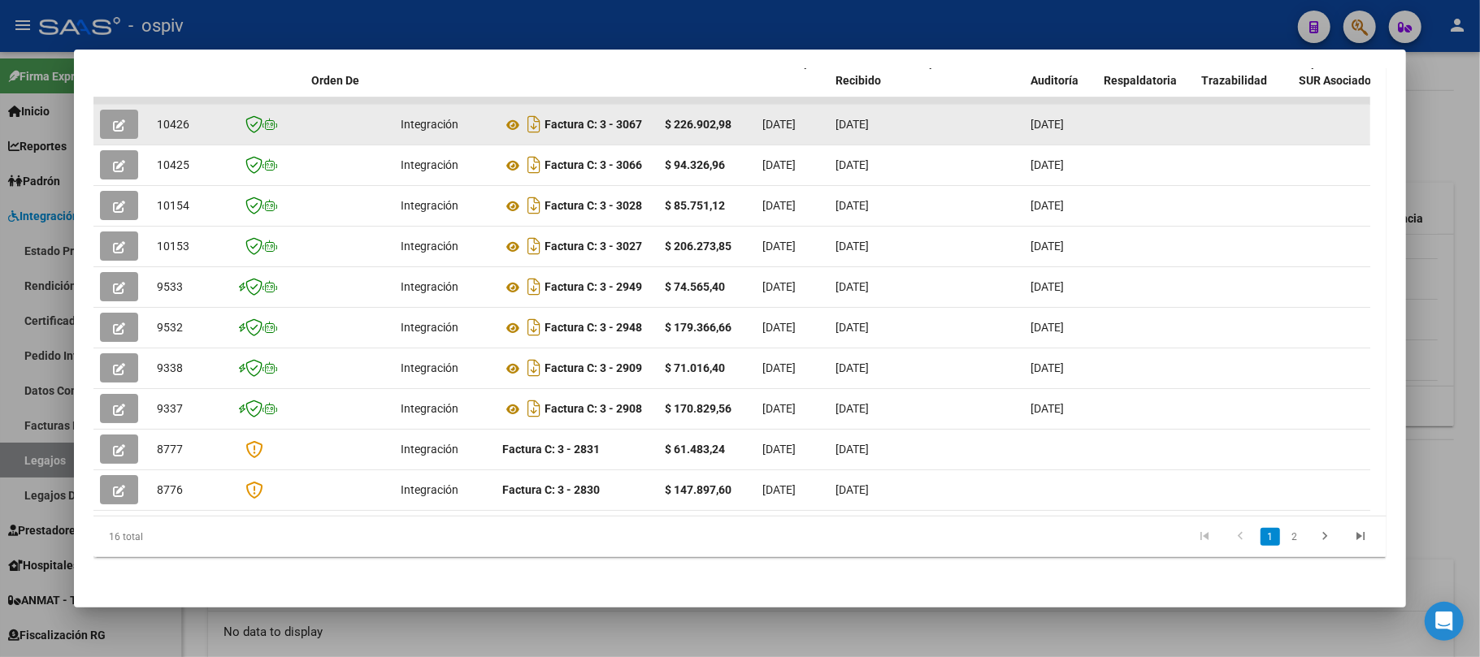
click at [124, 119] on icon "button" at bounding box center [119, 125] width 12 height 12
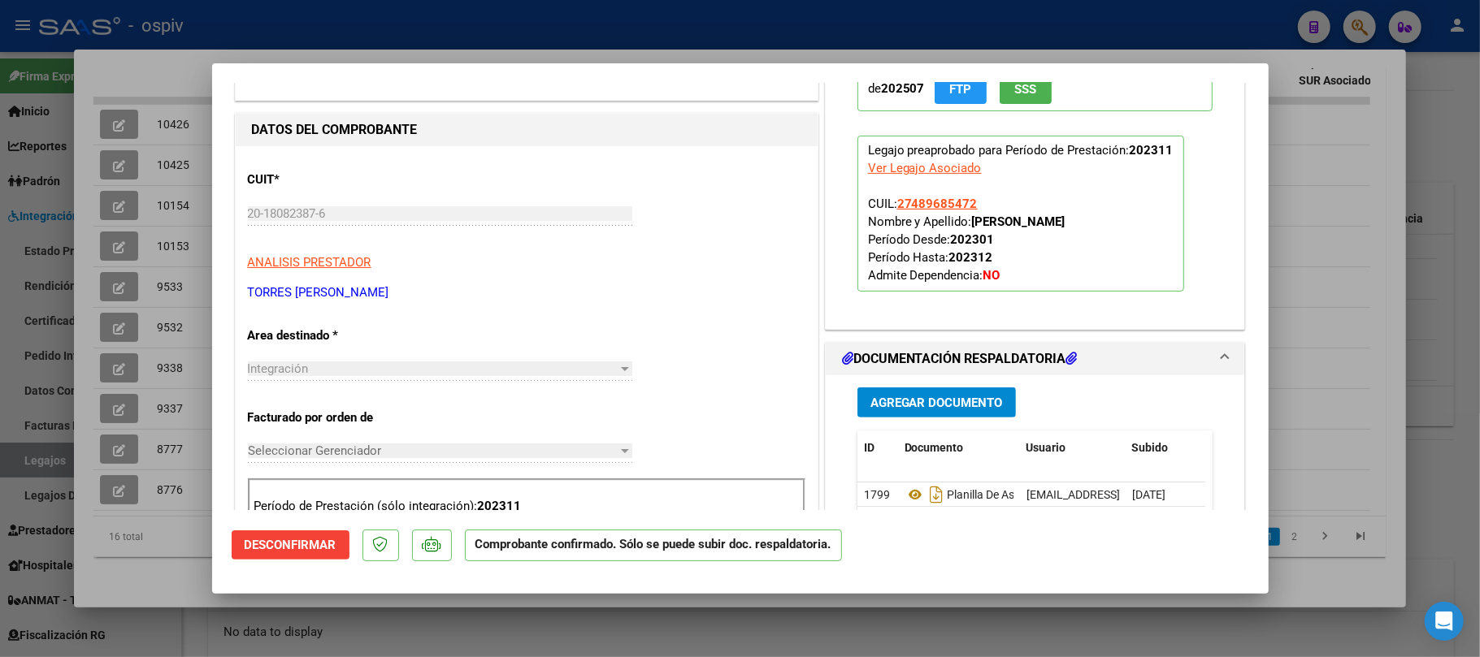
scroll to position [108, 0]
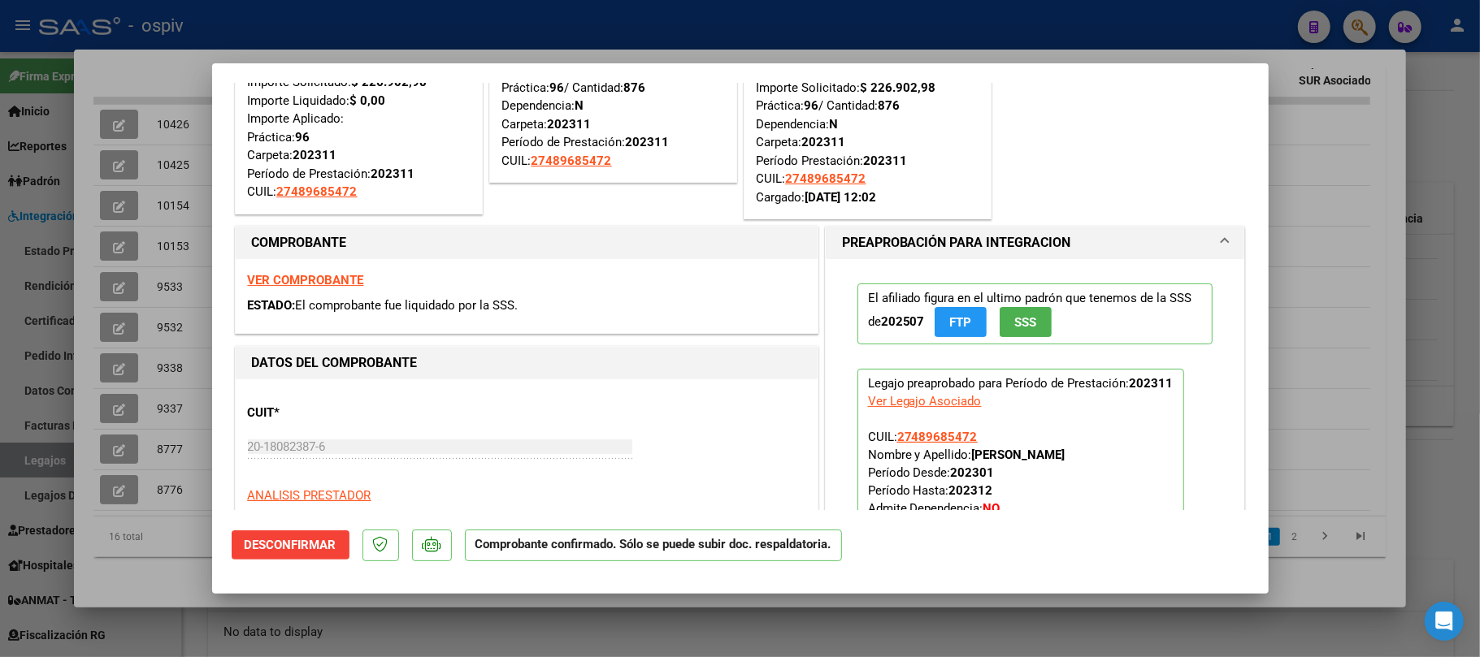
click at [531, 24] on div at bounding box center [740, 328] width 1480 height 657
type input "$ 0,00"
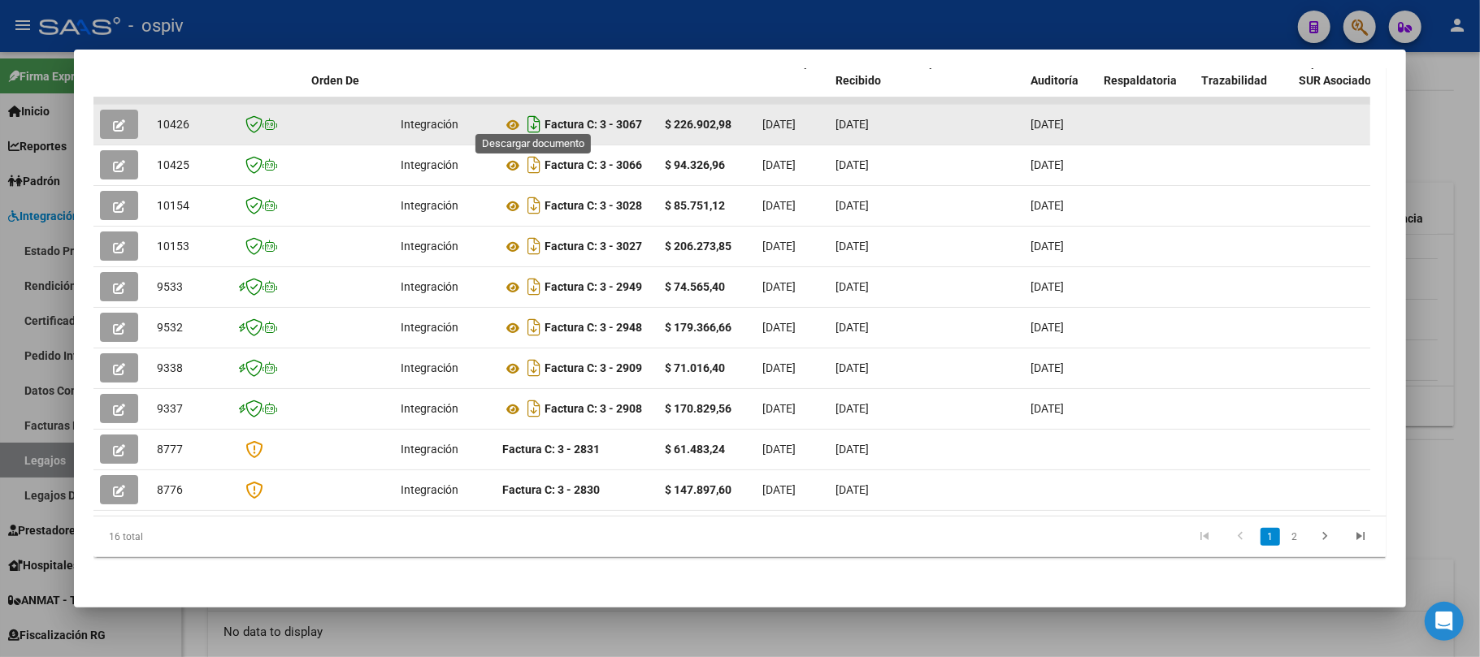
click at [535, 112] on icon "Descargar documento" at bounding box center [533, 124] width 21 height 26
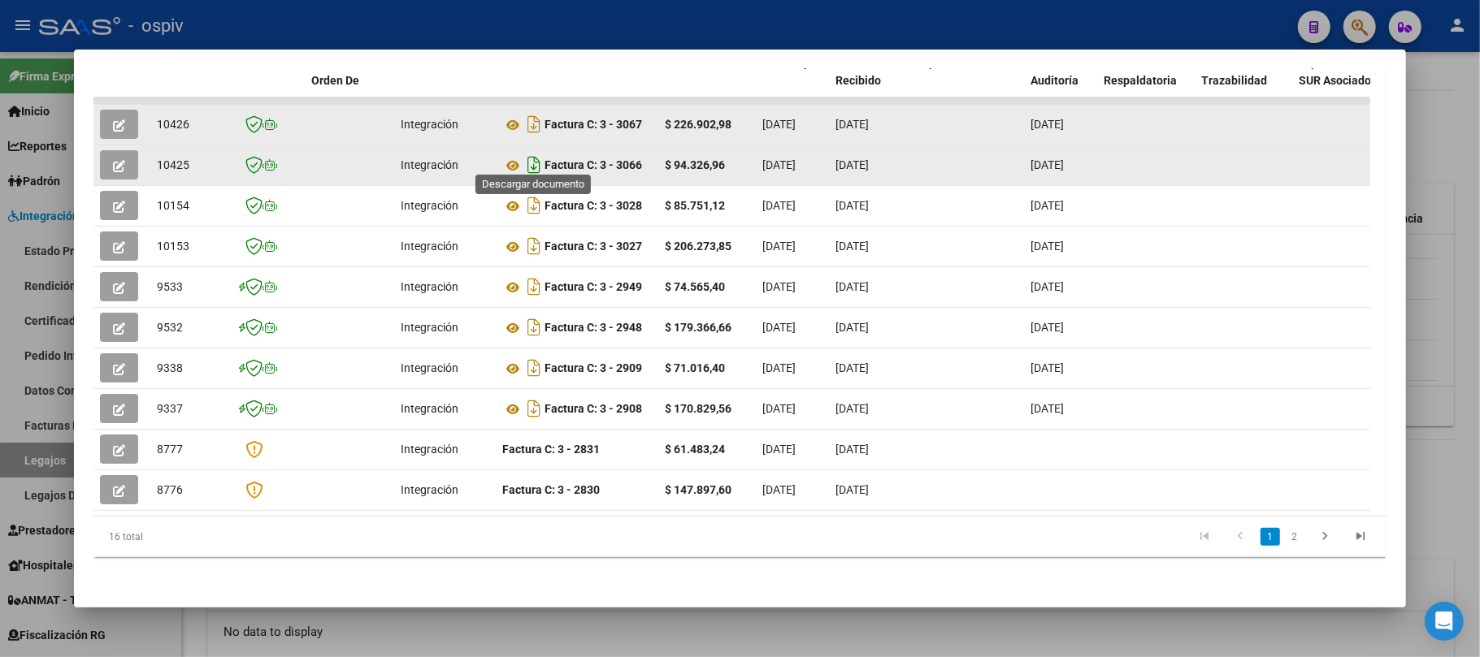
click at [534, 156] on icon "Descargar documento" at bounding box center [533, 165] width 21 height 26
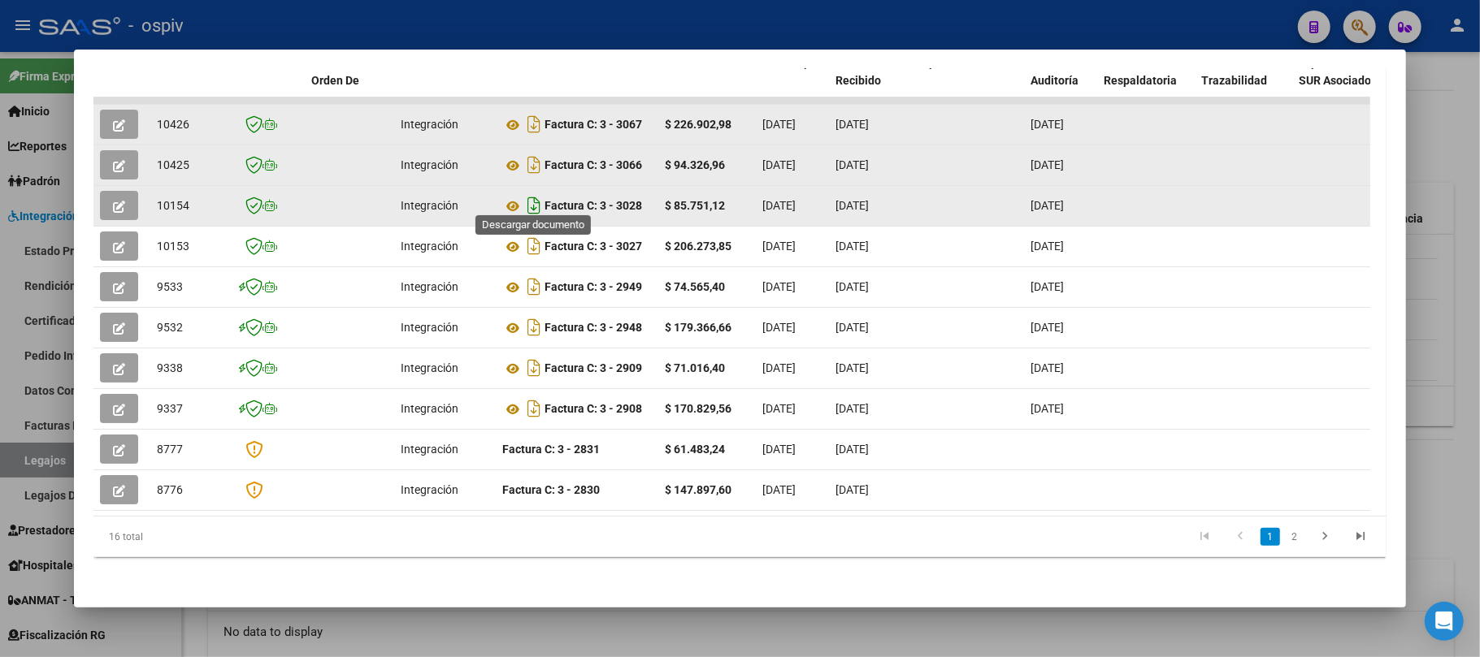
click at [531, 196] on icon "Descargar documento" at bounding box center [533, 206] width 21 height 26
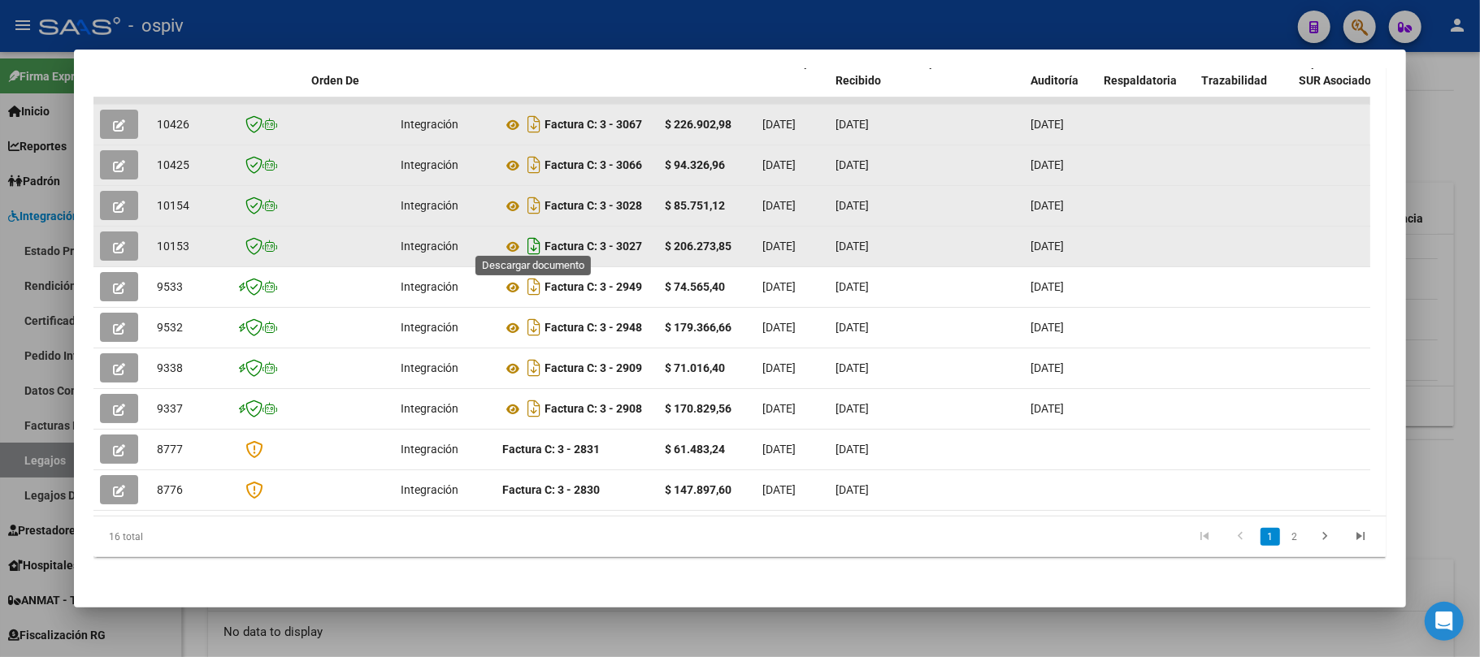
click at [533, 235] on icon "Descargar documento" at bounding box center [533, 246] width 21 height 26
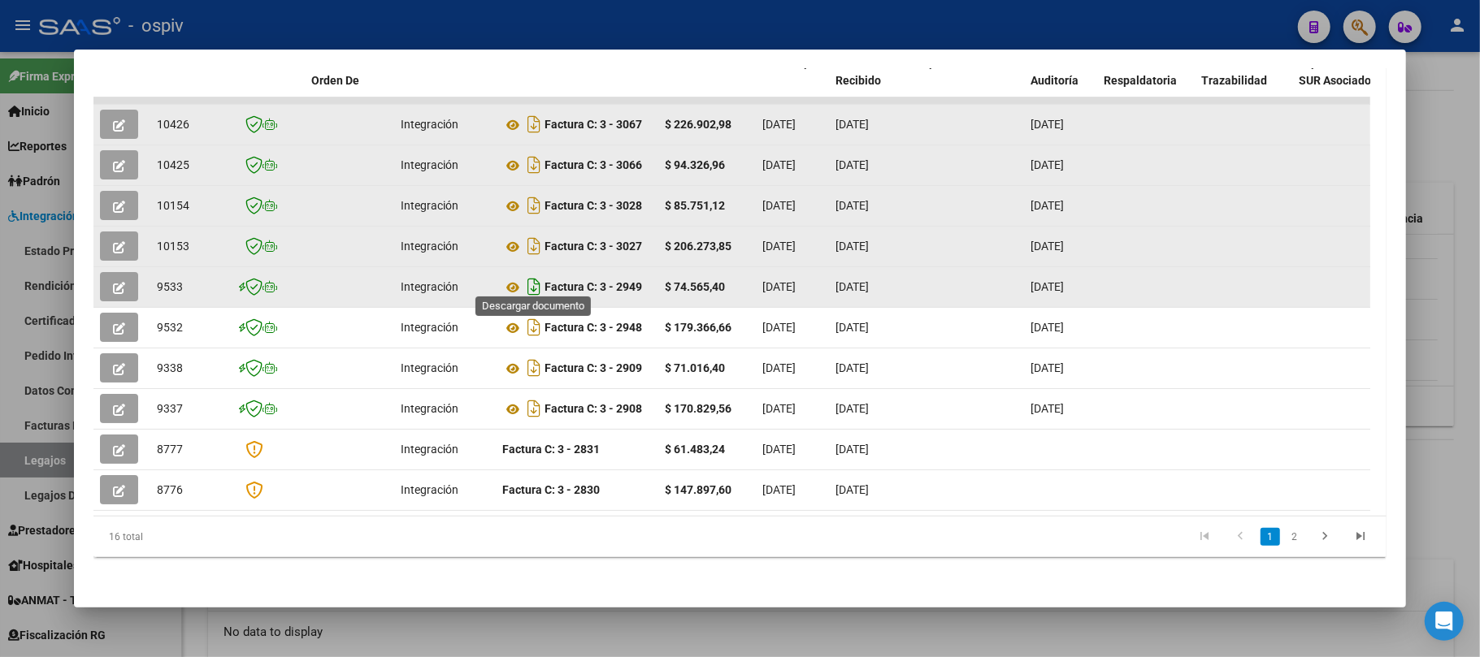
click at [534, 277] on icon "Descargar documento" at bounding box center [533, 287] width 21 height 26
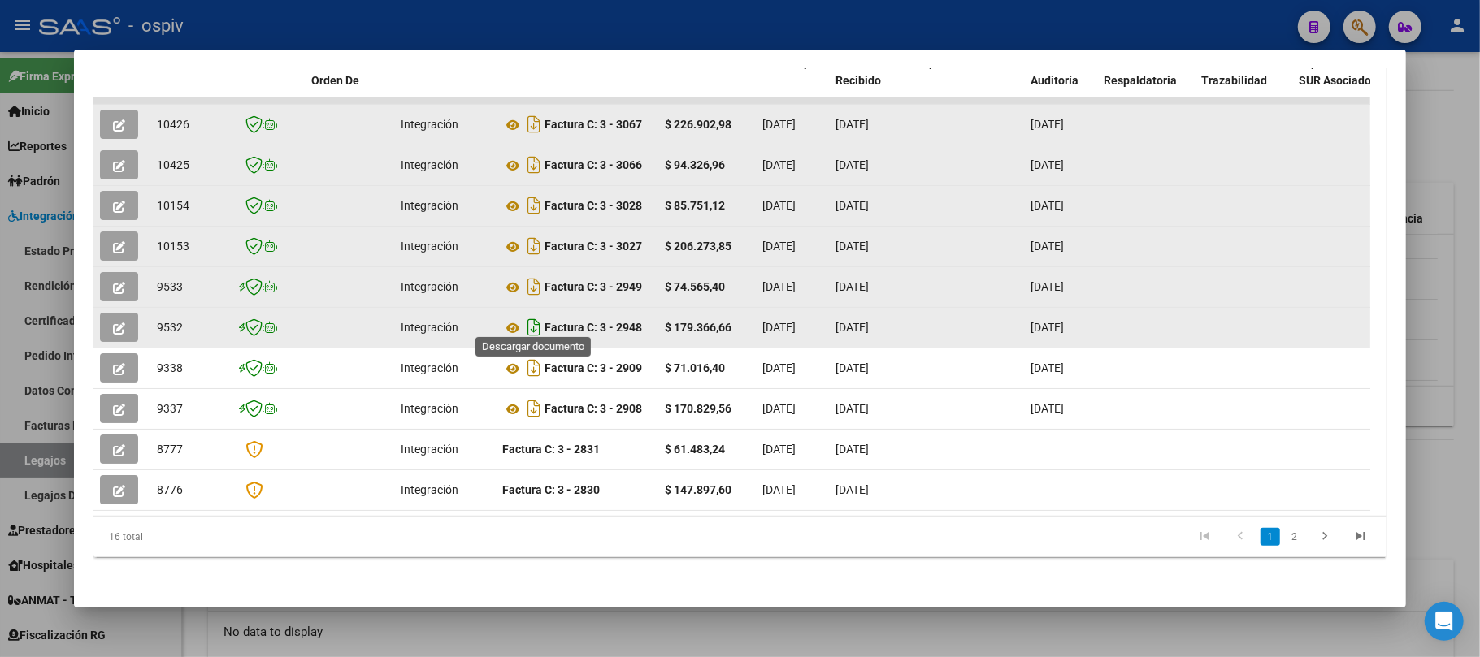
click at [536, 314] on icon "Descargar documento" at bounding box center [533, 327] width 21 height 26
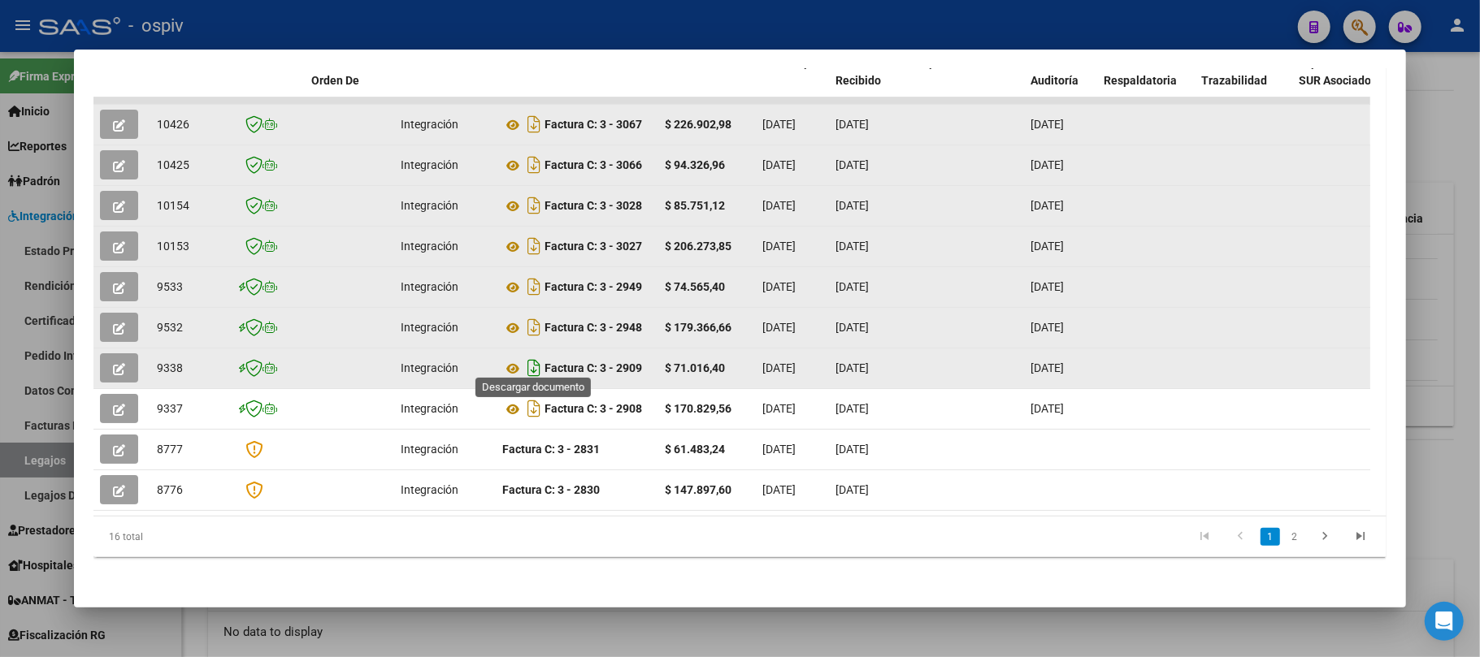
click at [536, 362] on icon "Descargar documento" at bounding box center [533, 368] width 21 height 26
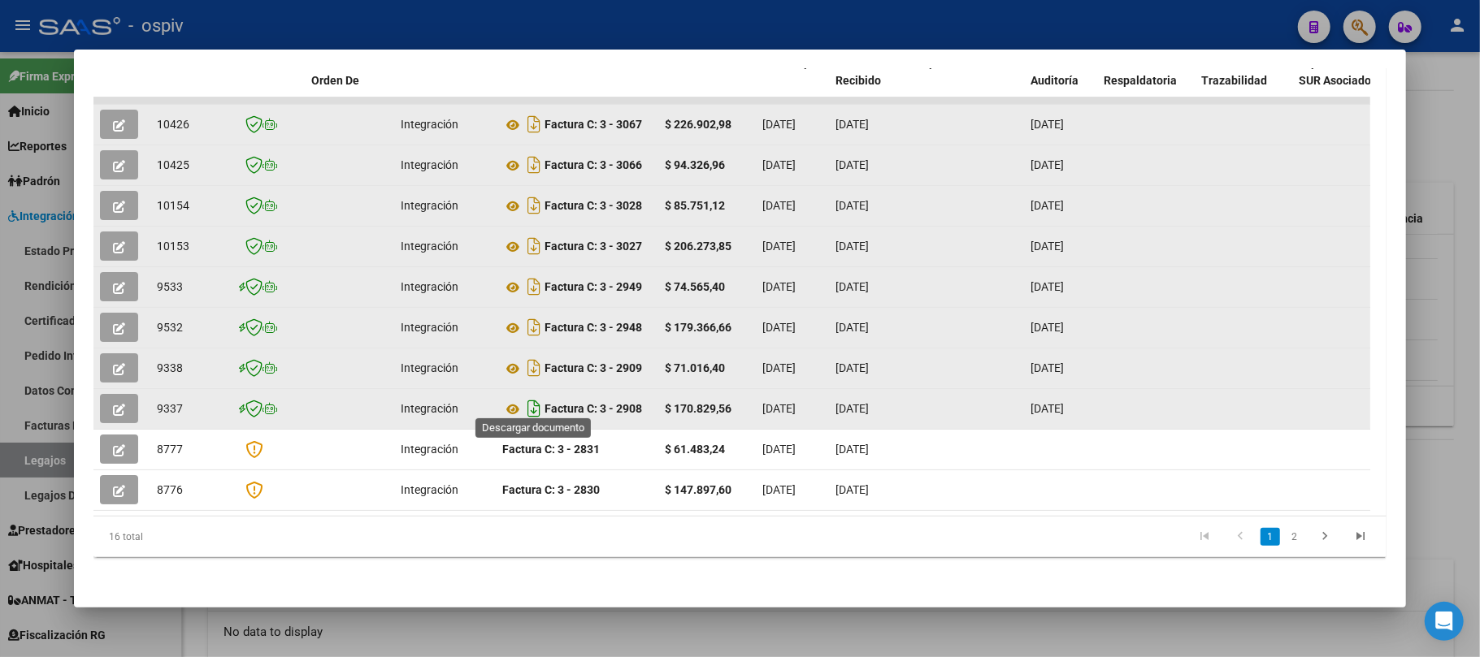
click at [527, 397] on icon "Descargar documento" at bounding box center [533, 409] width 21 height 26
click at [1285, 540] on link "2" at bounding box center [1295, 537] width 20 height 18
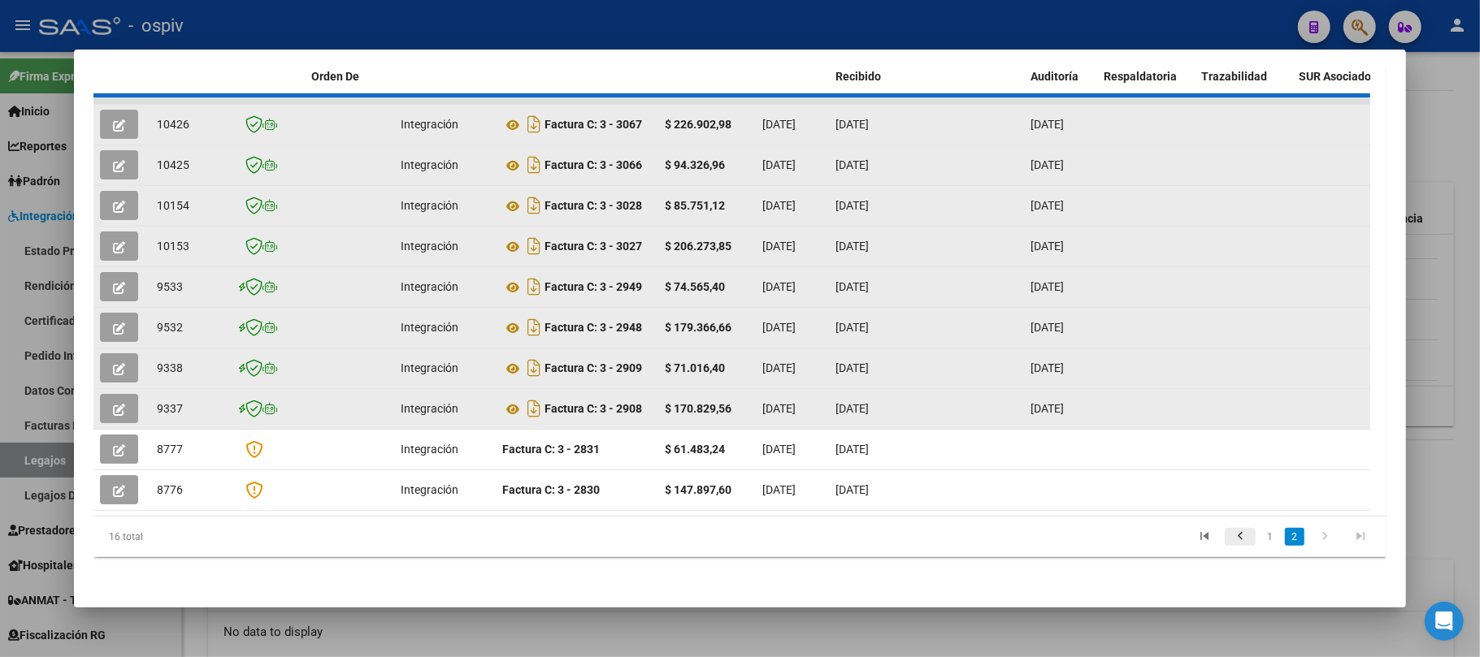
scroll to position [209, 0]
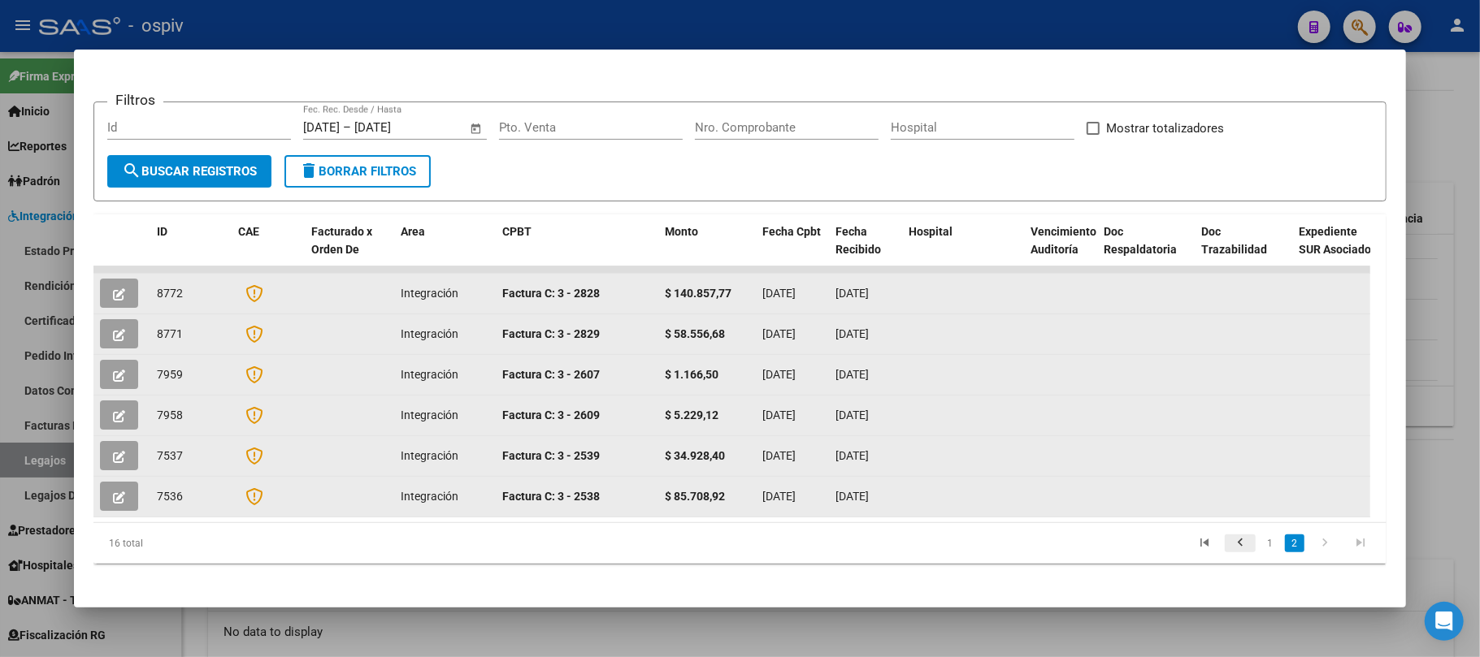
click at [1232, 536] on icon "go to previous page" at bounding box center [1240, 546] width 21 height 20
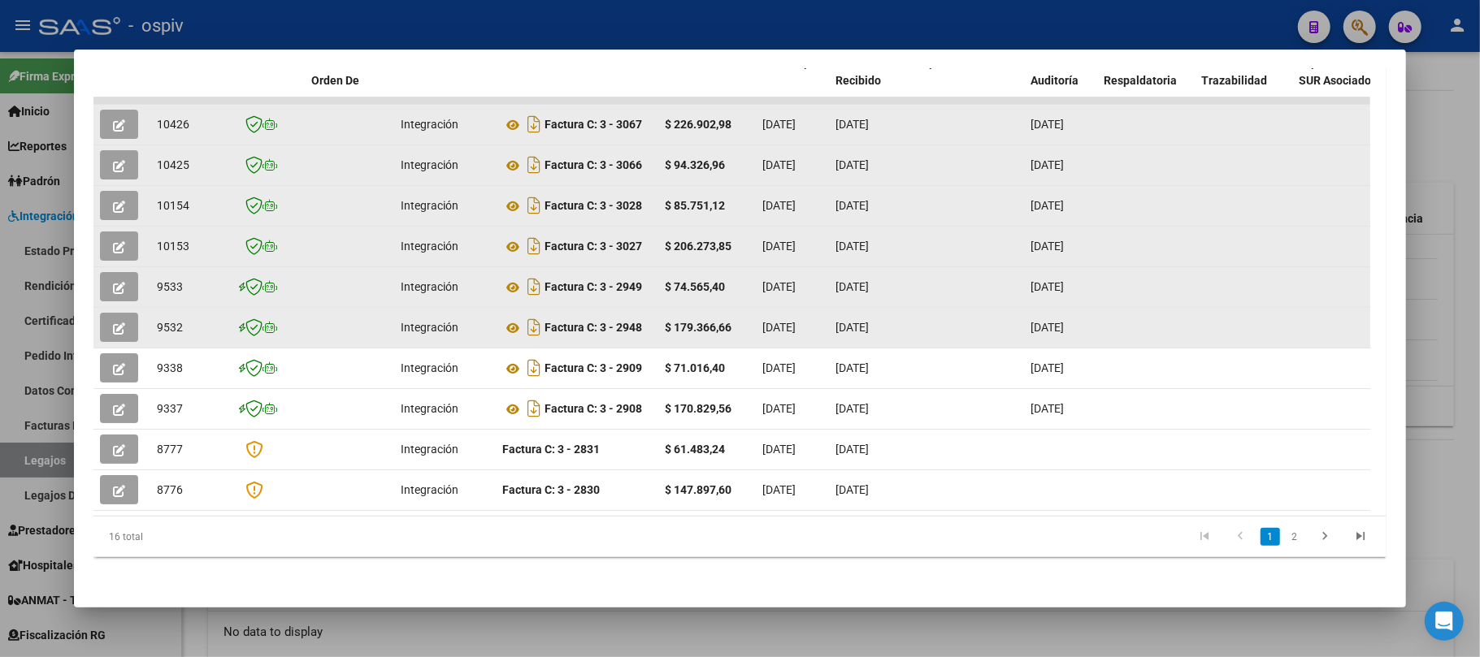
scroll to position [387, 0]
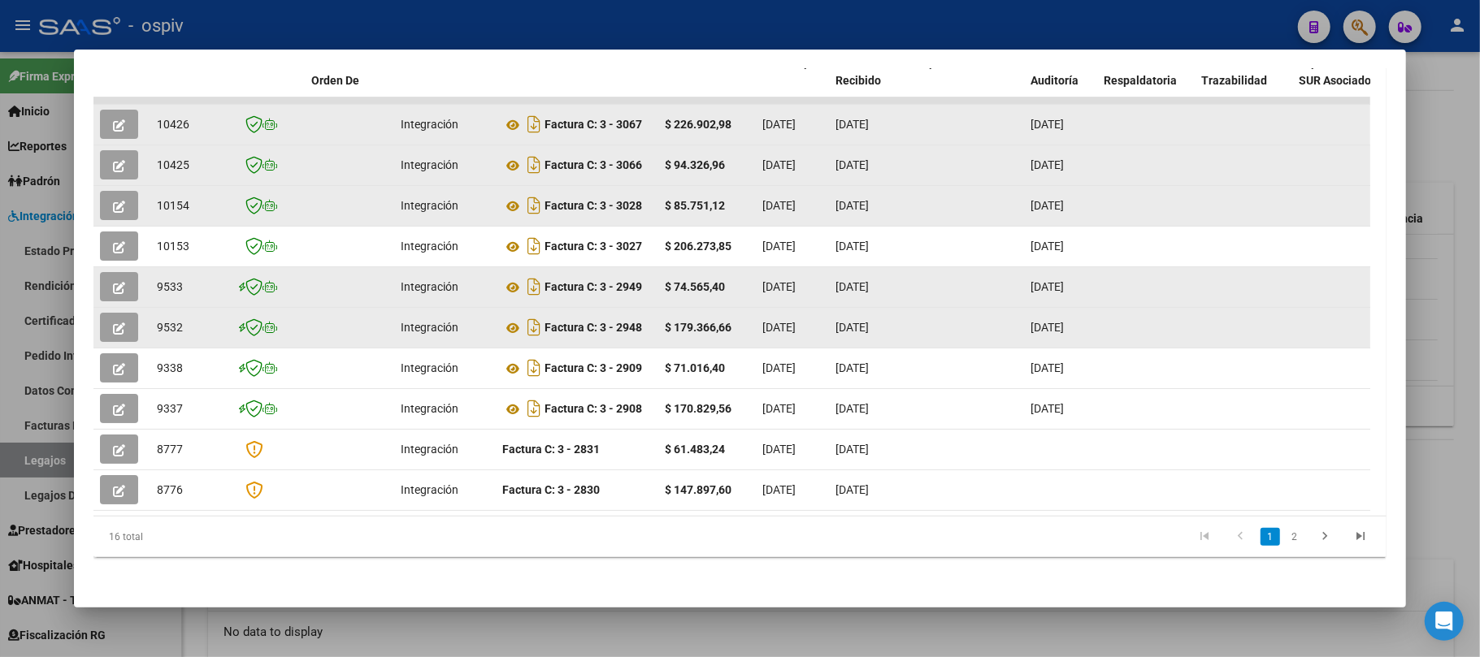
click at [130, 115] on button "button" at bounding box center [119, 124] width 38 height 29
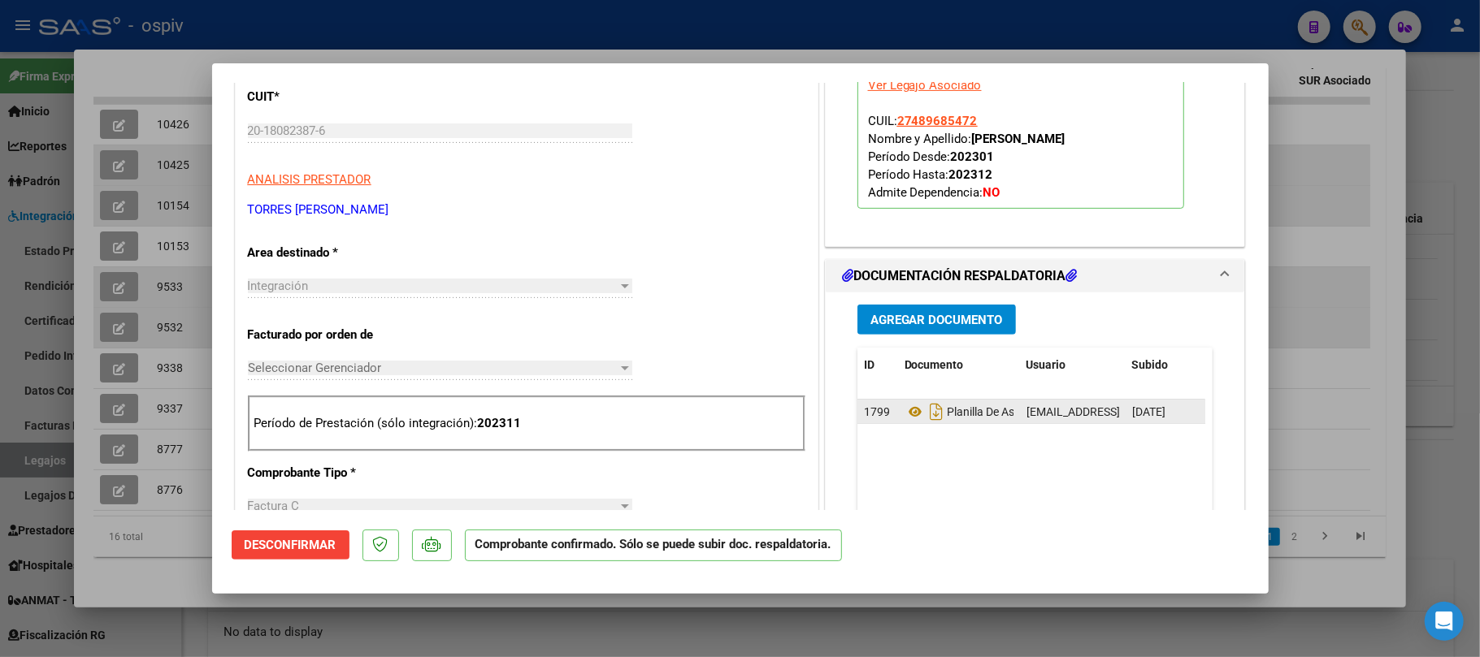
scroll to position [433, 0]
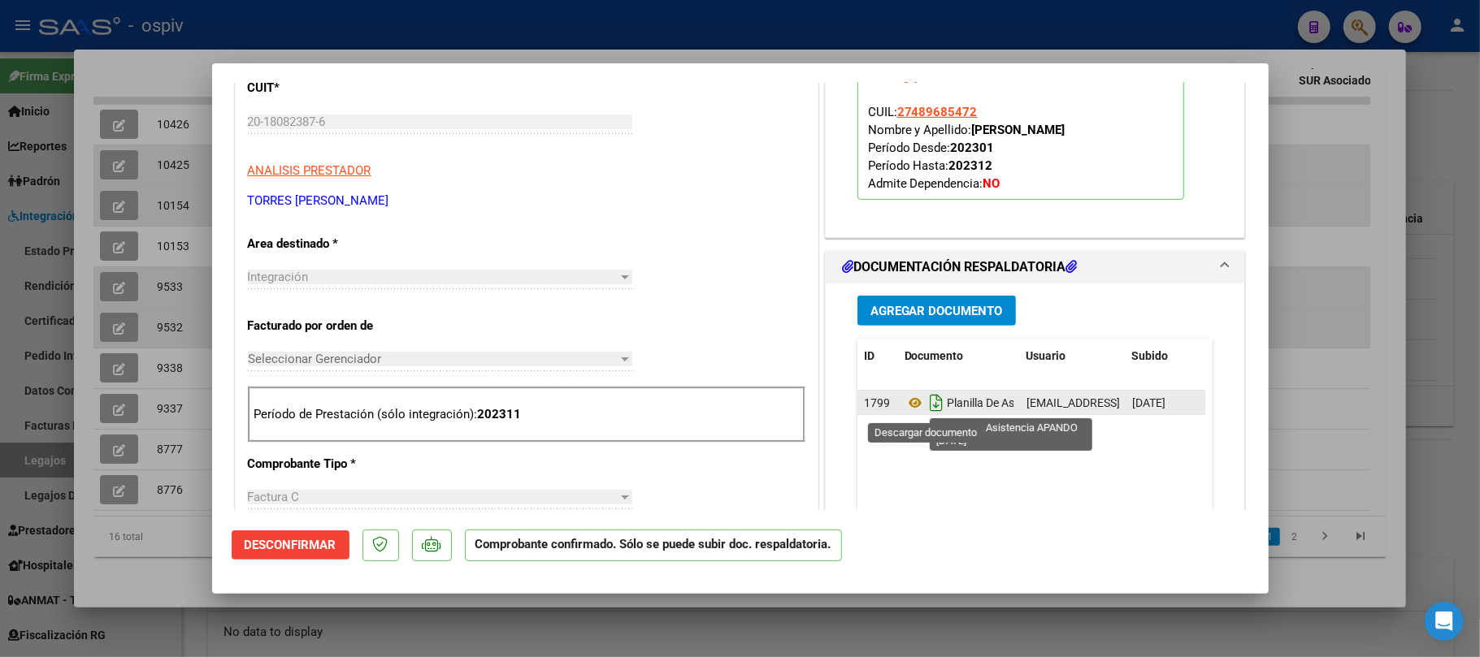
click at [926, 408] on icon "Descargar documento" at bounding box center [936, 403] width 21 height 26
click at [596, 28] on div at bounding box center [740, 328] width 1480 height 657
type input "$ 0,00"
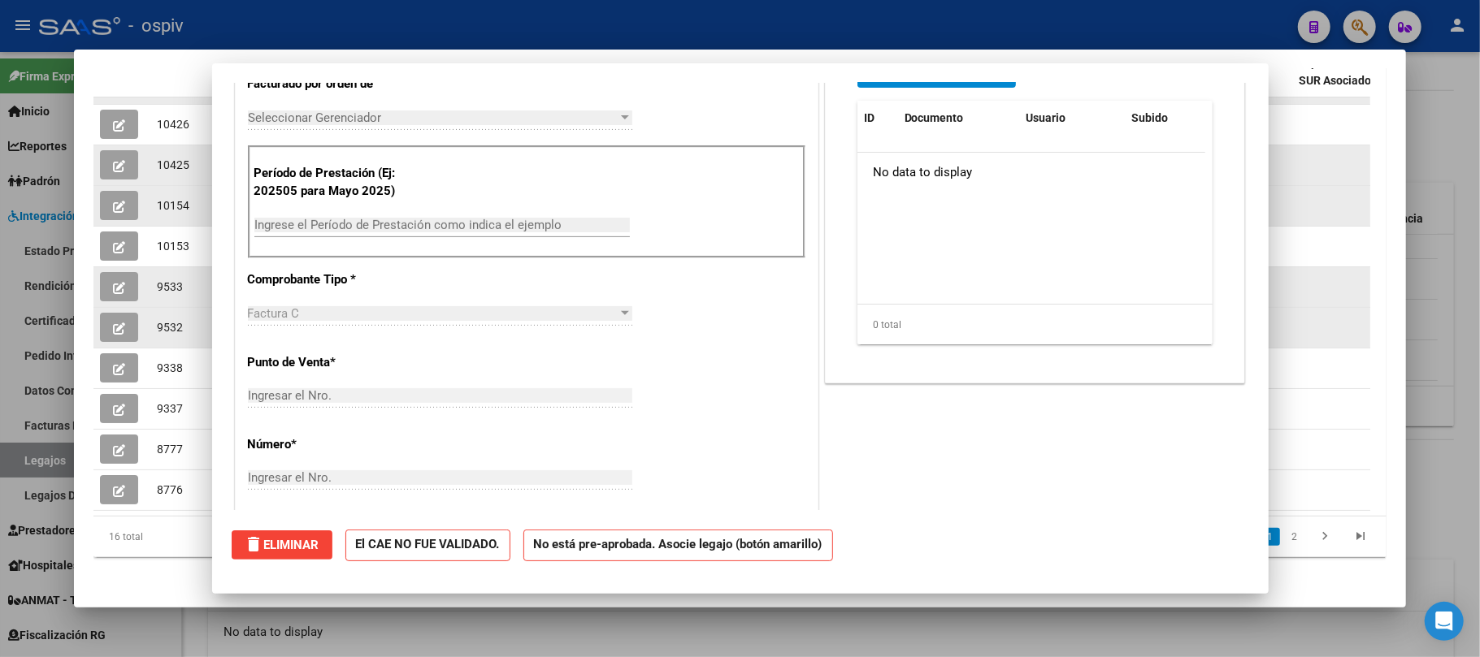
scroll to position [0, 0]
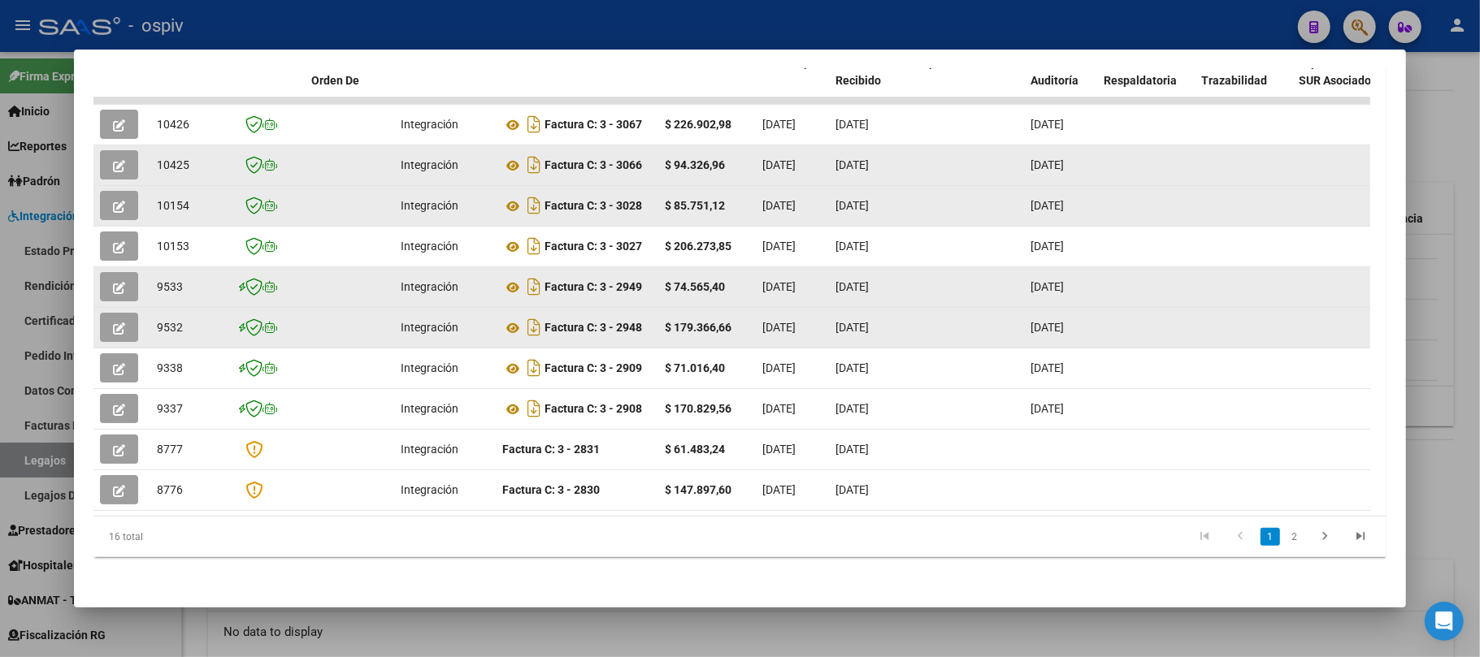
click at [119, 160] on icon "button" at bounding box center [119, 166] width 12 height 12
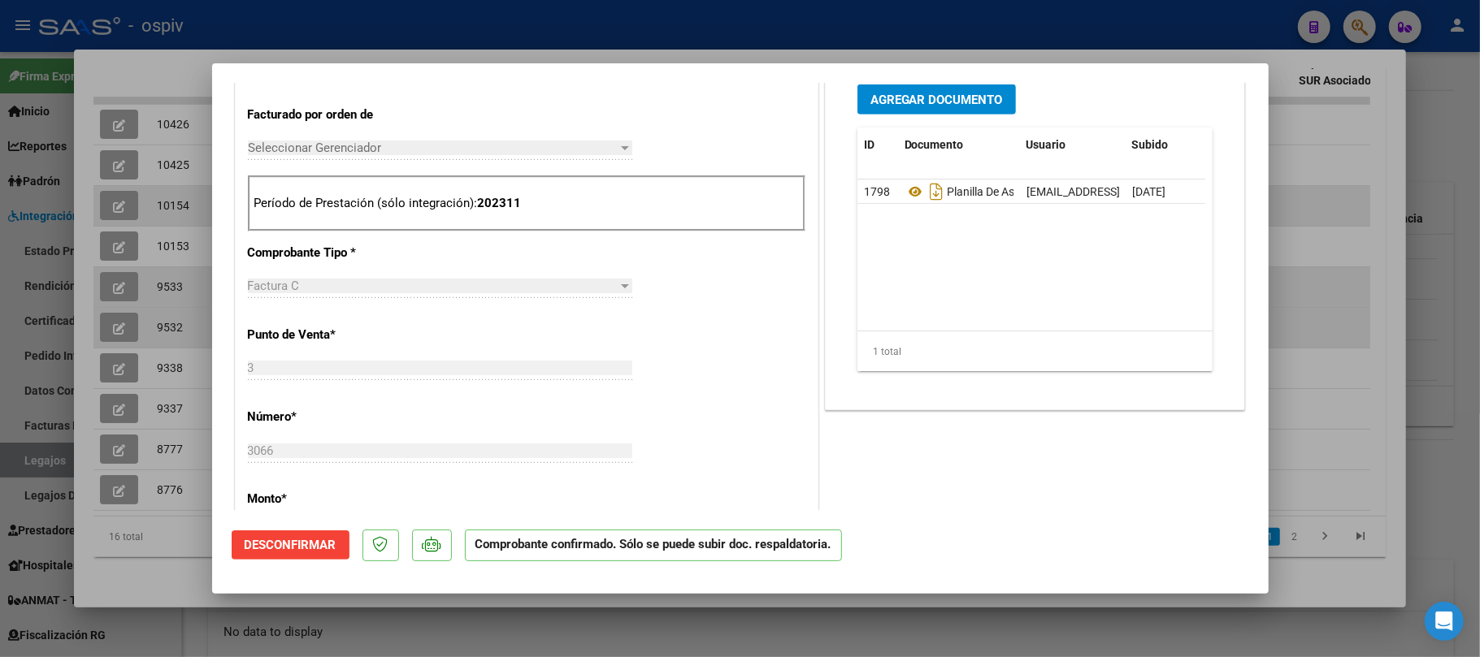
scroll to position [650, 0]
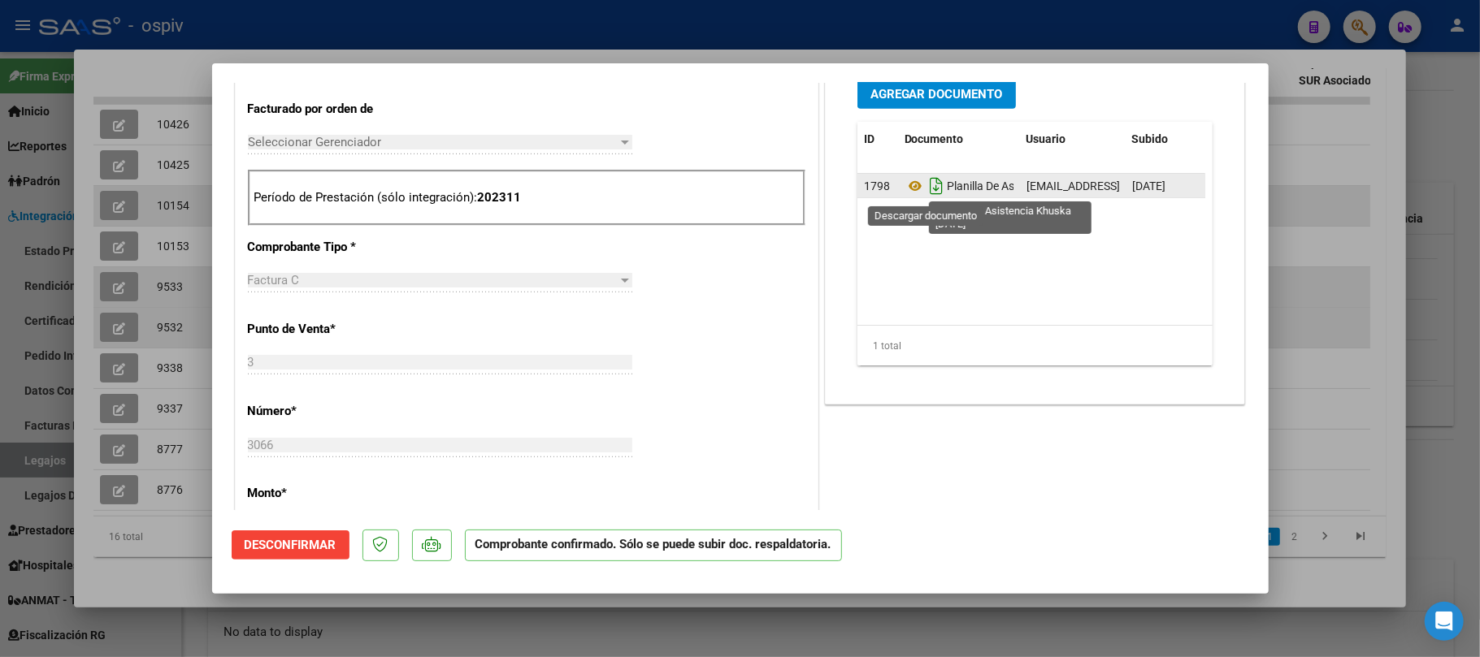
click at [926, 190] on icon "Descargar documento" at bounding box center [936, 186] width 21 height 26
click at [595, 21] on div at bounding box center [740, 328] width 1480 height 657
type input "$ 0,00"
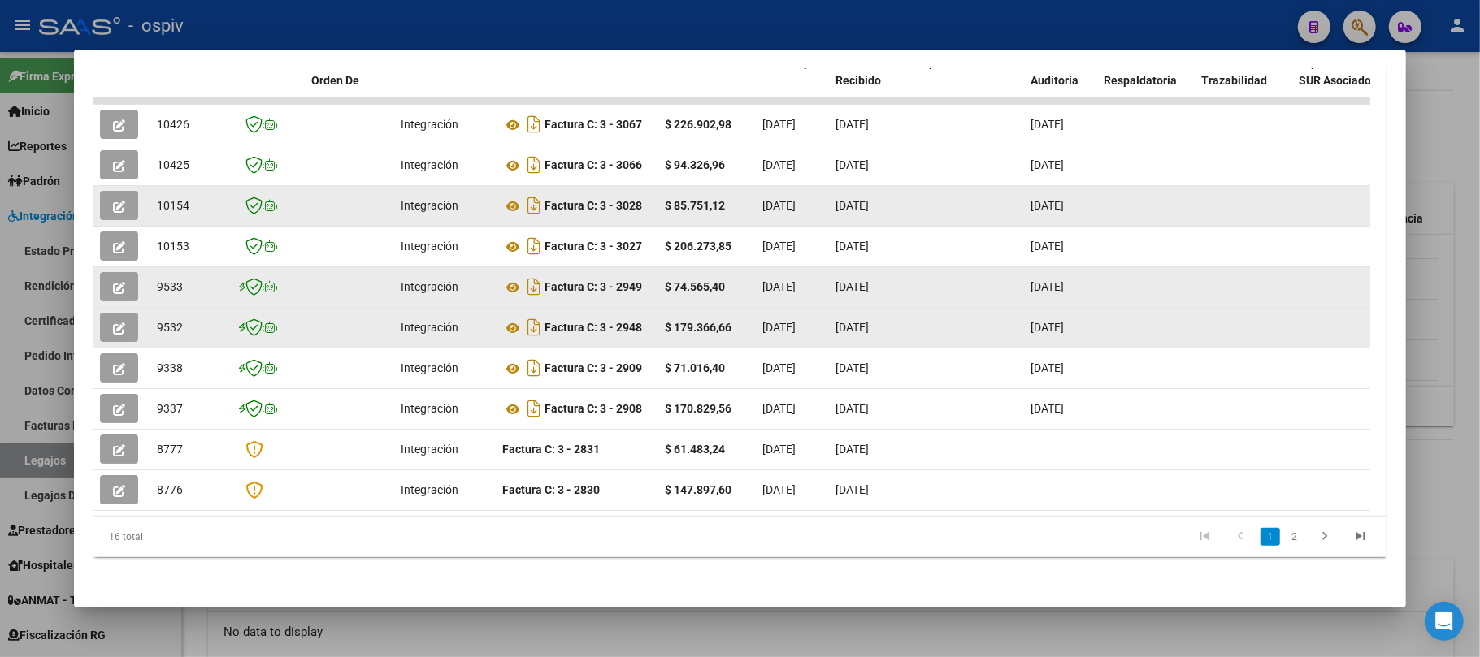
click at [124, 202] on icon "button" at bounding box center [119, 207] width 12 height 12
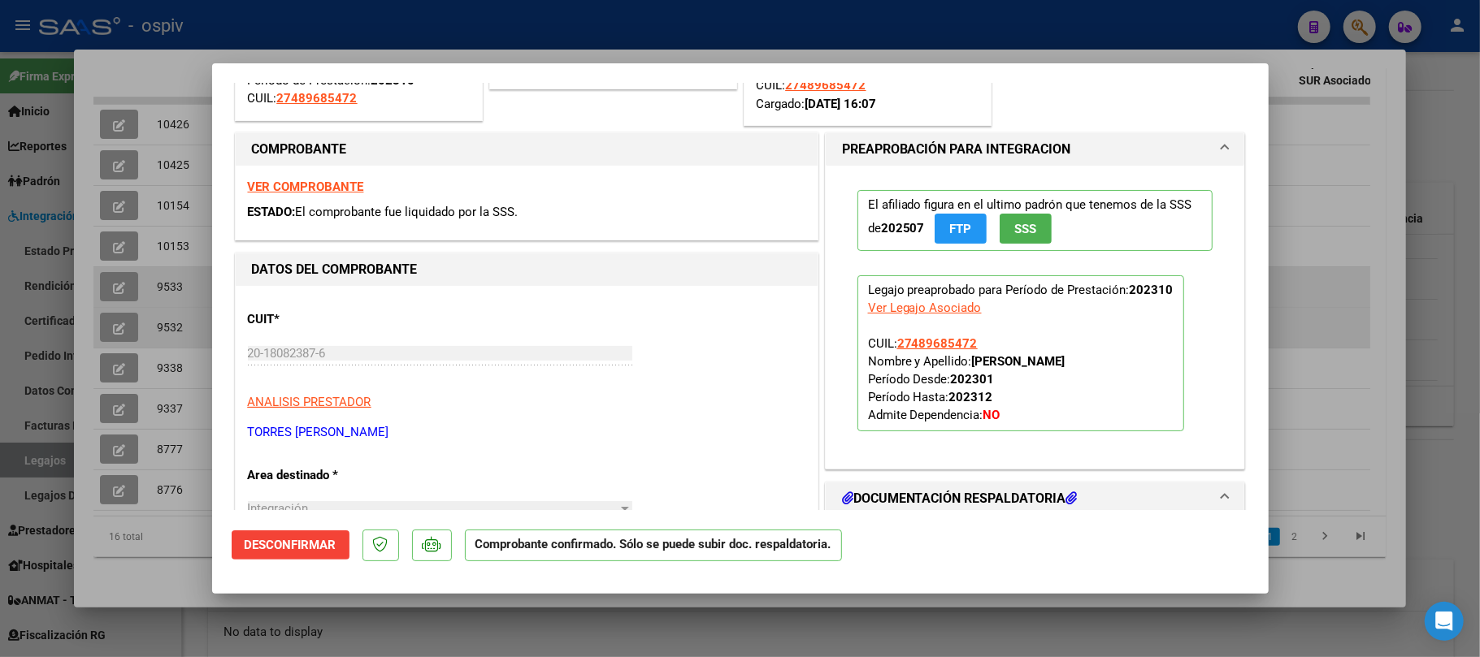
scroll to position [541, 0]
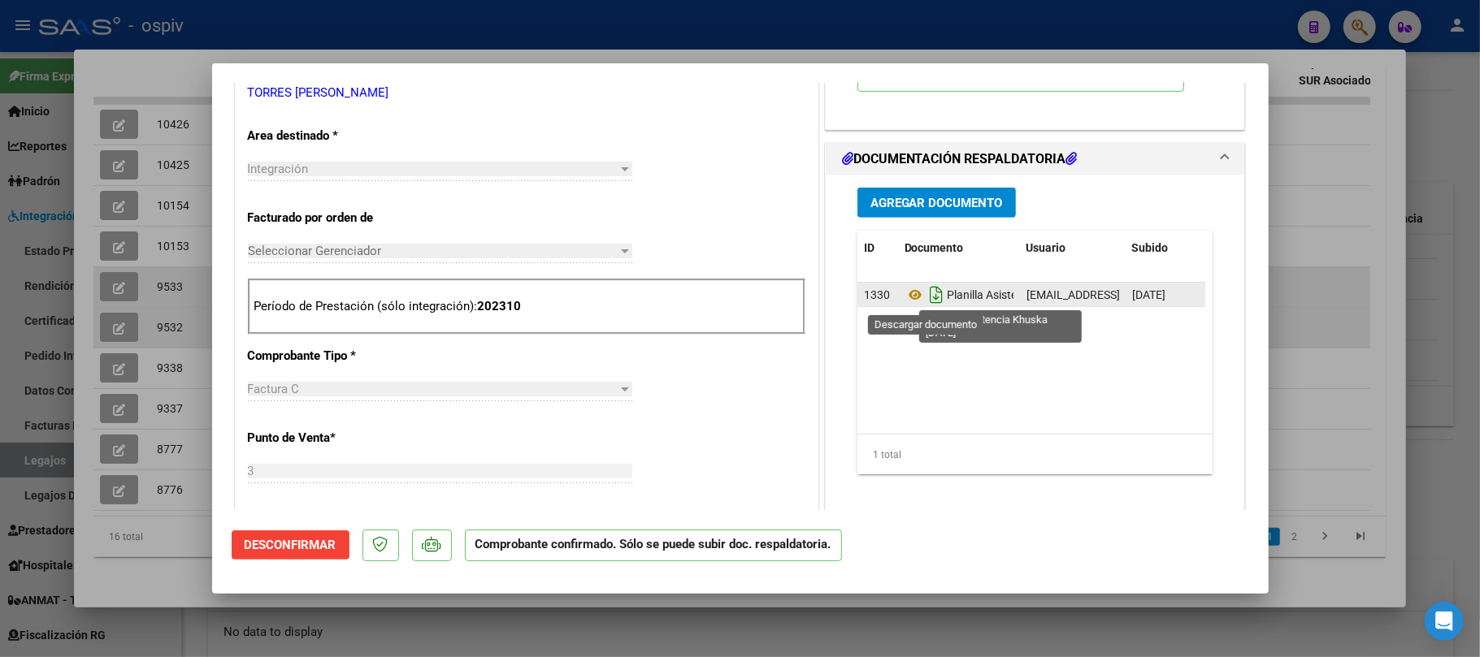
click at [926, 297] on icon "Descargar documento" at bounding box center [936, 295] width 21 height 26
drag, startPoint x: 524, startPoint y: 24, endPoint x: 515, endPoint y: 24, distance: 9.0
click at [524, 24] on div at bounding box center [740, 328] width 1480 height 657
type input "$ 0,00"
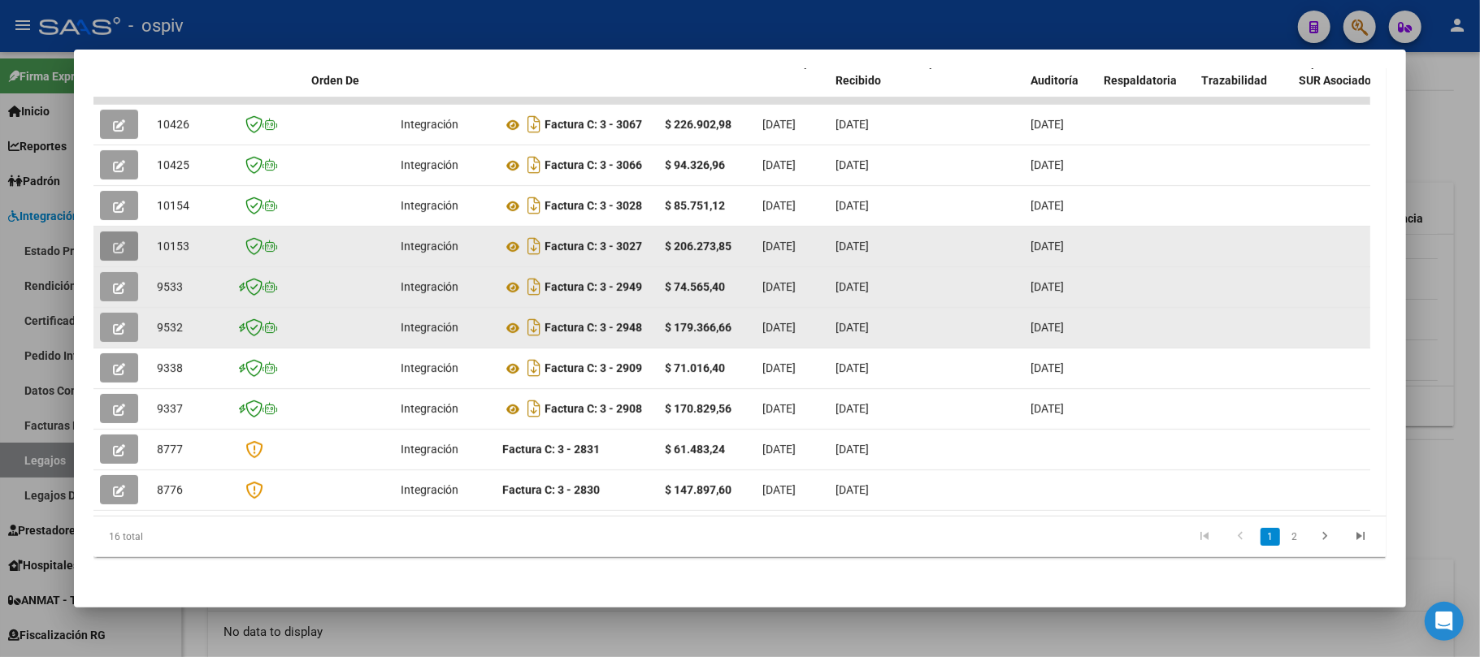
click at [125, 237] on button "button" at bounding box center [119, 246] width 38 height 29
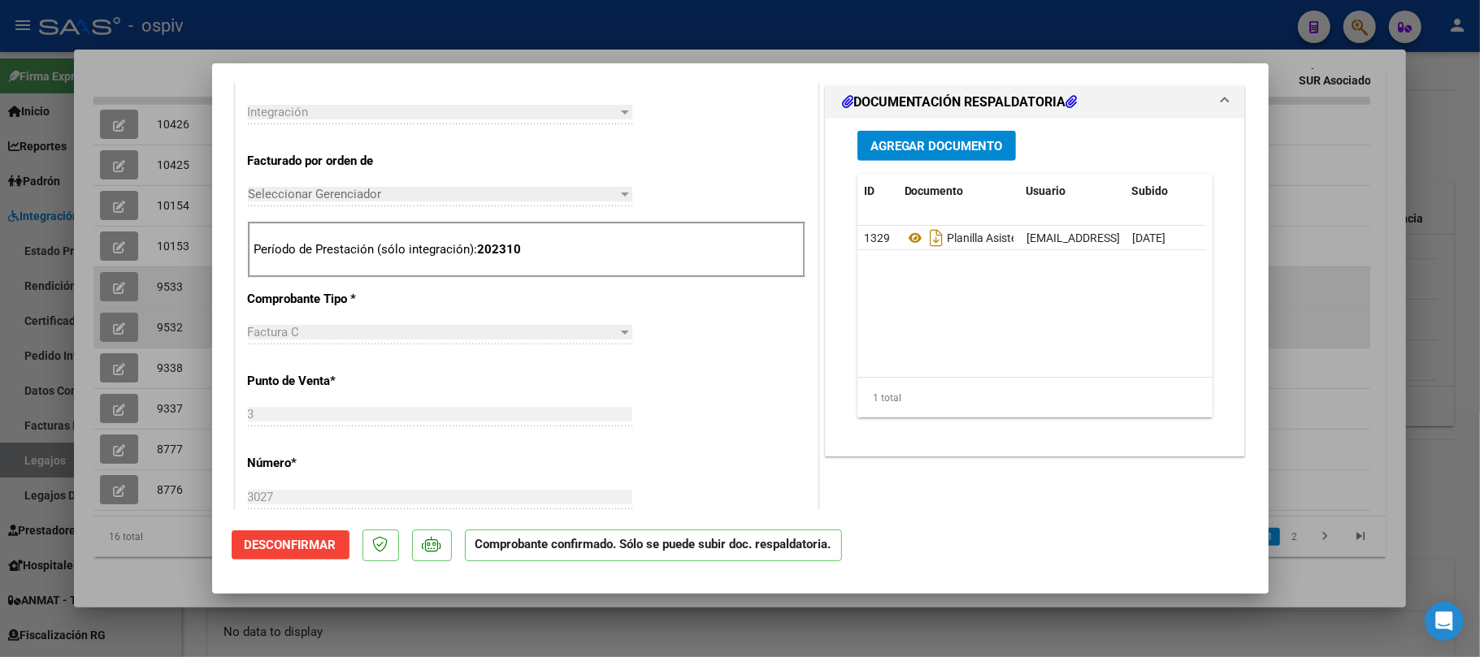
scroll to position [650, 0]
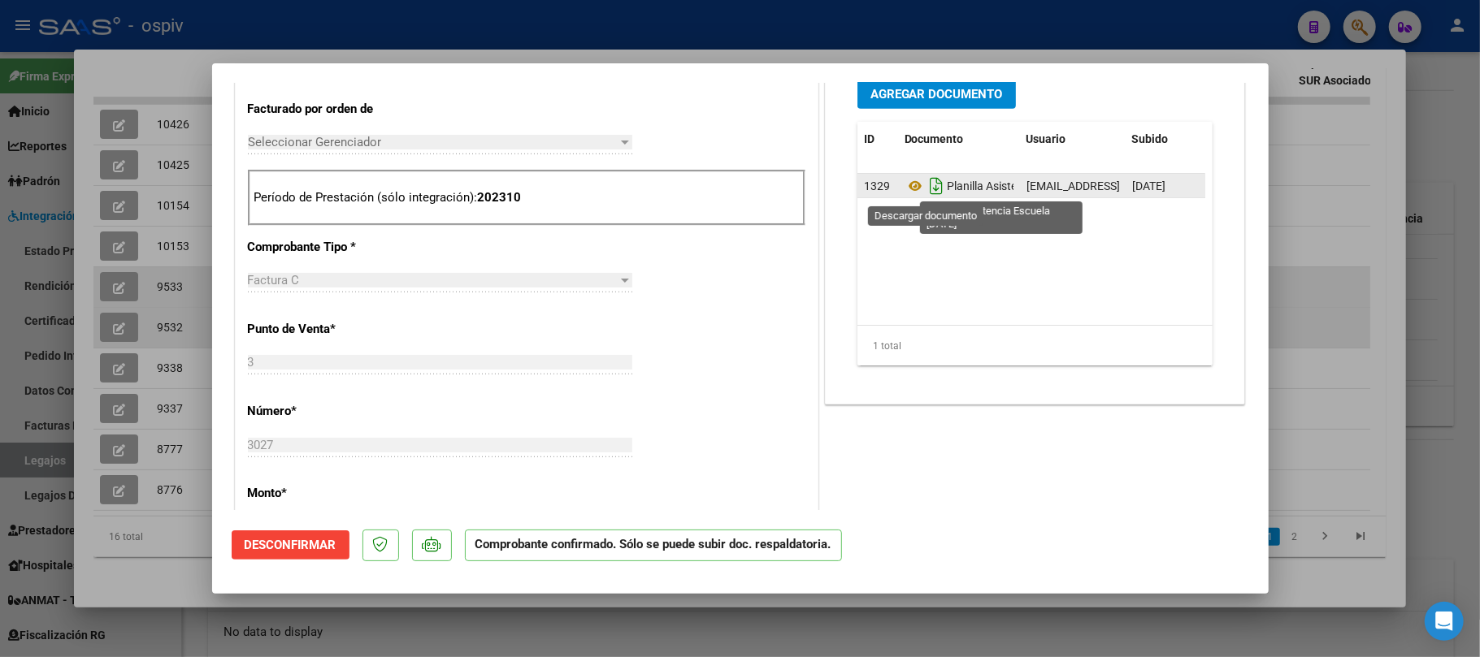
click at [926, 189] on icon "Descargar documento" at bounding box center [936, 186] width 21 height 26
click at [470, 33] on div at bounding box center [740, 328] width 1480 height 657
type input "$ 0,00"
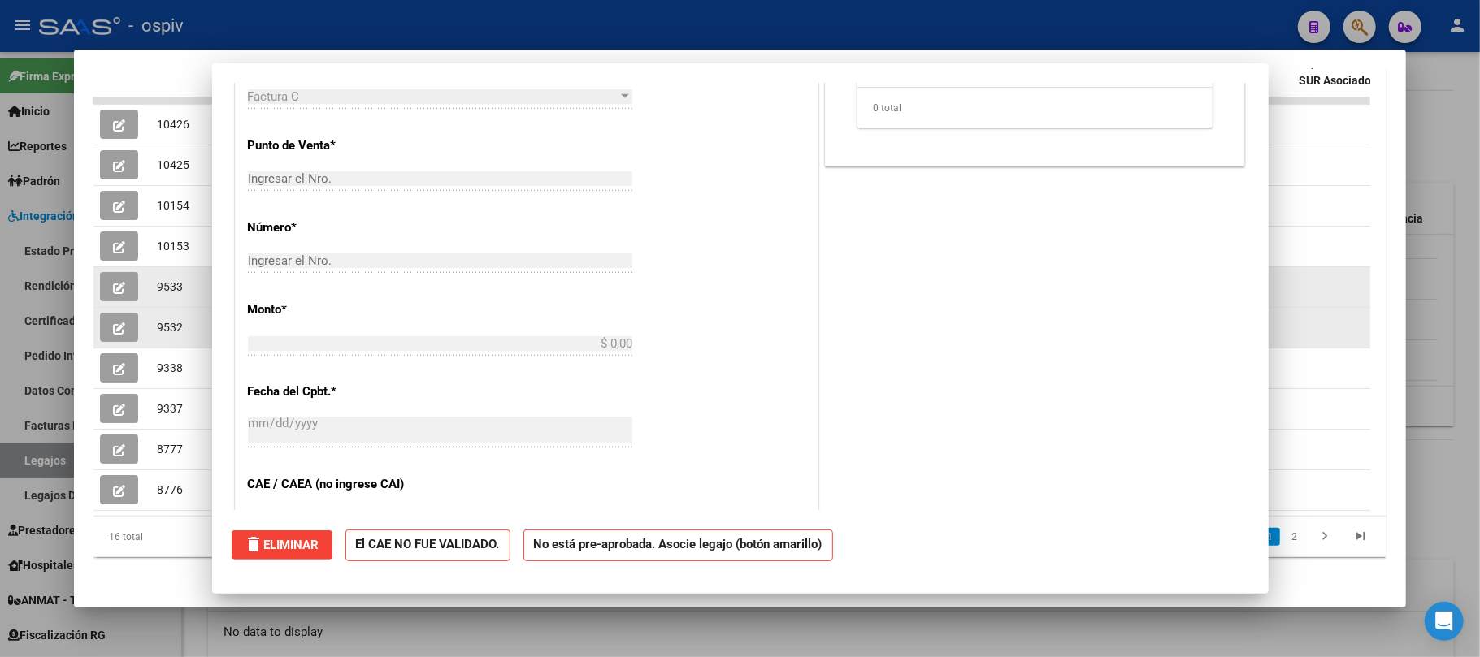
scroll to position [0, 0]
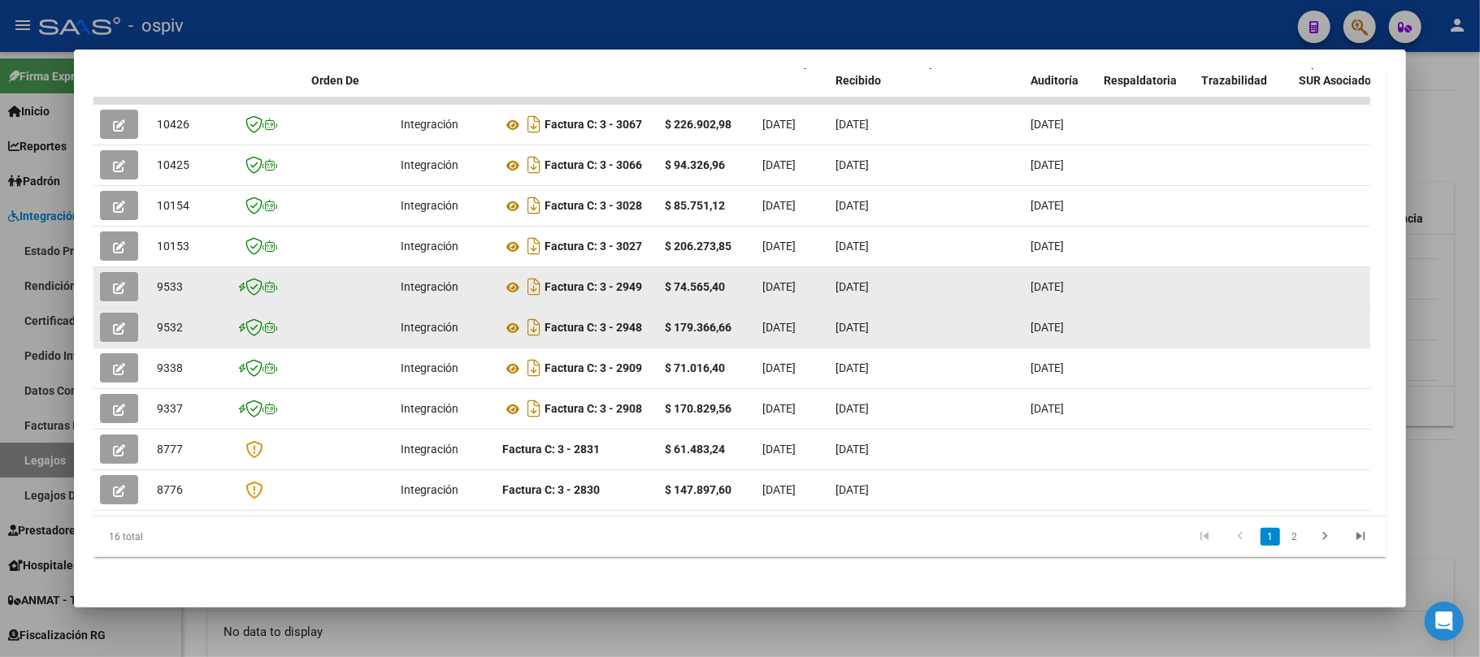
click at [124, 282] on icon "button" at bounding box center [119, 288] width 12 height 12
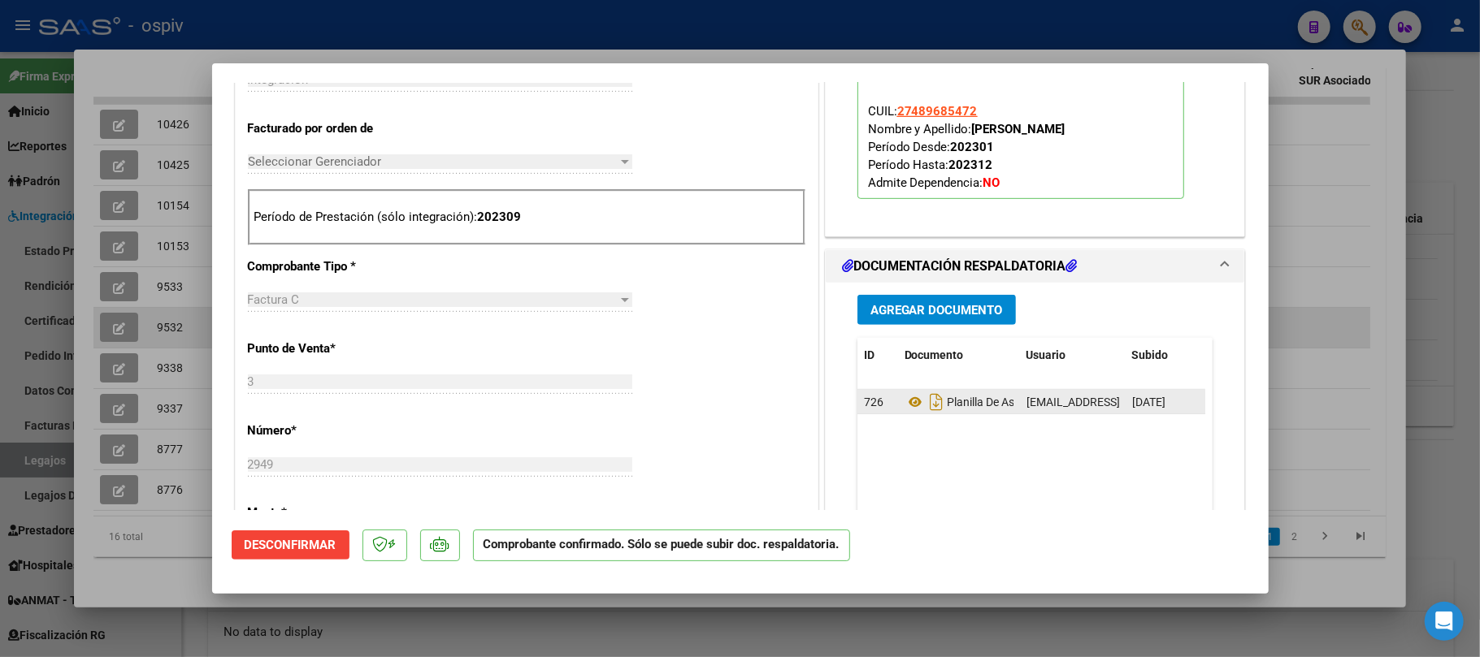
scroll to position [650, 0]
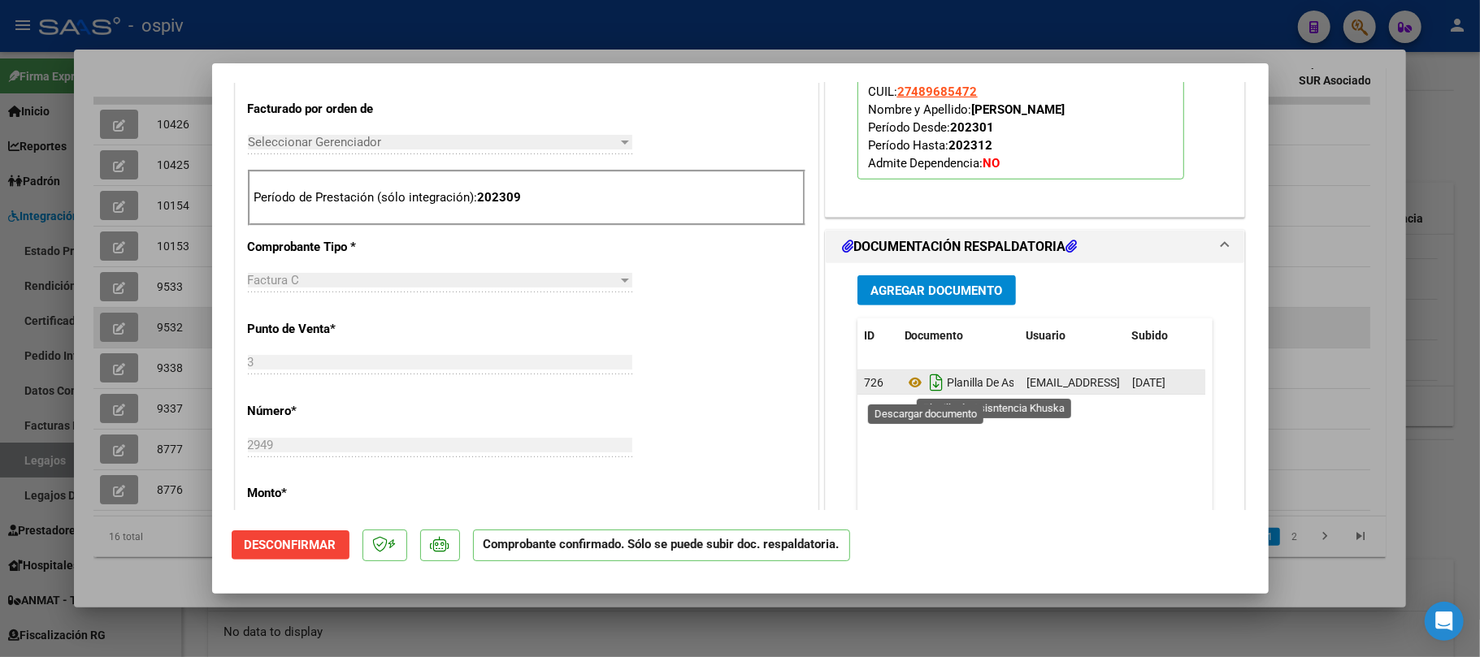
click at [926, 388] on icon "Descargar documento" at bounding box center [936, 383] width 21 height 26
click at [576, 28] on div at bounding box center [740, 328] width 1480 height 657
type input "$ 0,00"
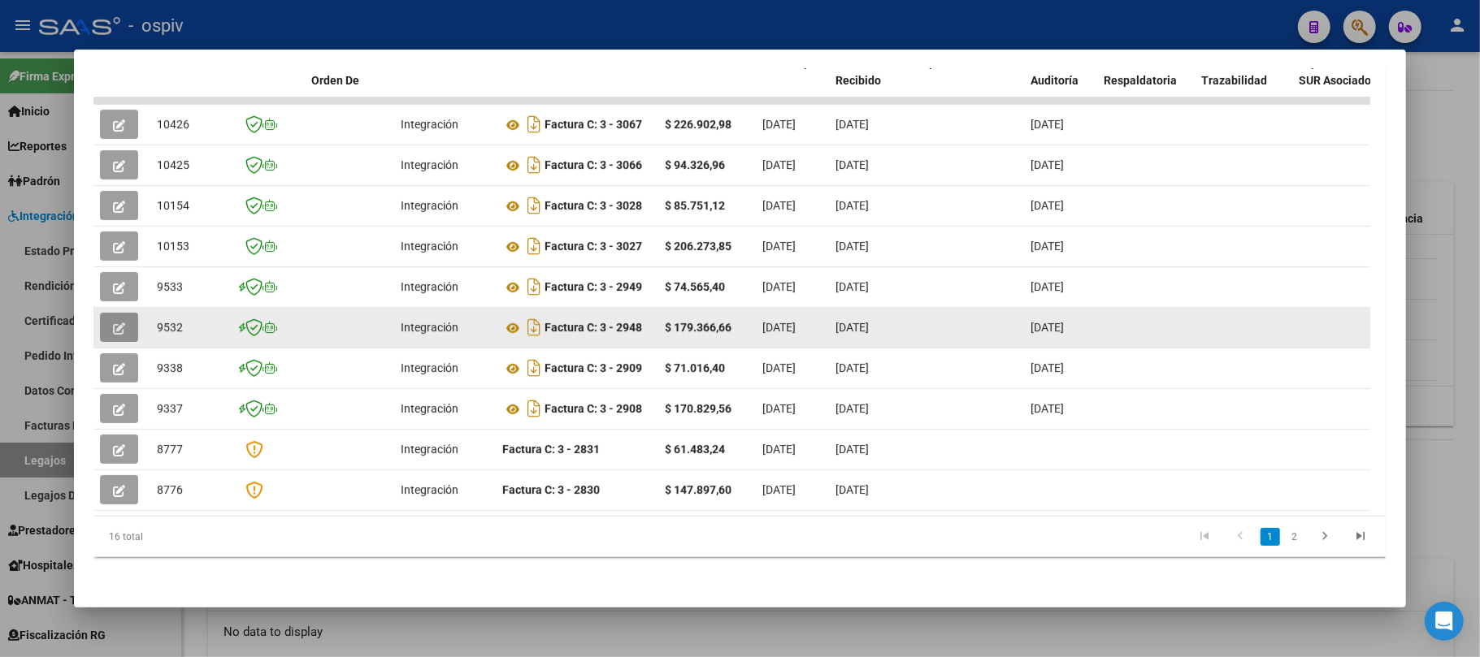
click at [121, 323] on icon "button" at bounding box center [119, 329] width 12 height 12
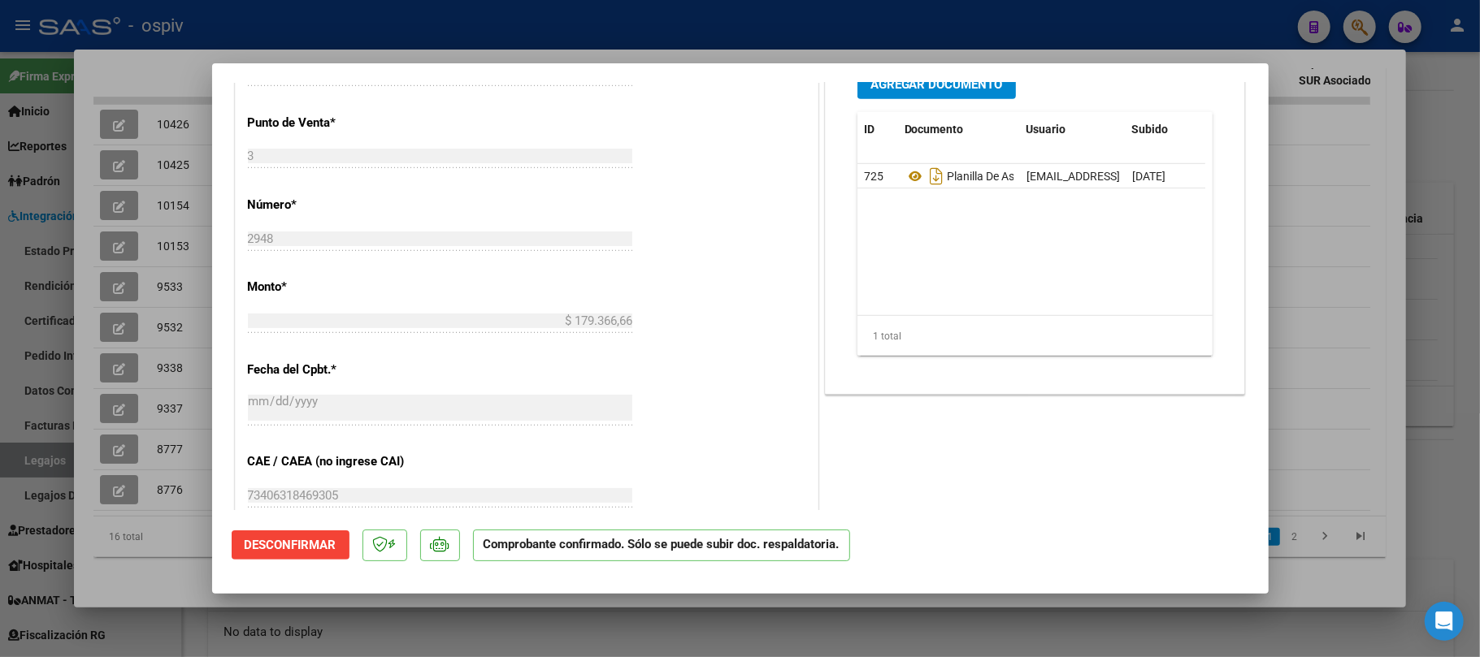
scroll to position [866, 0]
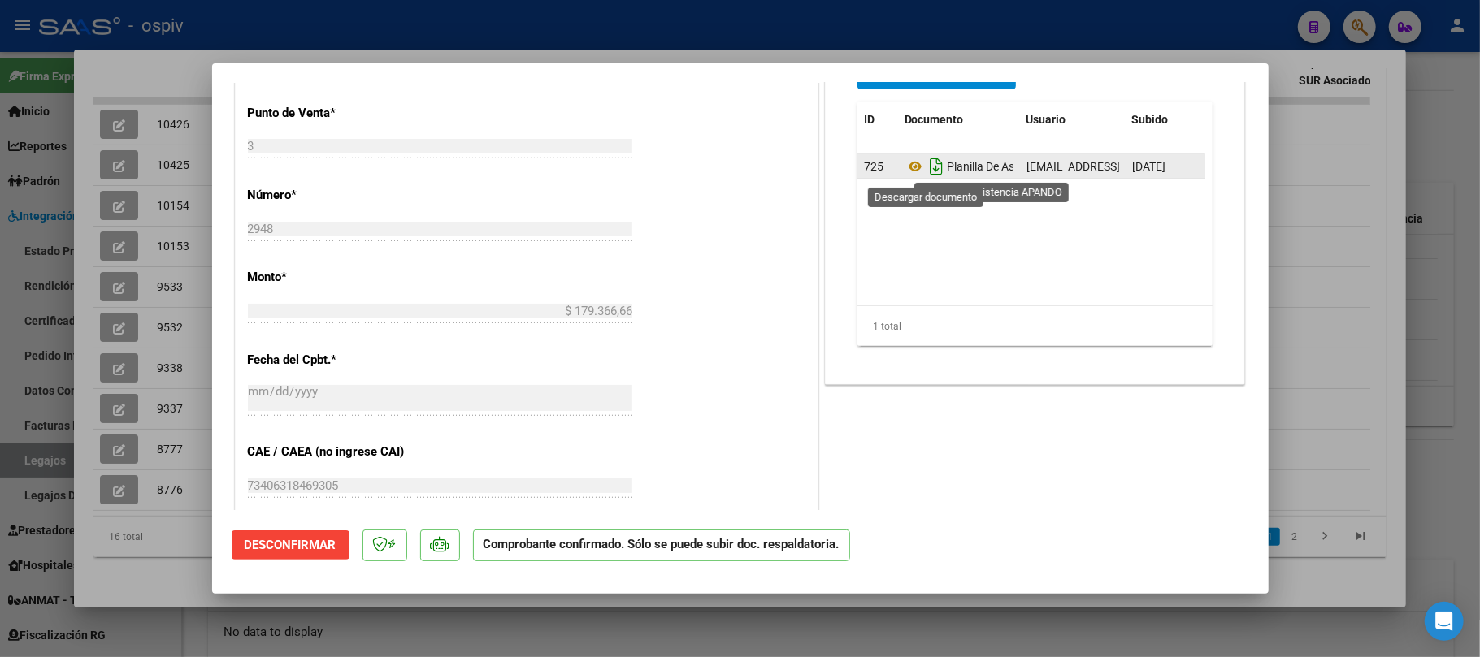
click at [926, 172] on icon "Descargar documento" at bounding box center [936, 167] width 21 height 26
click at [556, 24] on div at bounding box center [740, 328] width 1480 height 657
type input "$ 0,00"
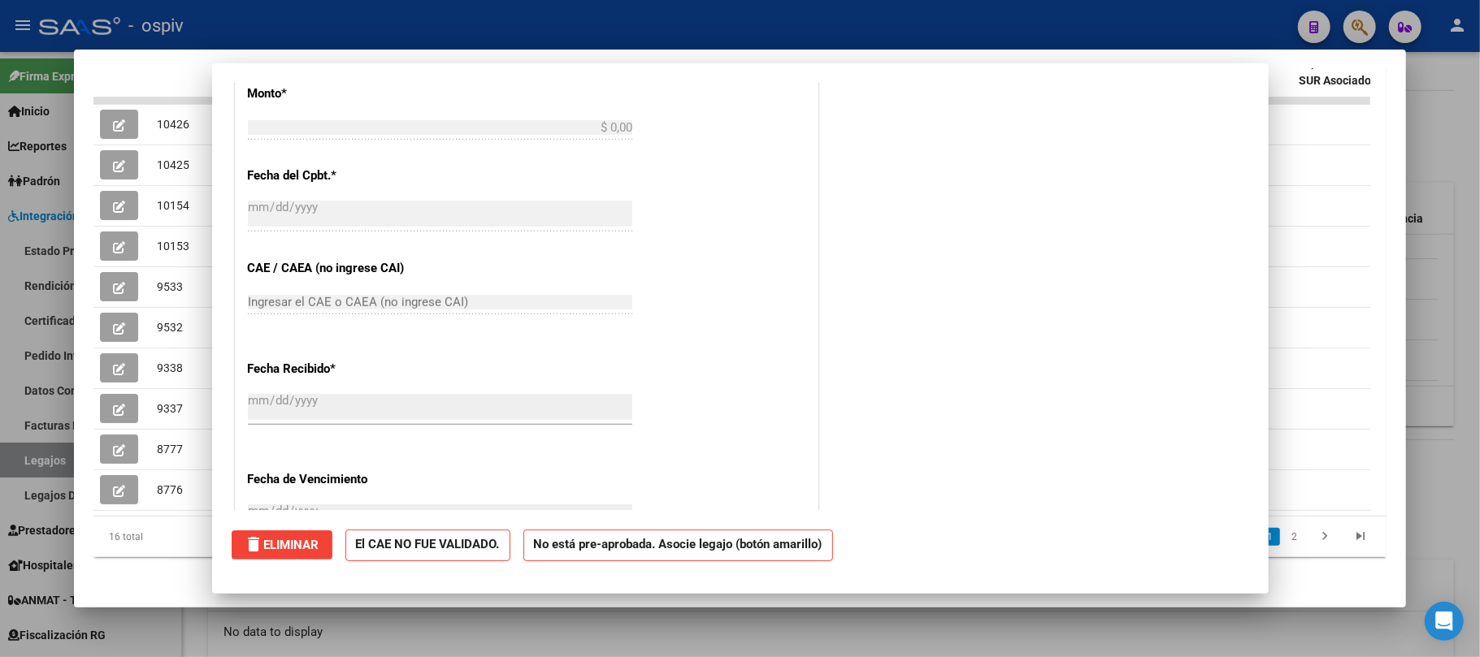
scroll to position [0, 0]
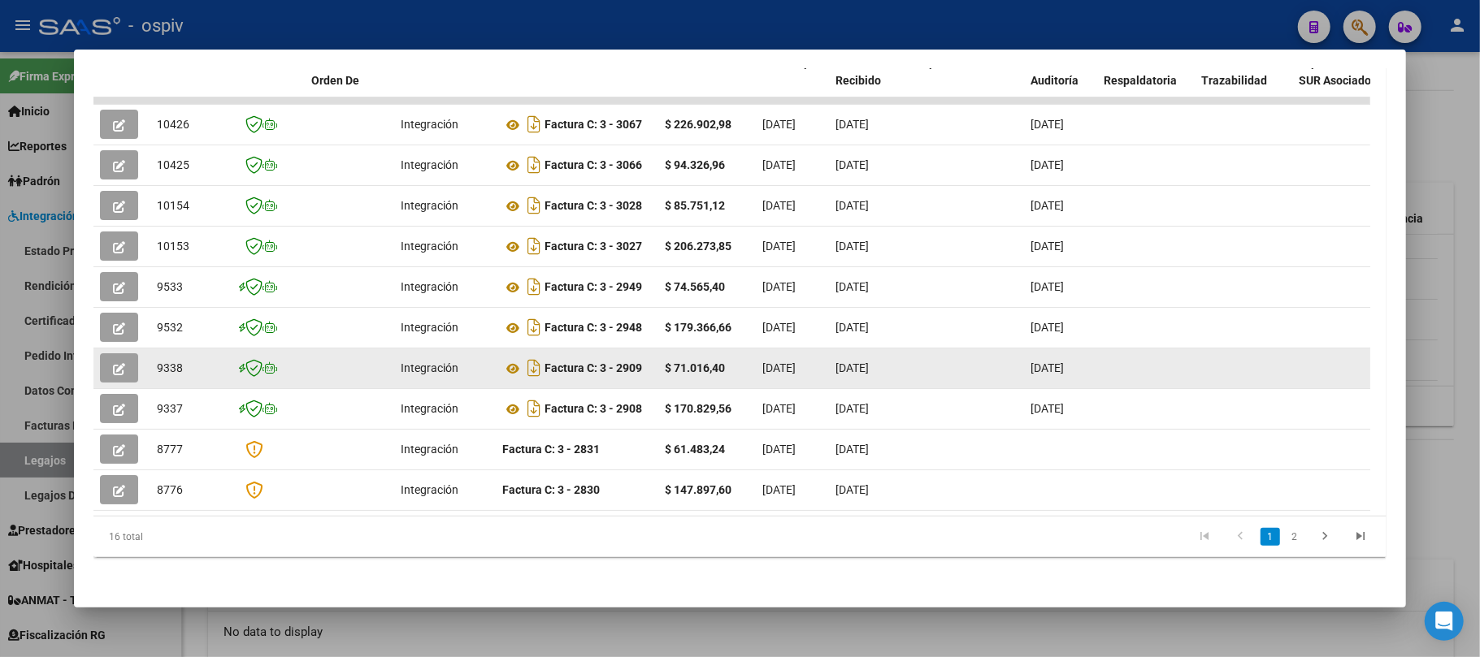
click at [125, 362] on button "button" at bounding box center [119, 368] width 38 height 29
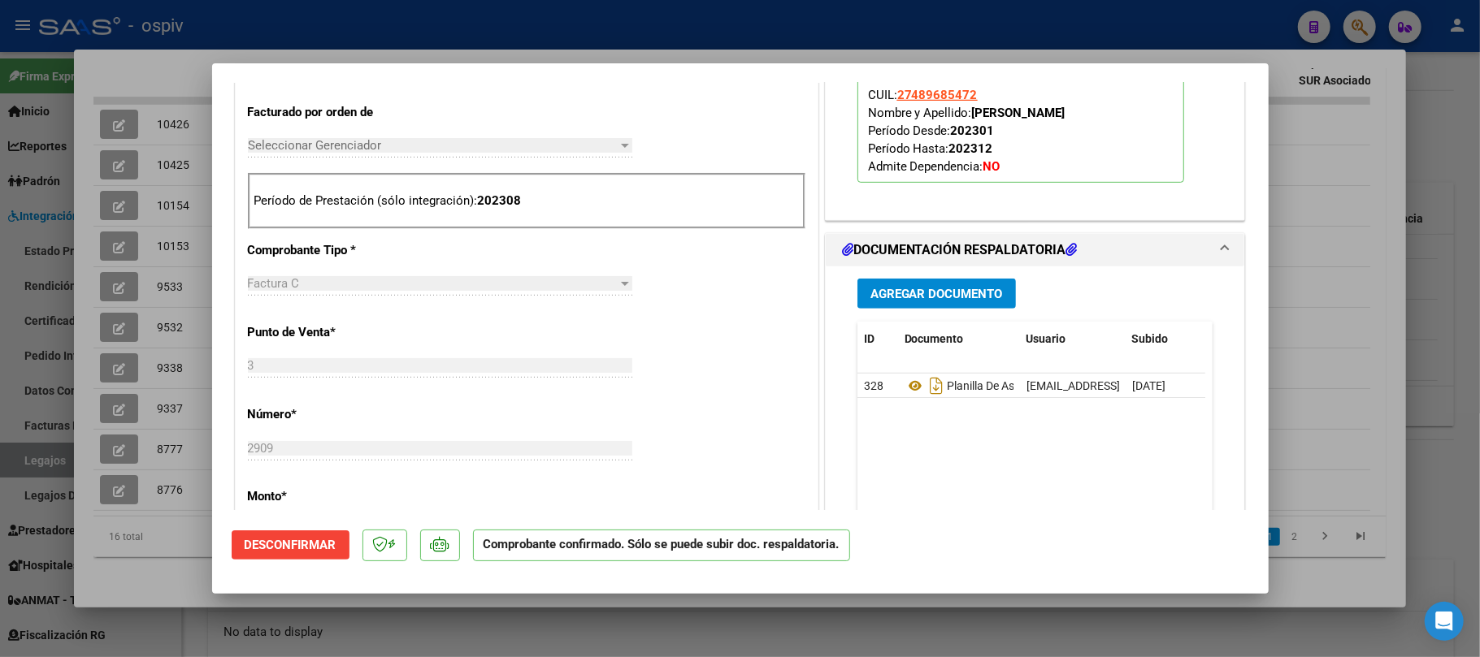
scroll to position [758, 0]
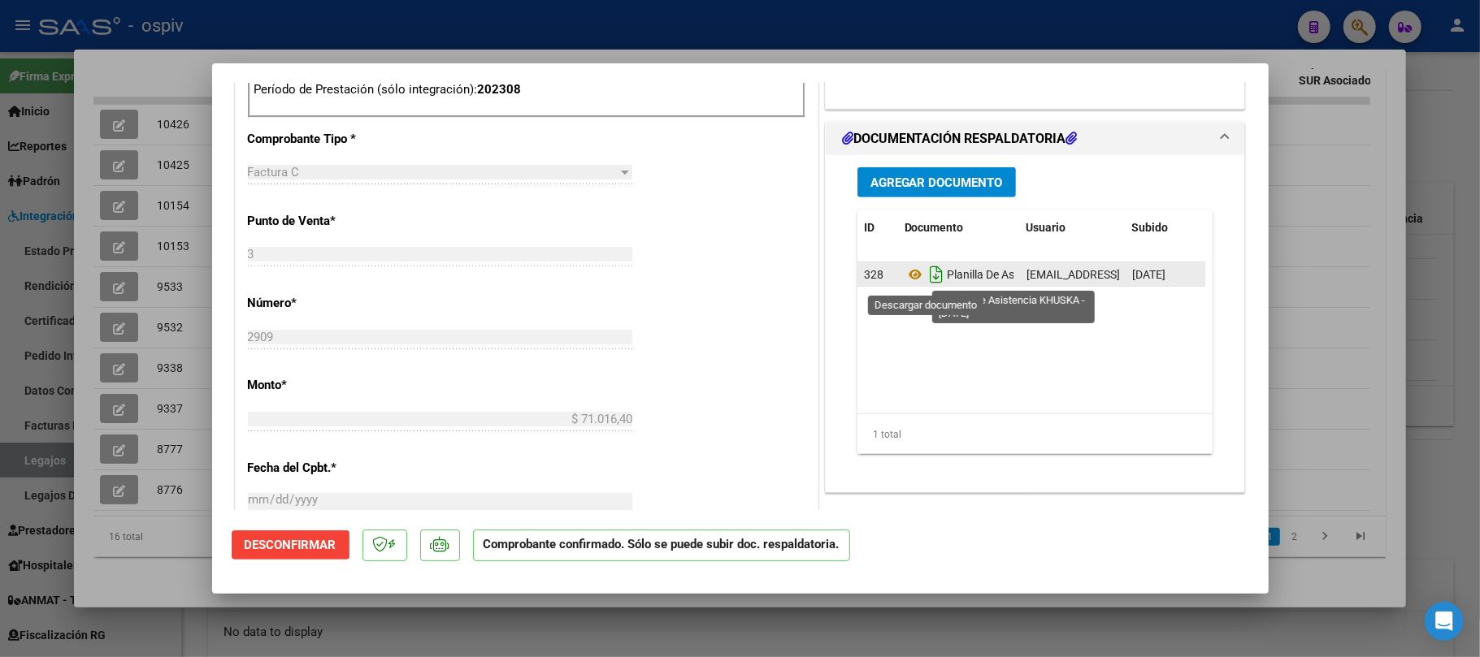
click at [926, 278] on icon "Descargar documento" at bounding box center [936, 275] width 21 height 26
click at [527, 27] on div at bounding box center [740, 328] width 1480 height 657
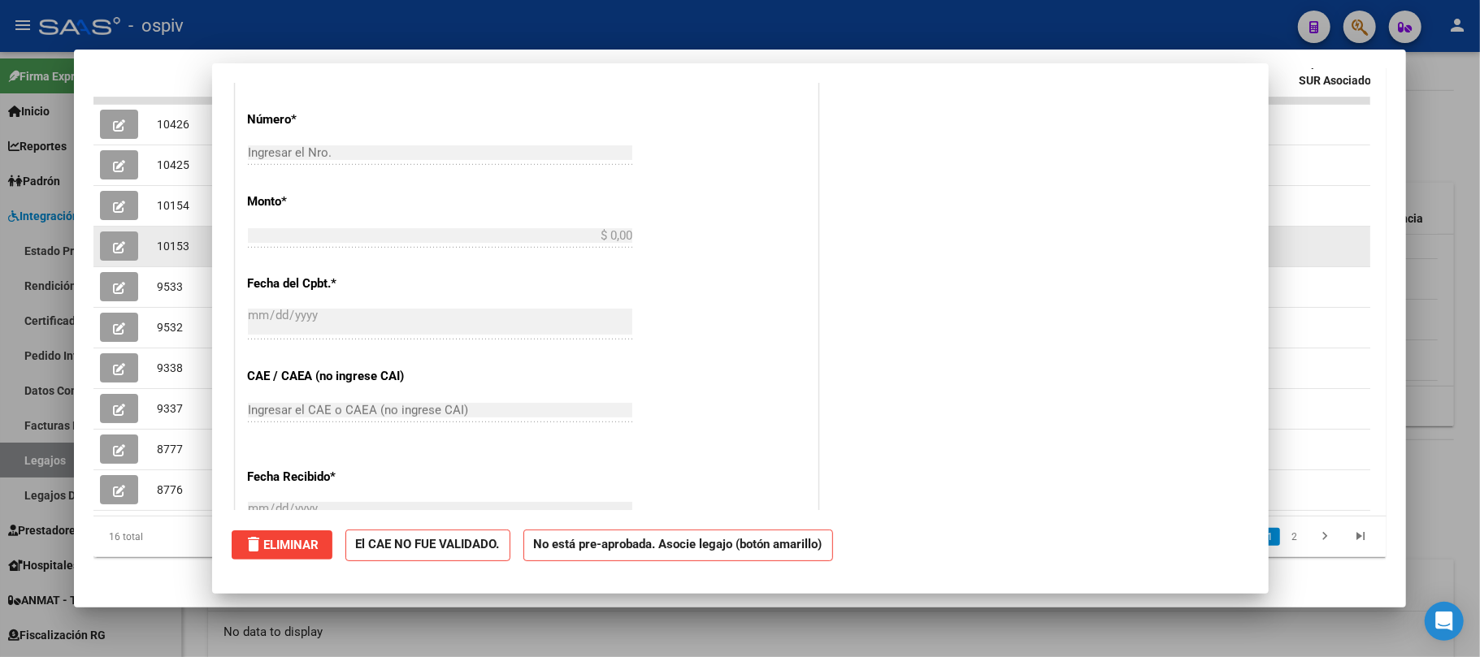
scroll to position [0, 0]
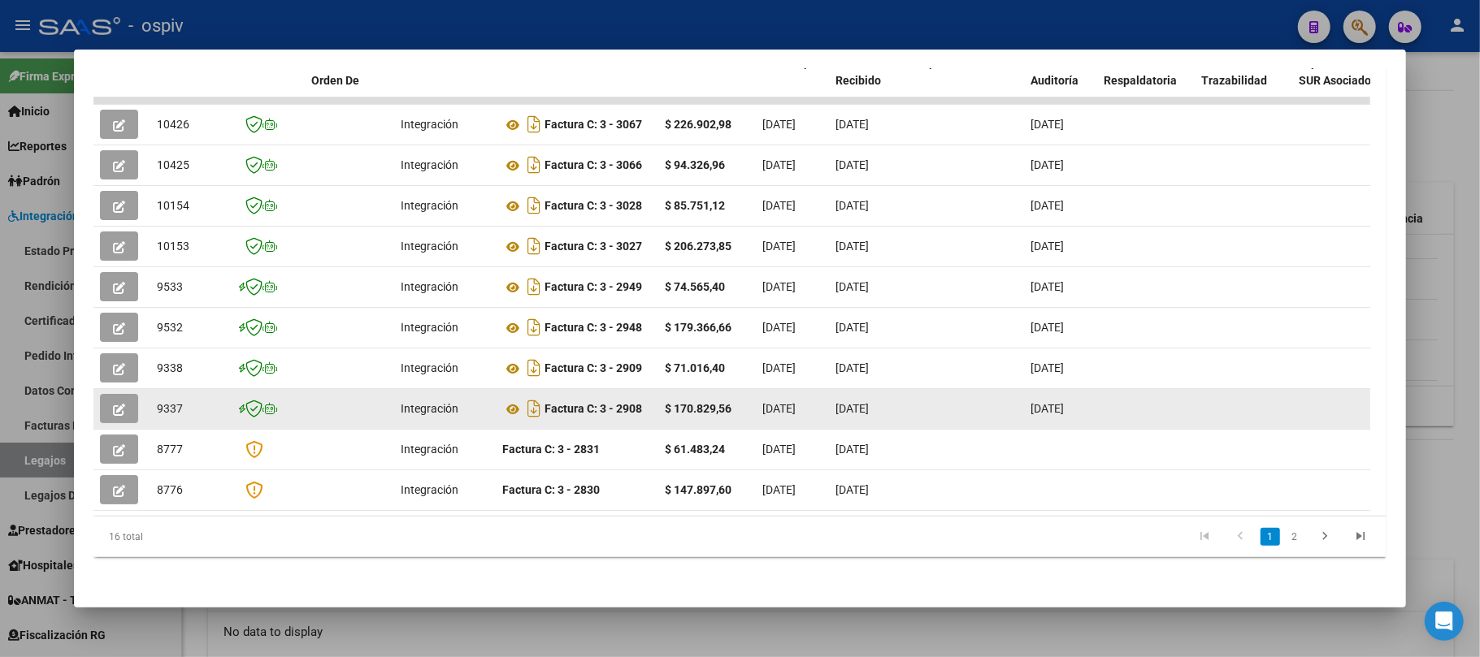
click at [128, 406] on button "button" at bounding box center [119, 408] width 38 height 29
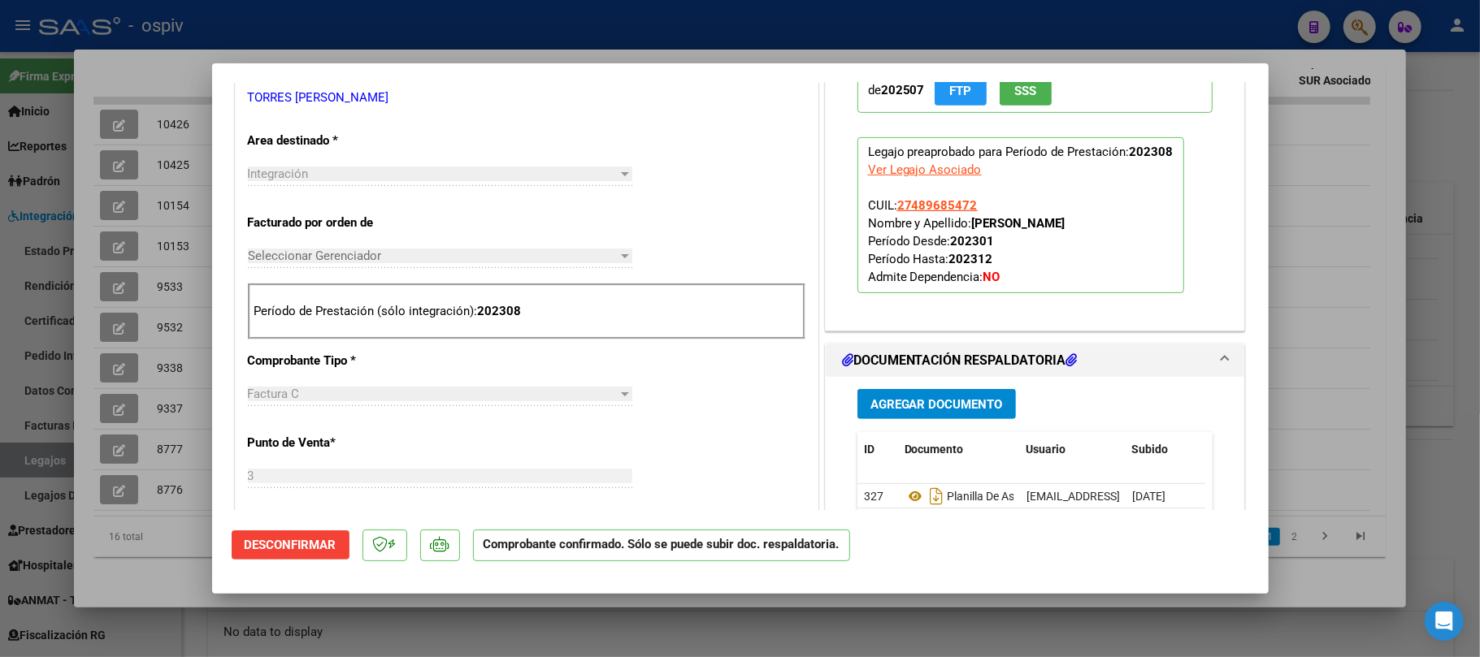
scroll to position [650, 0]
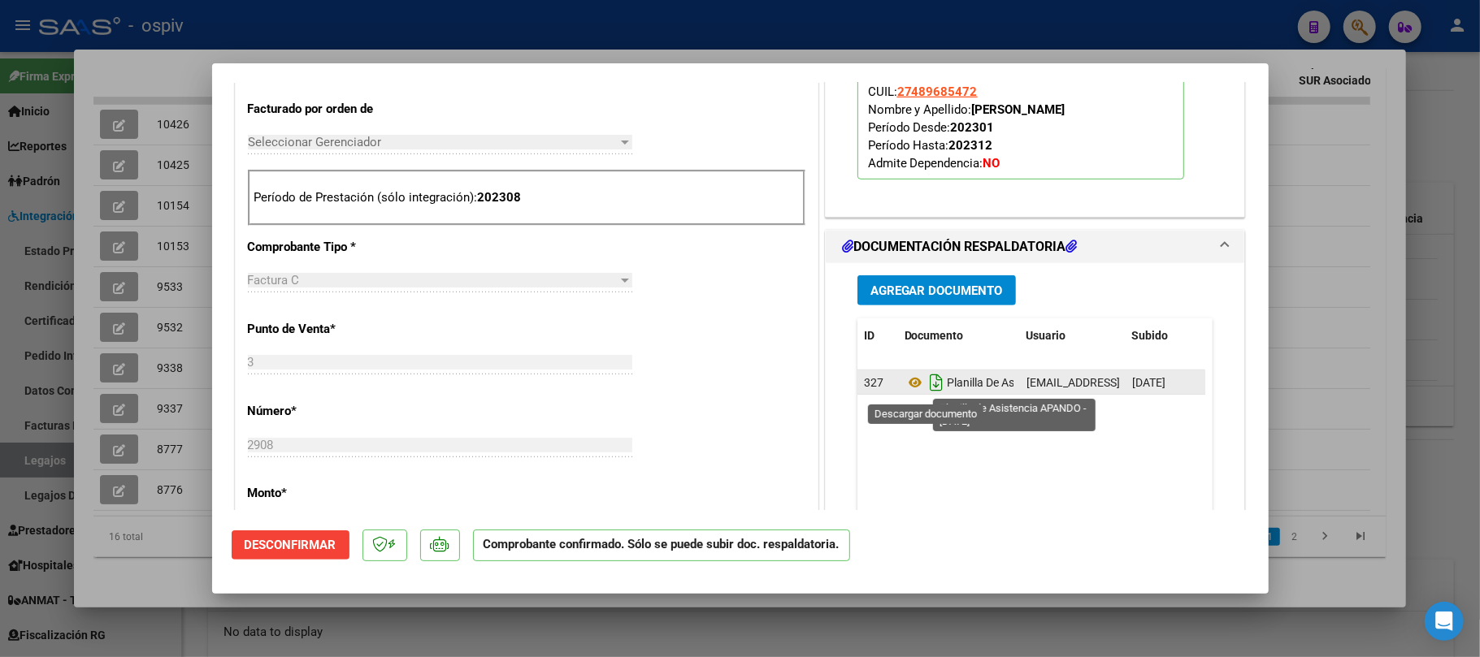
click at [926, 385] on icon "Descargar documento" at bounding box center [936, 383] width 21 height 26
click at [753, 23] on div at bounding box center [740, 328] width 1480 height 657
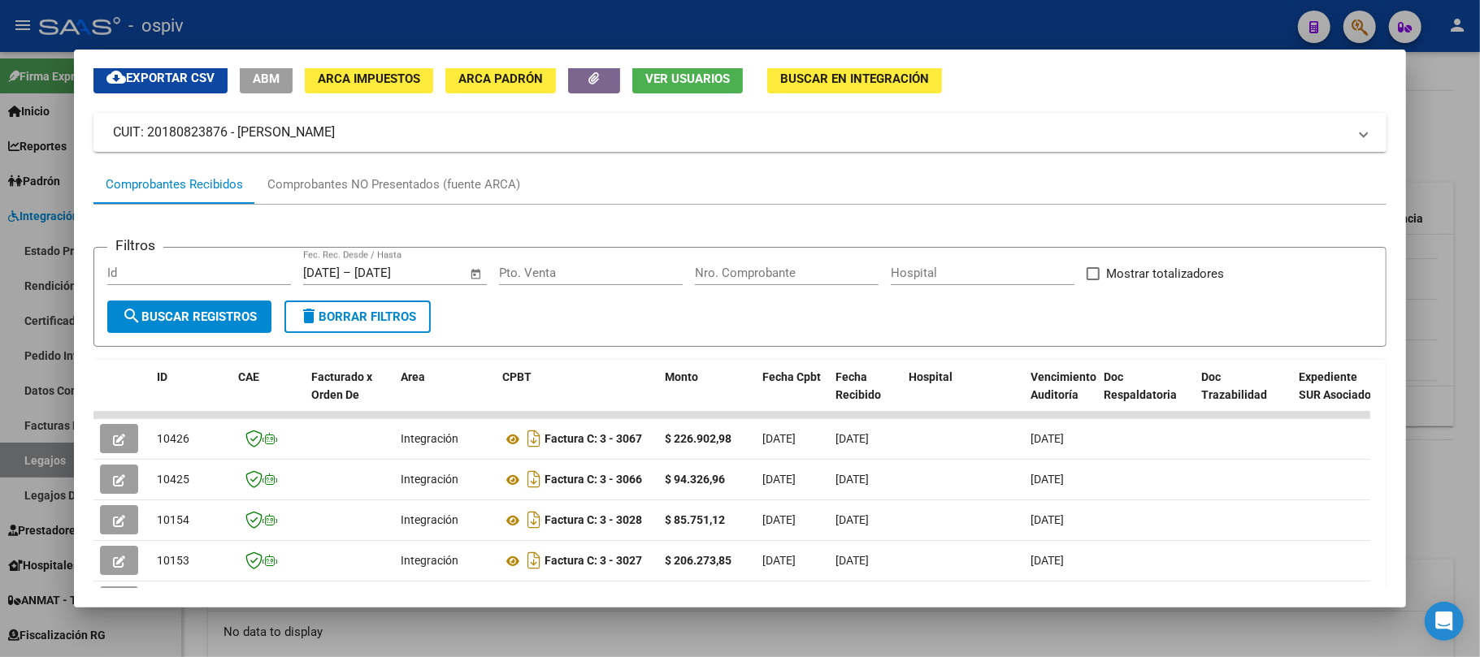
scroll to position [62, 0]
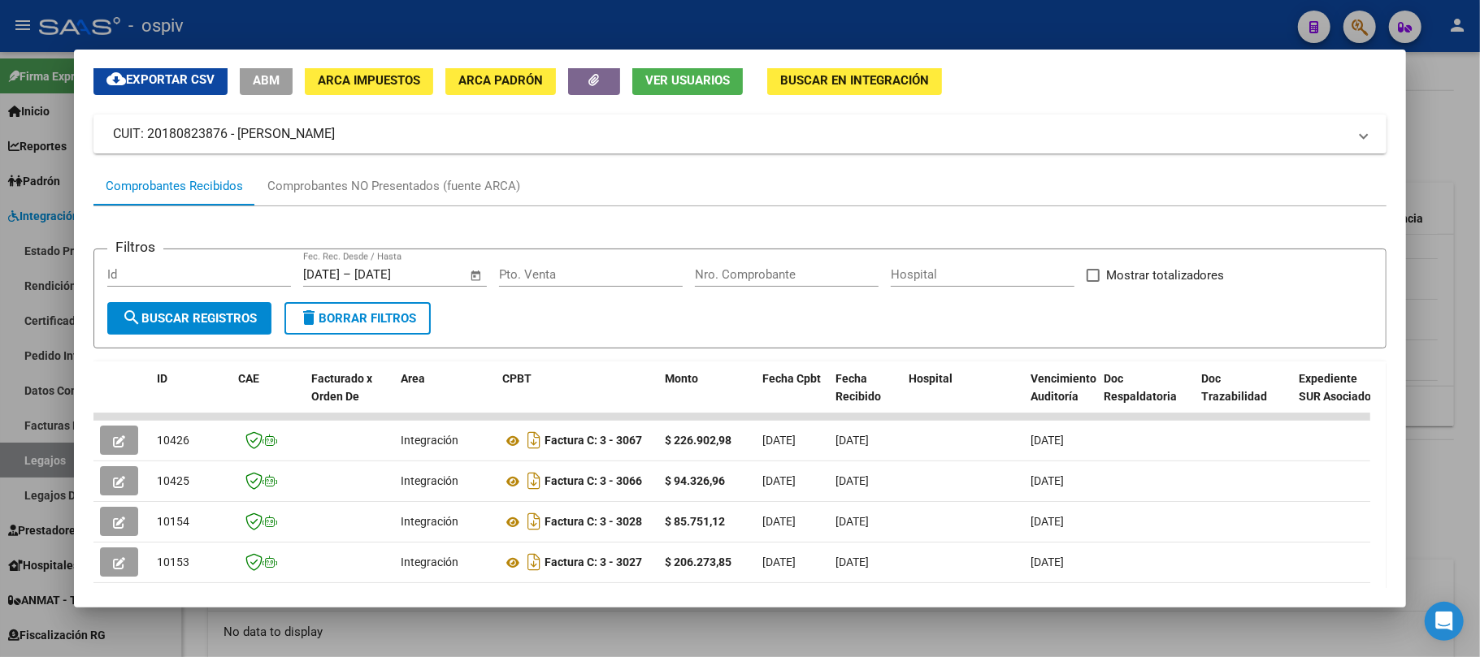
click at [479, 275] on span "Open calendar" at bounding box center [476, 275] width 39 height 39
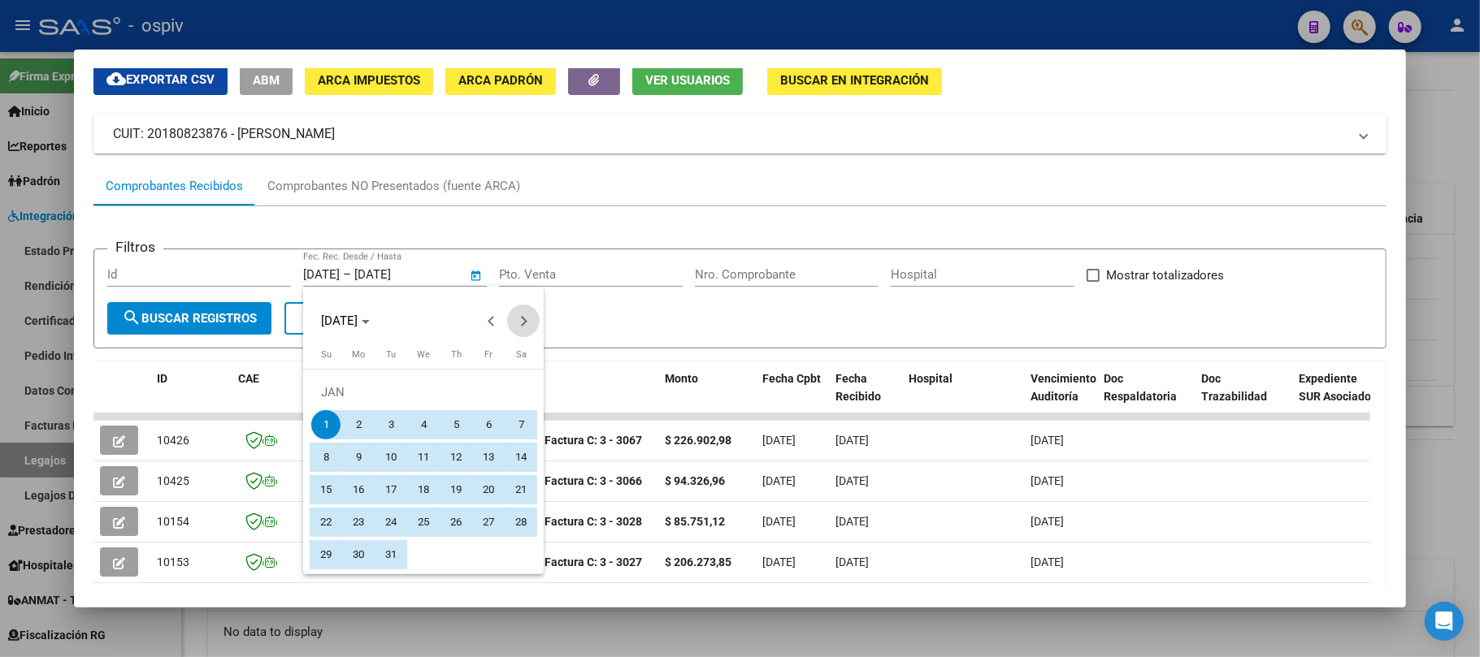
click at [530, 326] on span "Next month" at bounding box center [523, 321] width 33 height 33
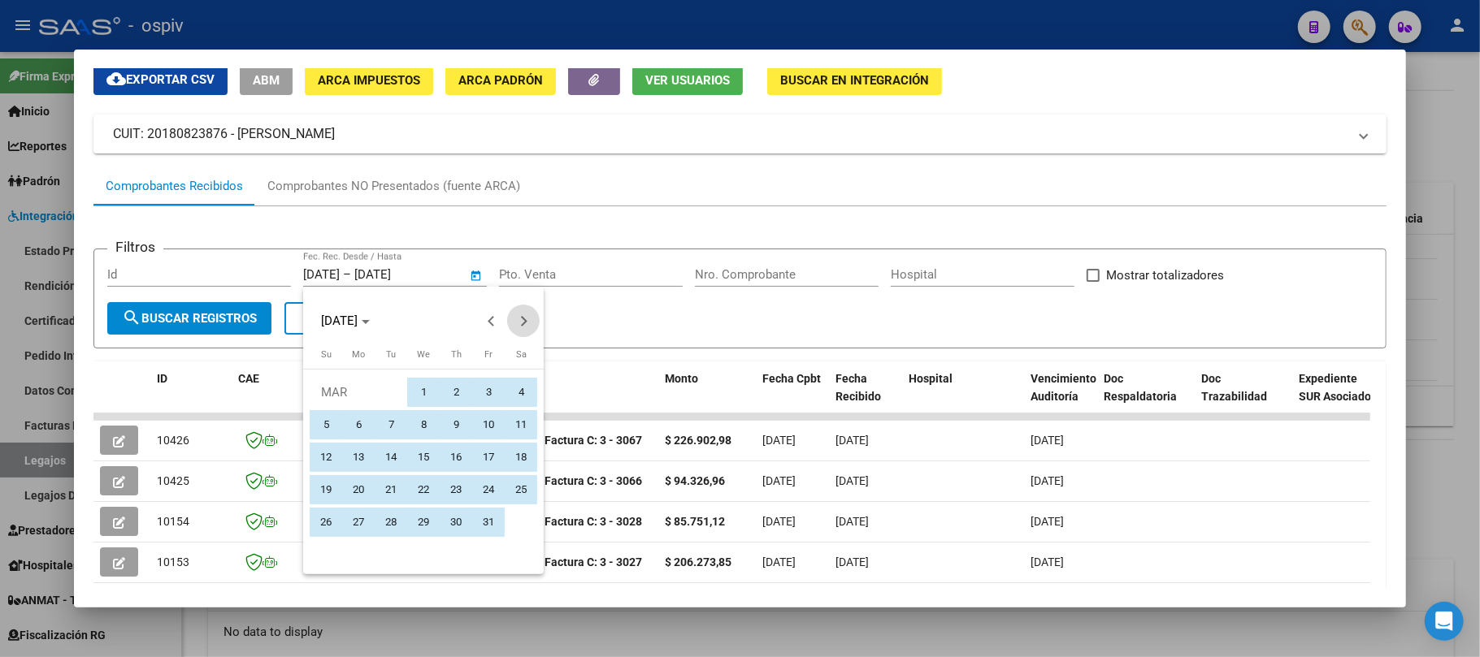
click at [530, 326] on span "Next month" at bounding box center [523, 321] width 33 height 33
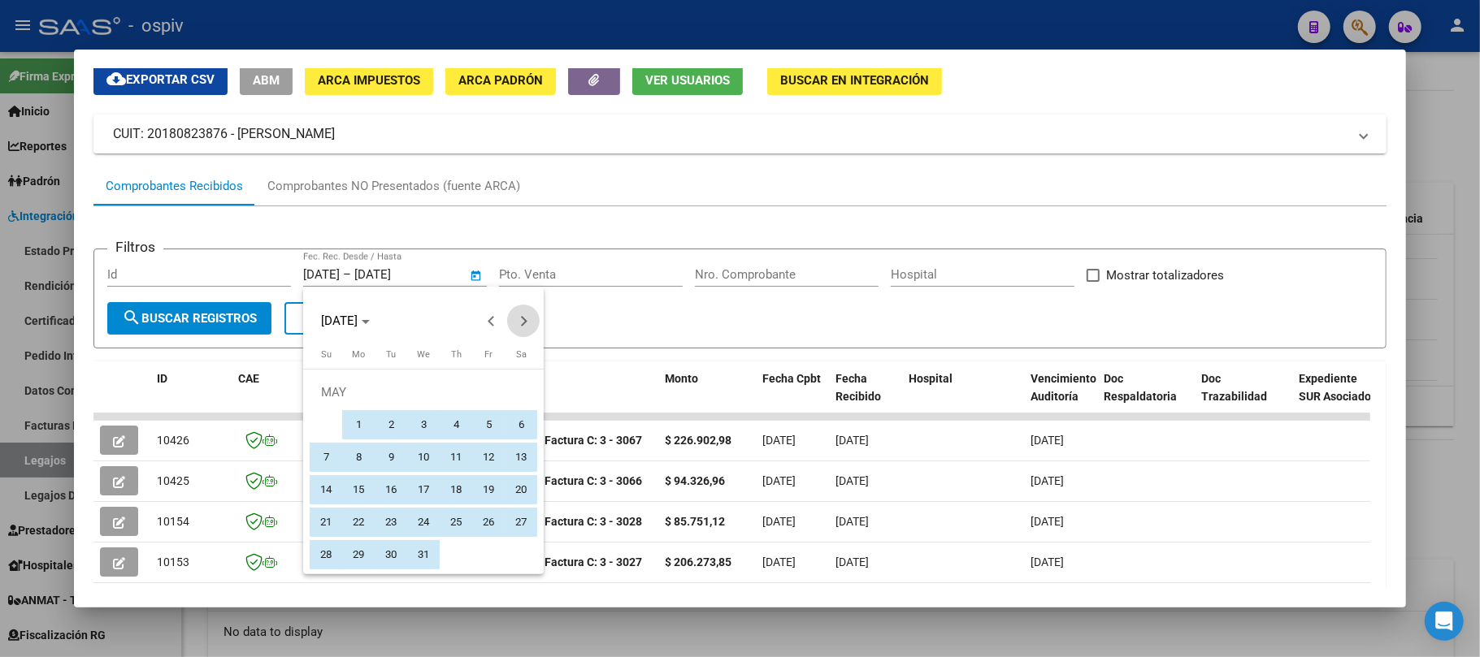
click at [530, 326] on span "Next month" at bounding box center [523, 321] width 33 height 33
click at [530, 327] on span "Next month" at bounding box center [523, 321] width 33 height 33
click at [531, 327] on span "Next month" at bounding box center [523, 321] width 33 height 33
click at [531, 328] on span "Next month" at bounding box center [523, 321] width 33 height 33
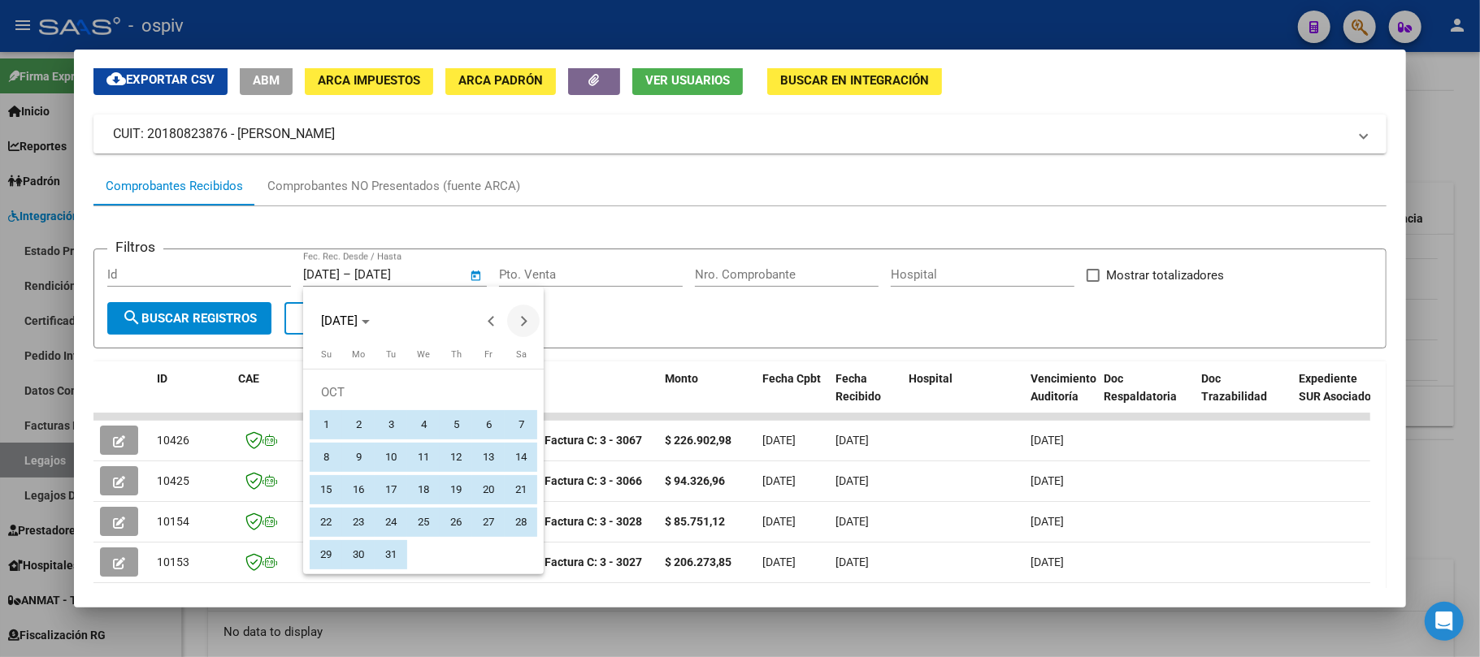
click at [531, 328] on span "Next month" at bounding box center [523, 321] width 33 height 33
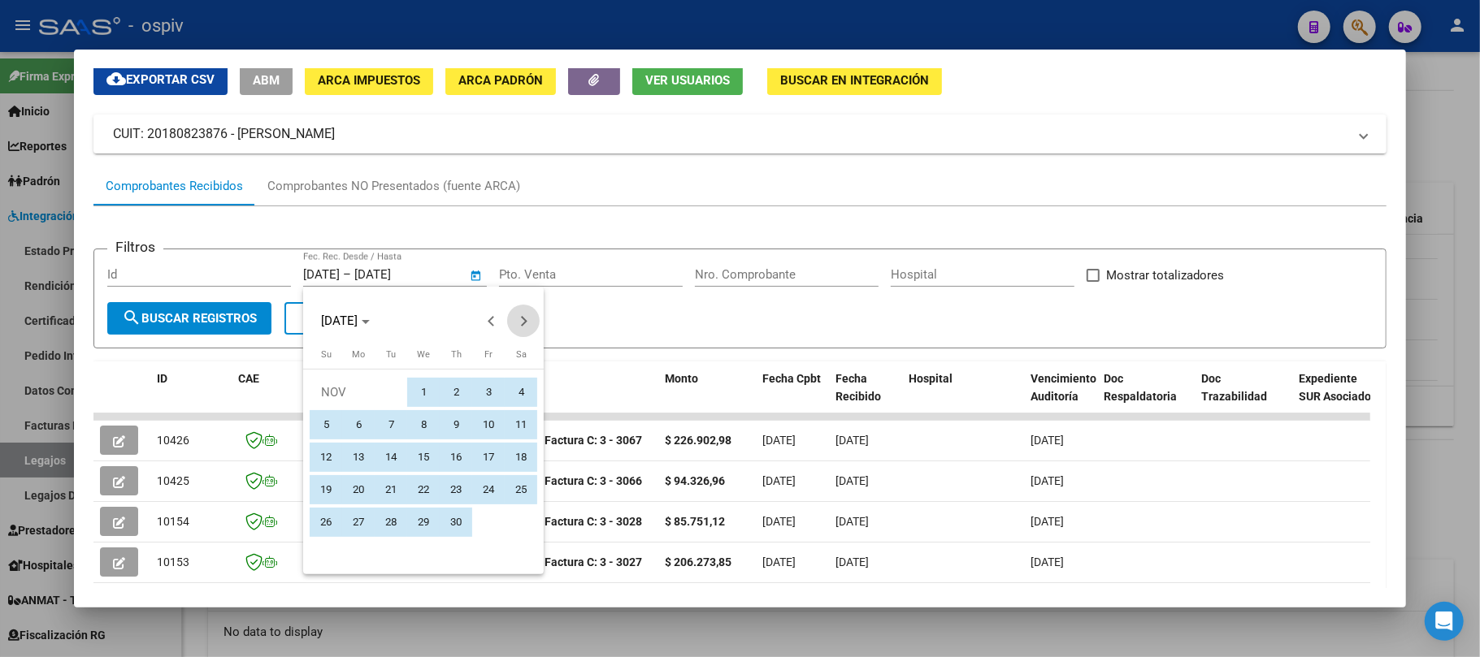
click at [531, 328] on span "Next month" at bounding box center [523, 321] width 33 height 33
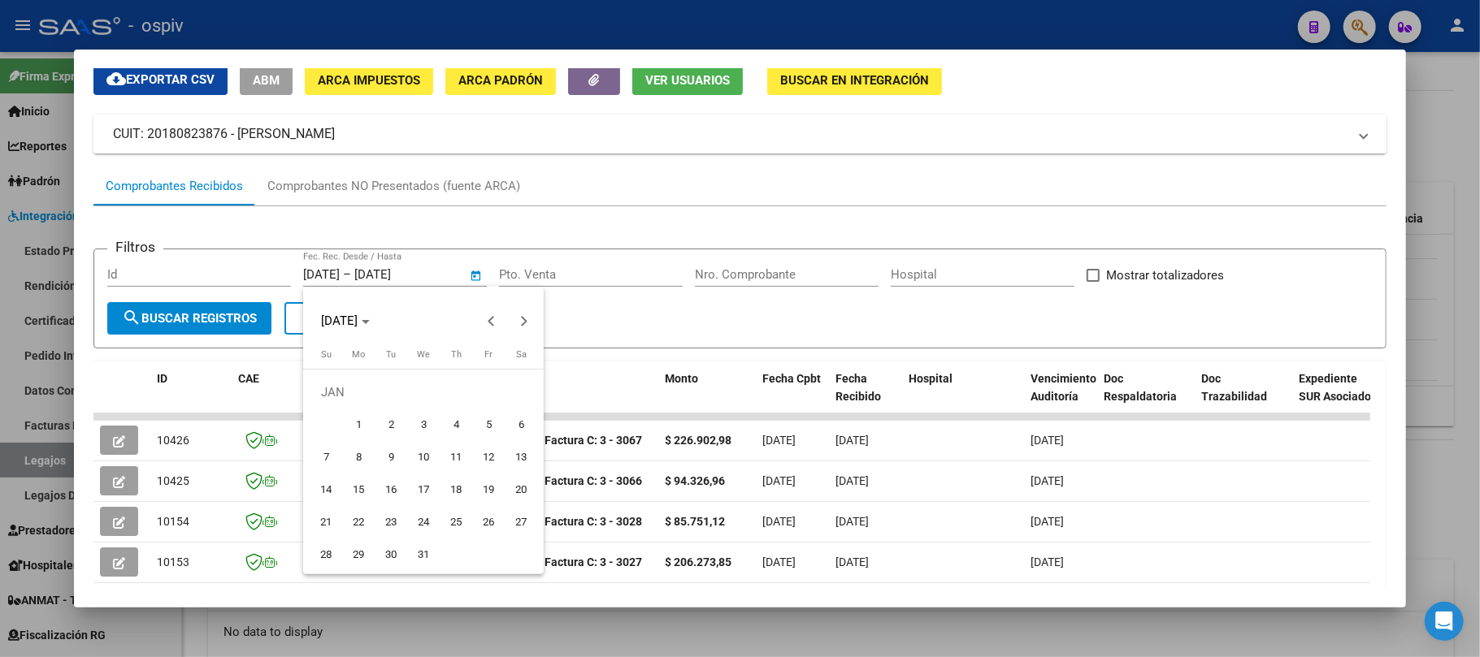
click at [423, 554] on span "31" at bounding box center [423, 554] width 29 height 29
click at [590, 313] on div at bounding box center [740, 328] width 1480 height 657
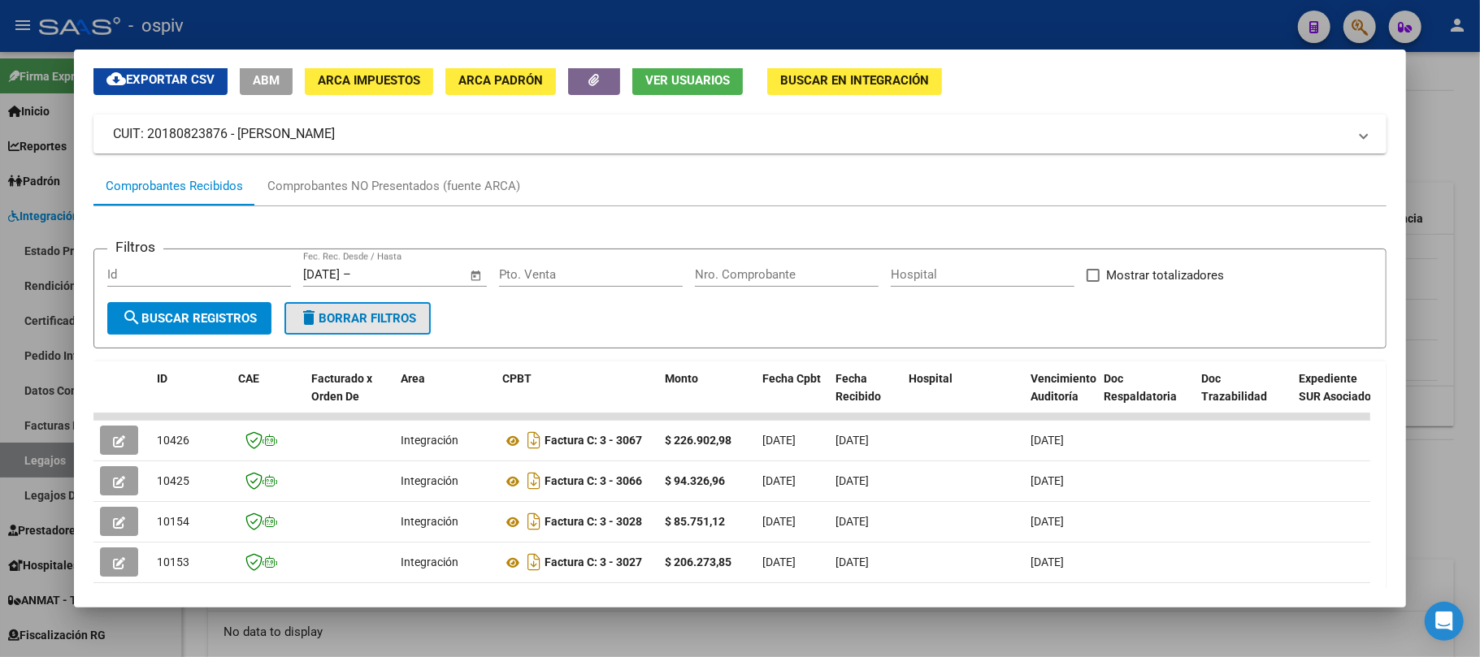
click at [365, 320] on span "delete Borrar Filtros" at bounding box center [357, 318] width 117 height 15
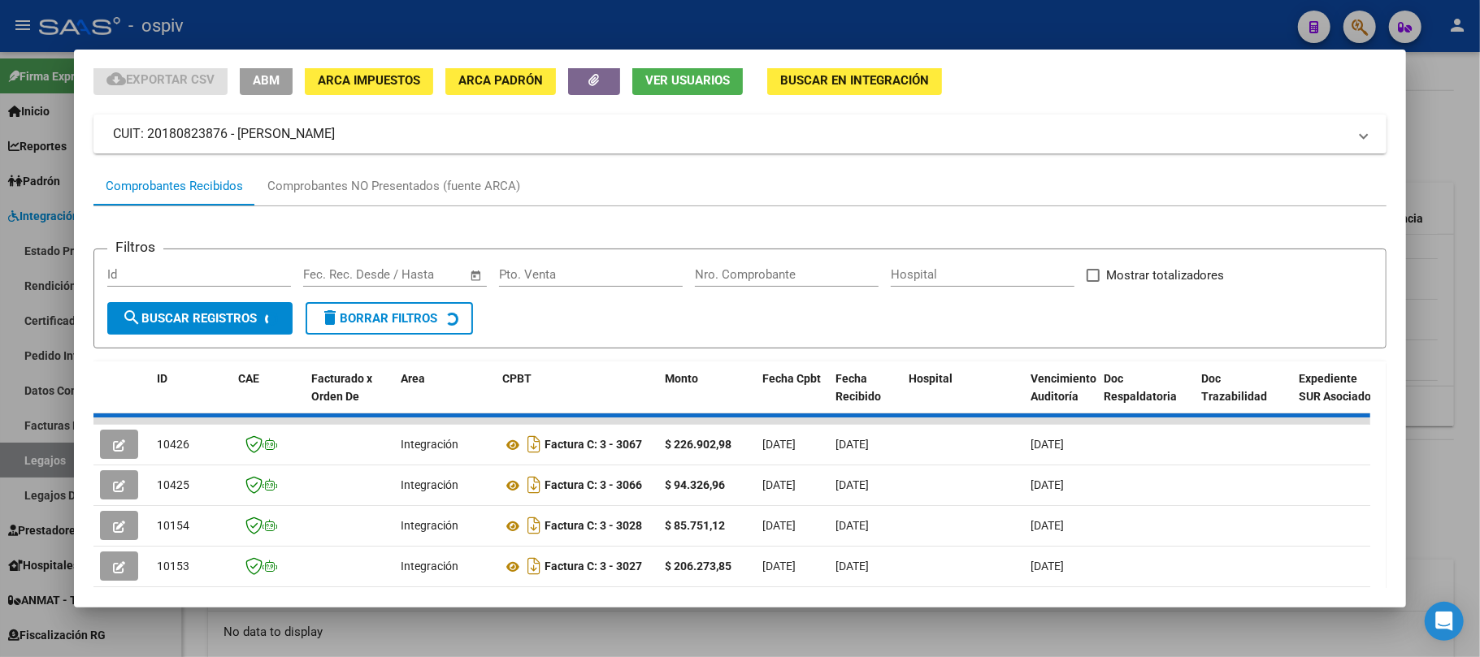
click at [351, 268] on input "text" at bounding box center [336, 274] width 66 height 15
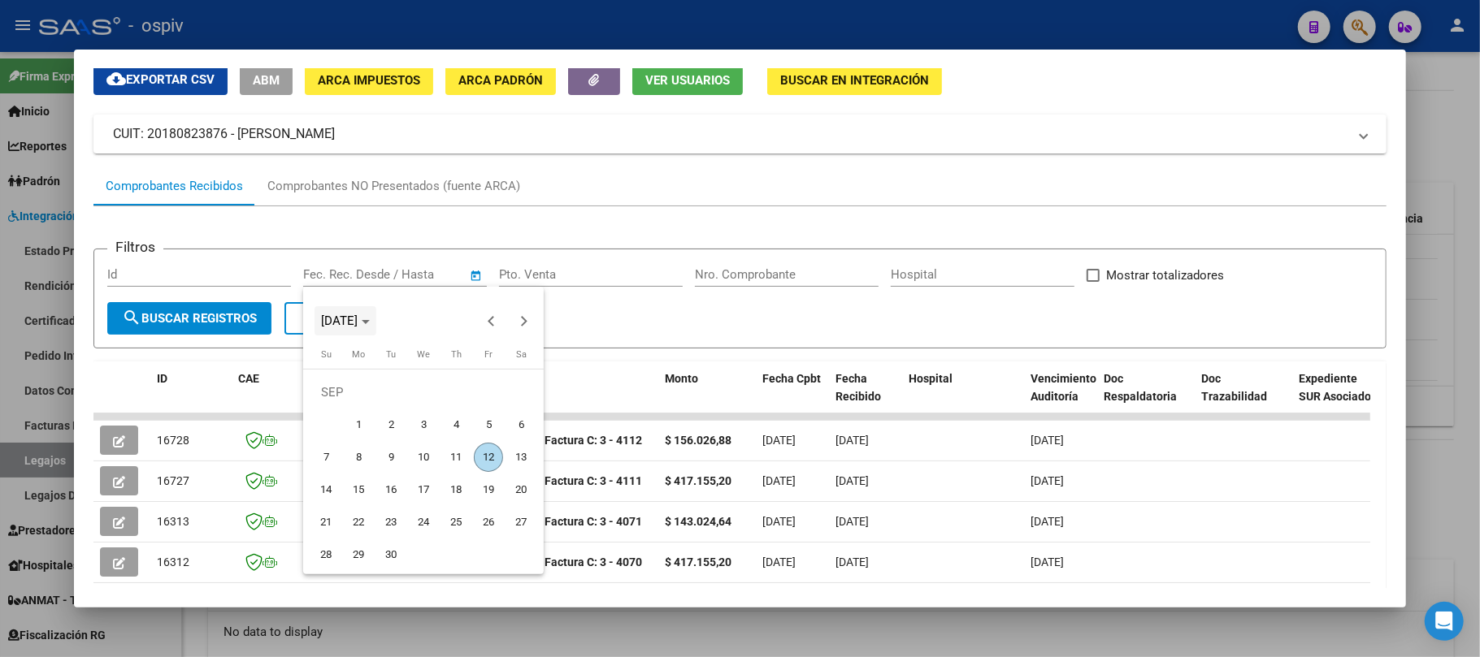
click at [358, 319] on span "[DATE]" at bounding box center [339, 321] width 37 height 15
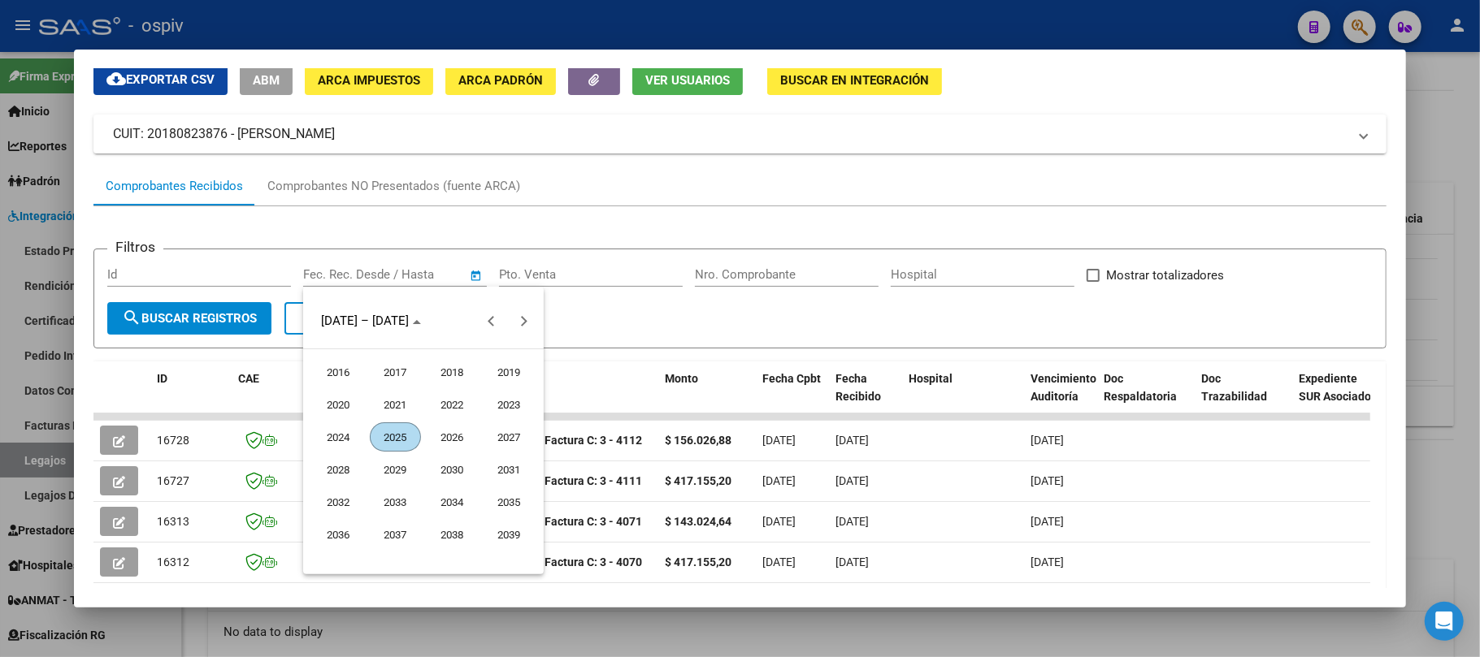
click at [342, 436] on span "2024" at bounding box center [338, 437] width 51 height 29
click at [345, 400] on span "JAN" at bounding box center [338, 404] width 51 height 29
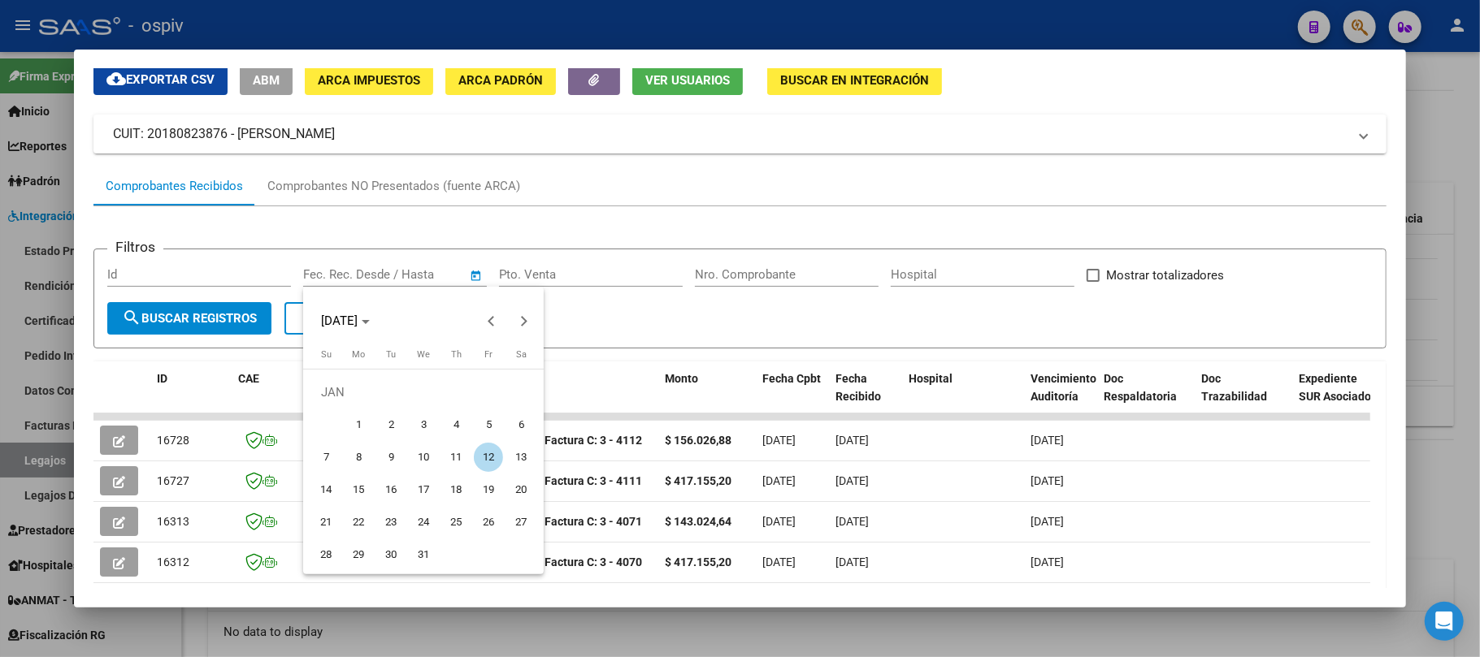
click at [351, 423] on span "1" at bounding box center [358, 424] width 29 height 29
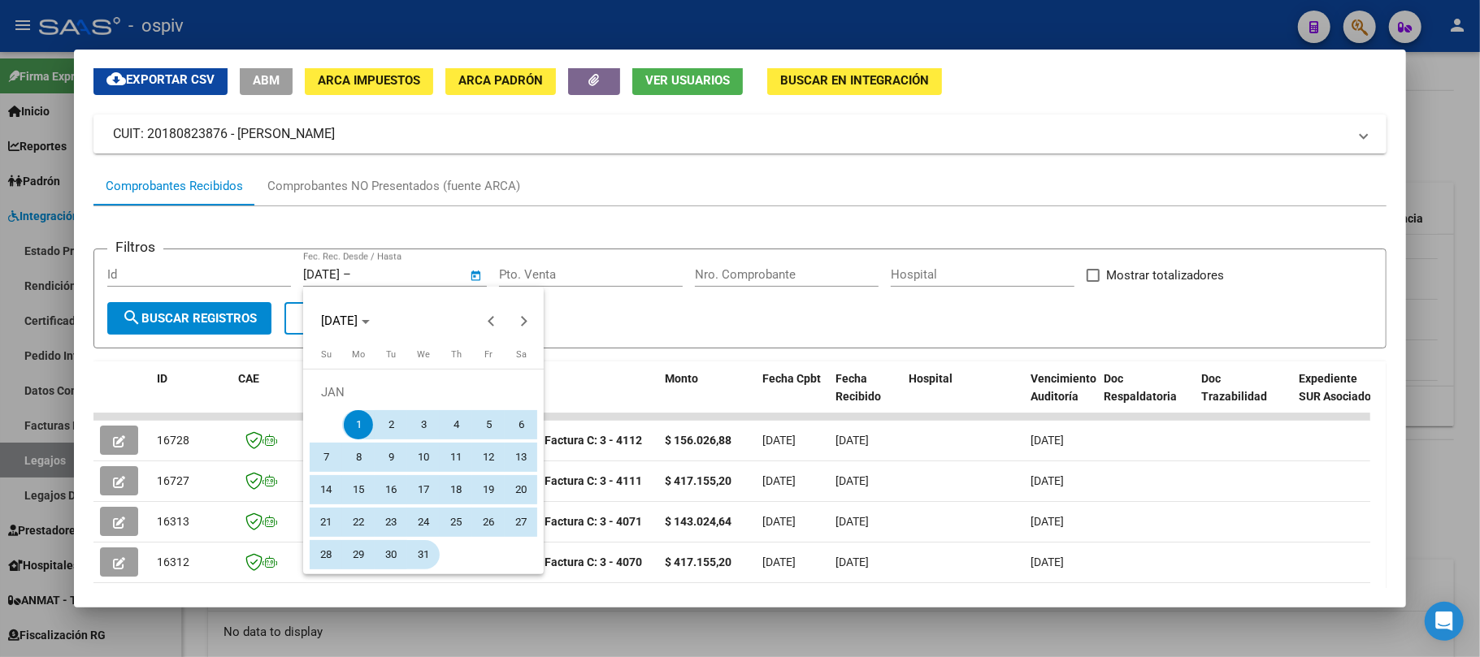
click at [419, 553] on span "31" at bounding box center [423, 554] width 29 height 29
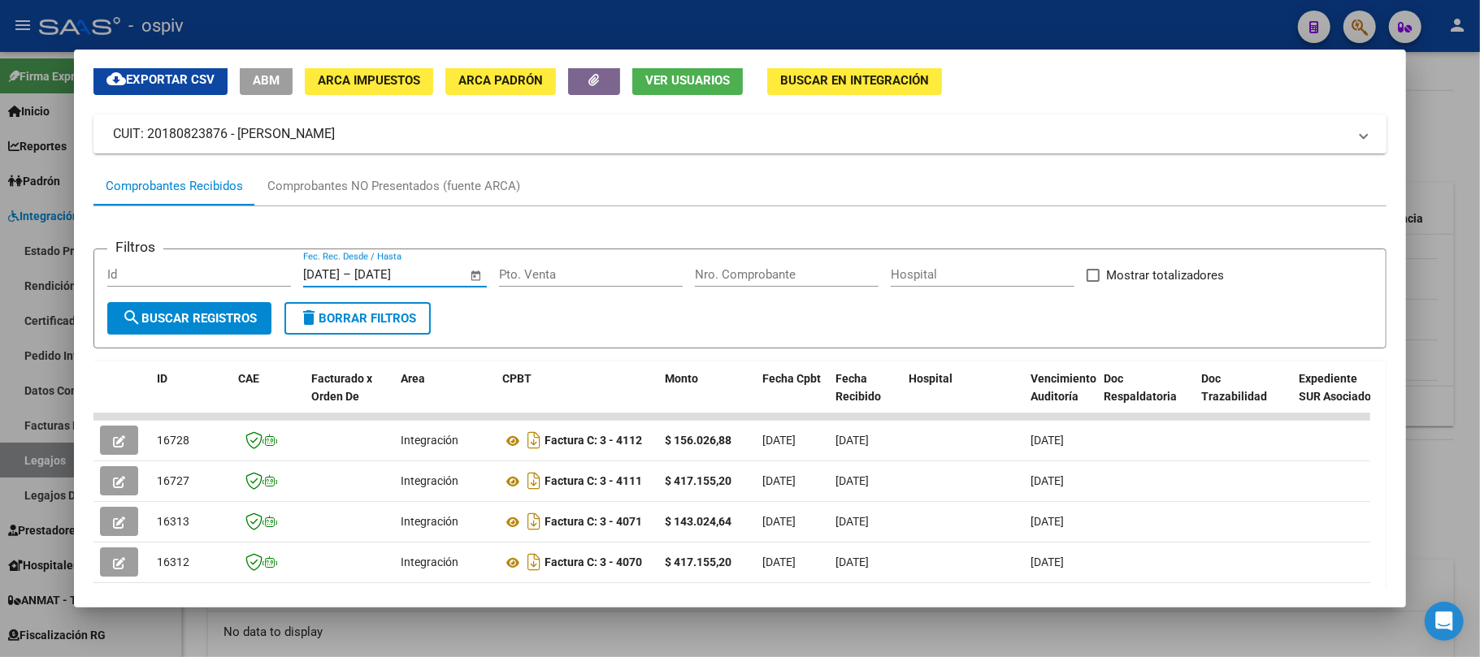
click at [179, 320] on span "search Buscar Registros" at bounding box center [189, 318] width 135 height 15
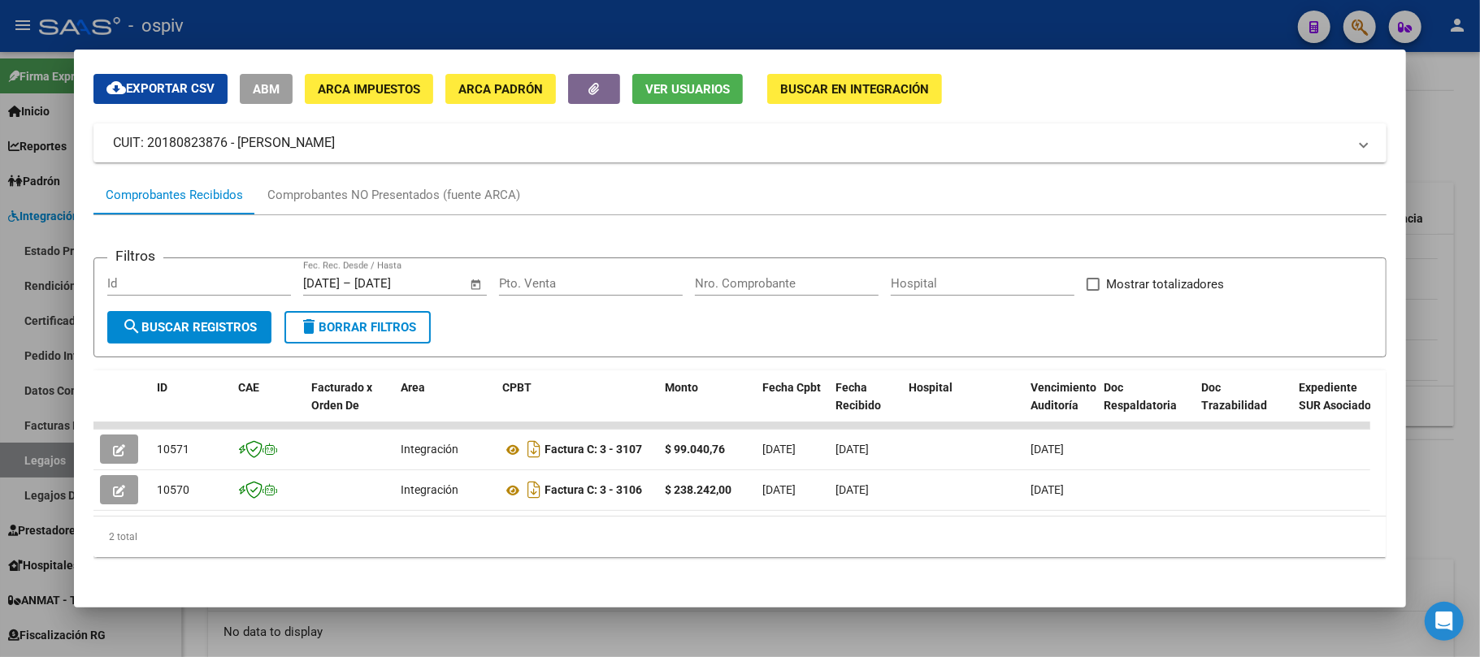
scroll to position [69, 0]
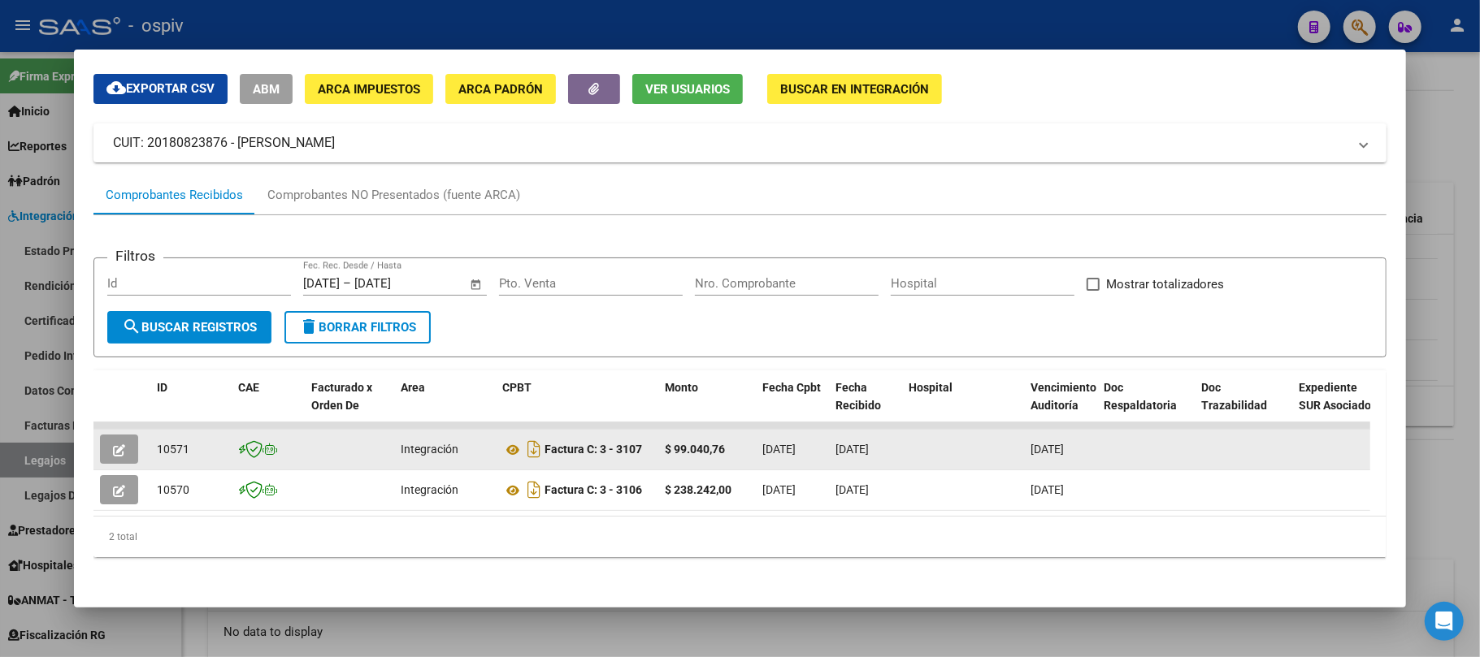
click at [119, 445] on icon "button" at bounding box center [119, 451] width 12 height 12
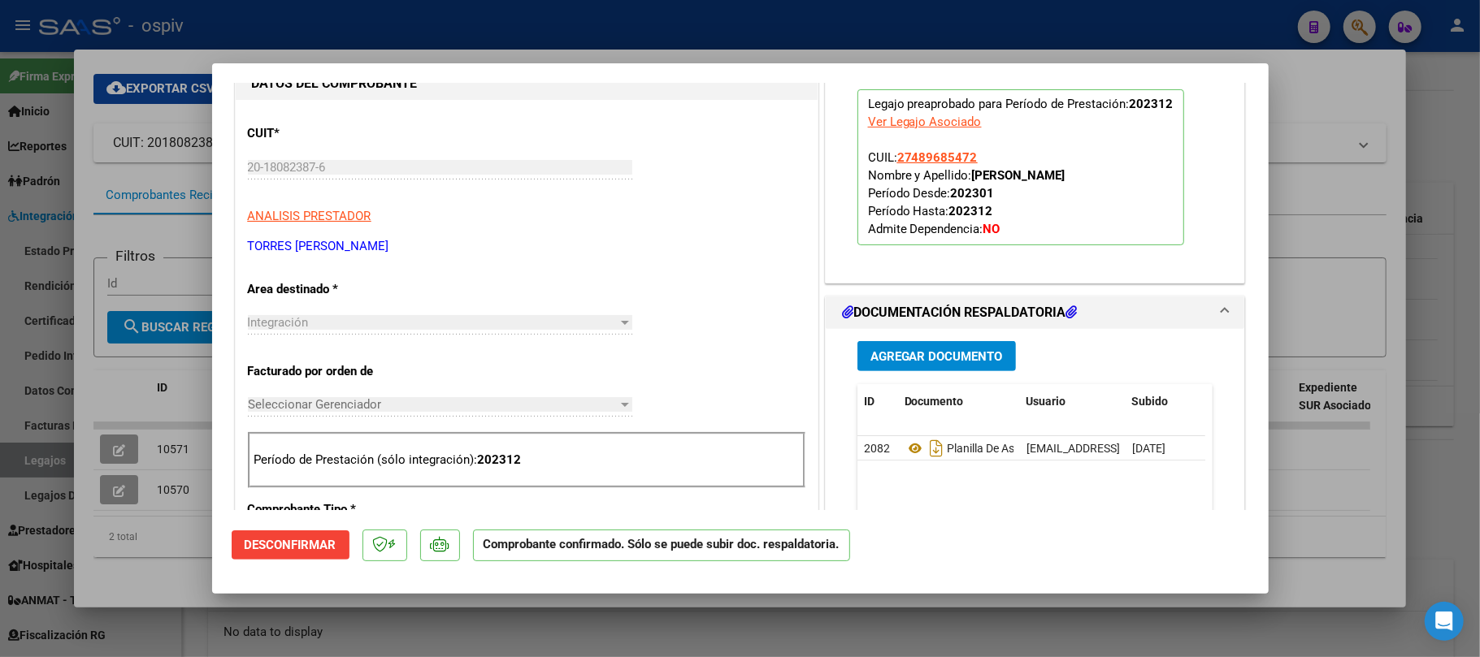
scroll to position [433, 0]
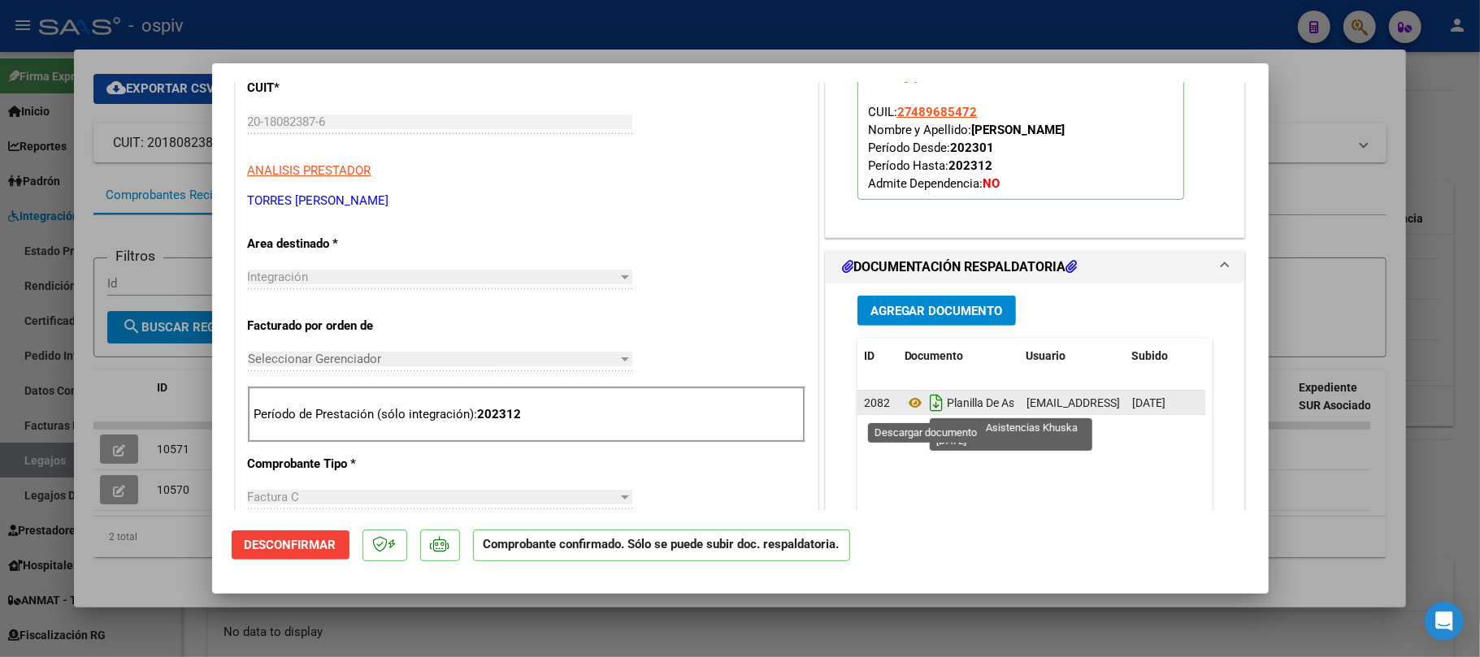
click at [930, 406] on icon "Descargar documento" at bounding box center [936, 403] width 21 height 26
click at [536, 16] on div at bounding box center [740, 328] width 1480 height 657
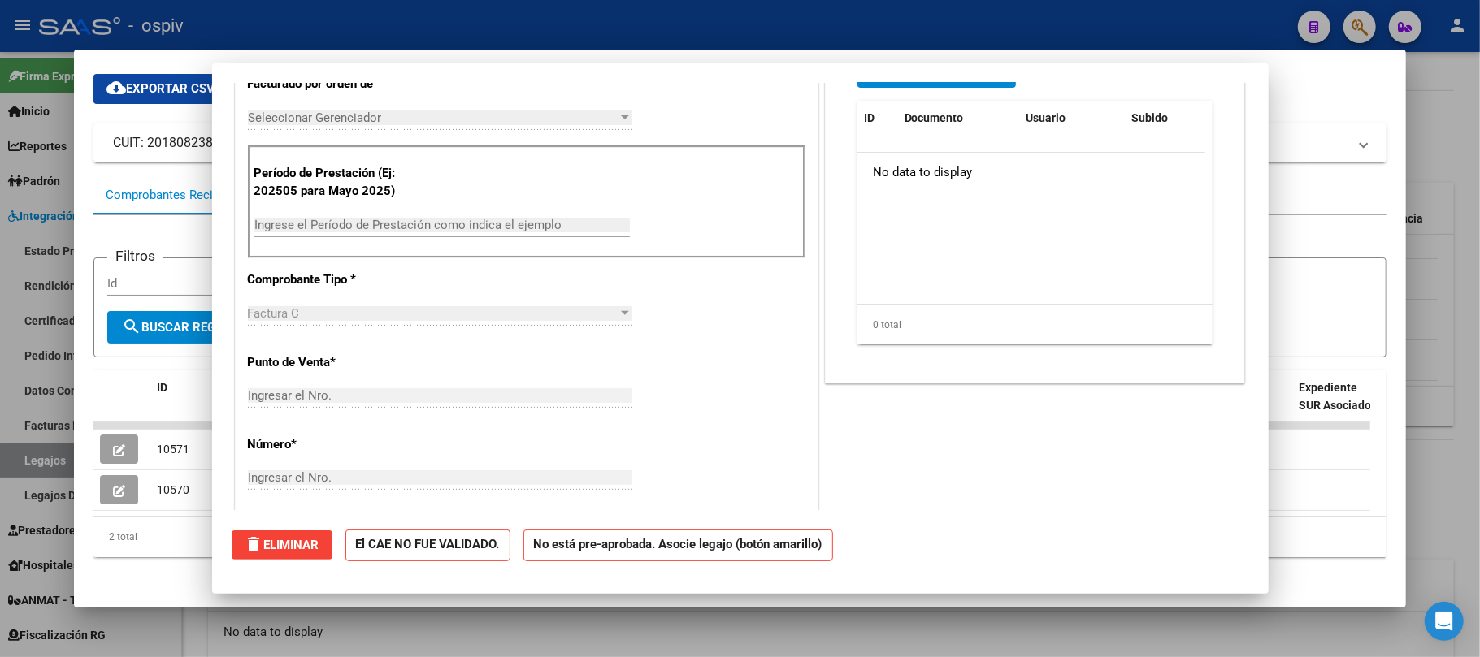
scroll to position [0, 0]
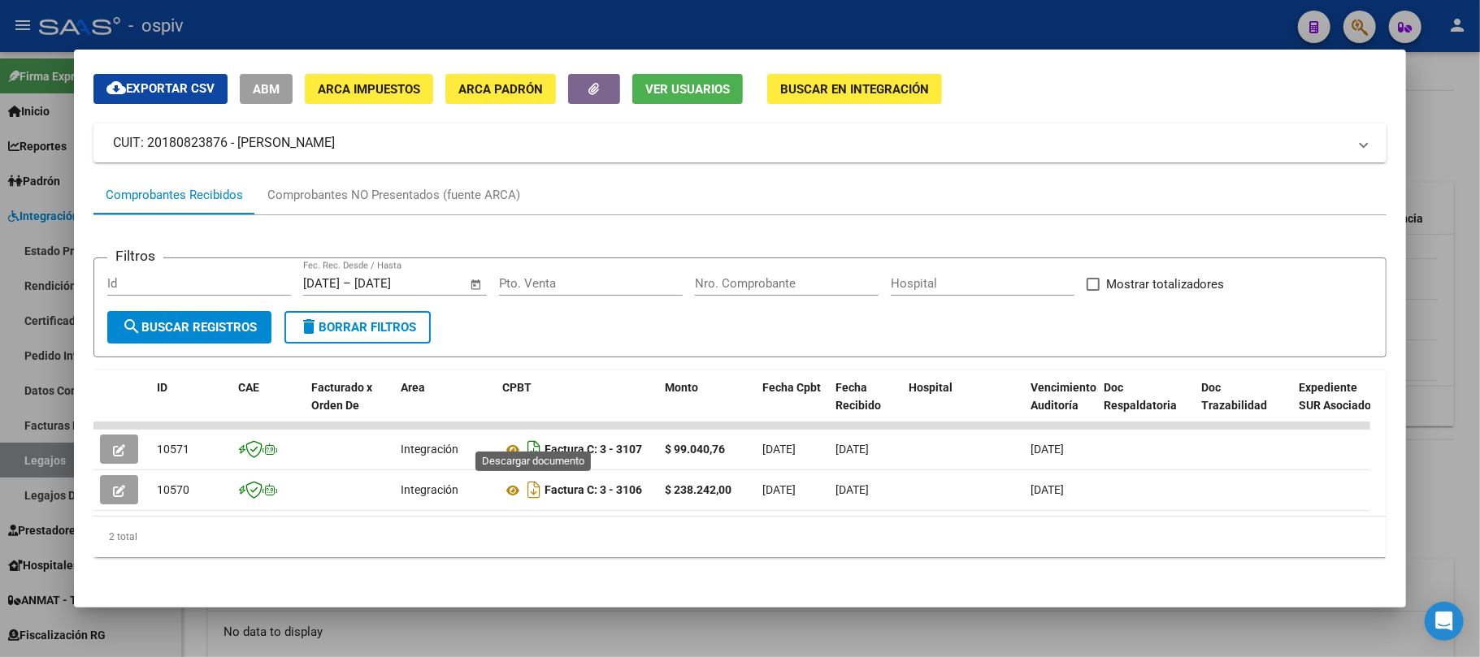
click at [533, 436] on icon "Descargar documento" at bounding box center [533, 449] width 21 height 26
click at [536, 477] on icon "Descargar documento" at bounding box center [533, 490] width 21 height 26
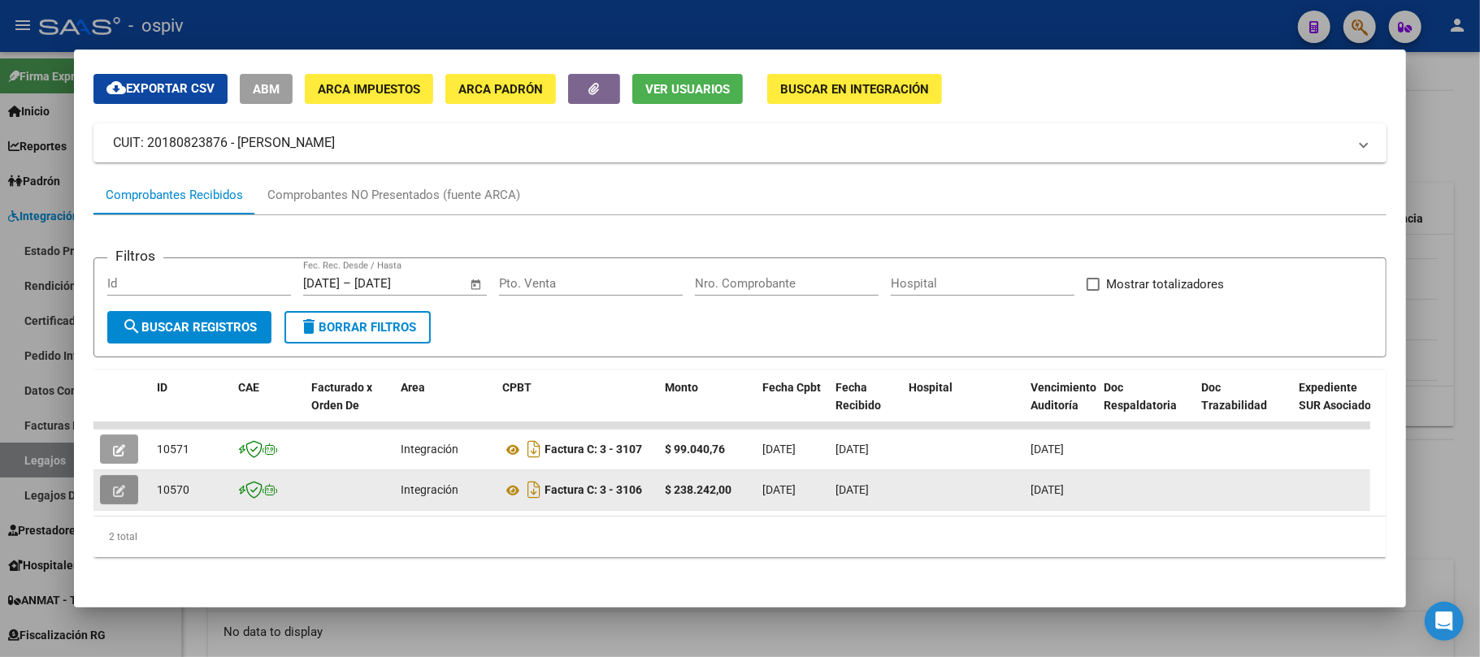
click at [115, 485] on icon "button" at bounding box center [119, 491] width 12 height 12
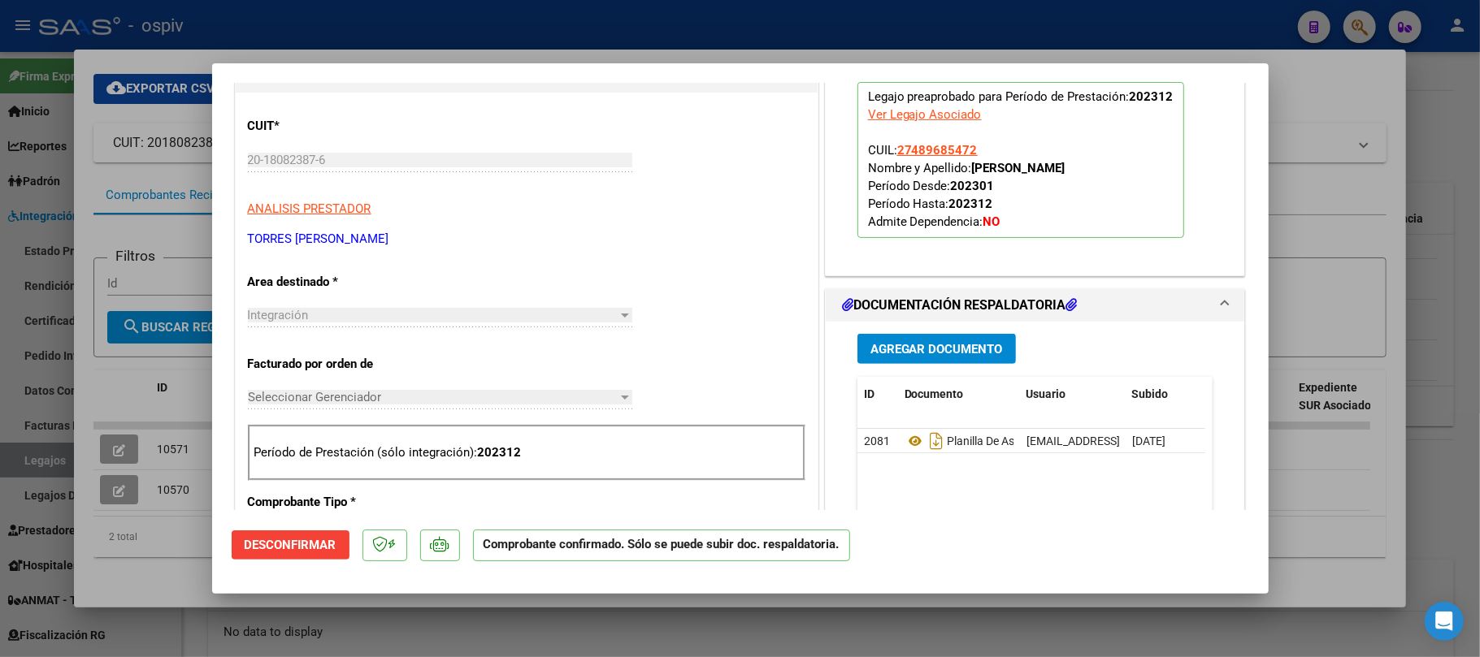
scroll to position [650, 0]
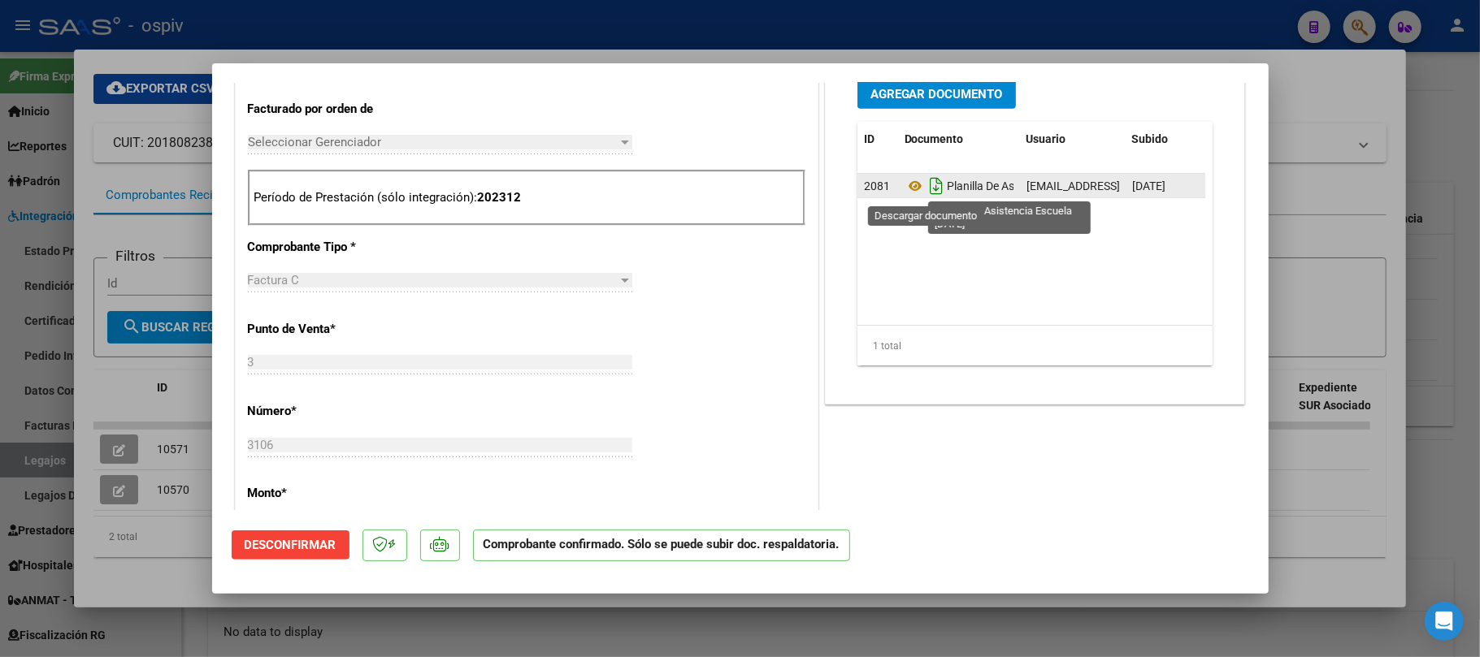
click at [930, 193] on icon "Descargar documento" at bounding box center [936, 186] width 21 height 26
click at [670, 27] on div at bounding box center [740, 328] width 1480 height 657
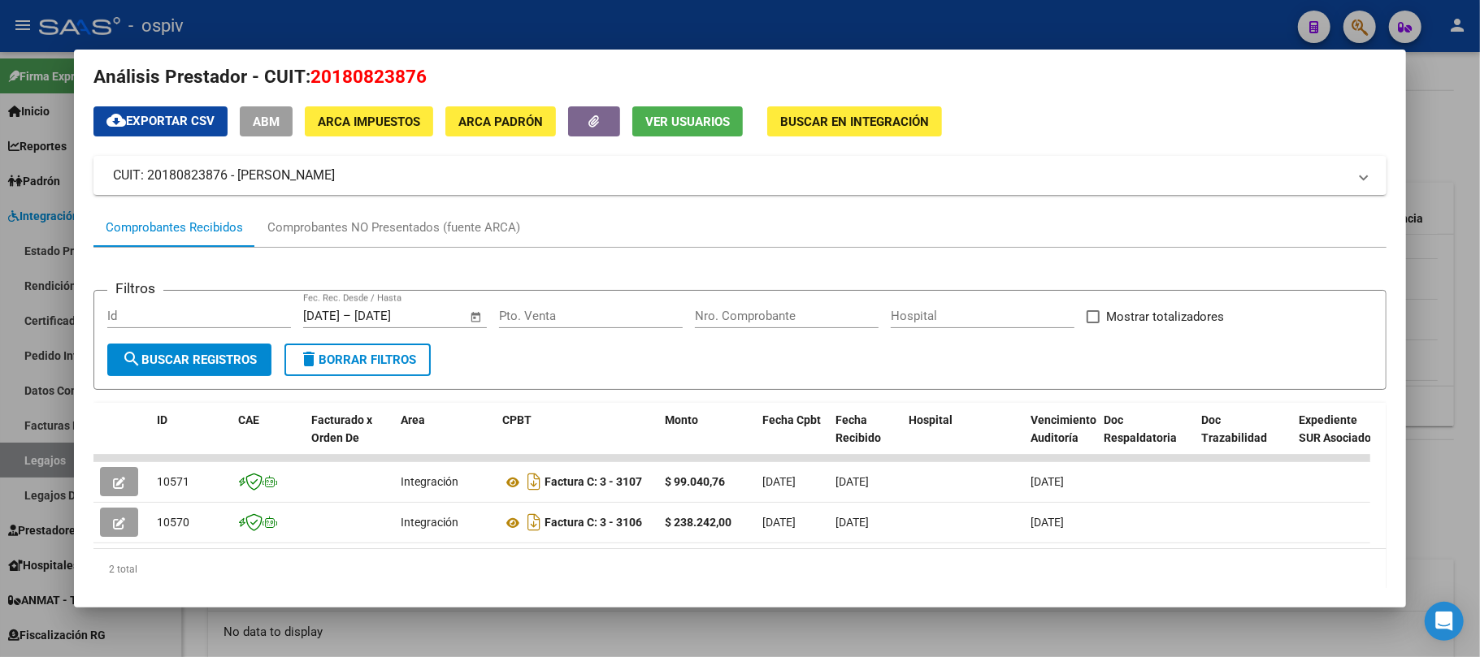
scroll to position [0, 0]
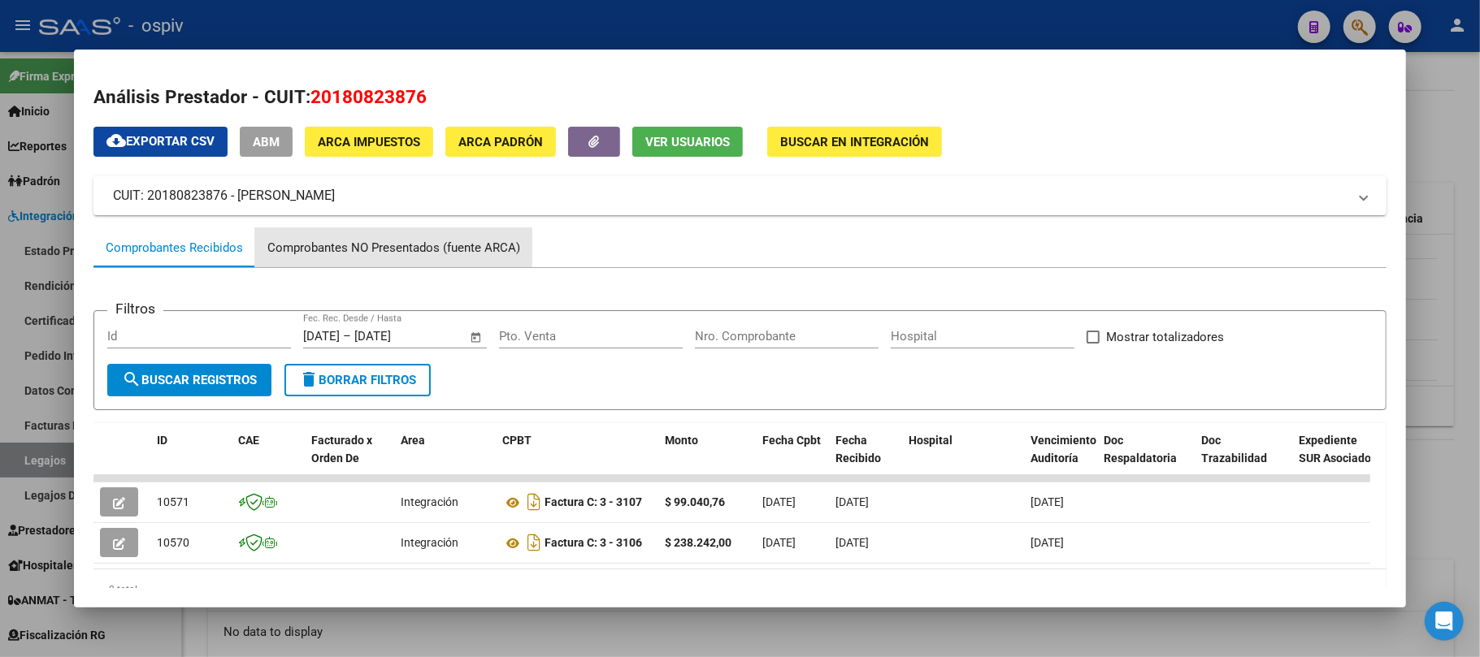
click at [372, 247] on div "Comprobantes NO Presentados (fuente ARCA)" at bounding box center [393, 248] width 253 height 19
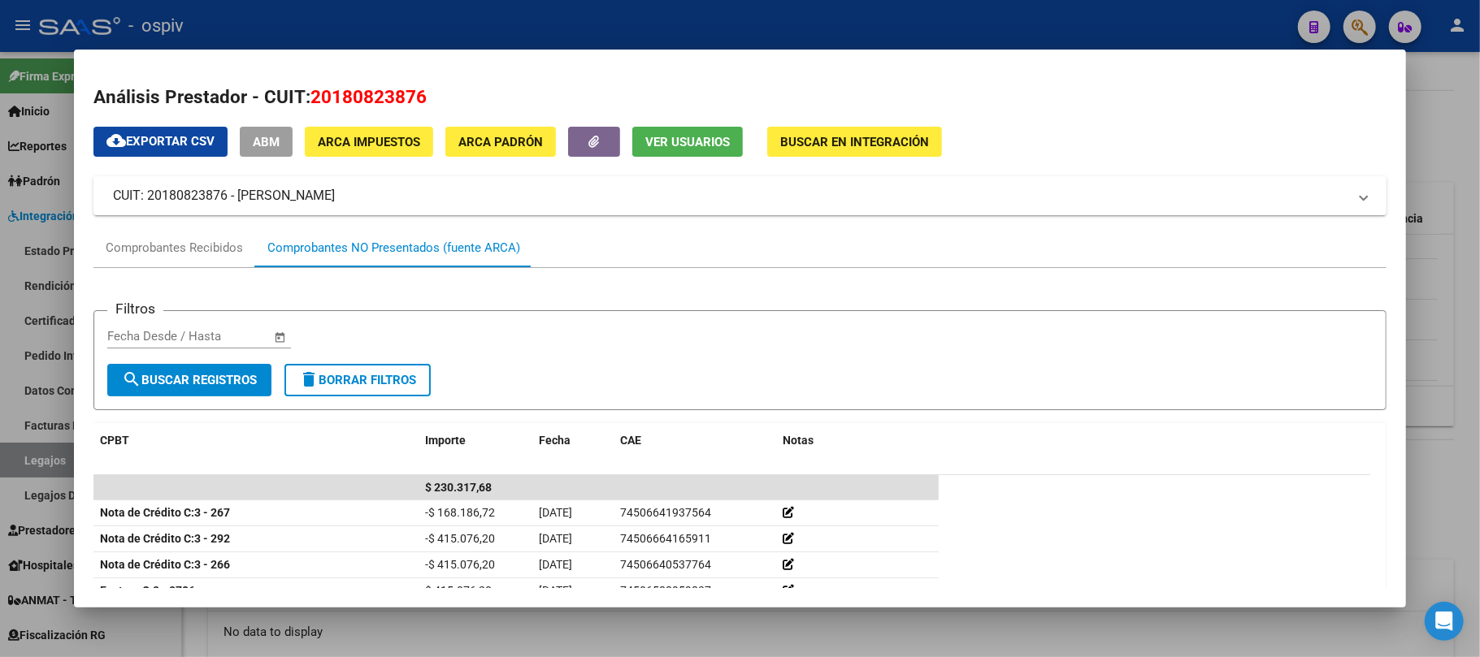
click at [434, 31] on div at bounding box center [740, 328] width 1480 height 657
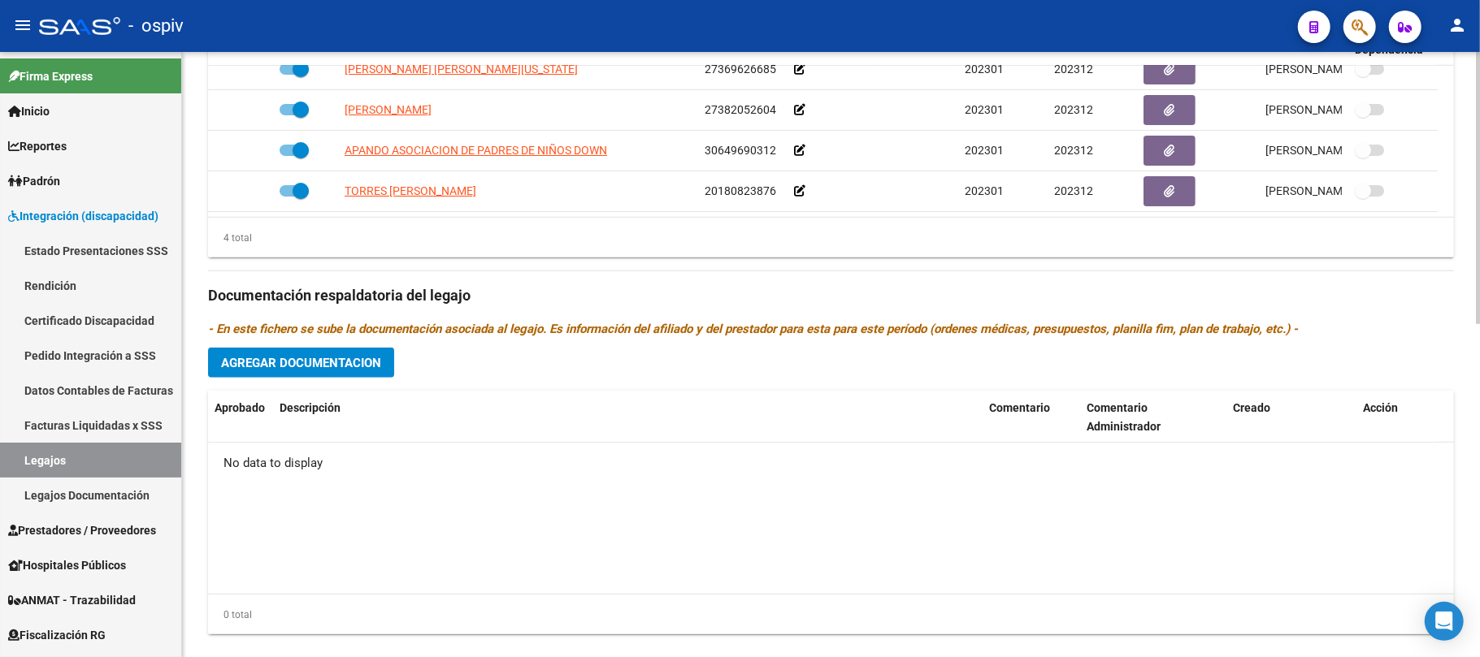
scroll to position [632, 0]
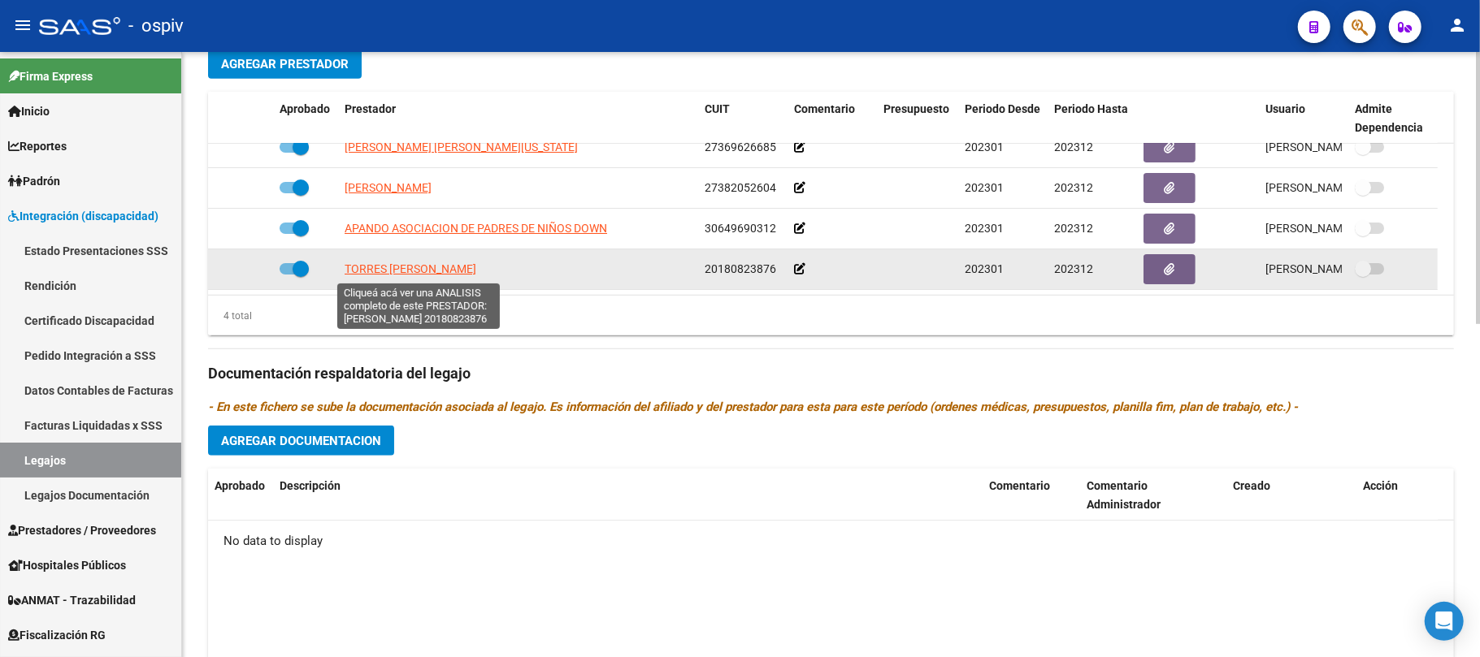
click at [450, 268] on span "TORRES [PERSON_NAME]" at bounding box center [411, 268] width 132 height 13
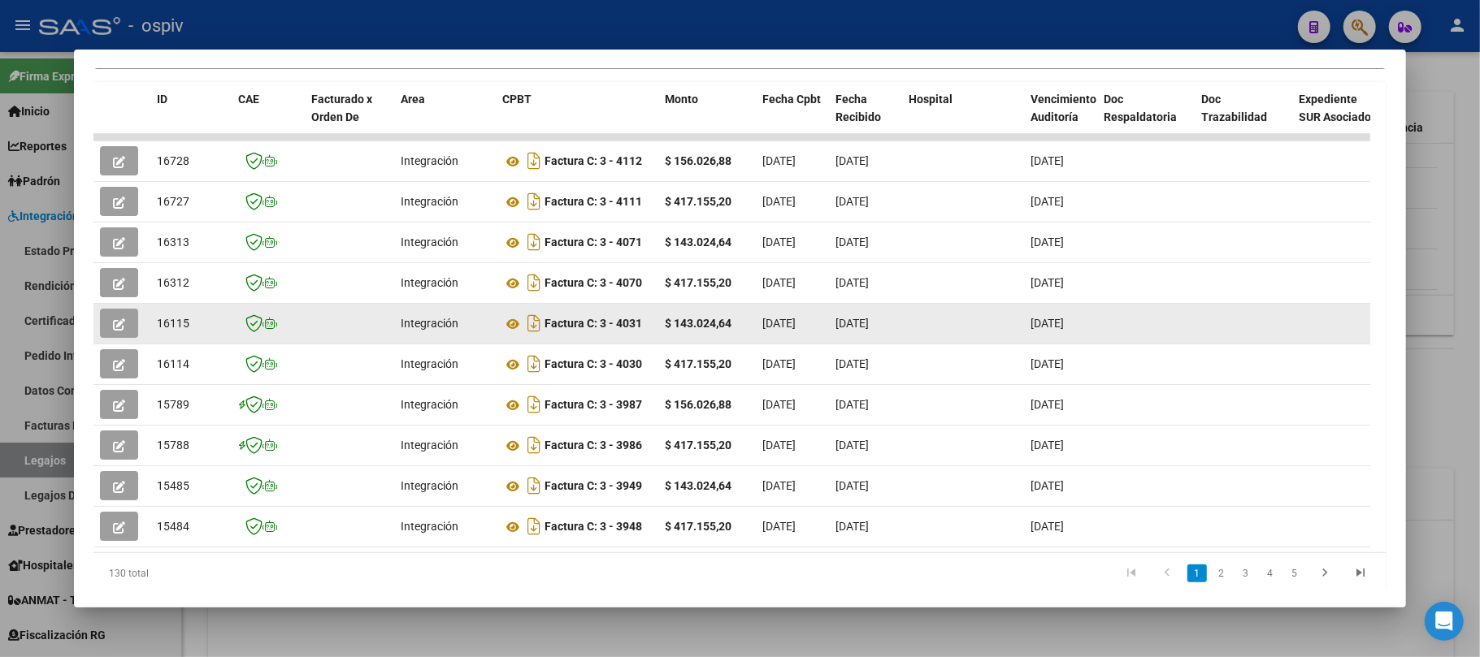
scroll to position [394, 0]
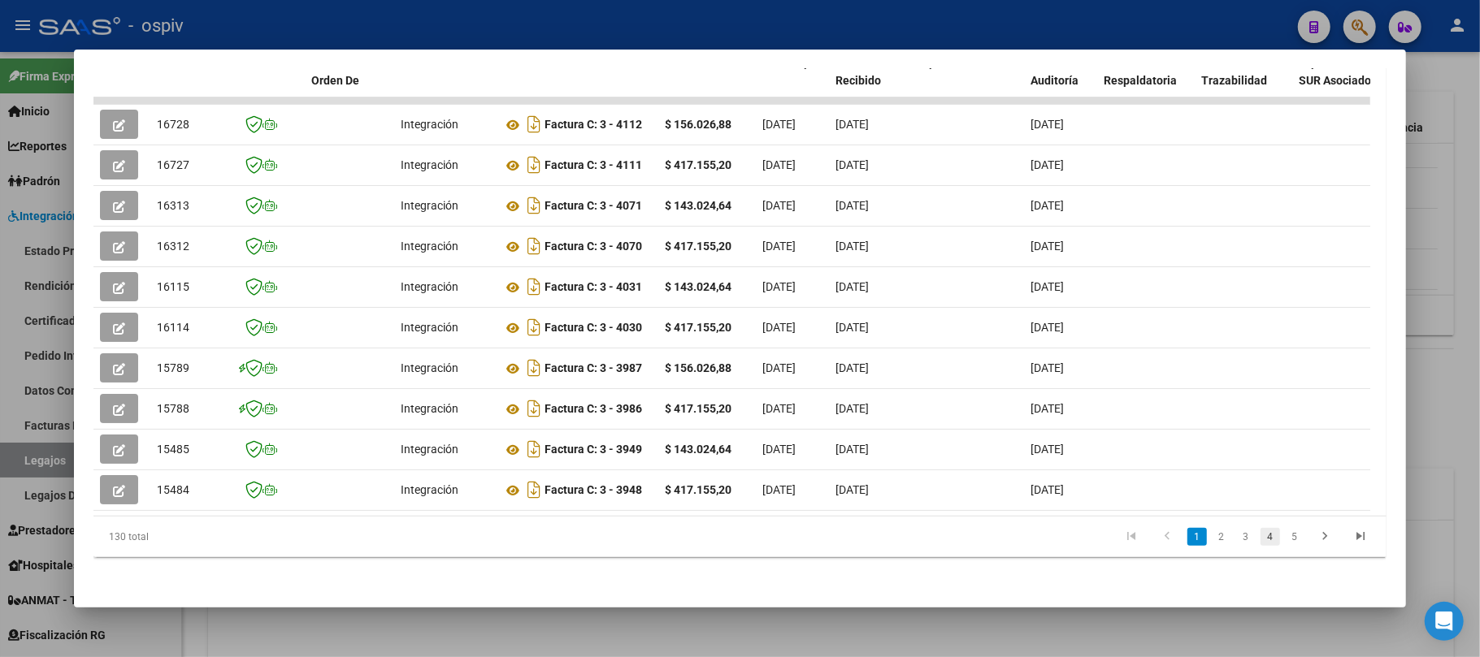
click at [1260, 536] on link "4" at bounding box center [1270, 537] width 20 height 18
click at [1260, 537] on link "5" at bounding box center [1270, 537] width 20 height 18
click at [1285, 537] on link "7" at bounding box center [1295, 537] width 20 height 18
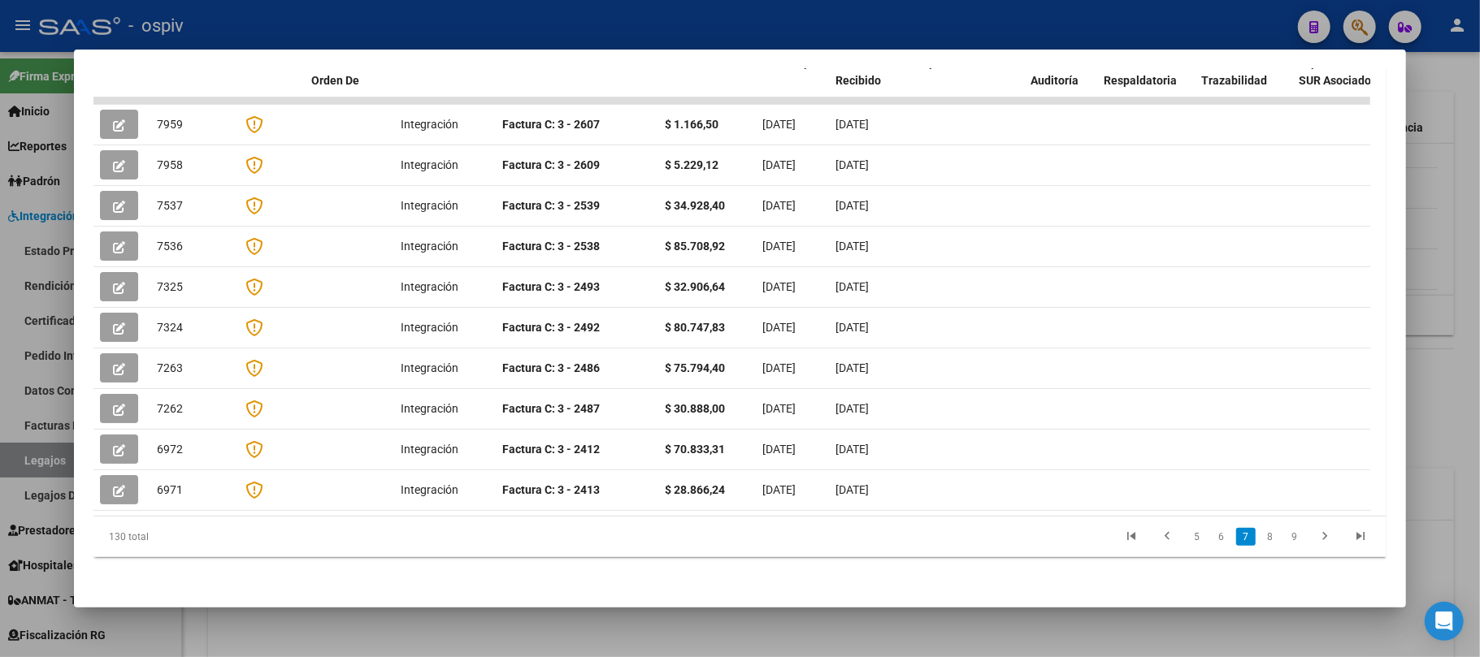
scroll to position [356, 0]
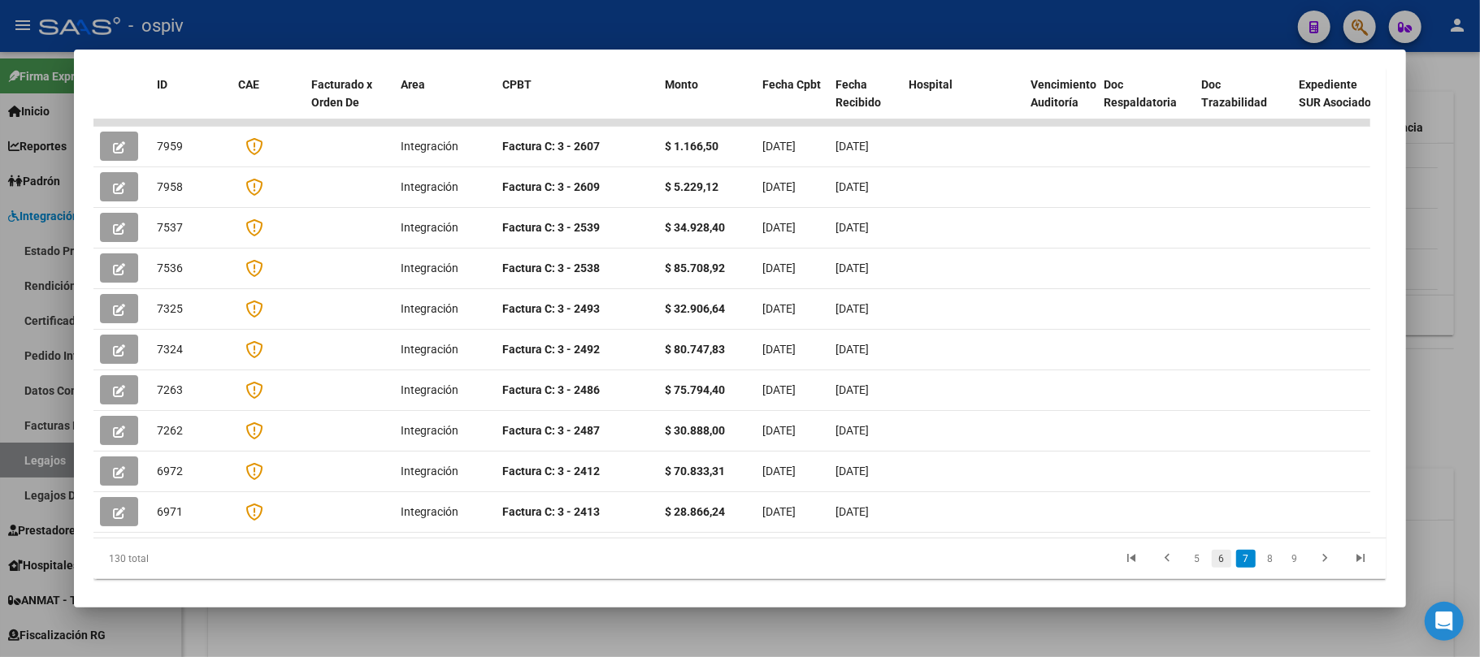
click at [1212, 550] on link "6" at bounding box center [1222, 559] width 20 height 18
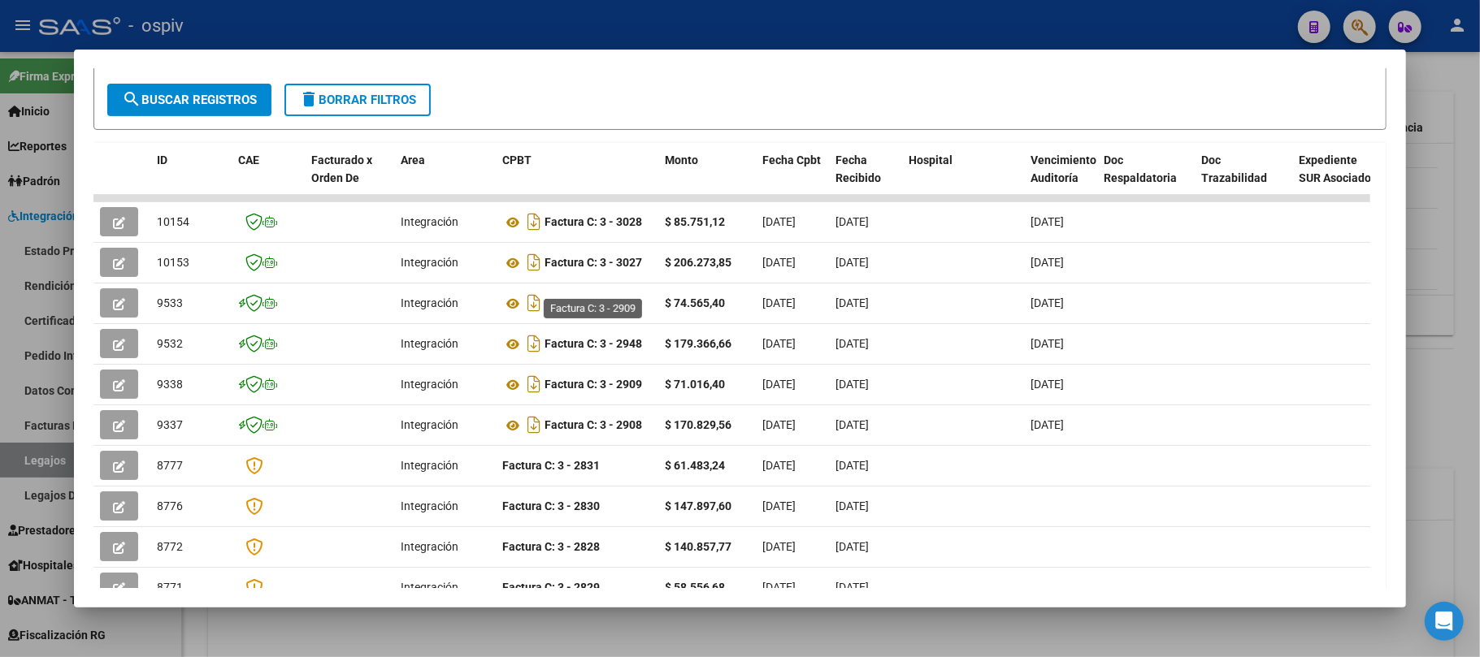
scroll to position [54, 0]
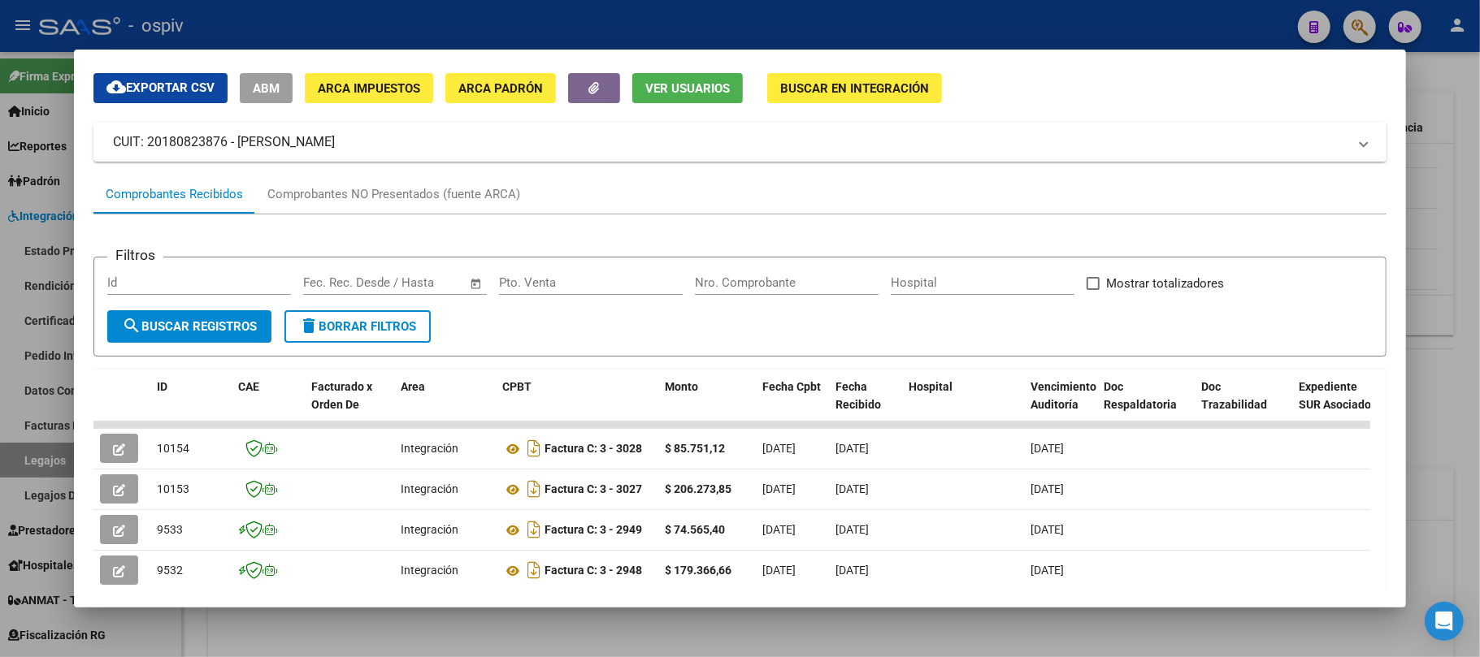
click at [674, 27] on div at bounding box center [740, 328] width 1480 height 657
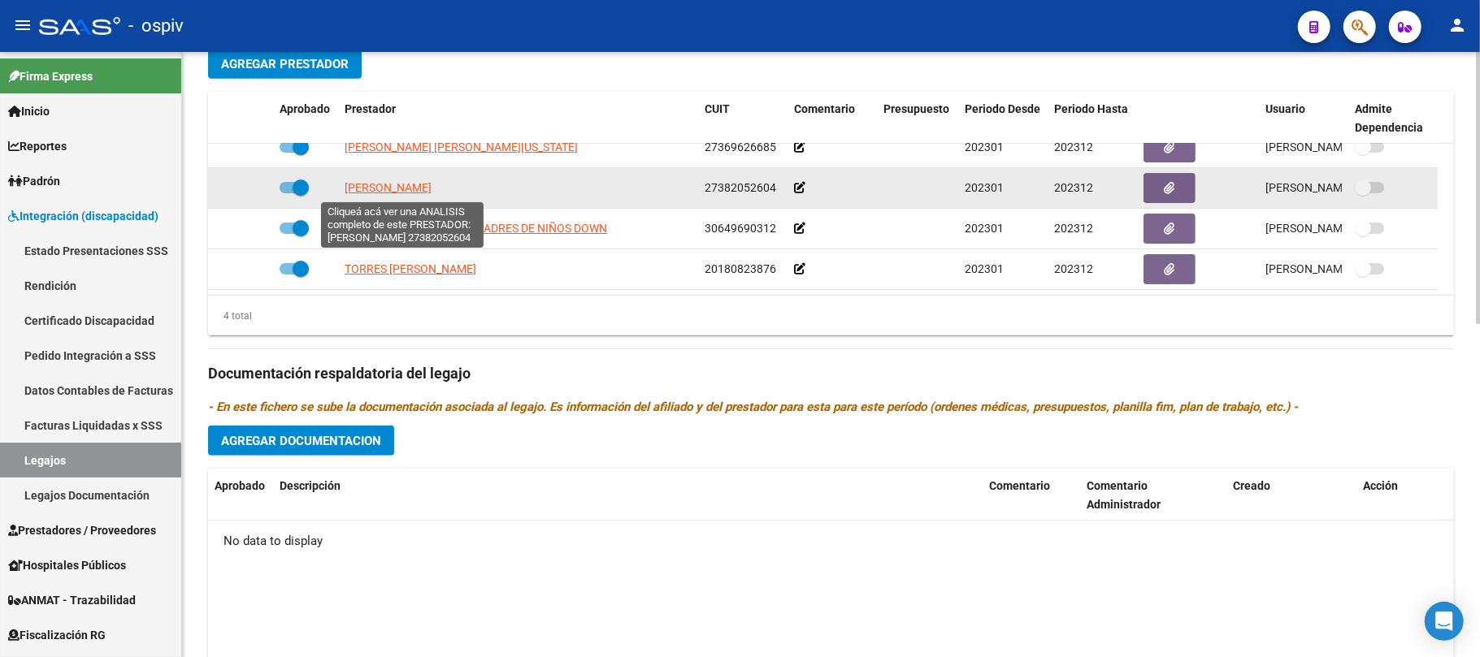
click at [423, 183] on span "[PERSON_NAME]" at bounding box center [388, 187] width 87 height 13
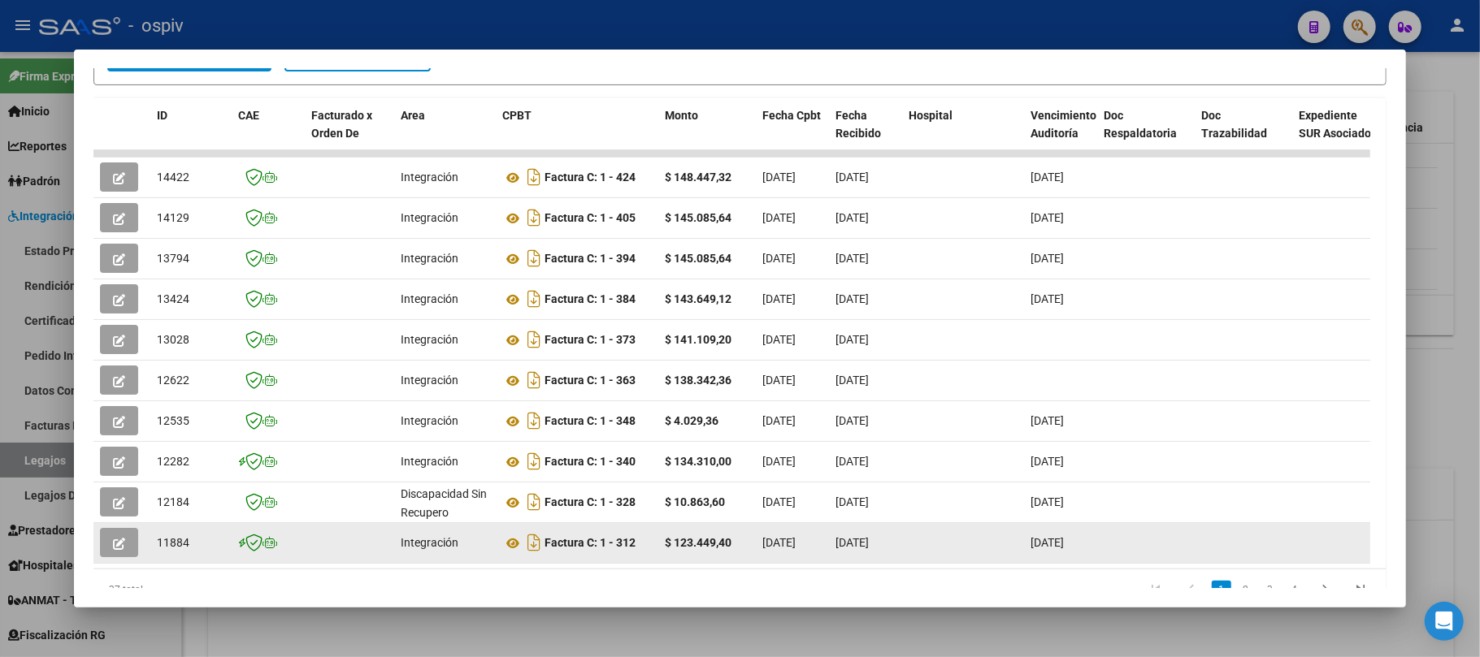
scroll to position [394, 0]
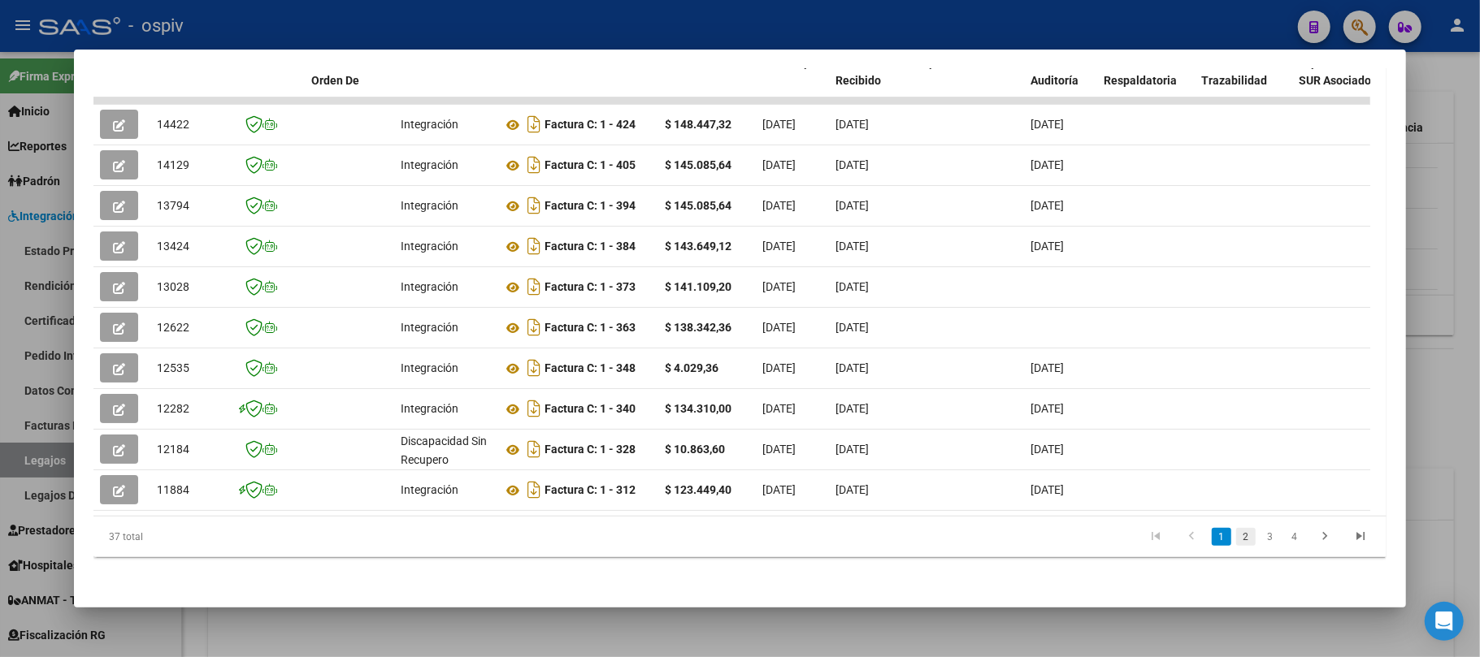
click at [1236, 538] on link "2" at bounding box center [1246, 537] width 20 height 18
click at [1260, 537] on link "3" at bounding box center [1270, 537] width 20 height 18
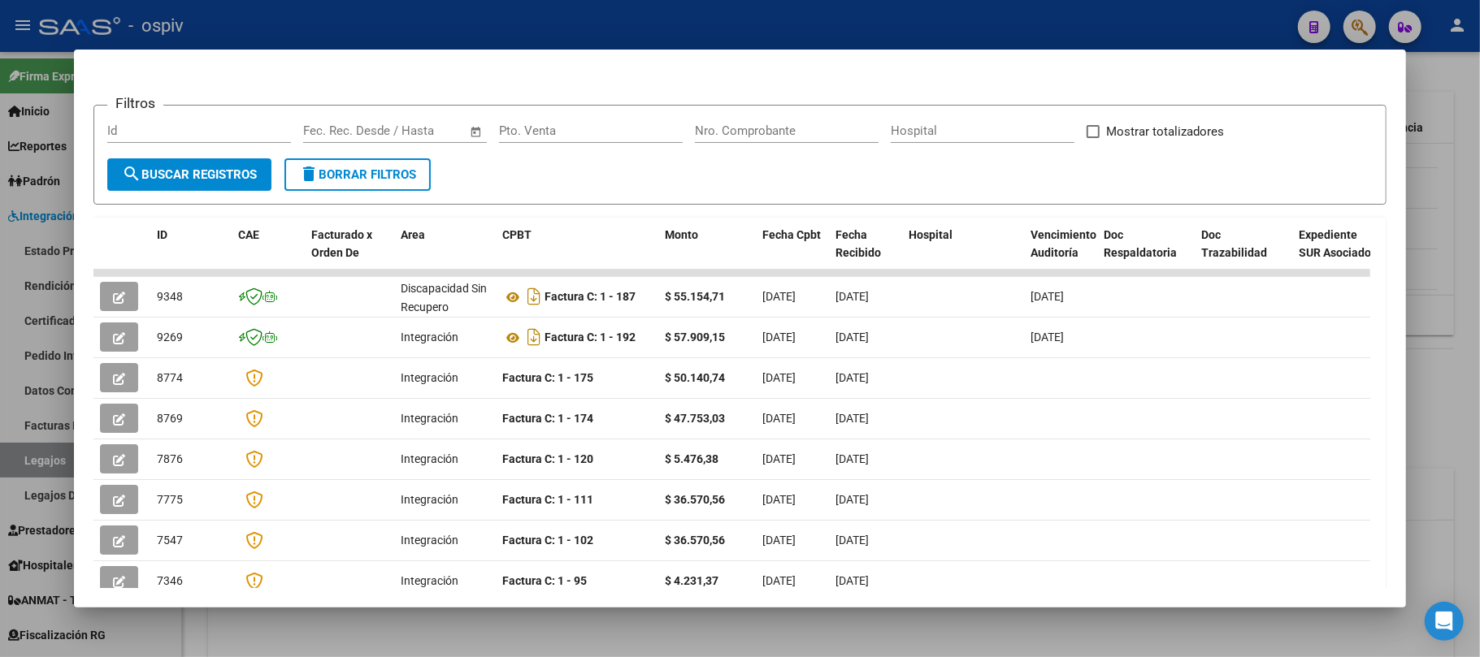
scroll to position [39, 0]
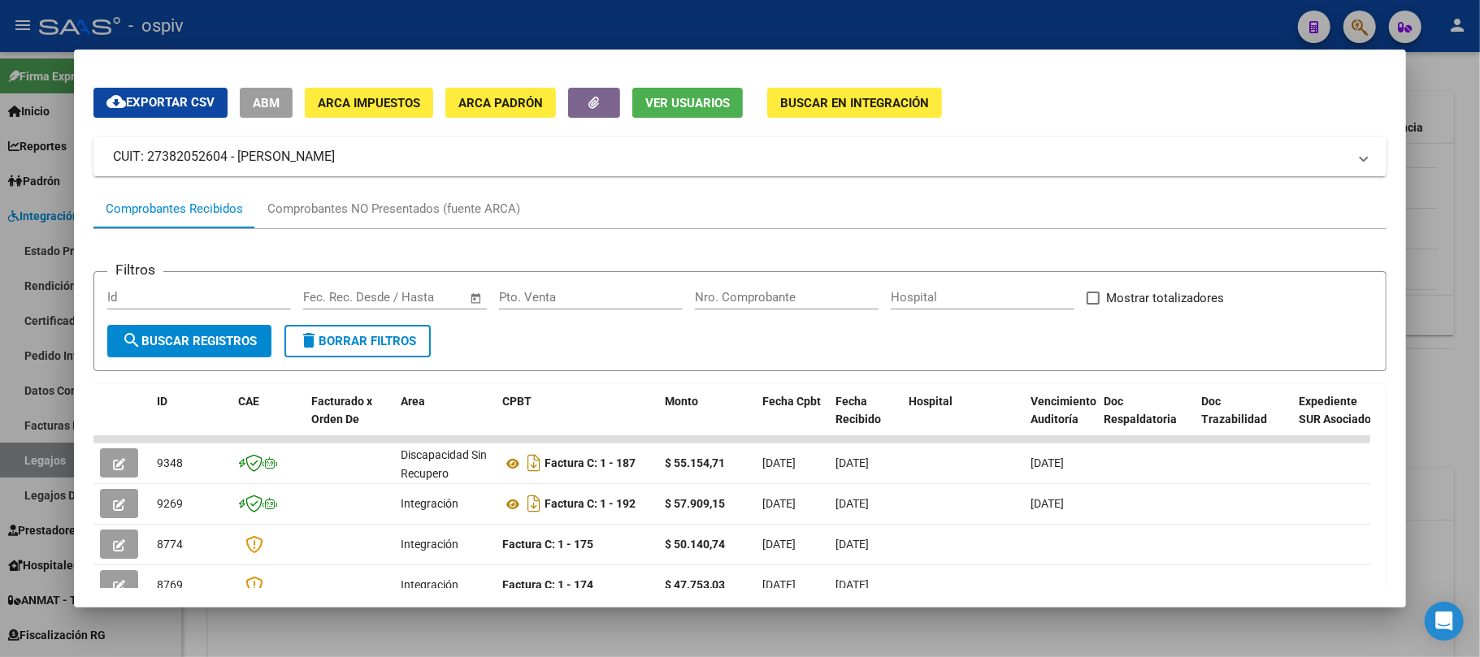
click at [596, 13] on div at bounding box center [740, 328] width 1480 height 657
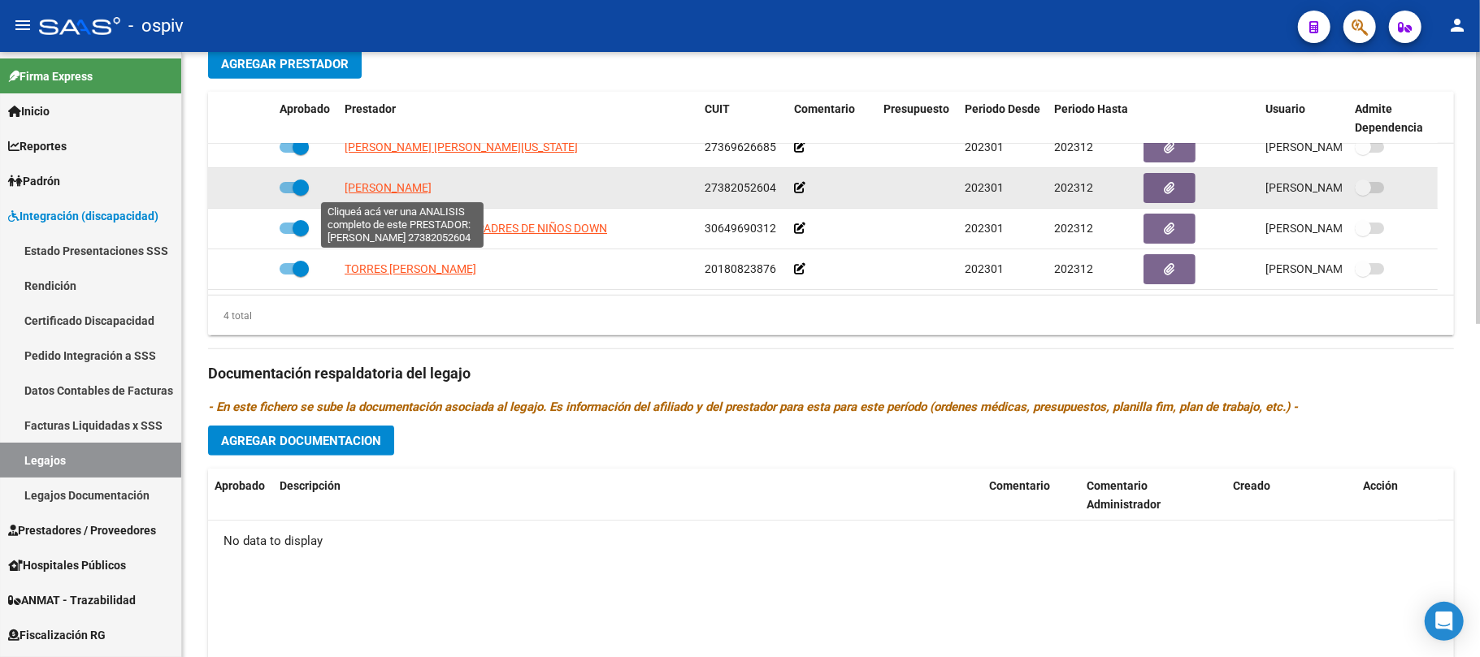
click at [417, 185] on span "[PERSON_NAME]" at bounding box center [388, 187] width 87 height 13
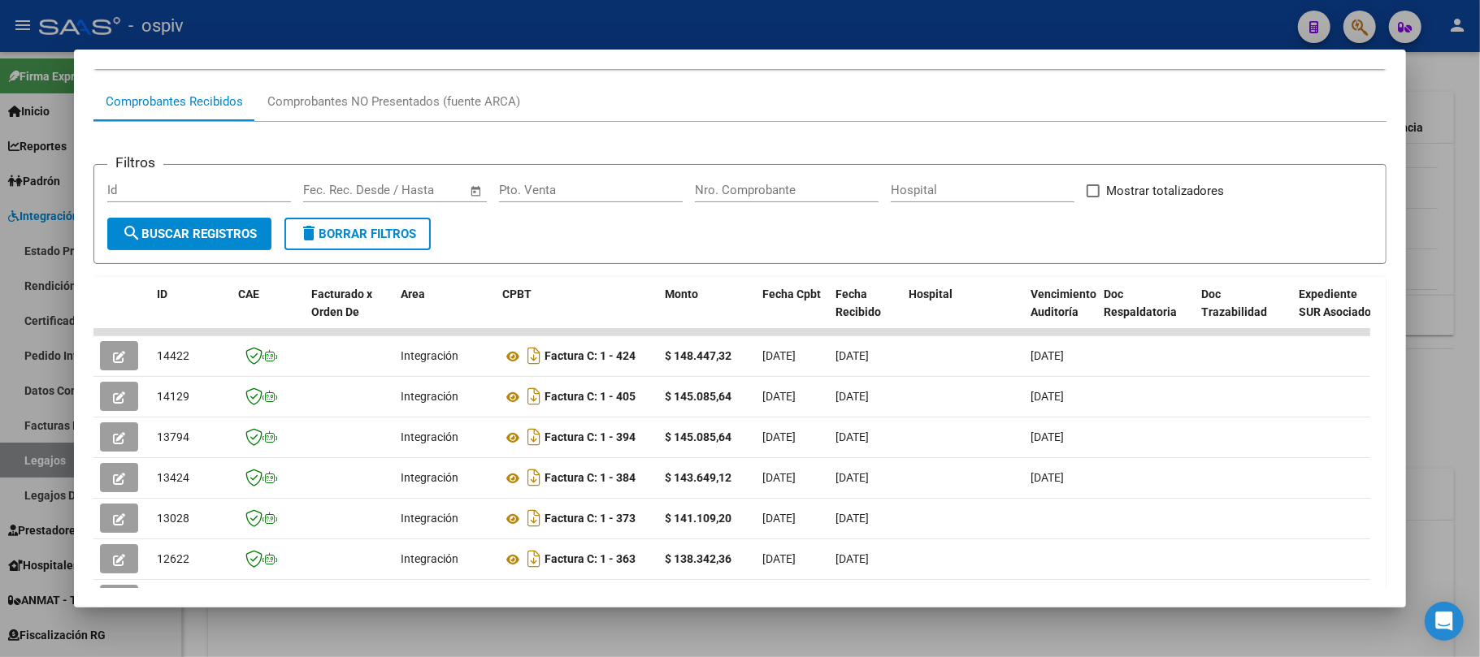
scroll to position [394, 0]
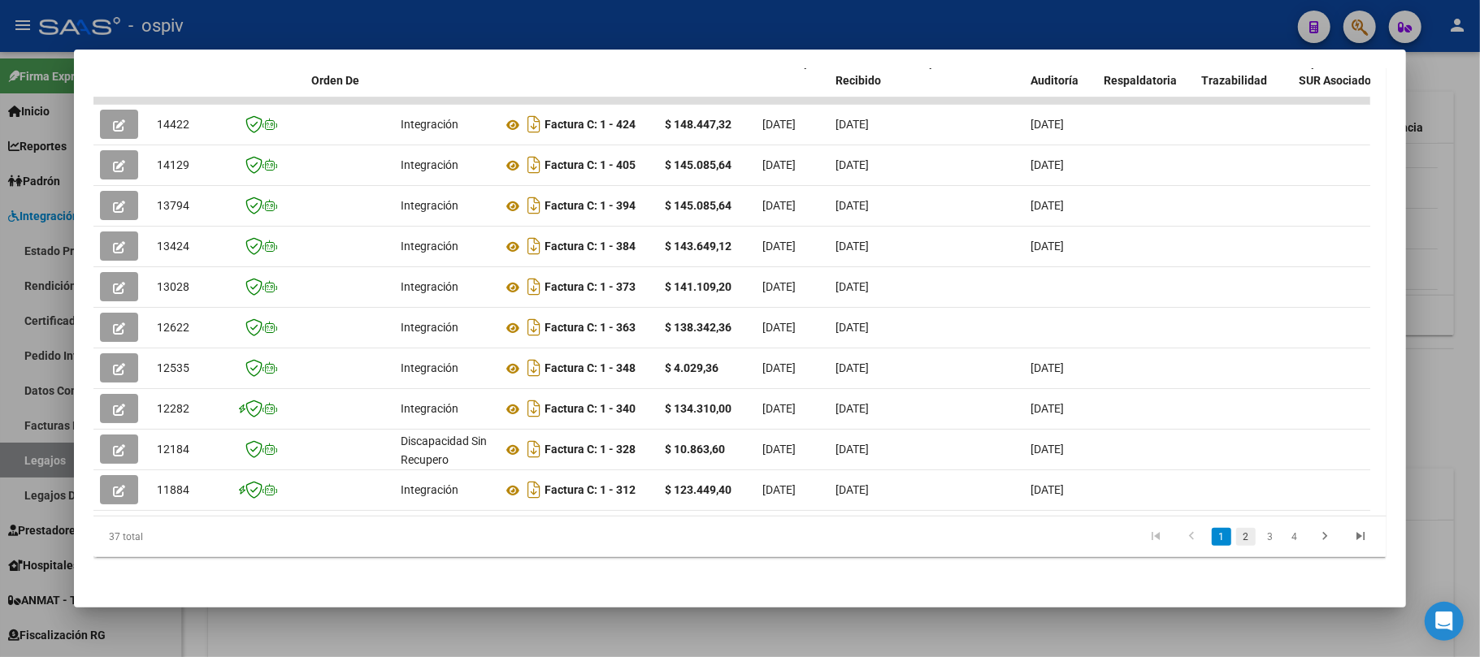
click at [1236, 535] on link "2" at bounding box center [1246, 537] width 20 height 18
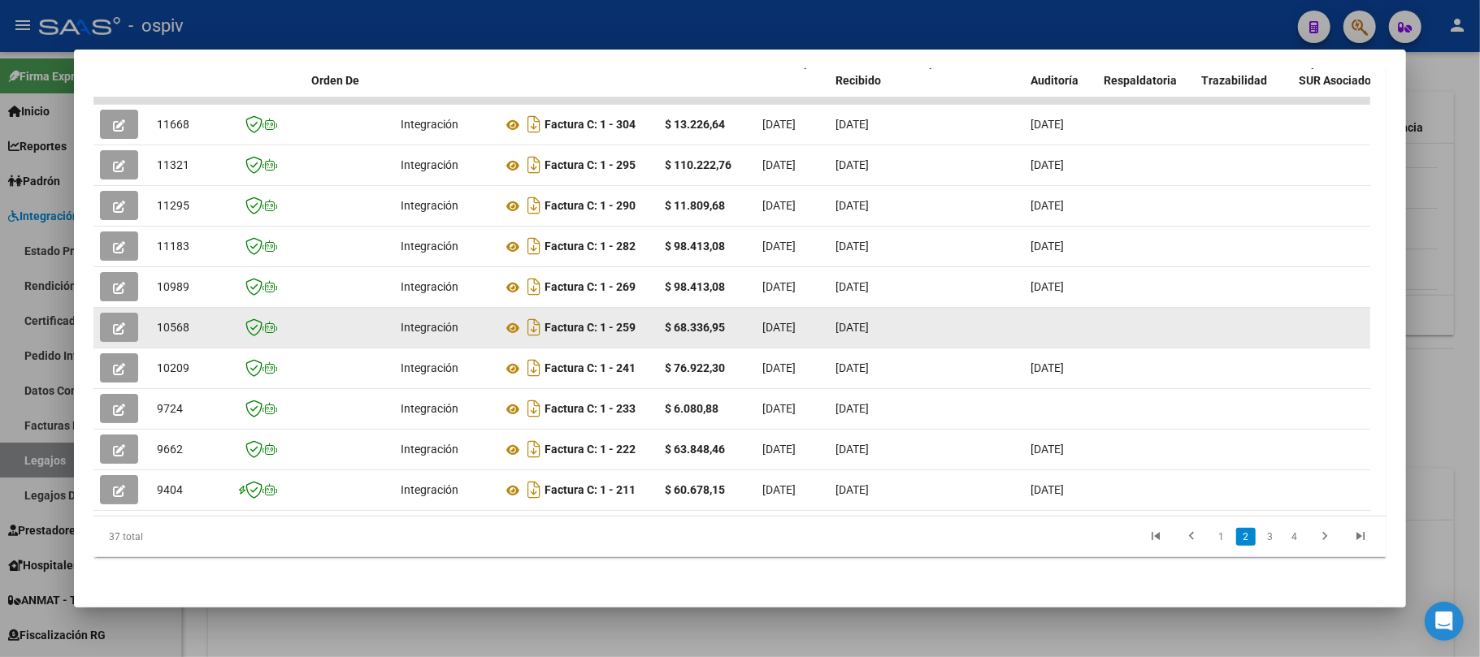
click at [118, 323] on icon "button" at bounding box center [119, 329] width 12 height 12
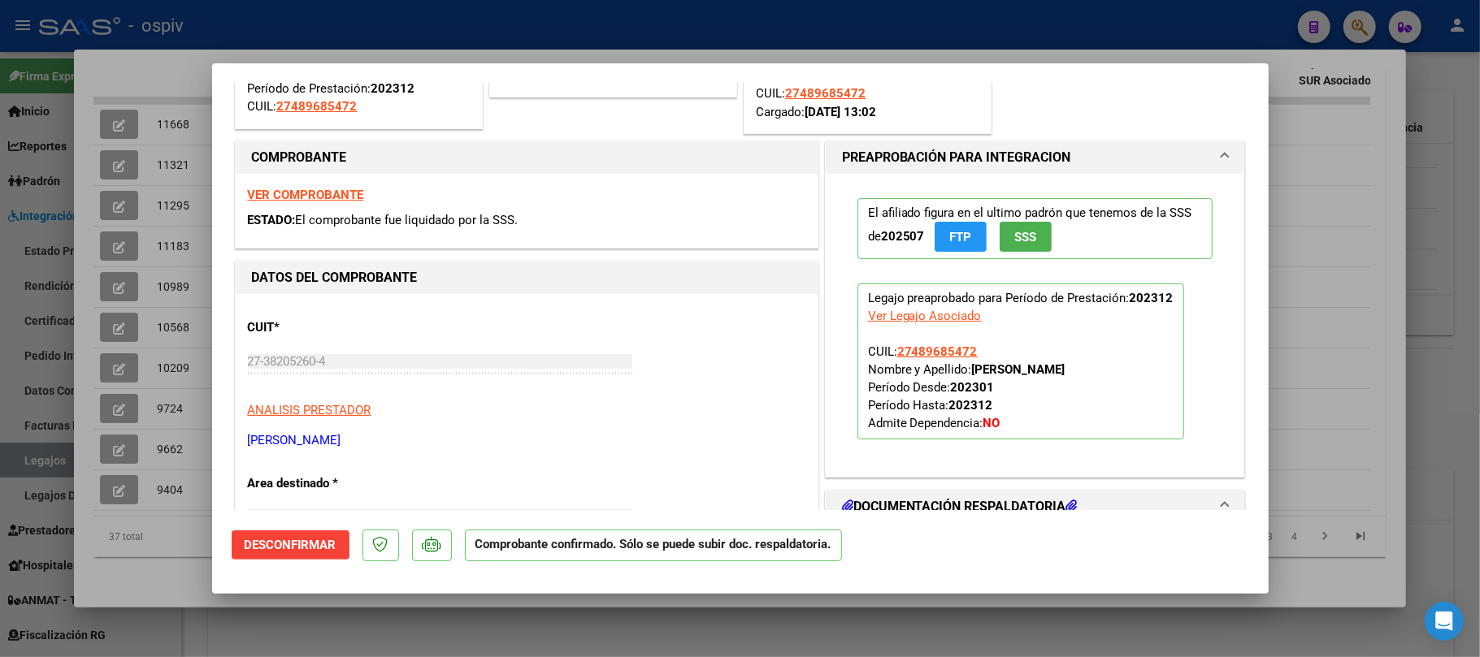
scroll to position [541, 0]
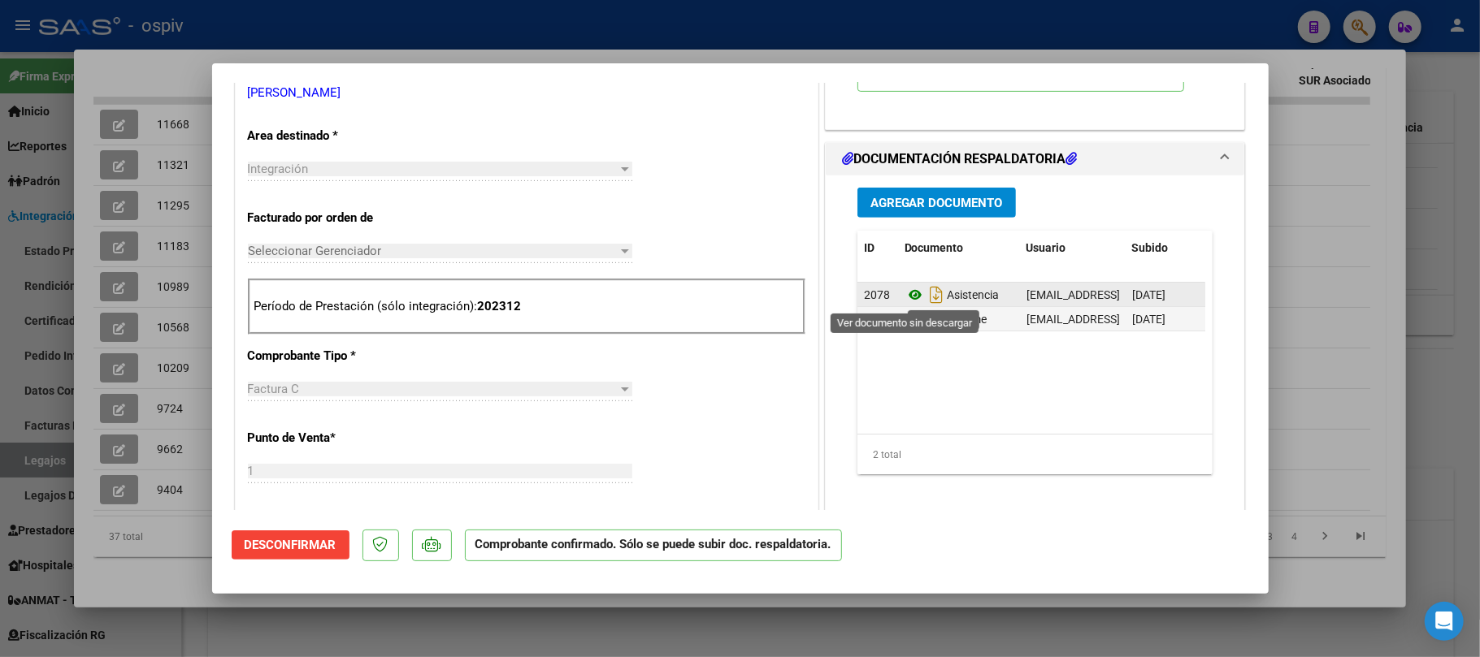
click at [908, 293] on icon at bounding box center [914, 295] width 21 height 20
click at [930, 297] on icon "Descargar documento" at bounding box center [936, 295] width 21 height 26
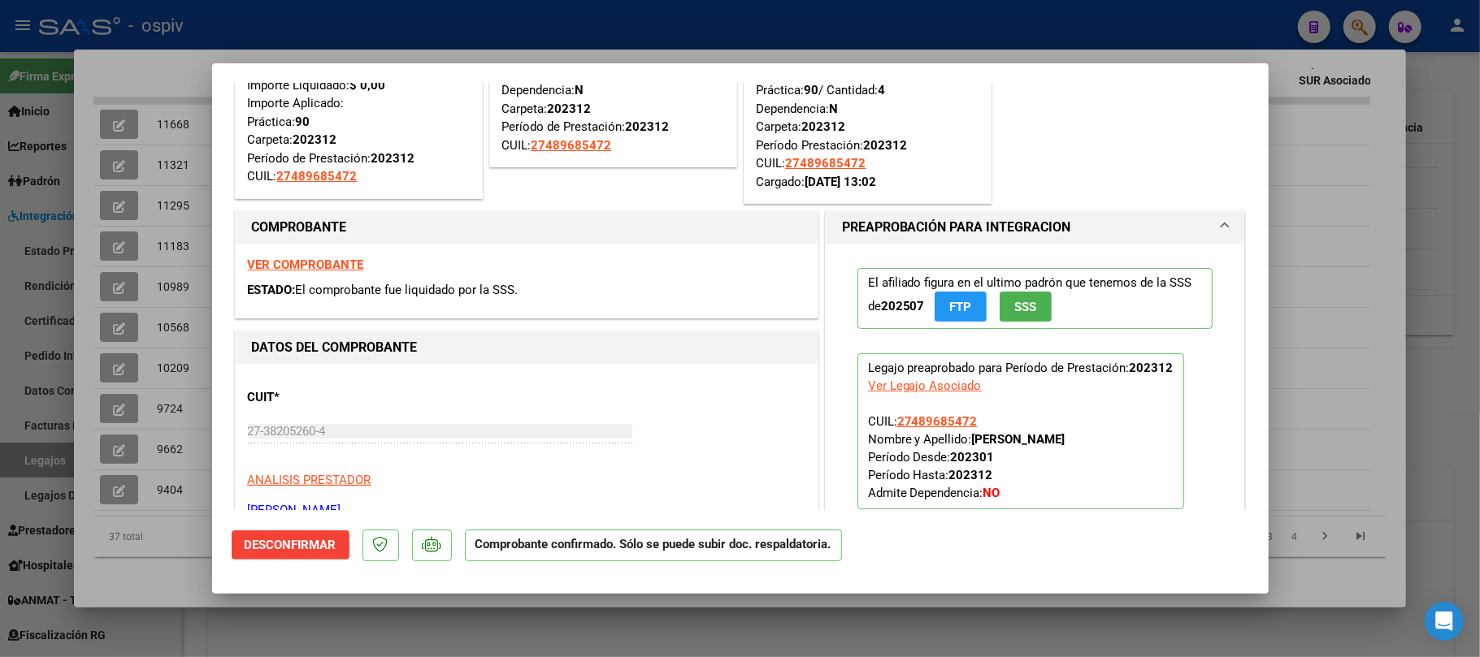
scroll to position [108, 0]
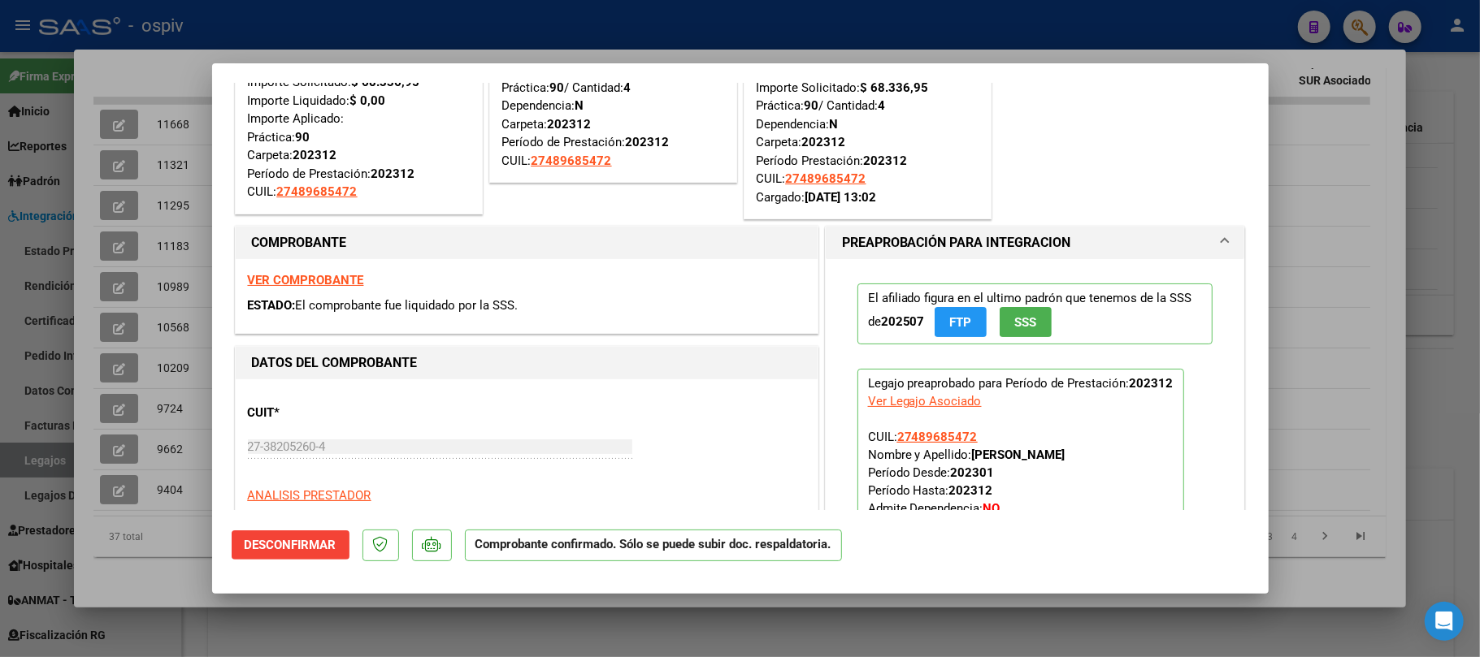
click at [312, 286] on strong "VER COMPROBANTE" at bounding box center [306, 280] width 116 height 15
click at [472, 5] on div at bounding box center [740, 328] width 1480 height 657
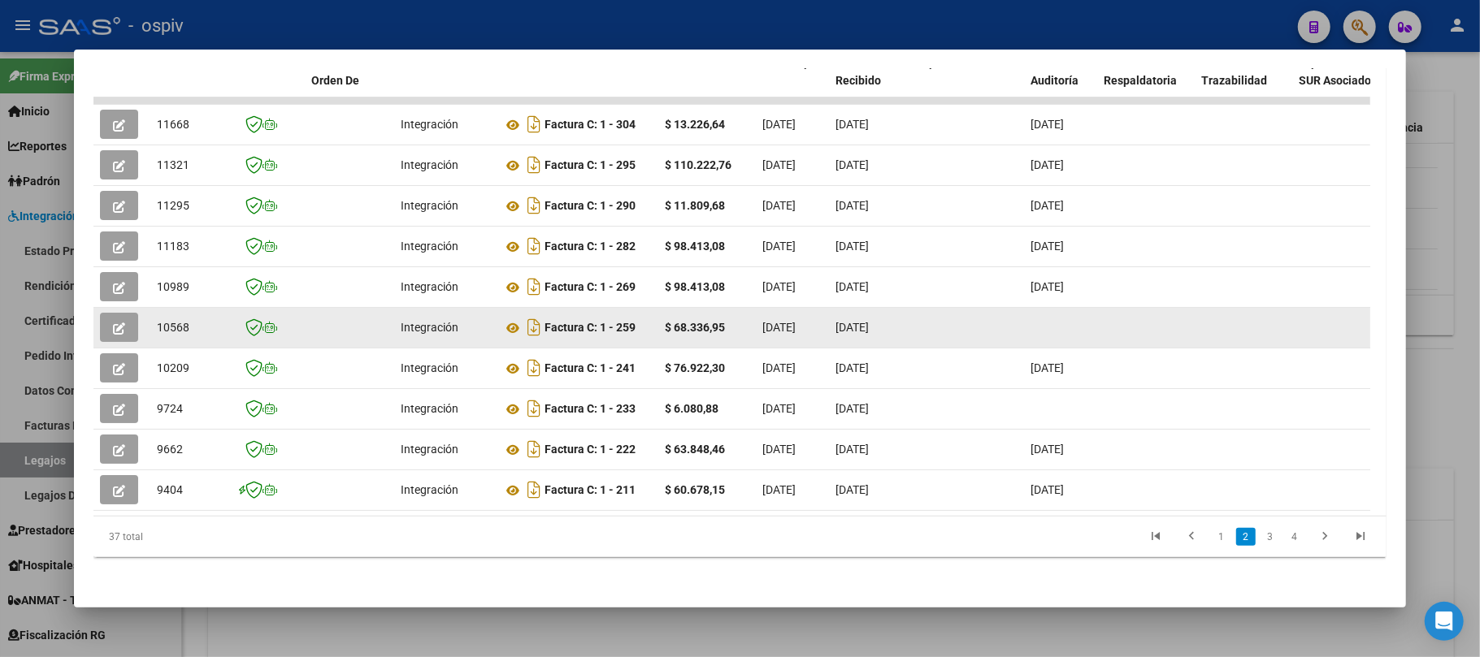
click at [127, 313] on button "button" at bounding box center [119, 327] width 38 height 29
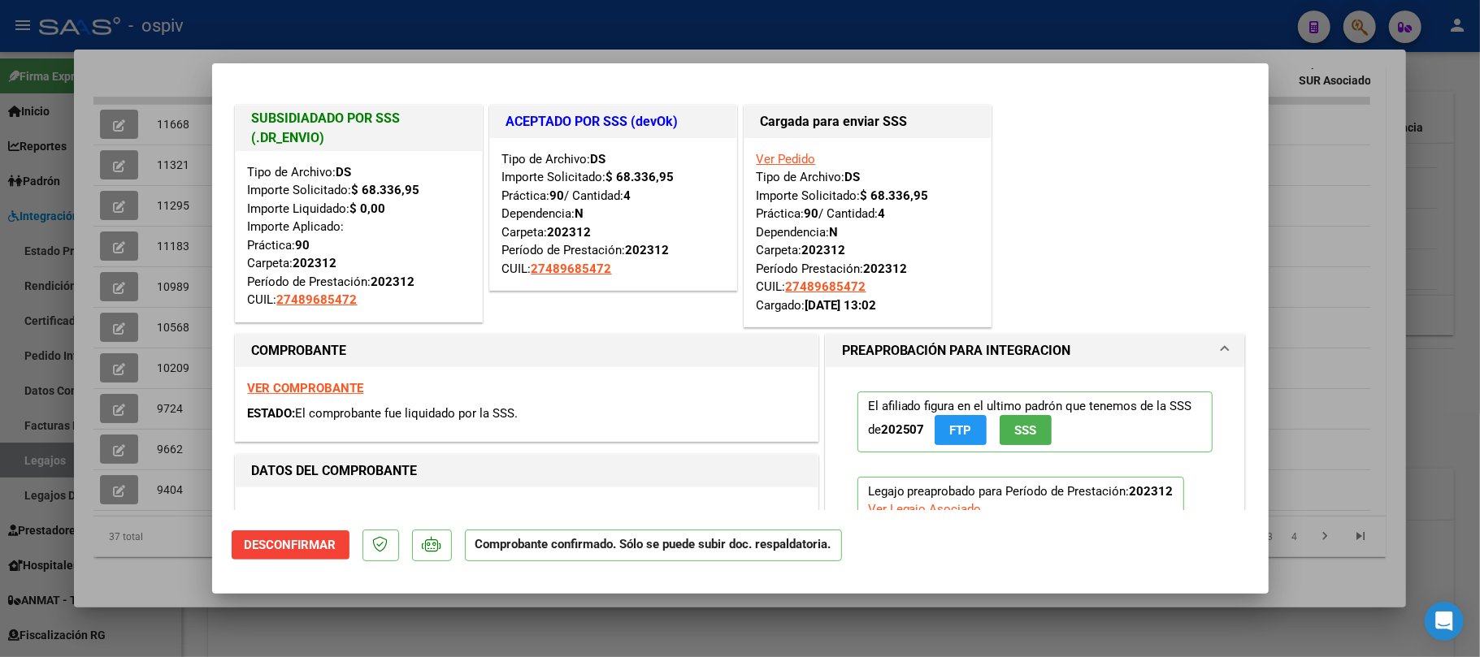
click at [612, 27] on div at bounding box center [740, 328] width 1480 height 657
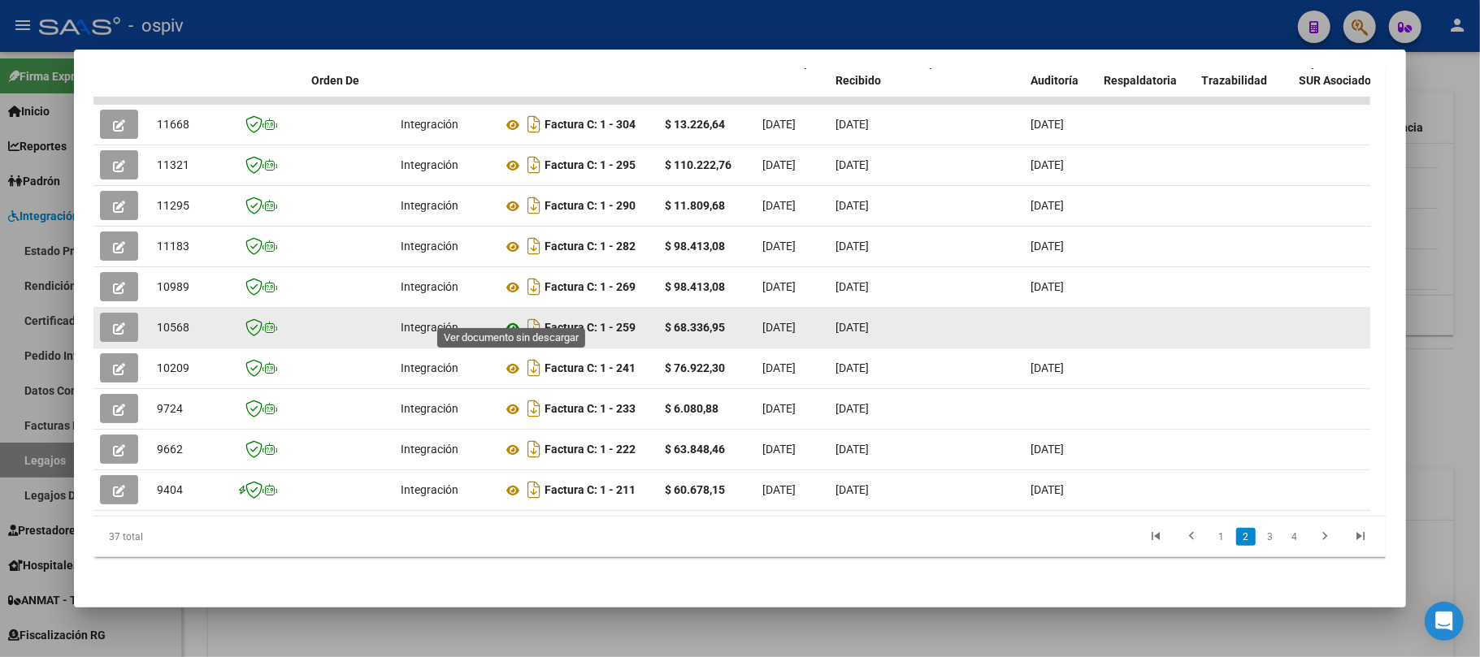
click at [517, 319] on icon at bounding box center [512, 329] width 21 height 20
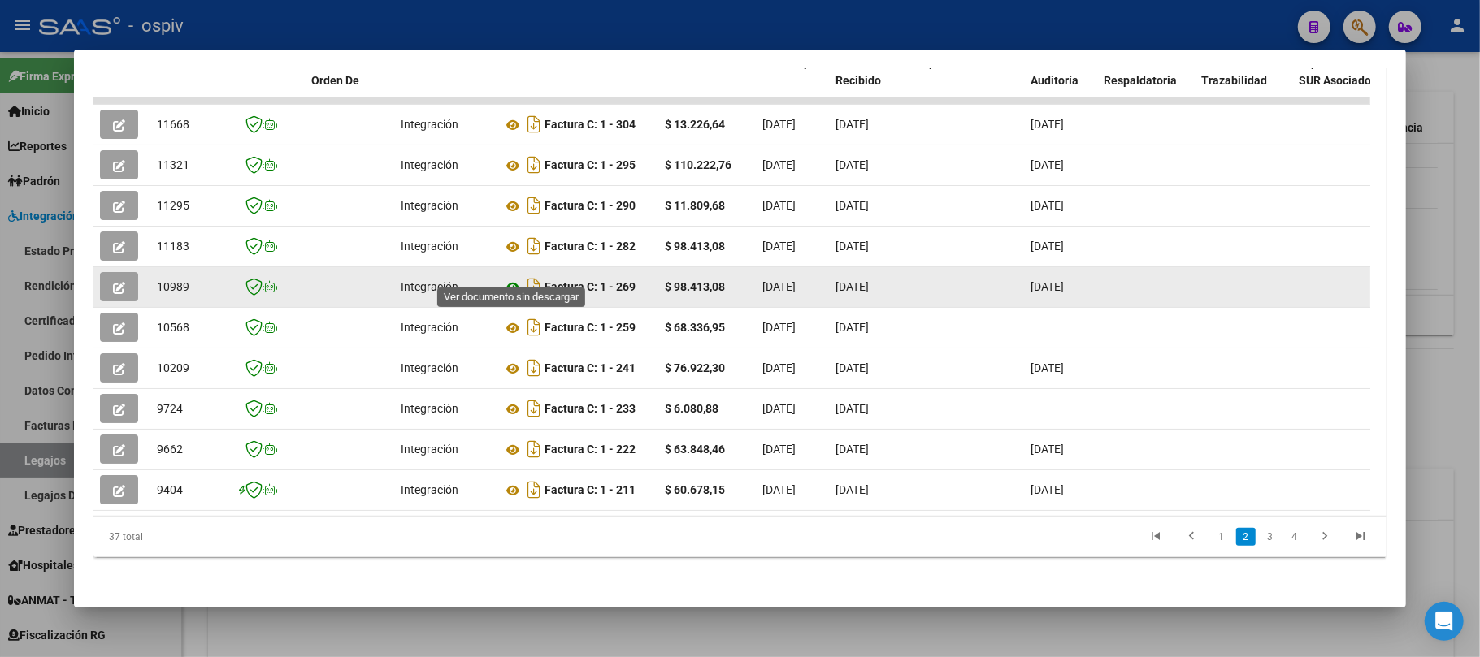
click at [514, 278] on icon at bounding box center [512, 288] width 21 height 20
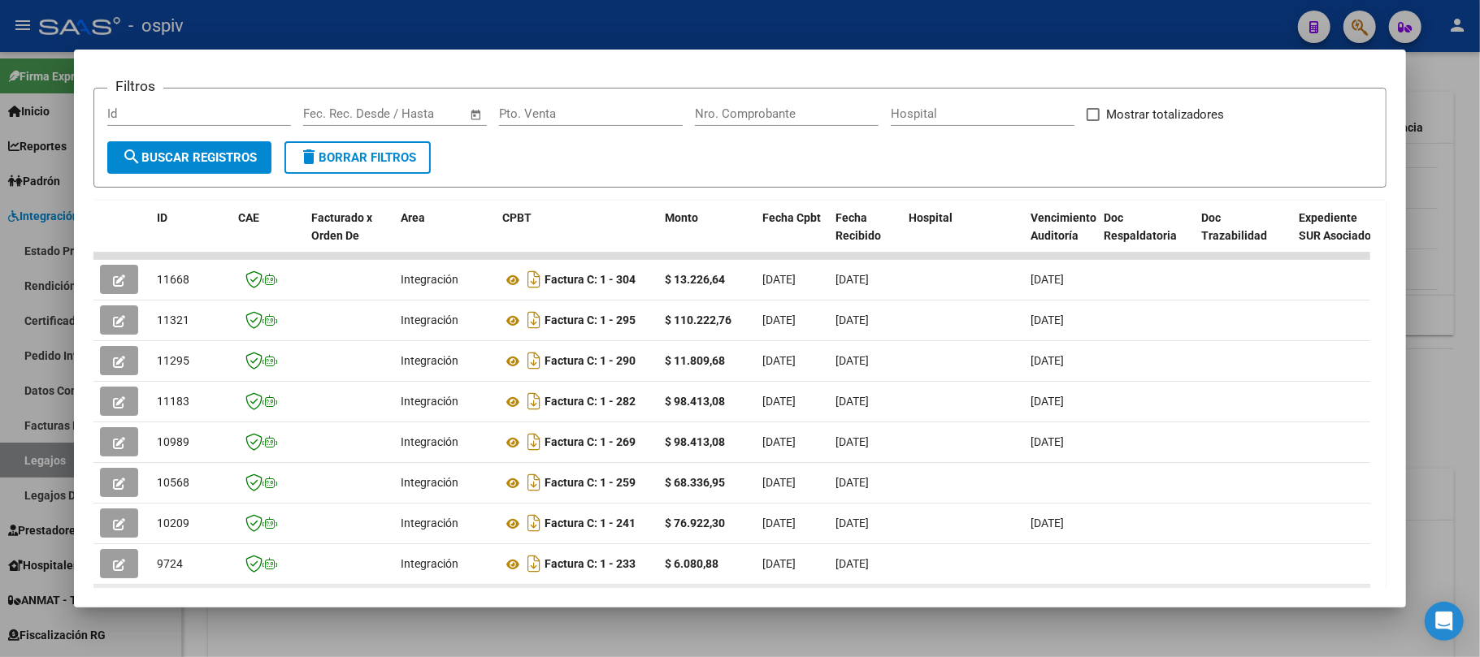
scroll to position [0, 0]
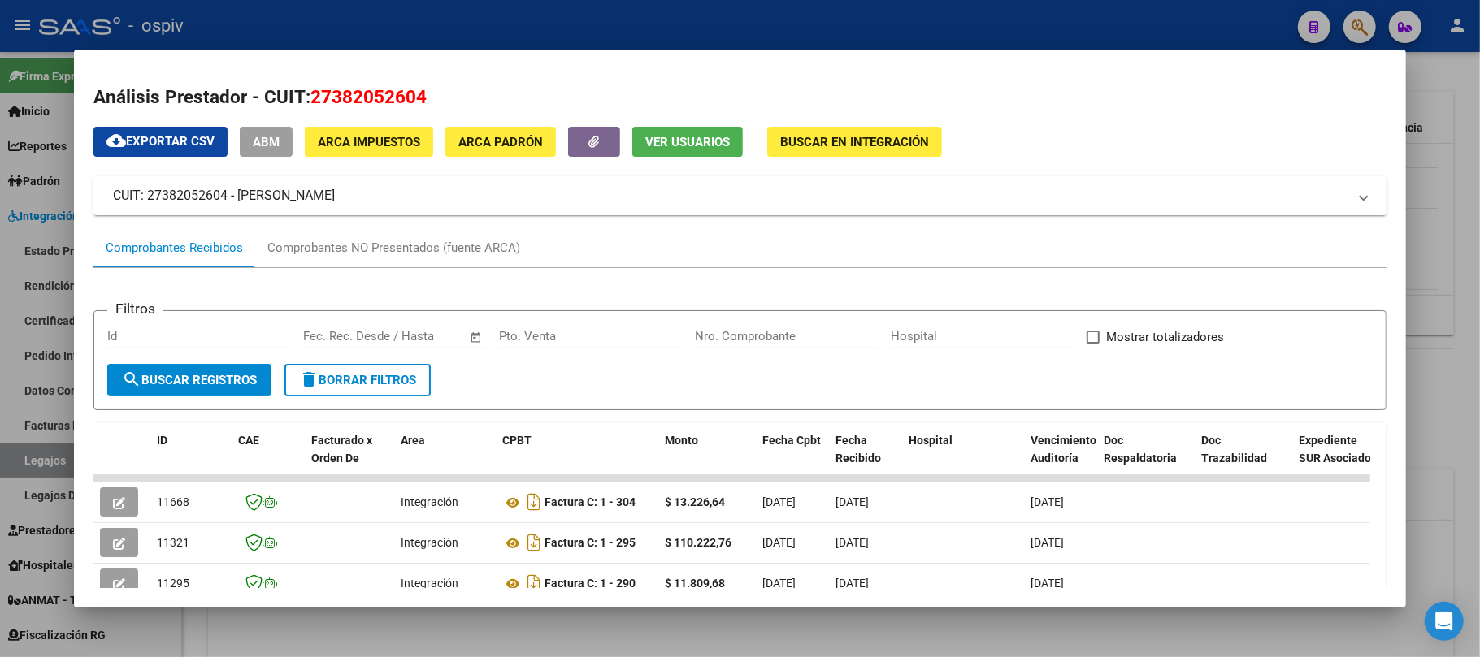
click at [501, 20] on div at bounding box center [740, 328] width 1480 height 657
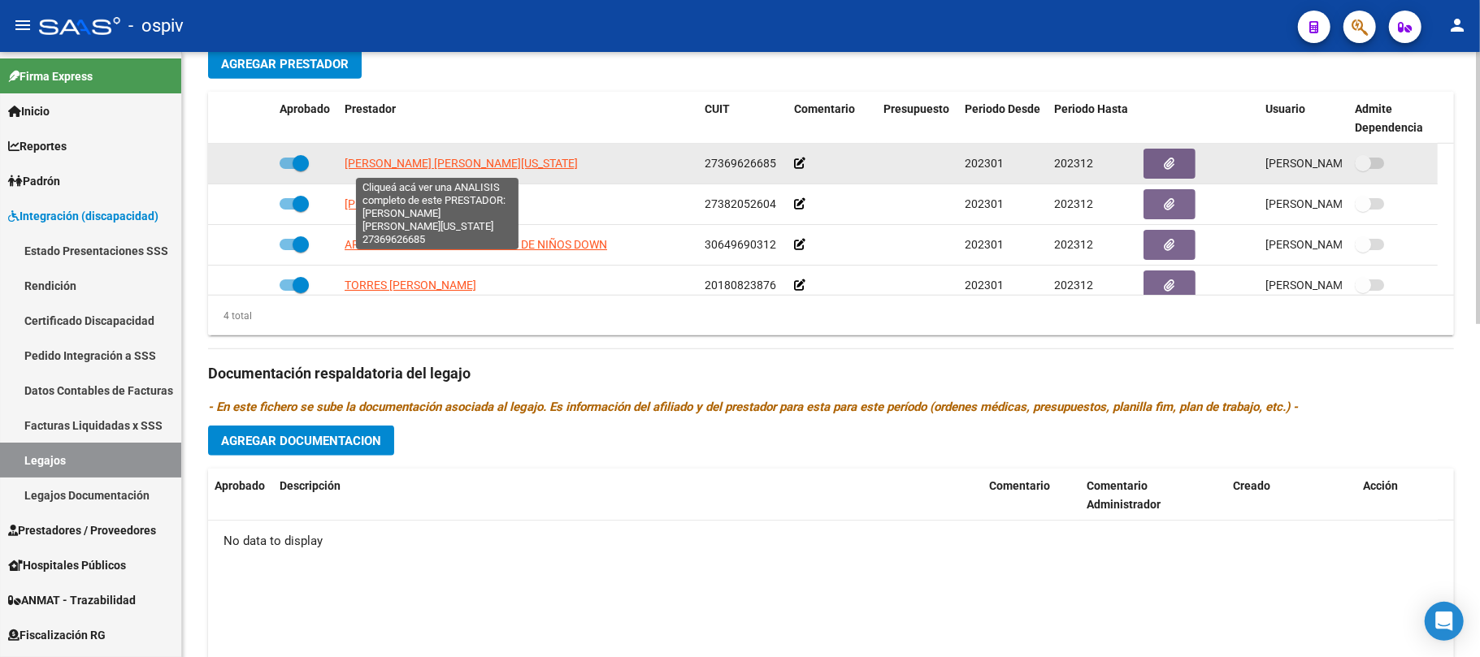
click at [456, 164] on span "[PERSON_NAME] [PERSON_NAME][US_STATE]" at bounding box center [461, 163] width 233 height 13
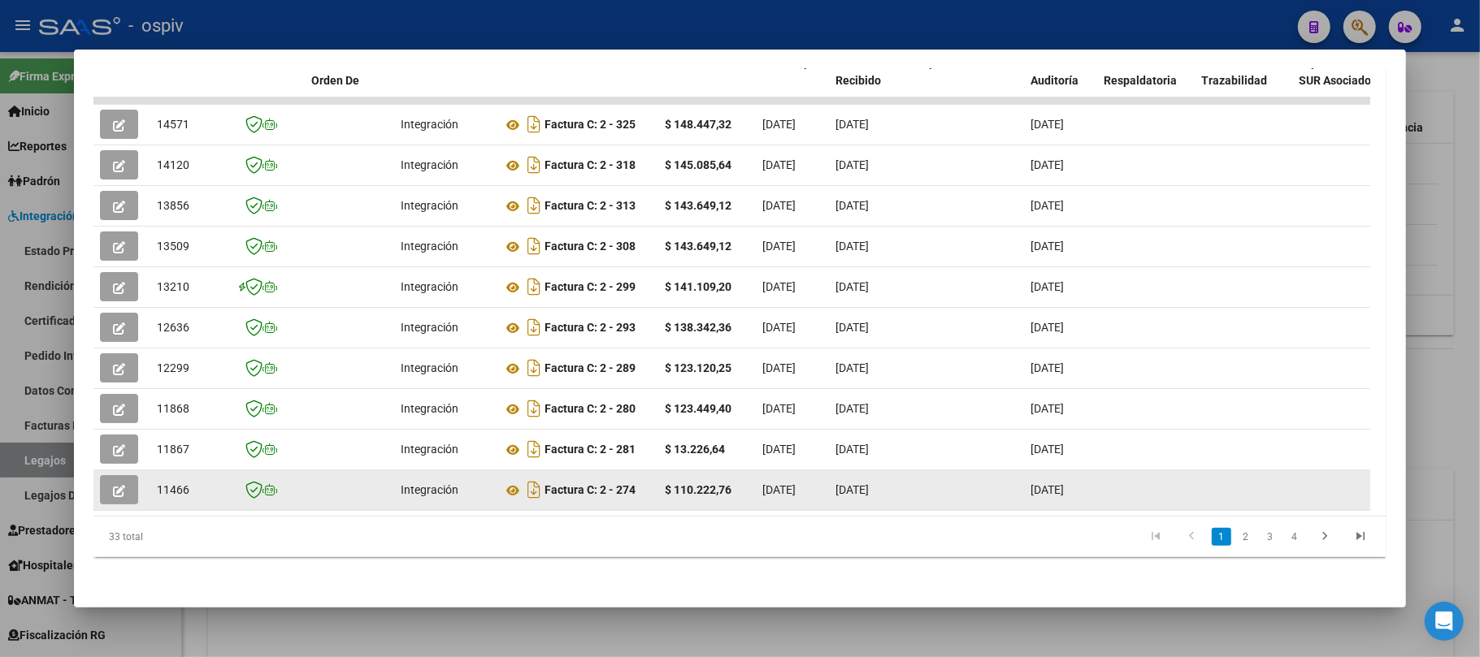
scroll to position [394, 0]
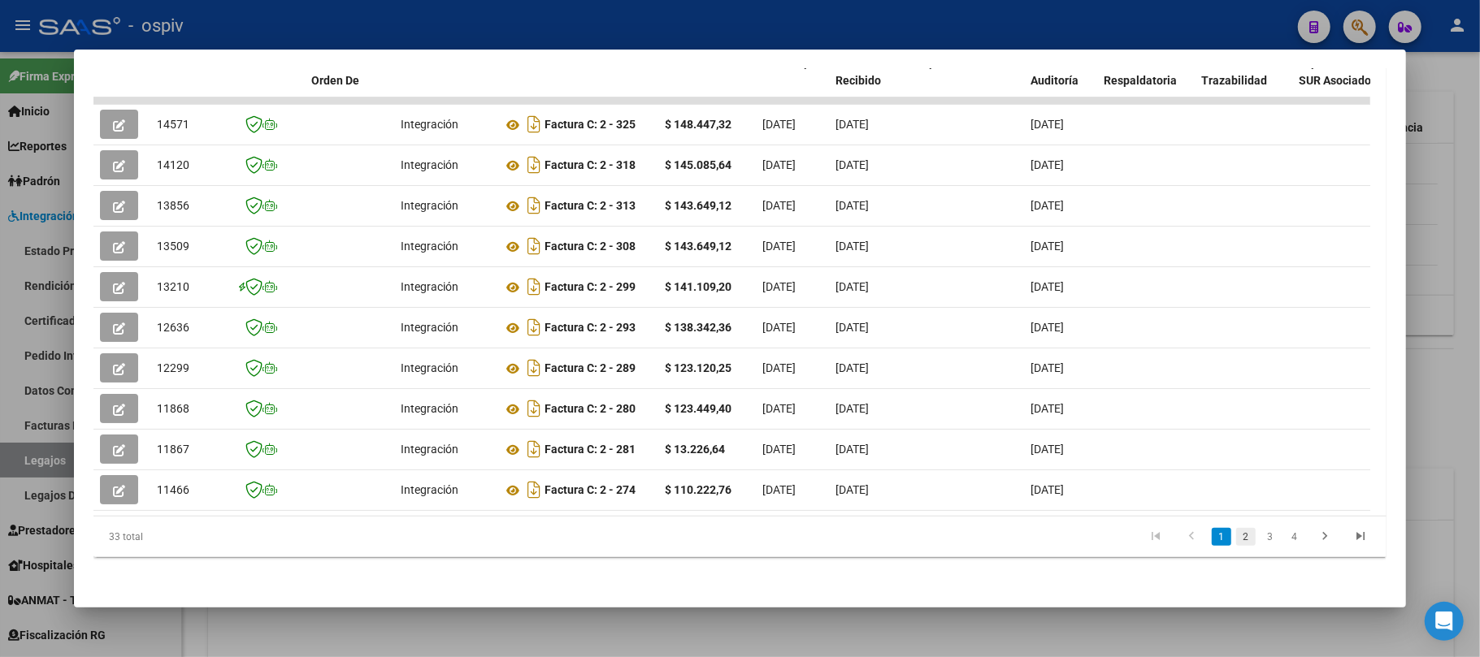
click at [1236, 536] on link "2" at bounding box center [1246, 537] width 20 height 18
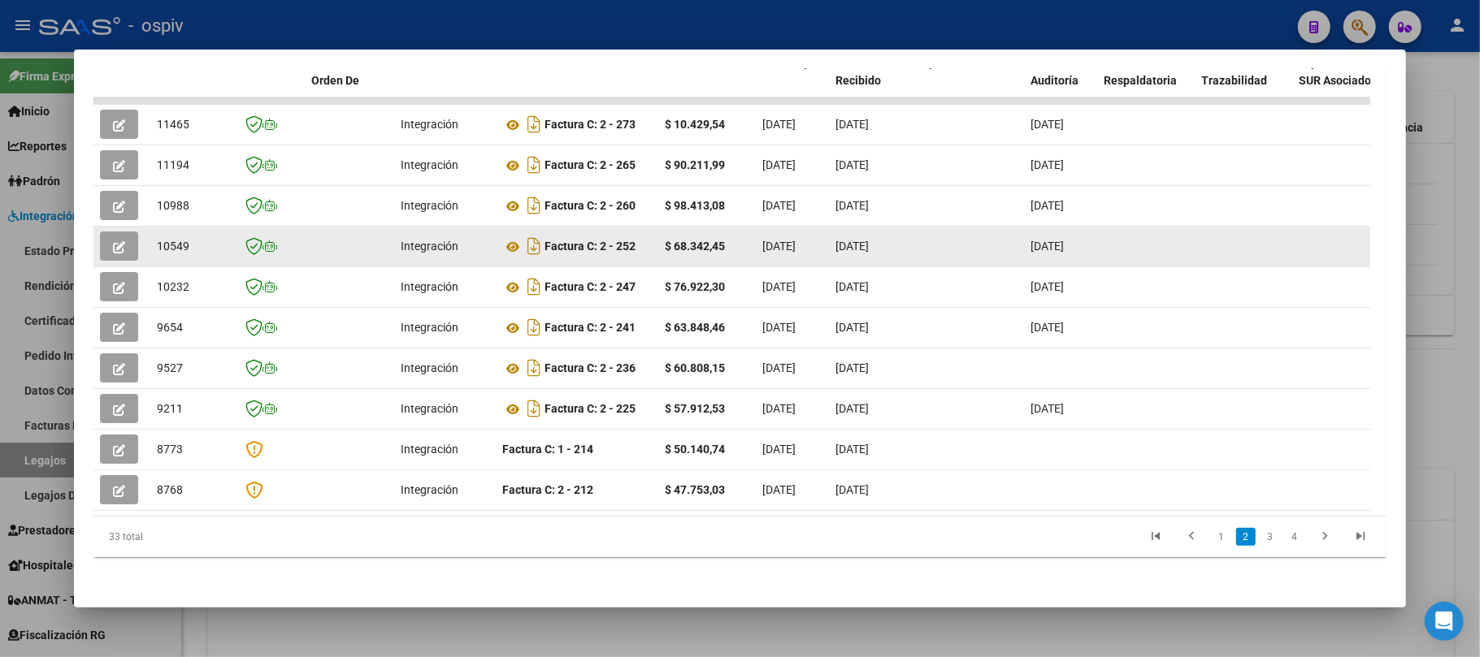
click at [127, 235] on button "button" at bounding box center [119, 246] width 38 height 29
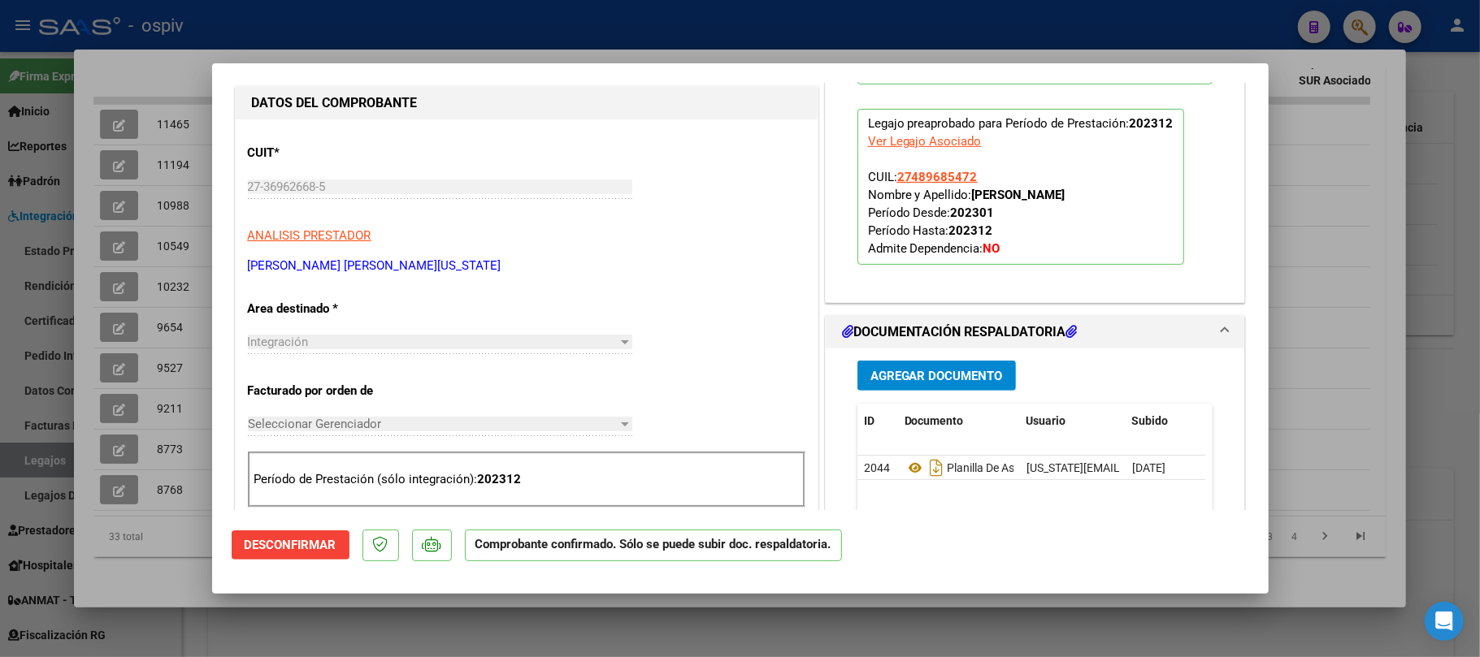
scroll to position [325, 0]
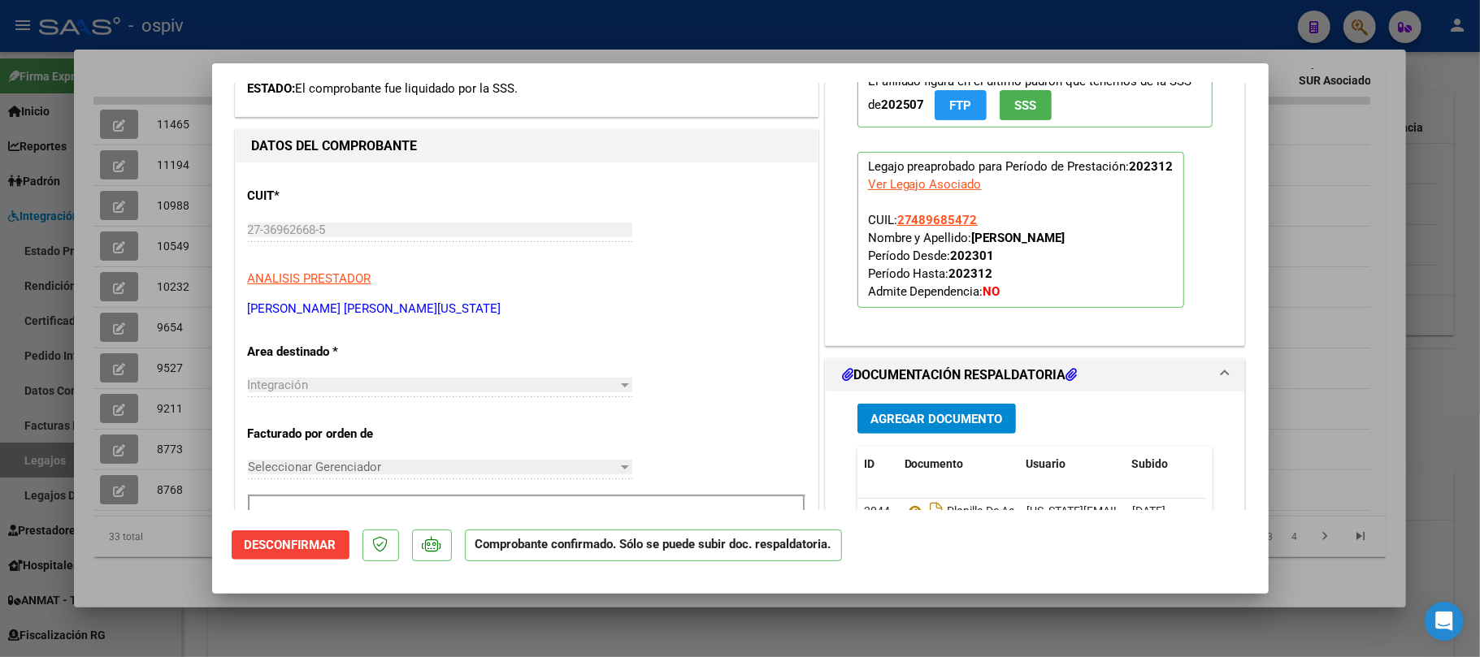
click at [736, 28] on div at bounding box center [740, 328] width 1480 height 657
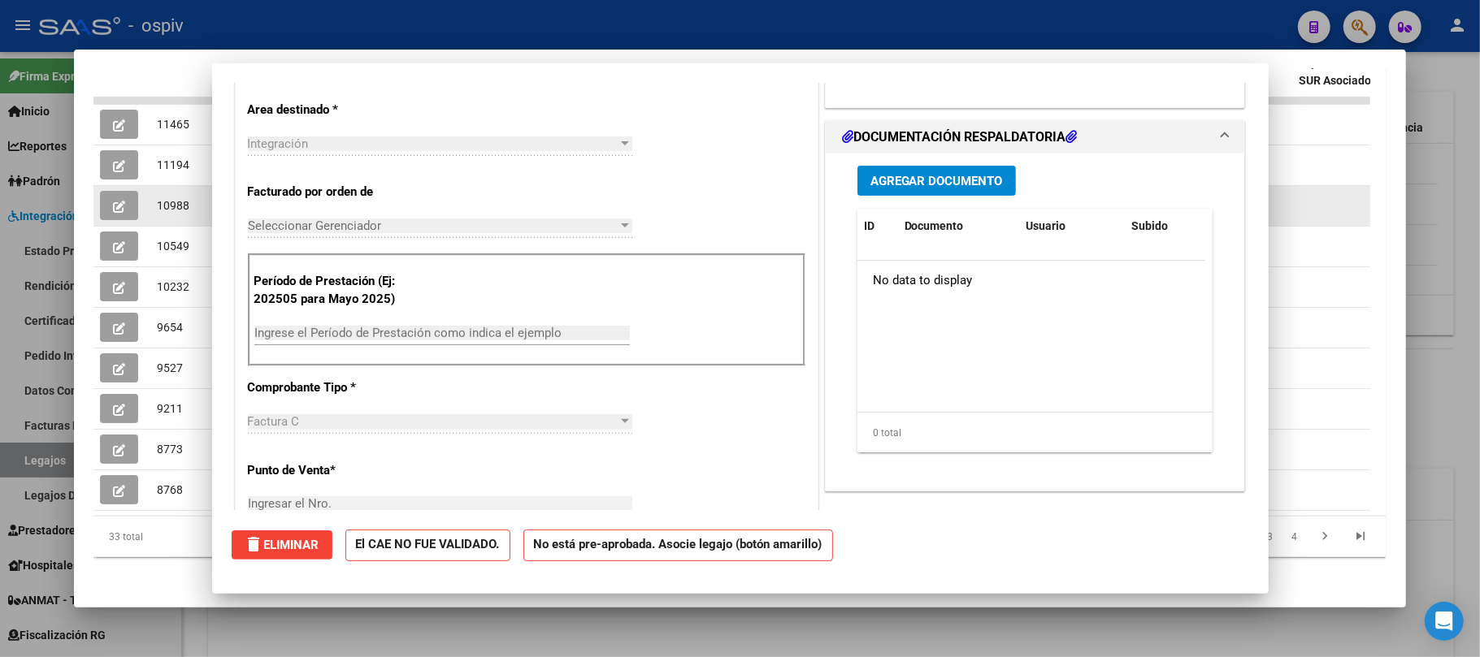
scroll to position [0, 0]
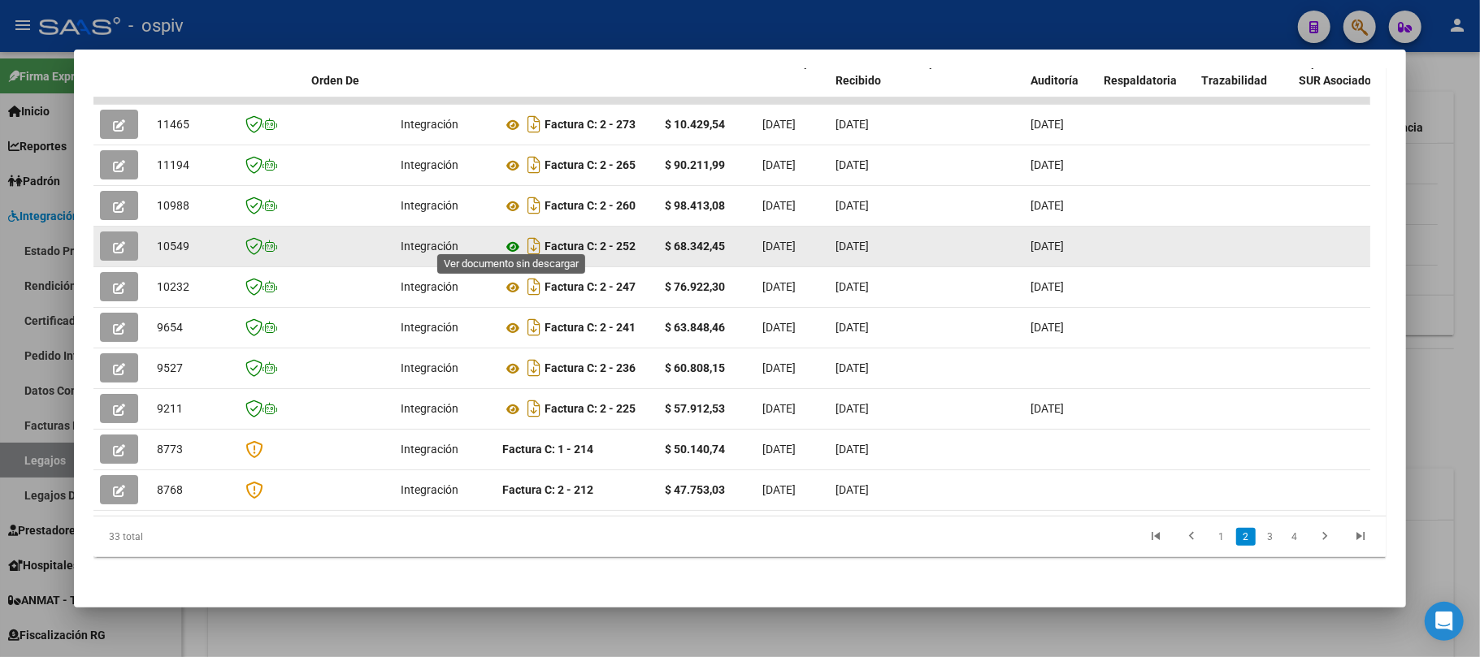
click at [507, 237] on icon at bounding box center [512, 247] width 21 height 20
click at [509, 237] on icon at bounding box center [512, 247] width 21 height 20
click at [536, 241] on icon "Descargar documento" at bounding box center [533, 246] width 21 height 26
click at [140, 238] on div at bounding box center [122, 246] width 44 height 29
click at [124, 241] on icon "button" at bounding box center [119, 247] width 12 height 12
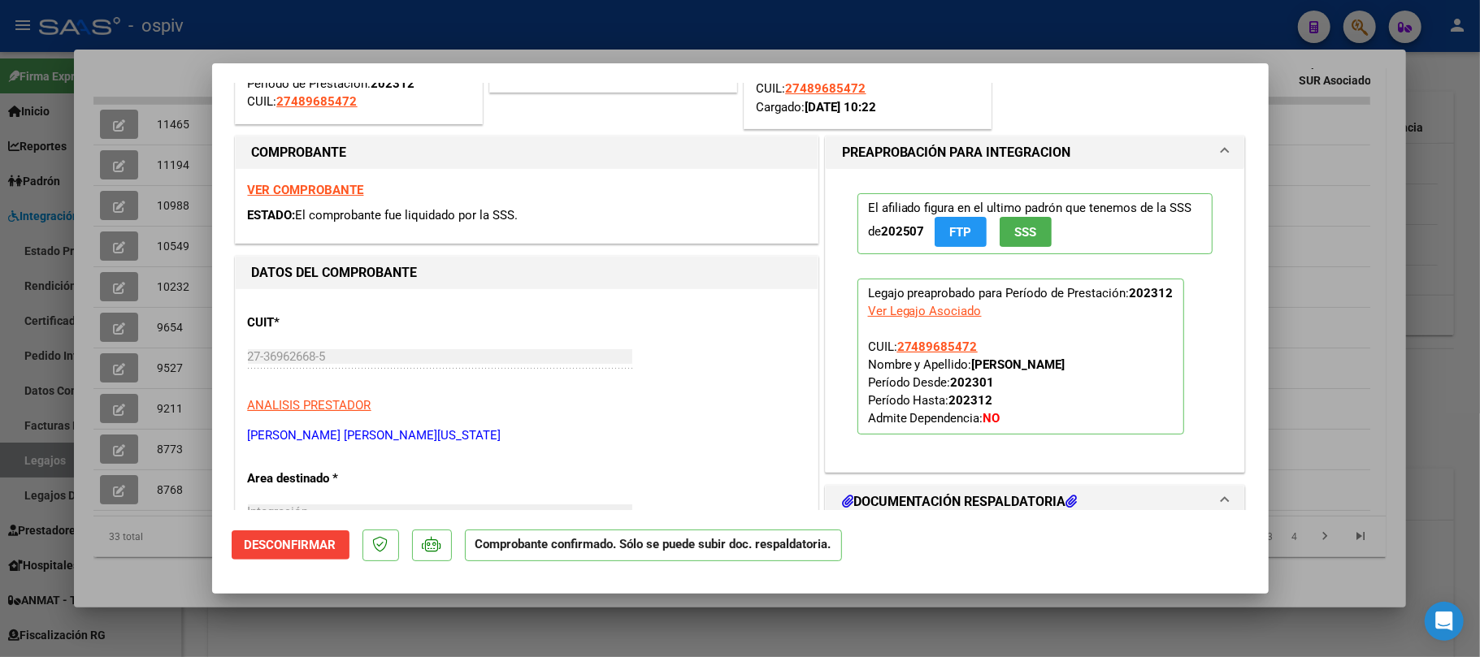
scroll to position [433, 0]
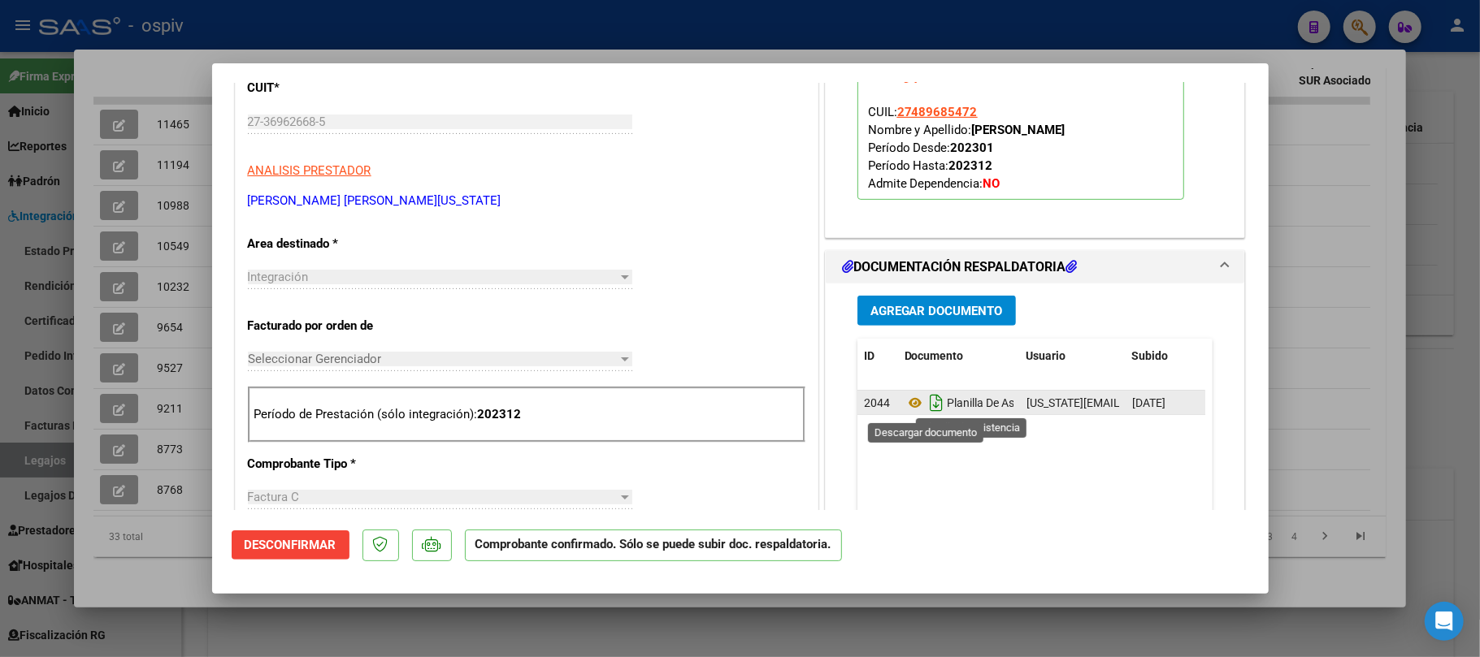
click at [926, 405] on icon "Descargar documento" at bounding box center [936, 403] width 21 height 26
click at [1178, 20] on div at bounding box center [740, 328] width 1480 height 657
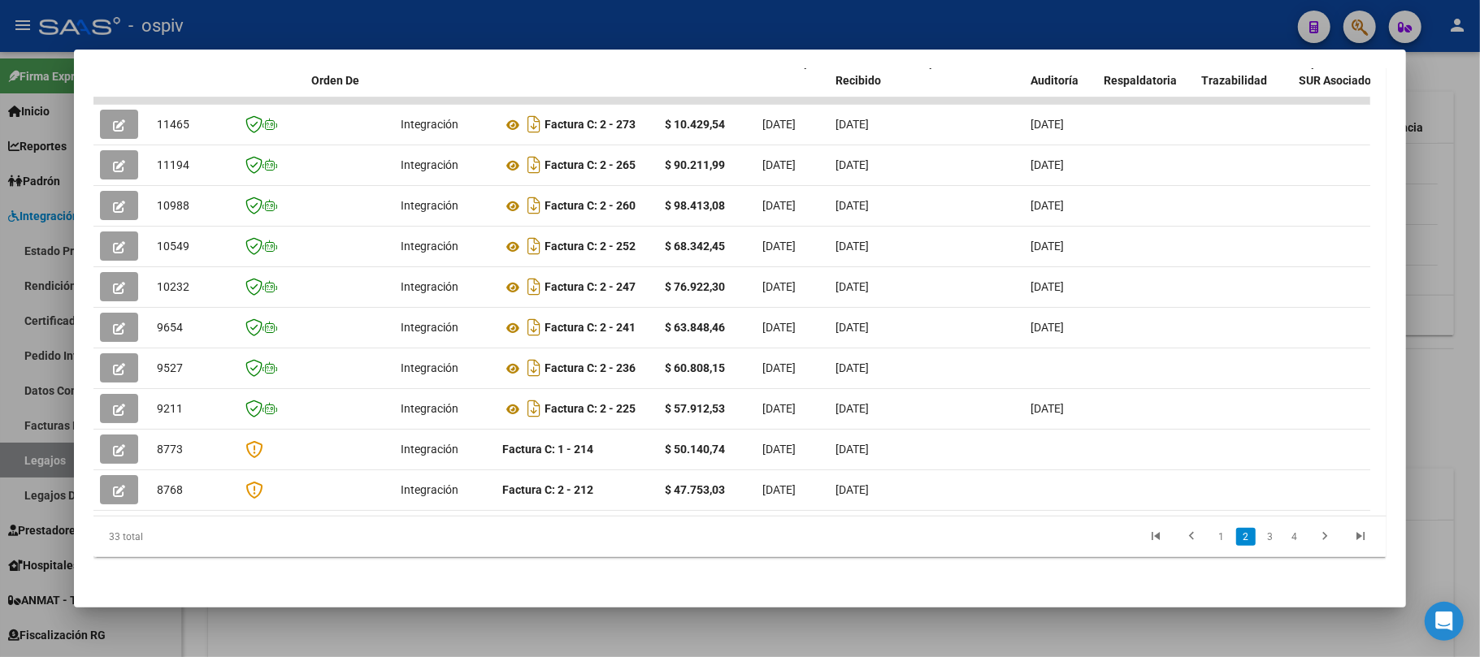
click at [644, 21] on div at bounding box center [740, 328] width 1480 height 657
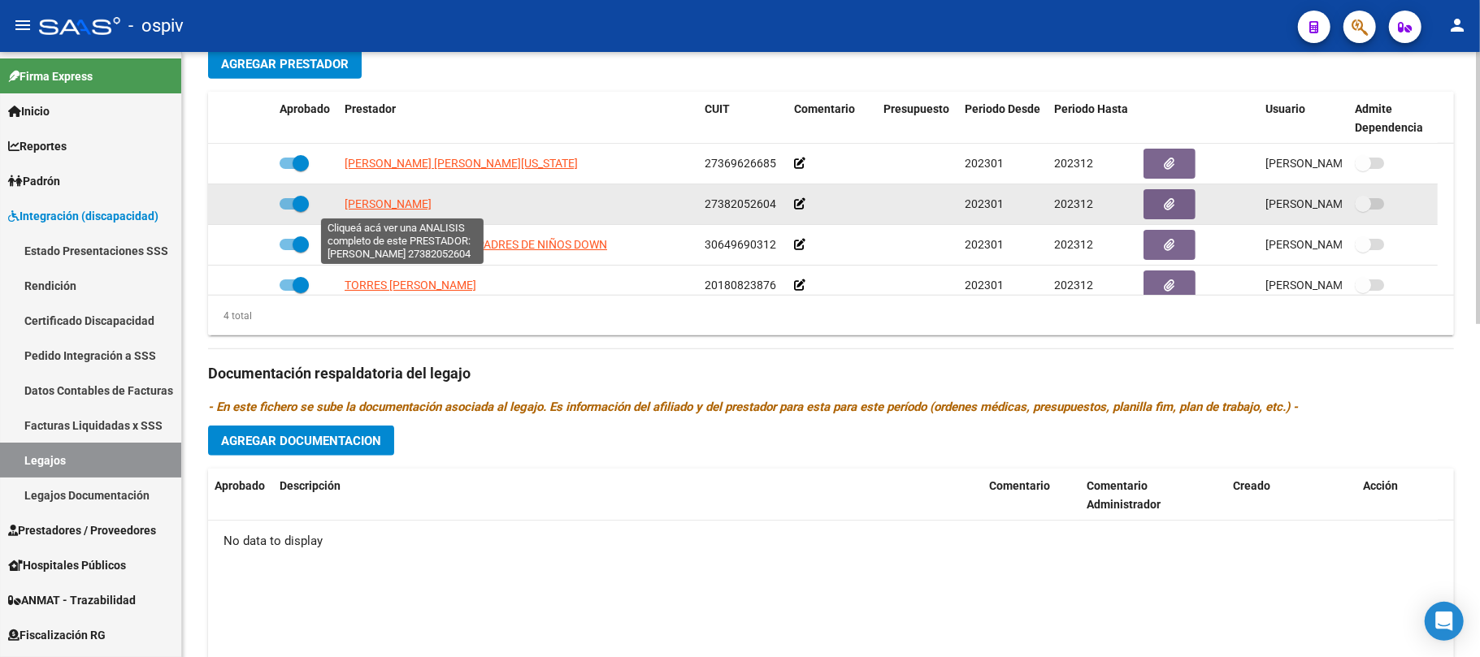
click at [432, 208] on span "[PERSON_NAME]" at bounding box center [388, 203] width 87 height 13
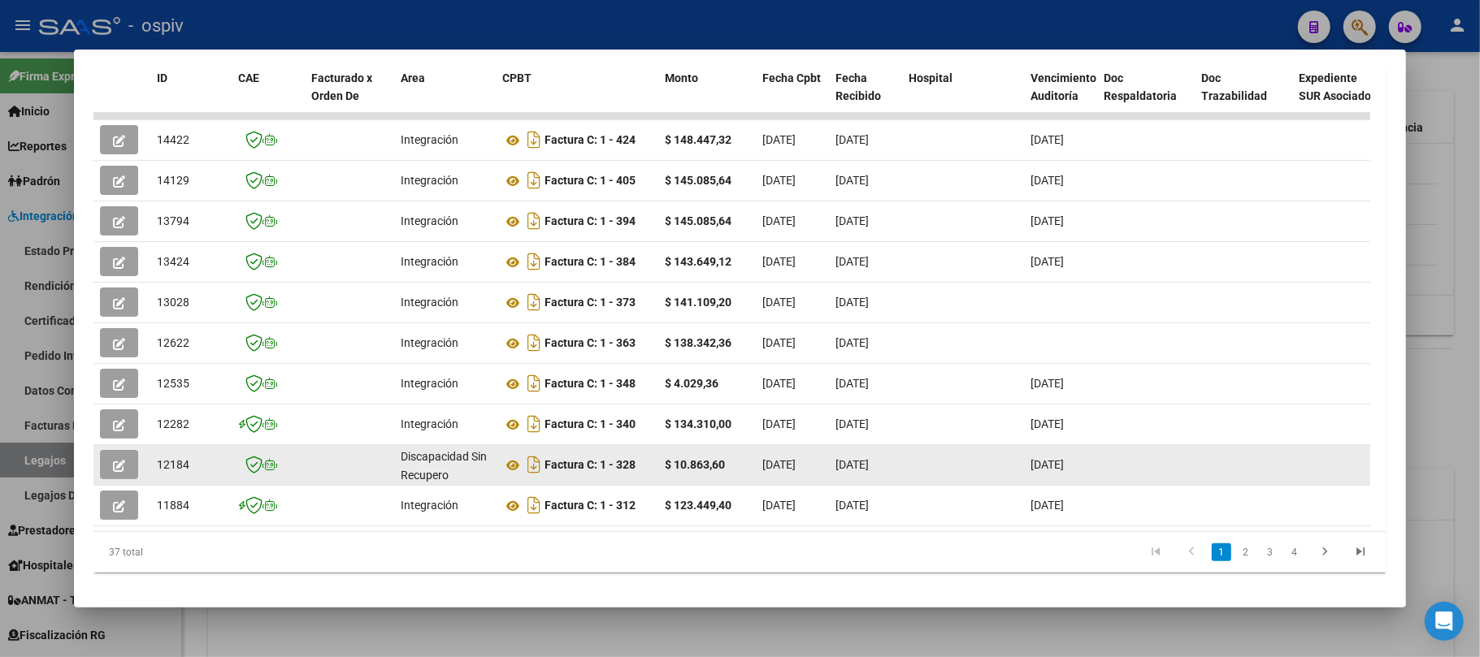
scroll to position [394, 0]
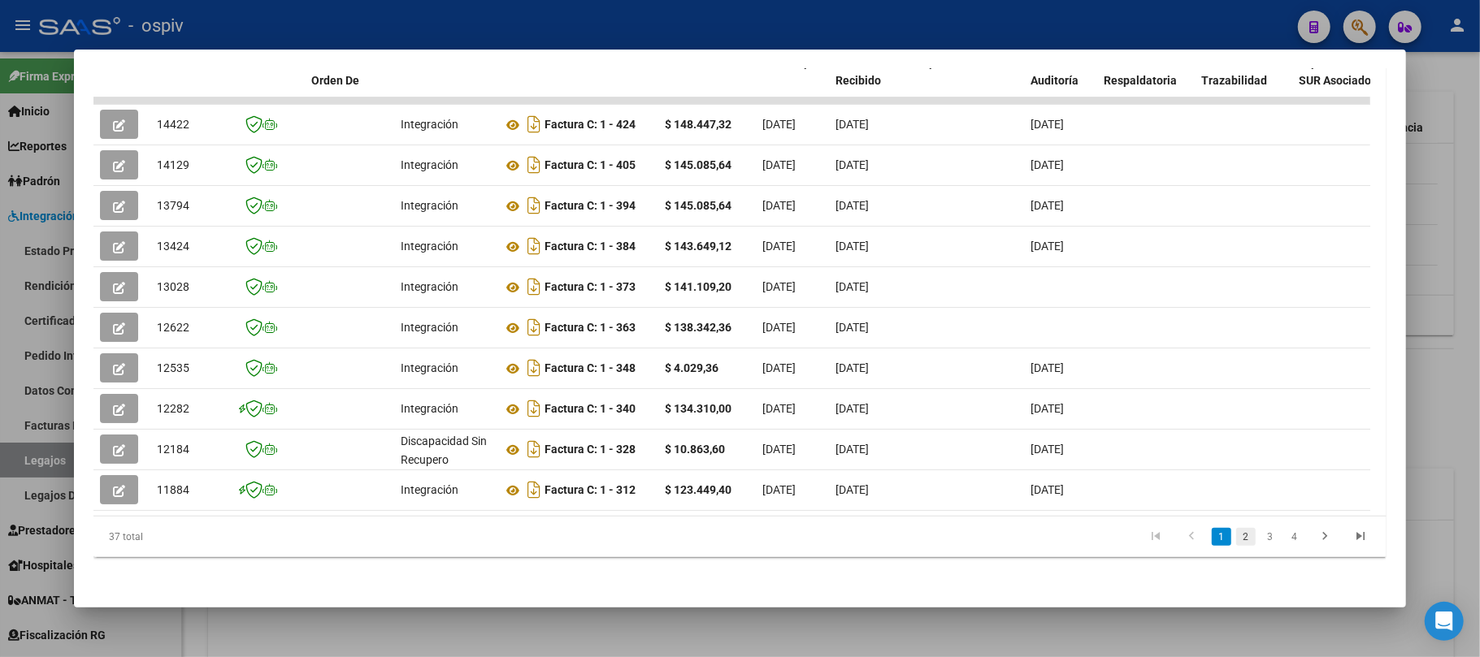
click at [1236, 537] on link "2" at bounding box center [1246, 537] width 20 height 18
click at [1260, 540] on link "3" at bounding box center [1270, 537] width 20 height 18
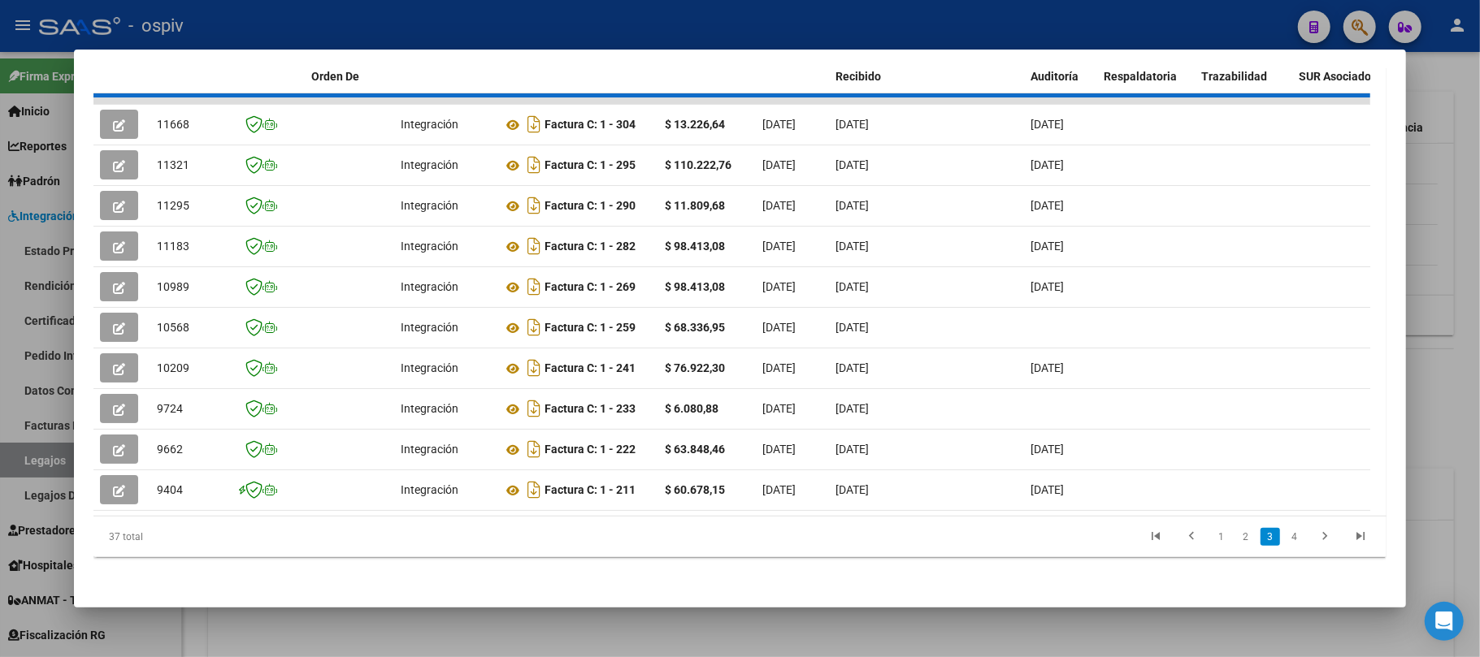
scroll to position [364, 0]
